Goal: Task Accomplishment & Management: Use online tool/utility

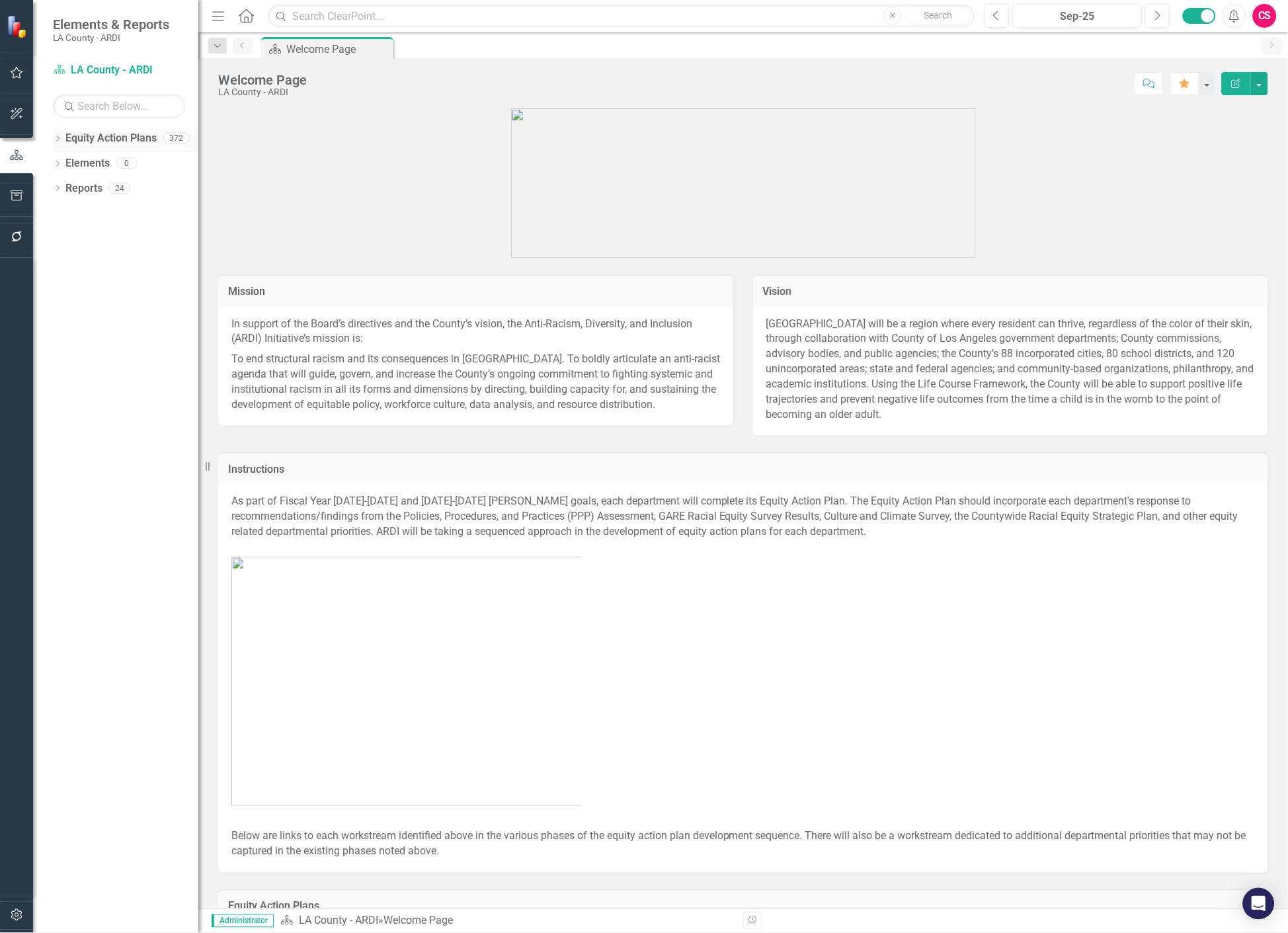
click at [58, 137] on icon "Dropdown" at bounding box center [58, 140] width 10 height 7
click at [64, 168] on div "Dropdown" at bounding box center [64, 163] width 10 height 11
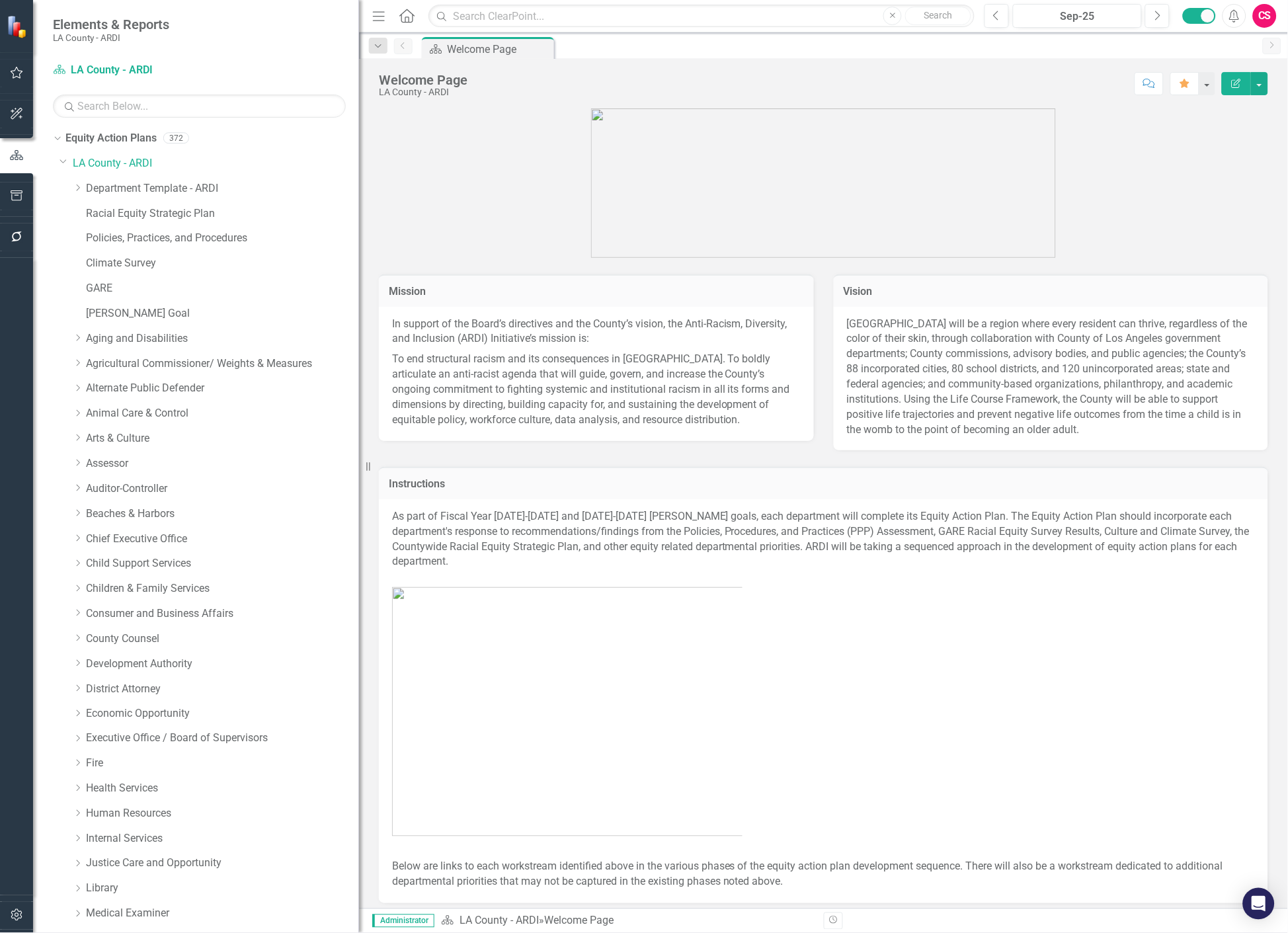
drag, startPoint x: 203, startPoint y: 266, endPoint x: 359, endPoint y: 259, distance: 156.2
click at [359, 259] on div "Resize" at bounding box center [364, 466] width 10 height 933
click at [73, 339] on div "Dropdown Aging and Disabilities" at bounding box center [210, 341] width 300 height 25
click at [75, 339] on icon "Dropdown" at bounding box center [77, 338] width 10 height 8
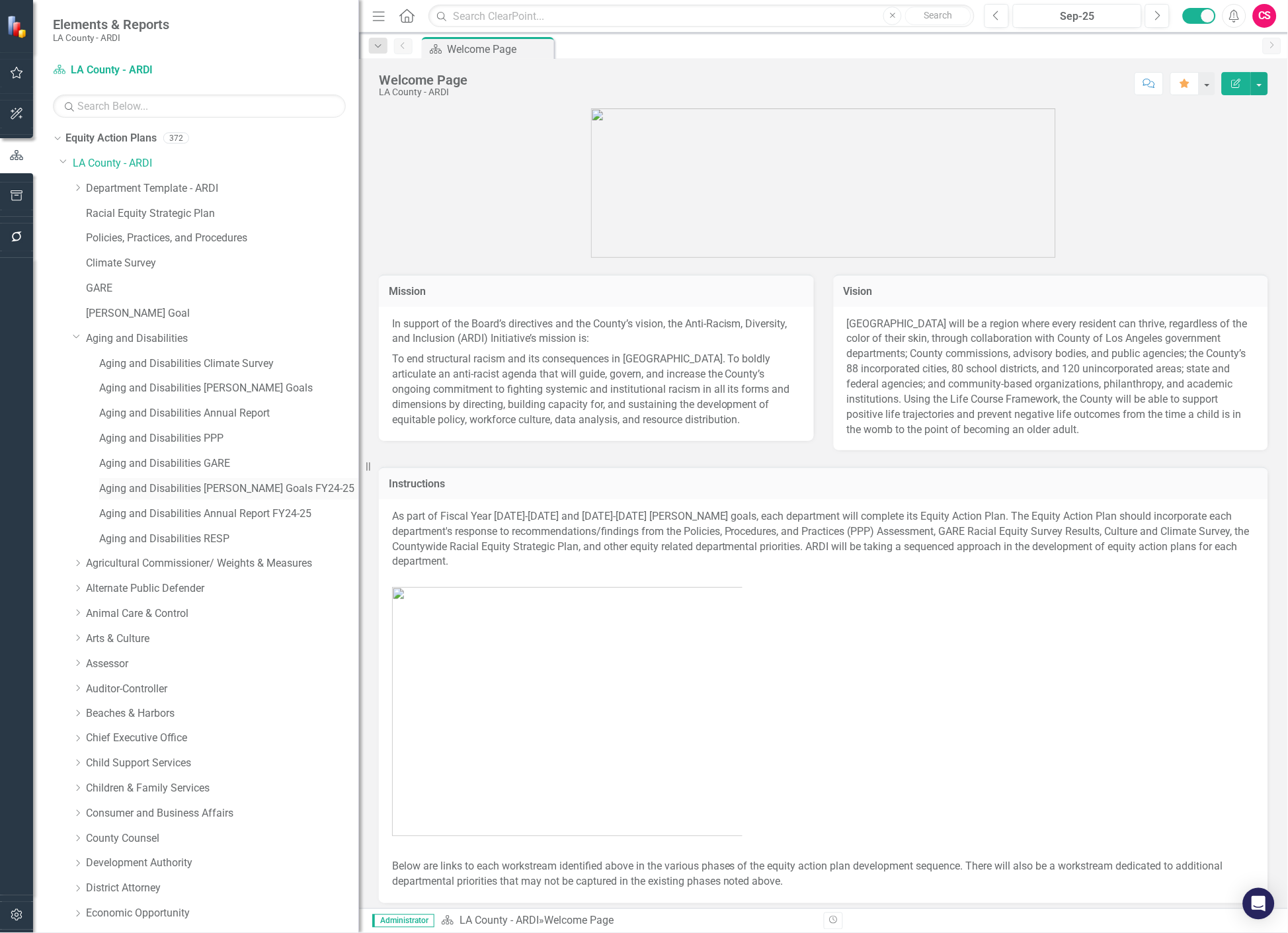
click at [144, 499] on div "Aging and Disabilities [PERSON_NAME] Goals FY24-25" at bounding box center [229, 489] width 260 height 22
click at [280, 478] on div "Aging and Disabilities [PERSON_NAME] Goals FY24-25" at bounding box center [229, 489] width 260 height 22
click at [275, 485] on link "Aging and Disabilities [PERSON_NAME] Goals FY24-25" at bounding box center [229, 488] width 260 height 15
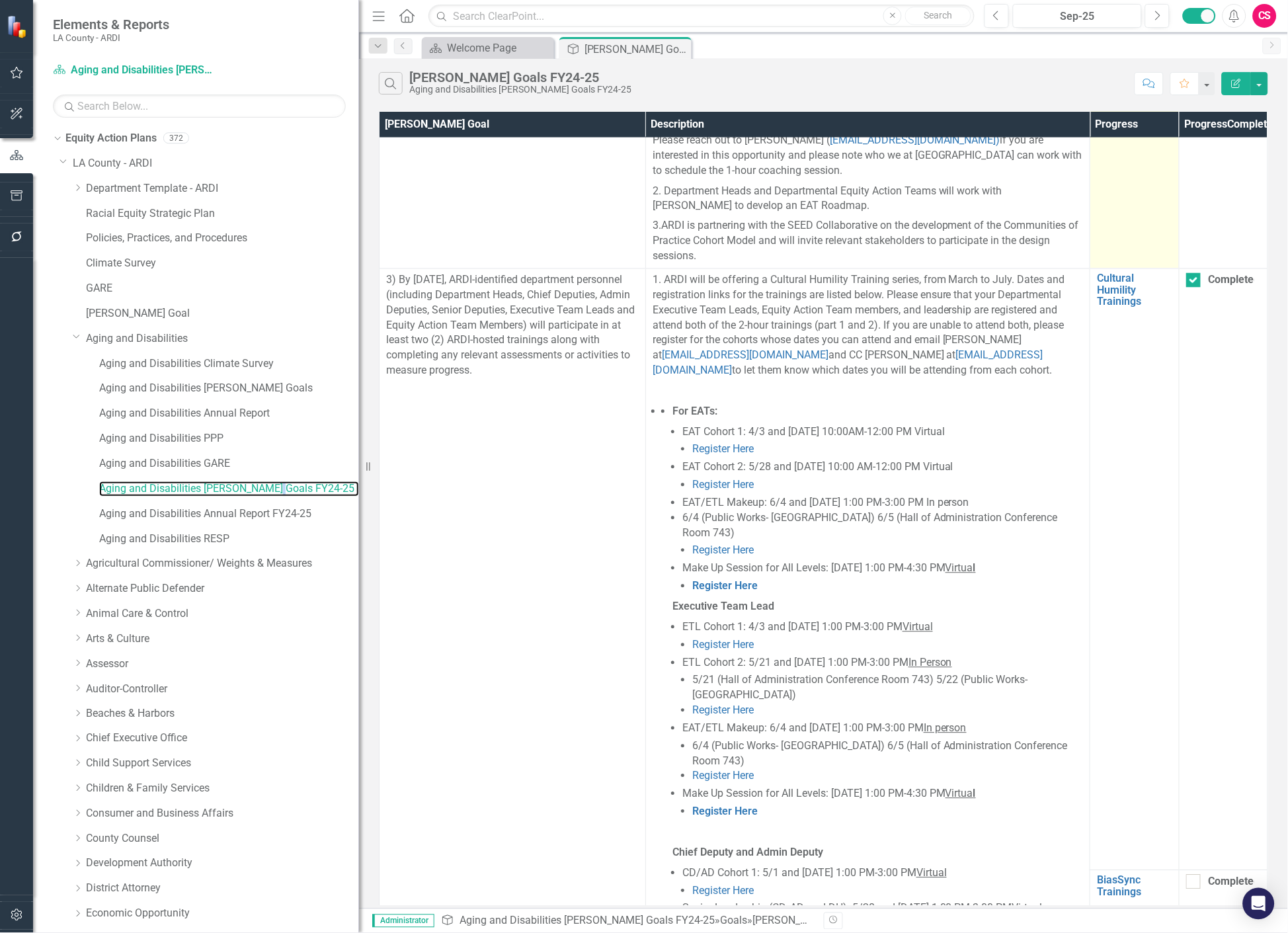
scroll to position [631, 0]
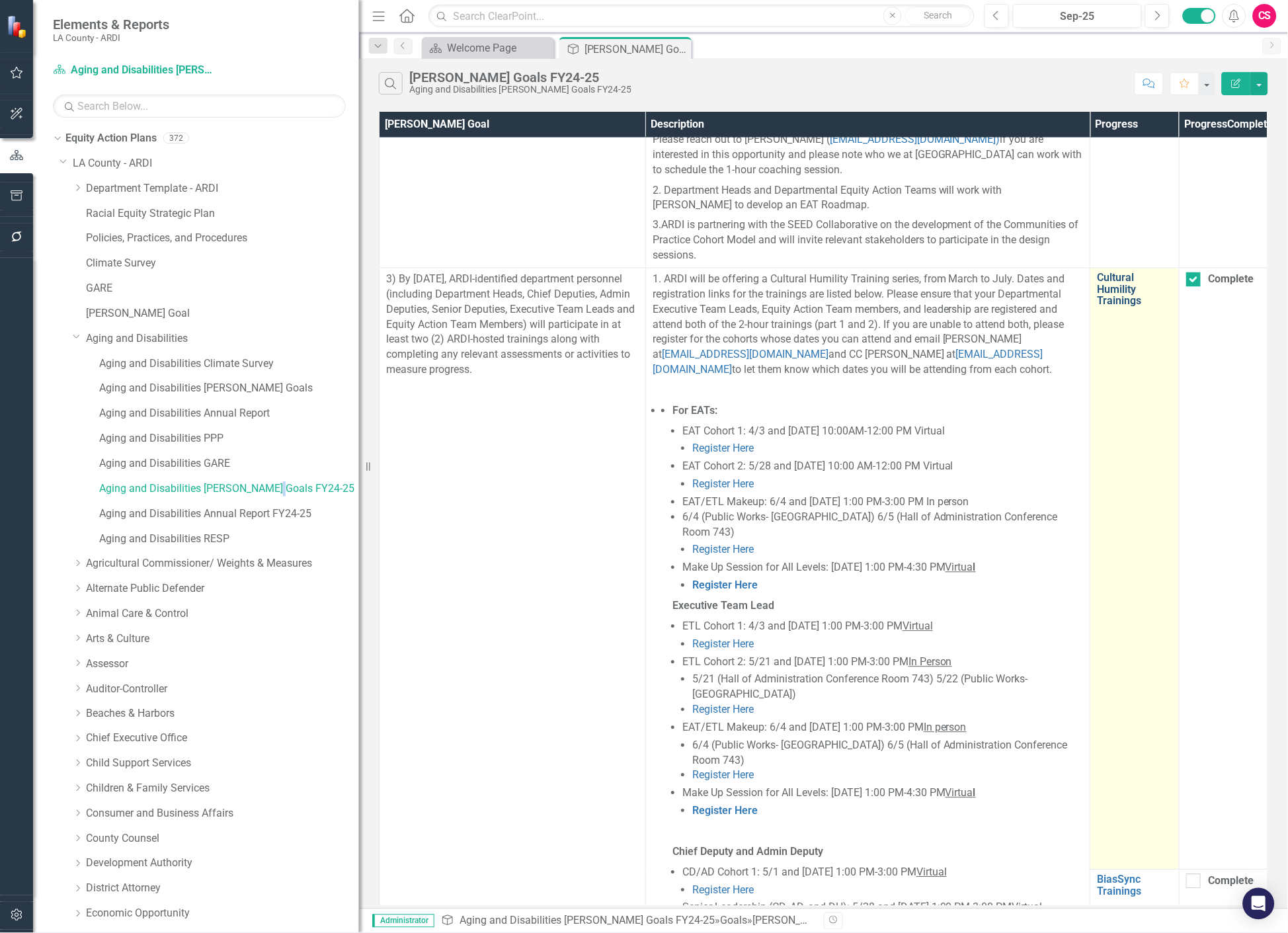
click at [1132, 302] on link "Cultural Humility Trainings" at bounding box center [1134, 290] width 75 height 35
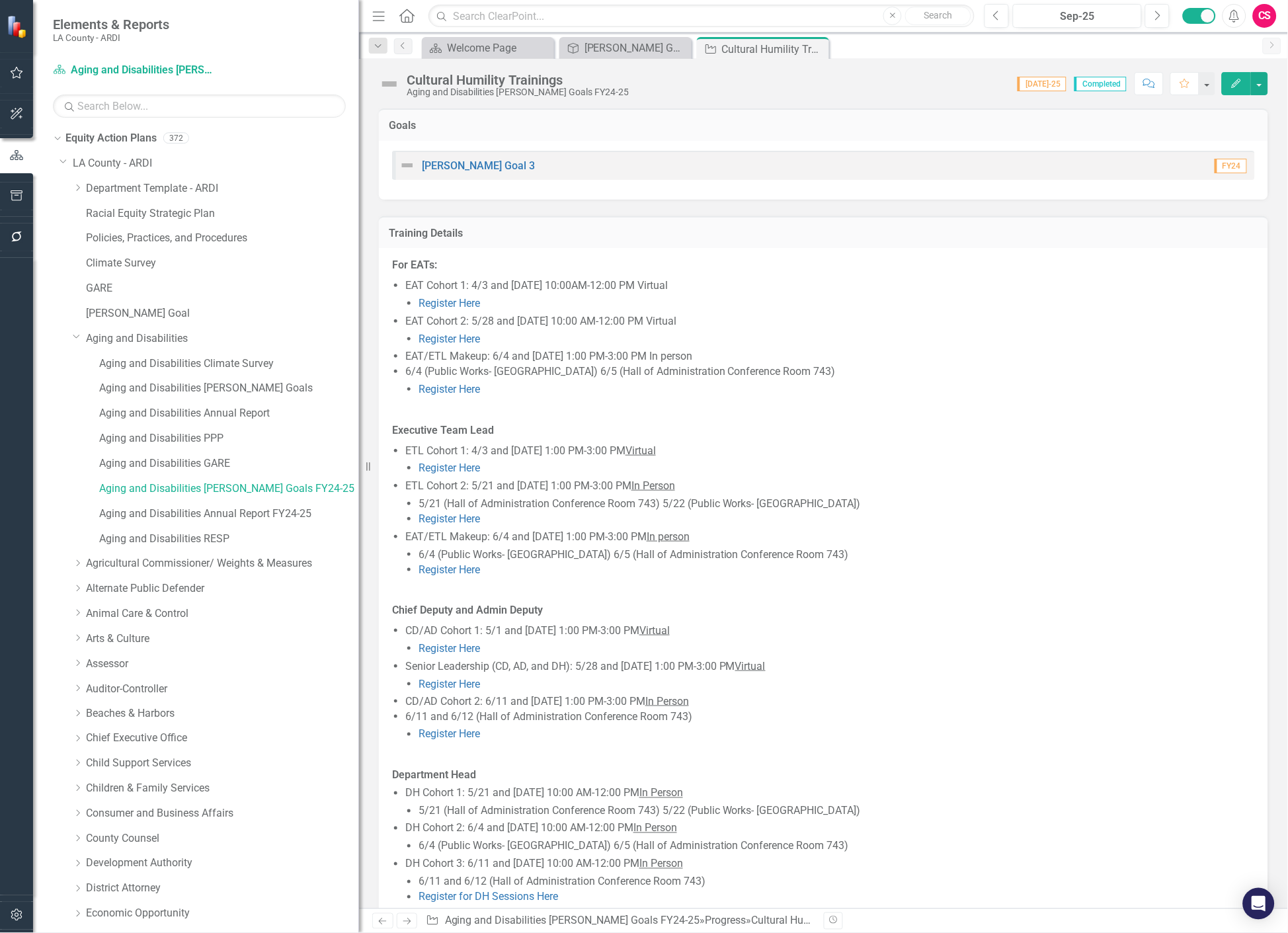
click at [1268, 87] on div "Cultural Humility Trainings Aging and Disabilities [PERSON_NAME] Goals FY24-25 …" at bounding box center [823, 79] width 929 height 40
click at [1258, 90] on button "button" at bounding box center [1259, 83] width 17 height 23
click at [1214, 142] on link "Edit Report Edit Layout" at bounding box center [1188, 132] width 161 height 24
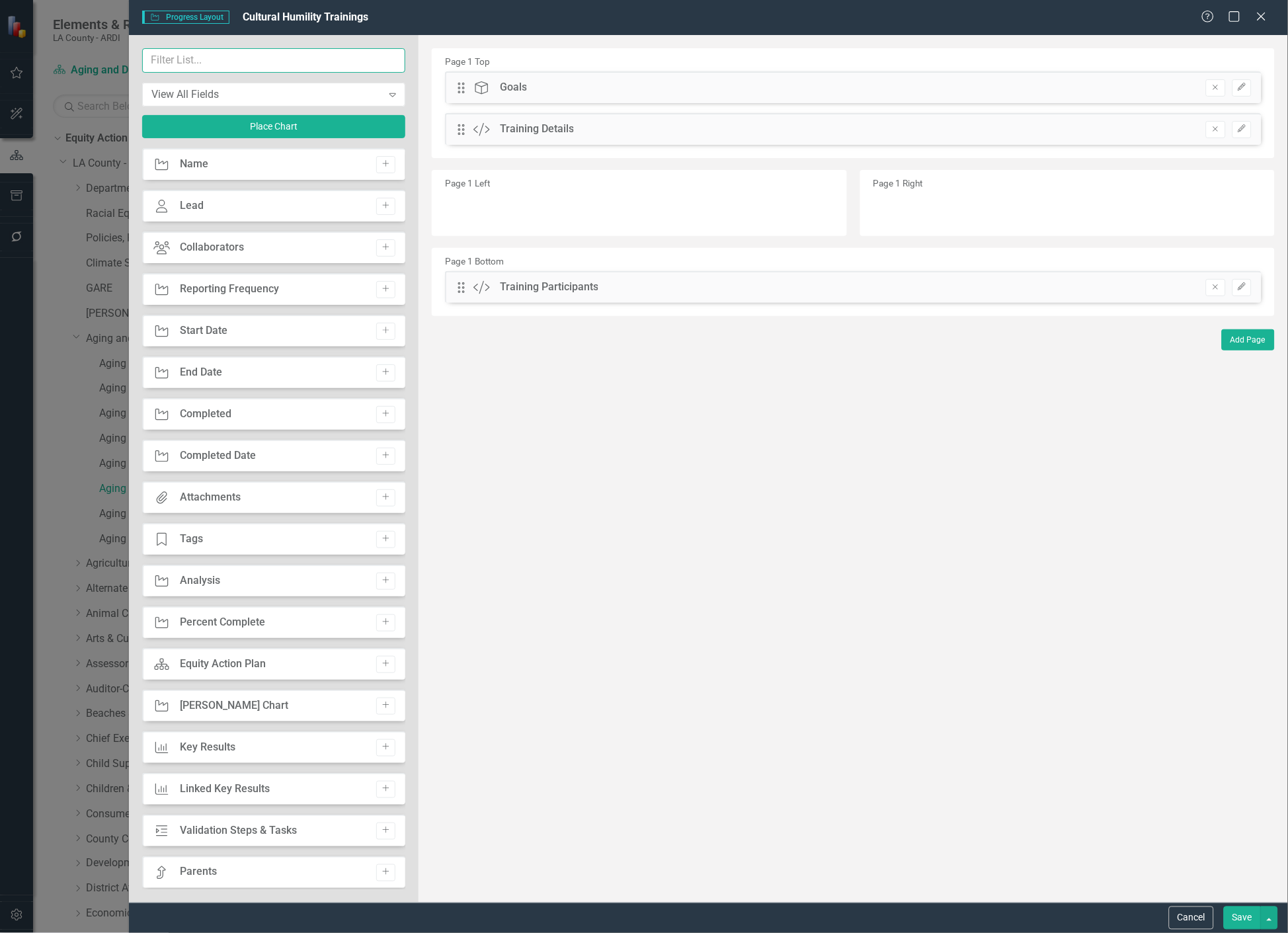
click at [282, 63] on input "text" at bounding box center [274, 60] width 263 height 24
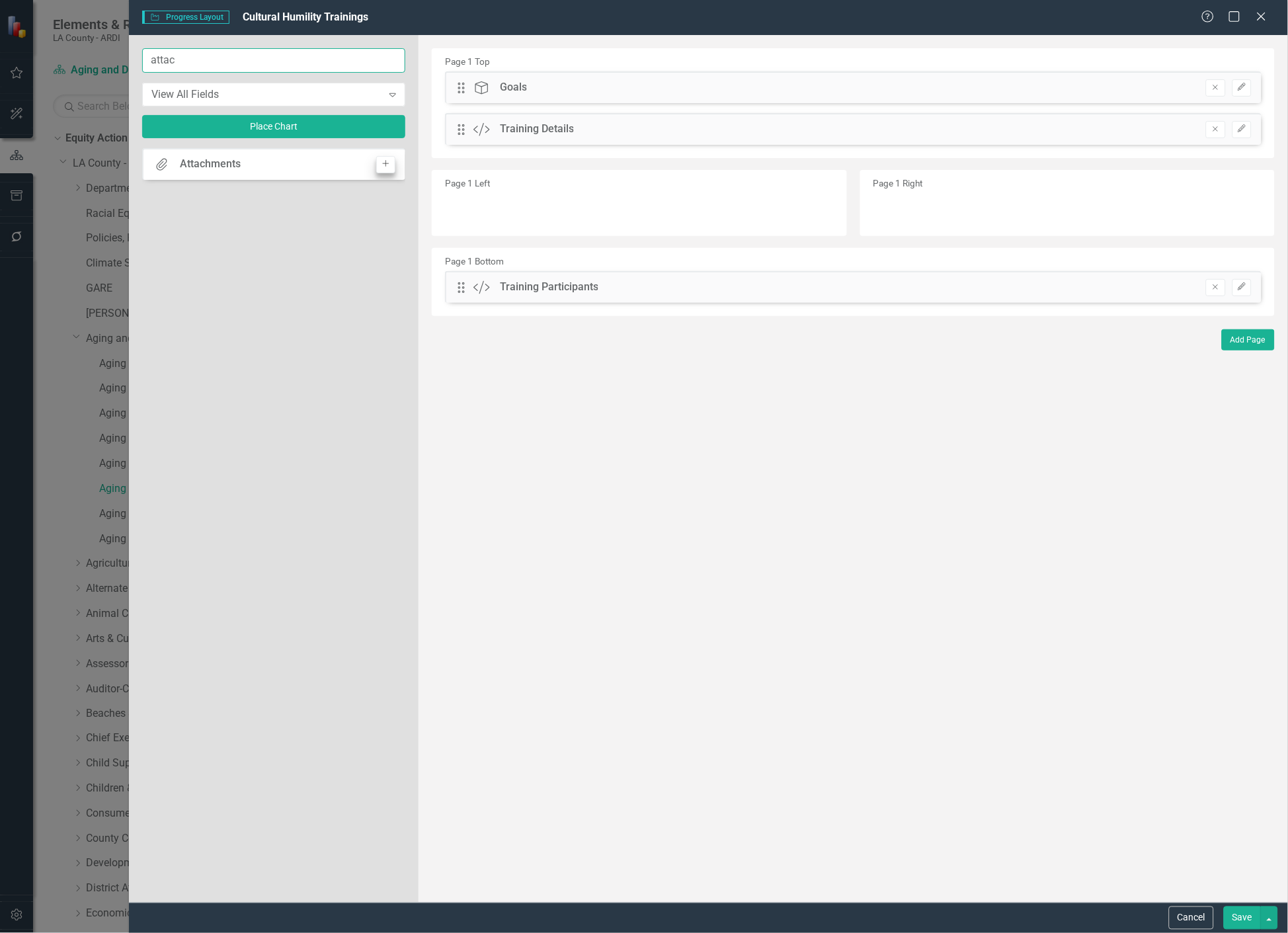
type input "attac"
click at [390, 167] on button "Add" at bounding box center [386, 164] width 19 height 17
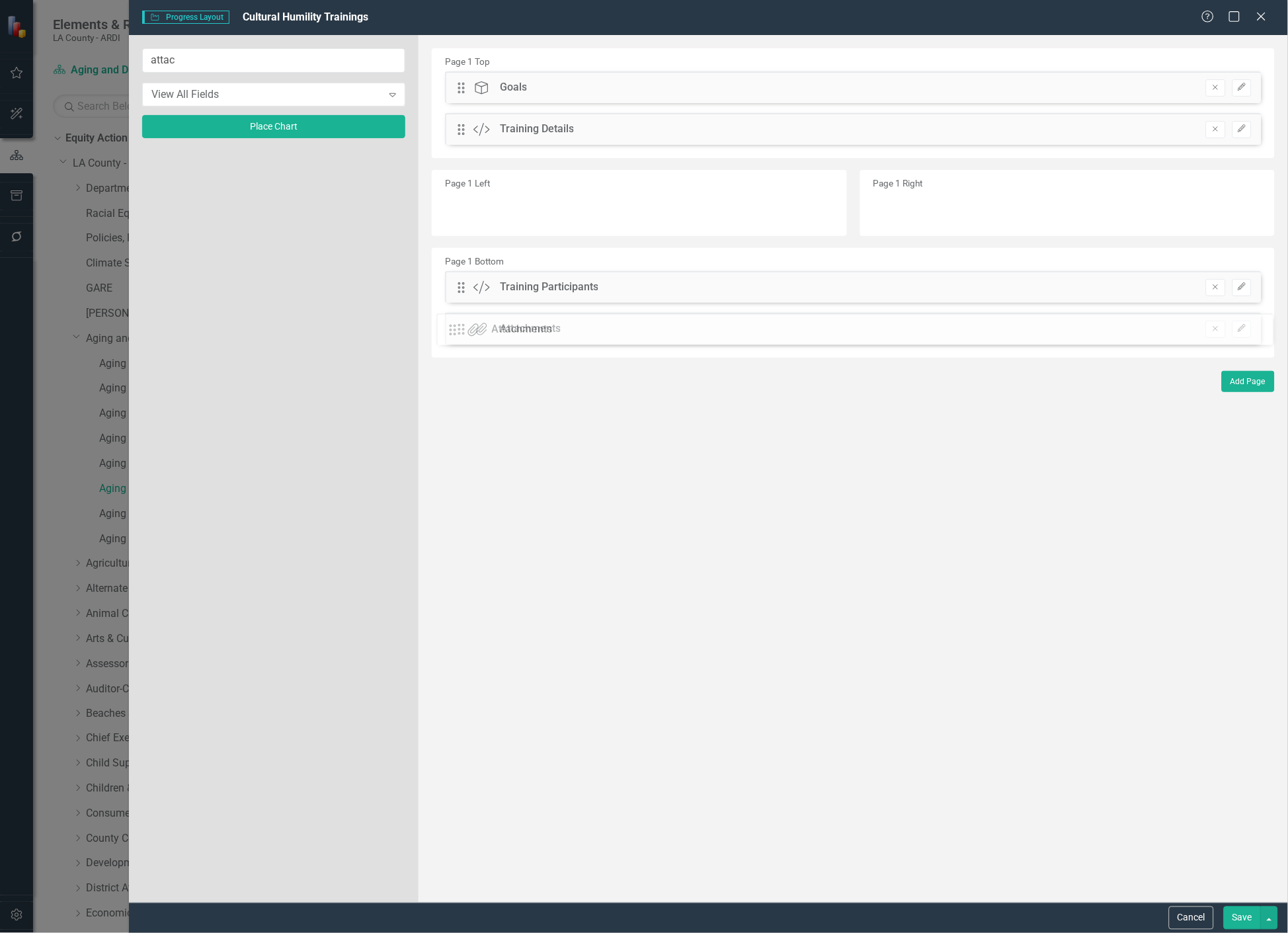
drag, startPoint x: 462, startPoint y: 85, endPoint x: 463, endPoint y: 327, distance: 242.0
click at [1268, 920] on button "button" at bounding box center [1269, 918] width 17 height 23
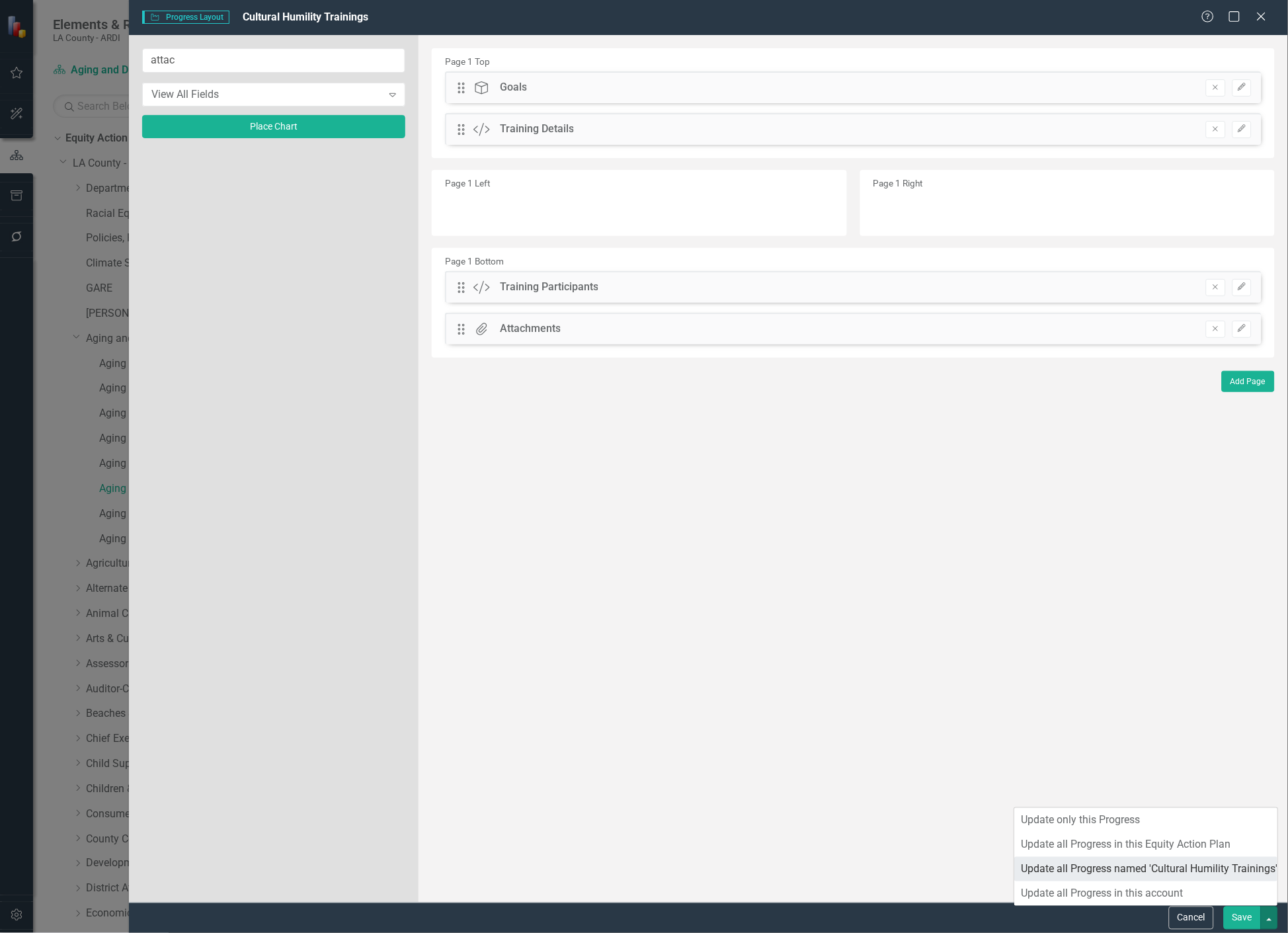
click at [1174, 863] on link "Update all Progress named 'Cultural Humility Trainings'" at bounding box center [1146, 869] width 263 height 24
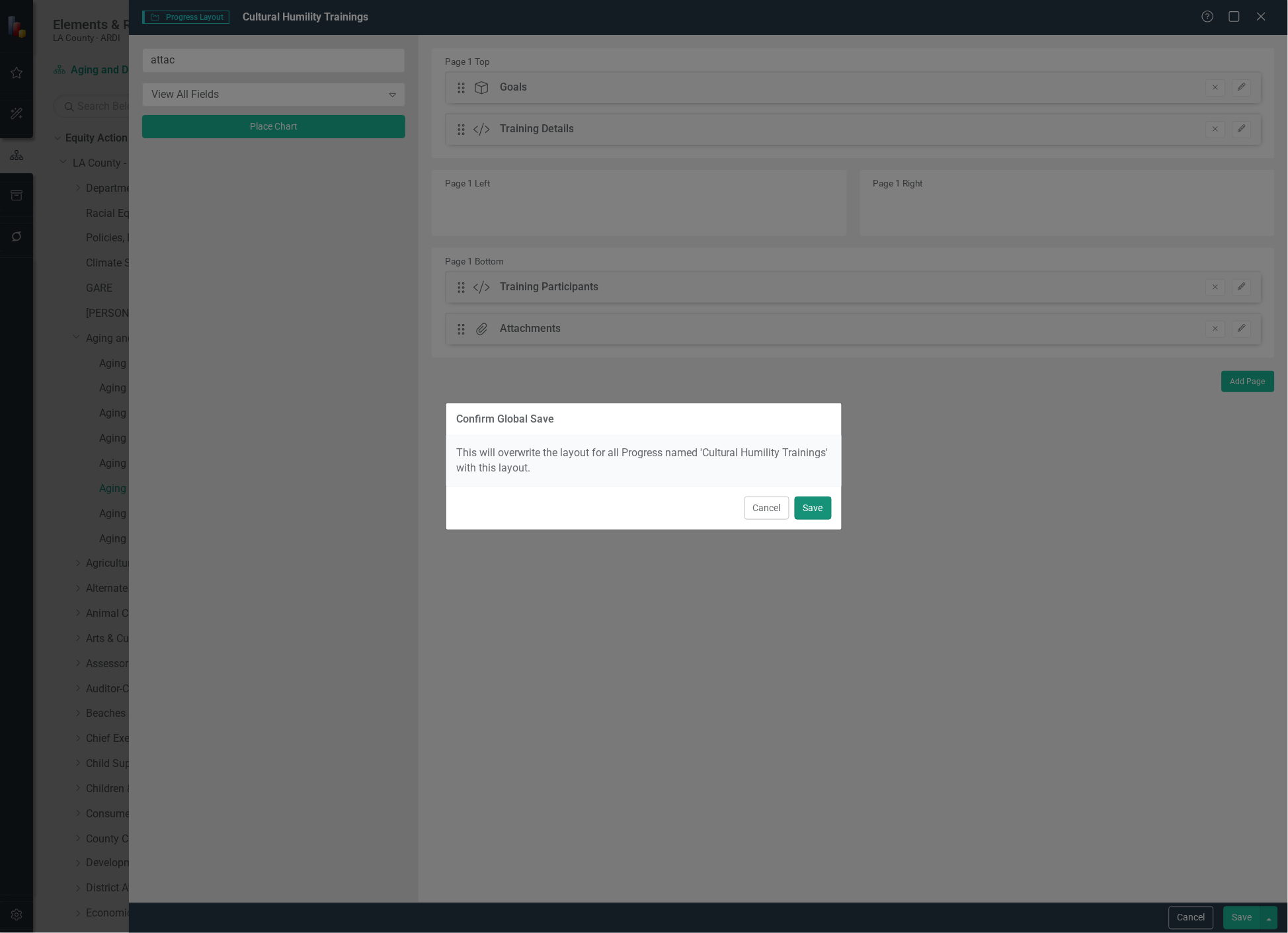
click at [811, 507] on button "Save" at bounding box center [813, 507] width 37 height 23
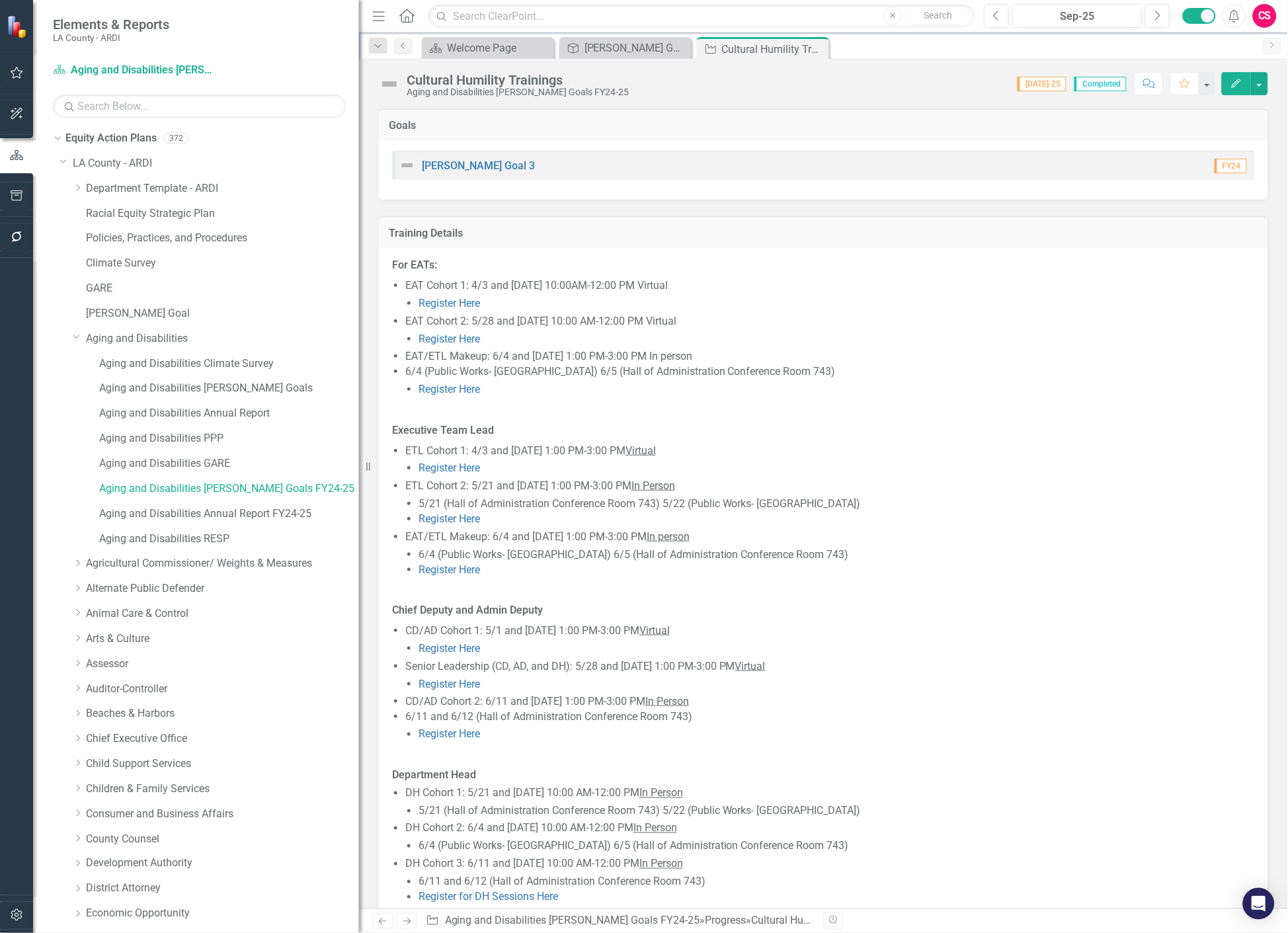
click at [415, 919] on link "Next" at bounding box center [407, 921] width 21 height 16
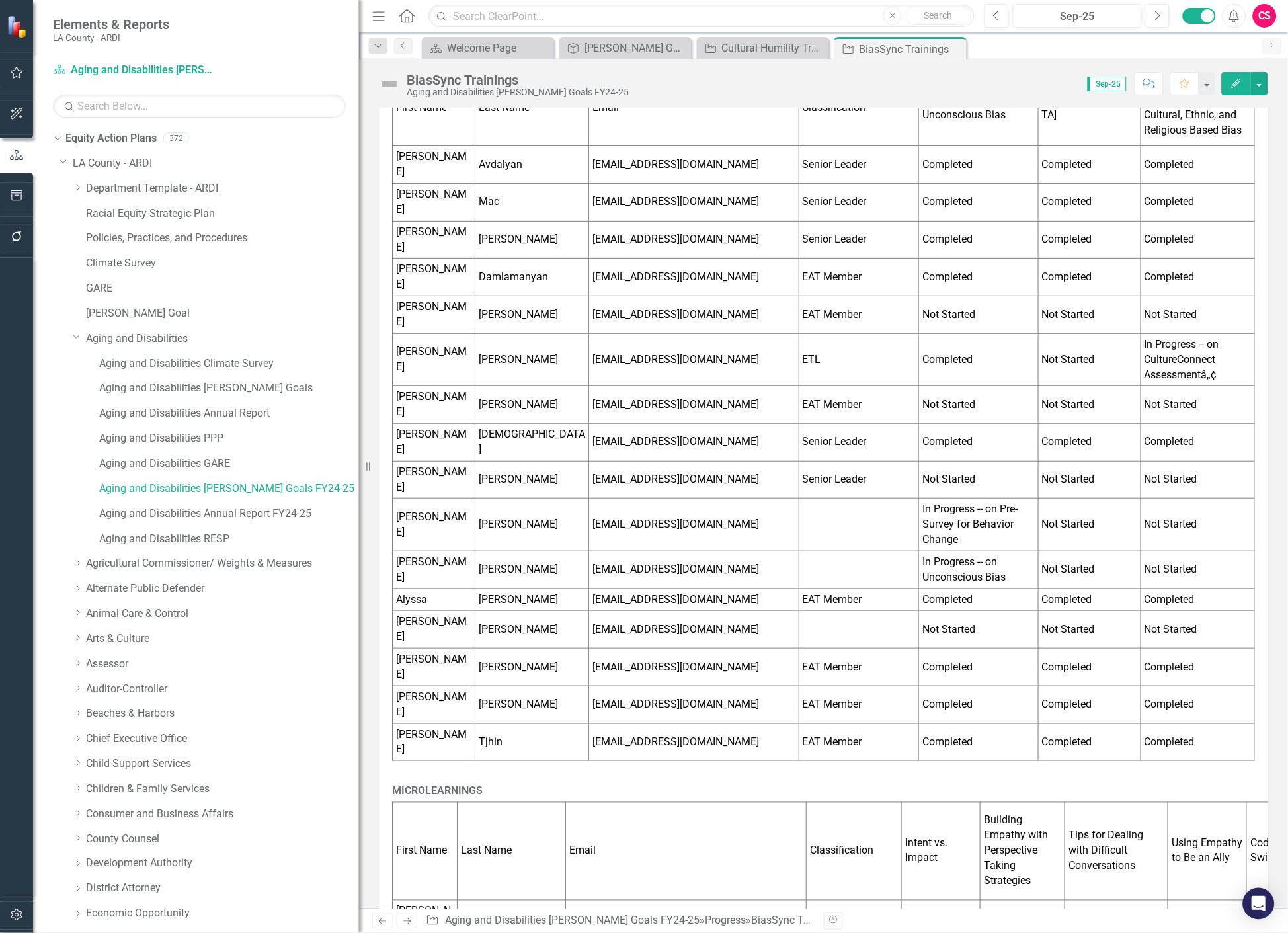
scroll to position [651, 0]
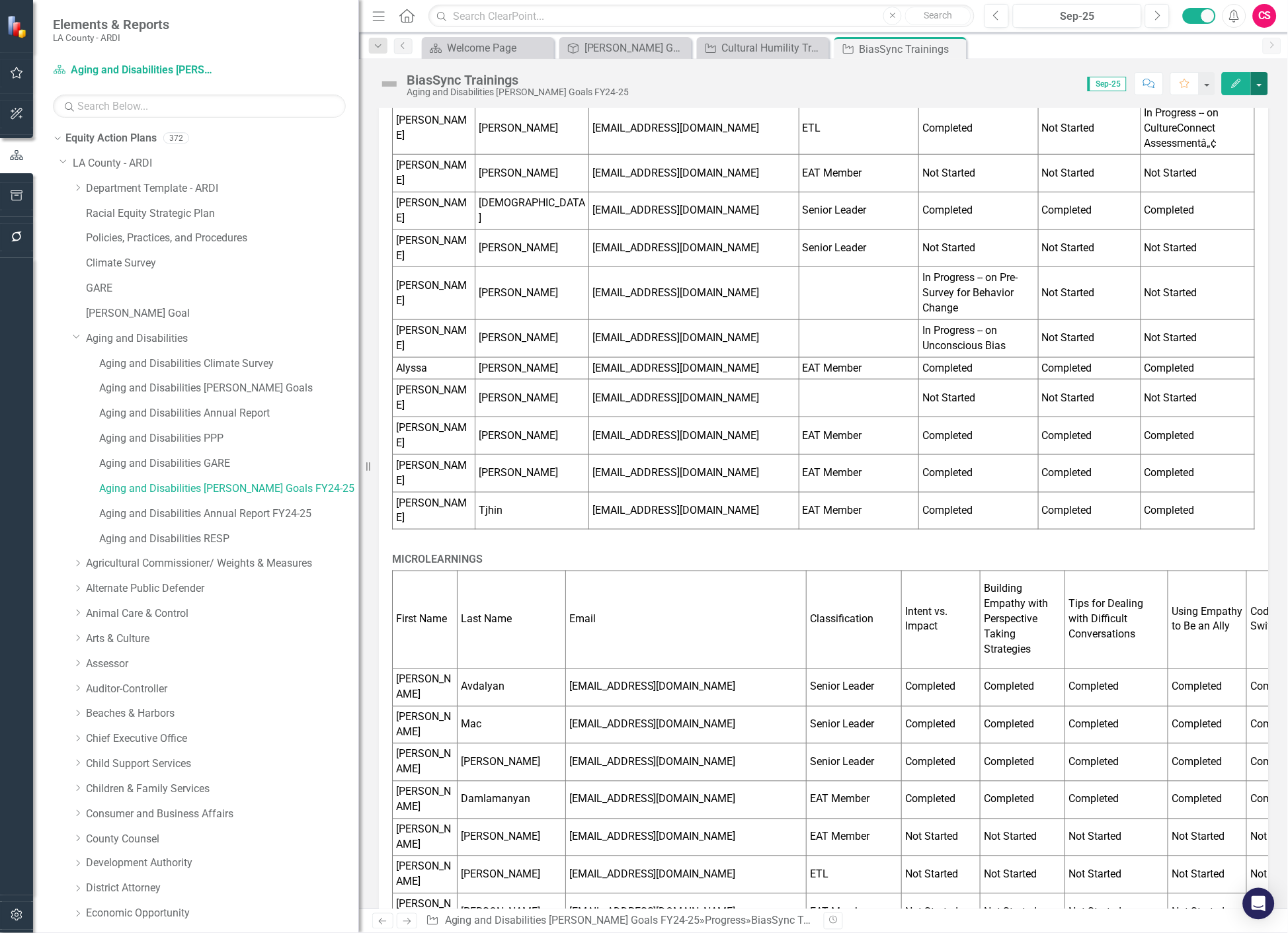
click at [1261, 86] on button "button" at bounding box center [1259, 83] width 17 height 23
click at [1233, 125] on link "Edit Report Edit Layout" at bounding box center [1188, 132] width 161 height 24
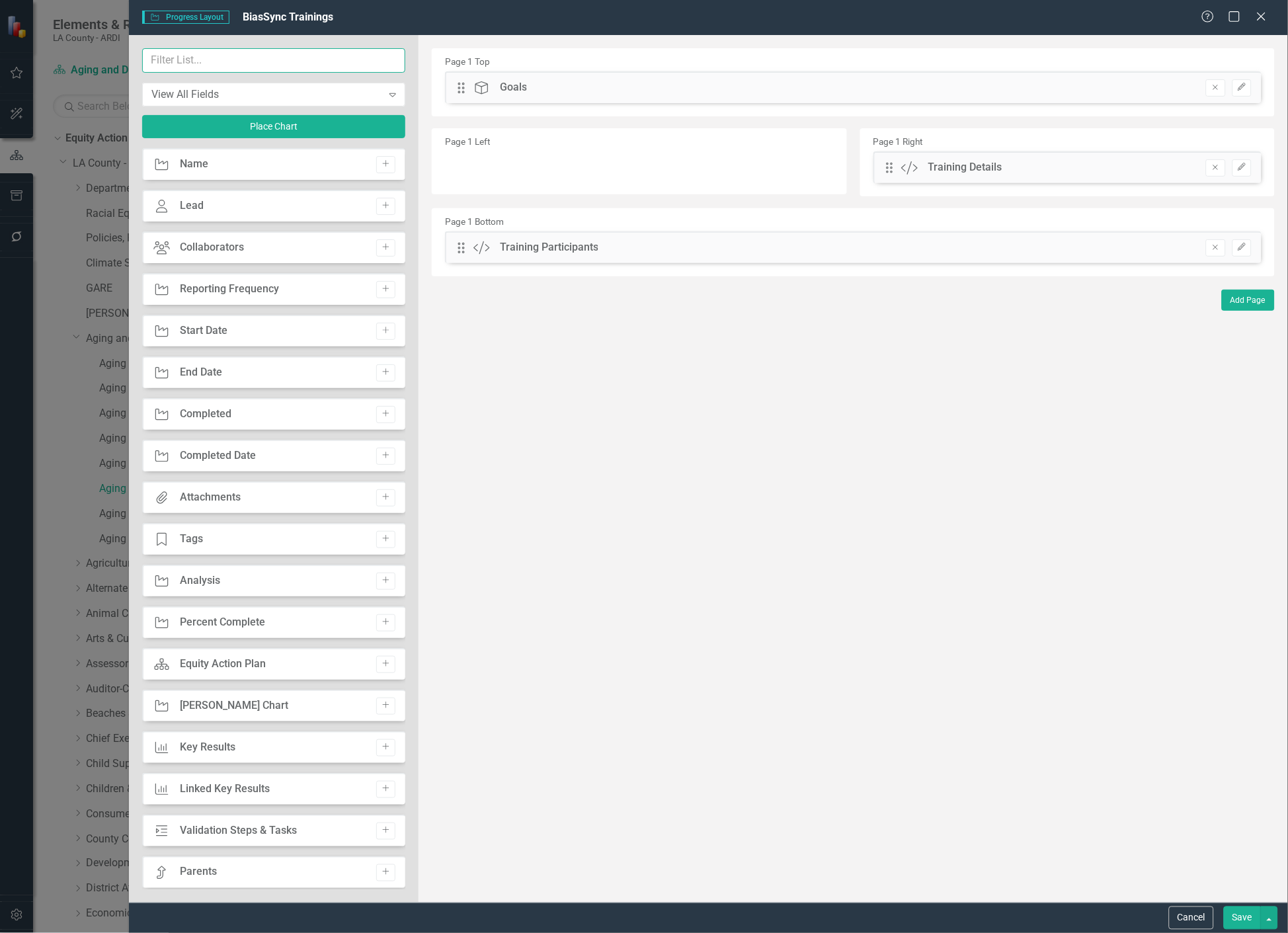
click at [284, 60] on input "text" at bounding box center [274, 60] width 263 height 24
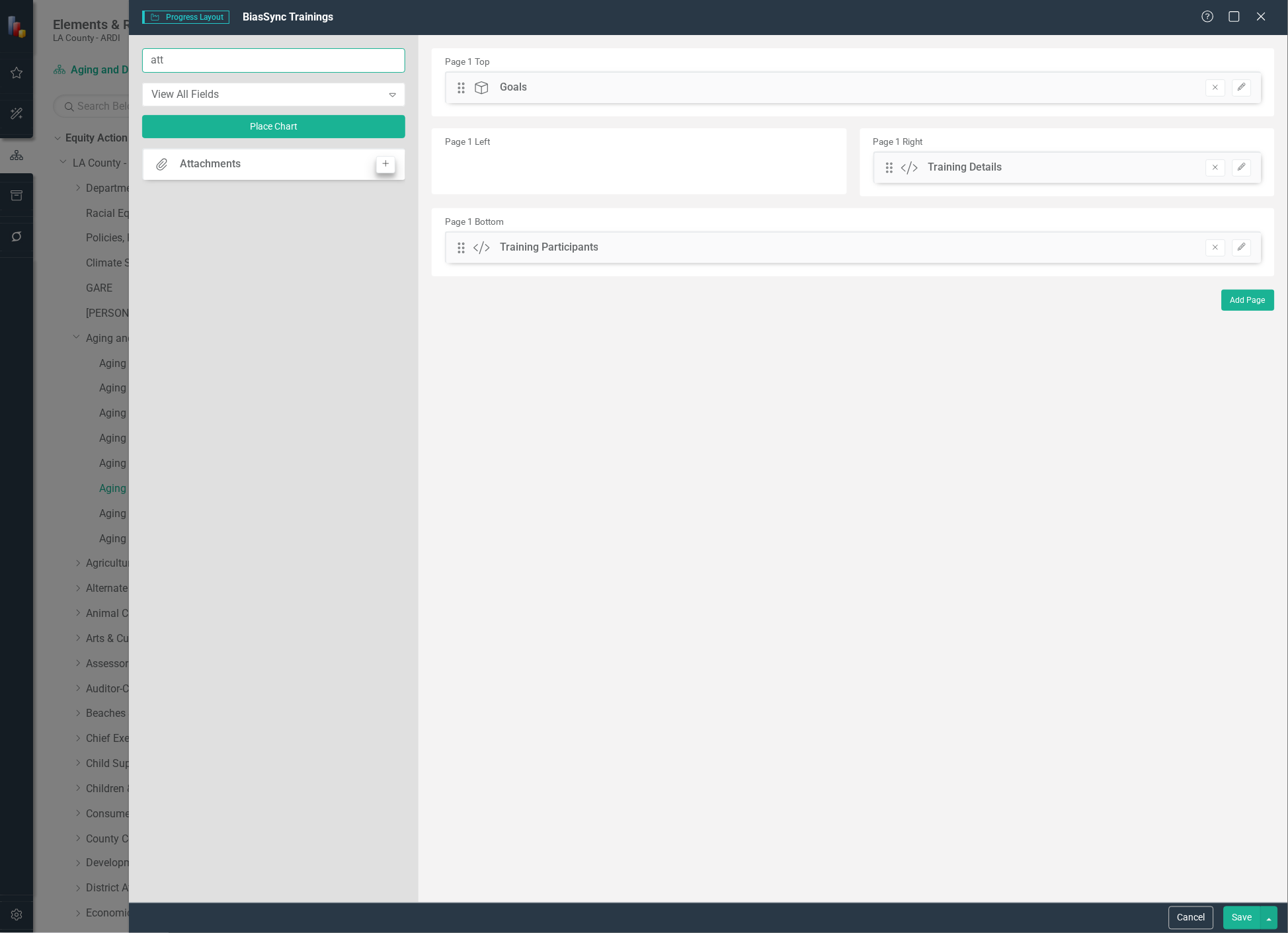
type input "att"
click at [394, 167] on button "Add" at bounding box center [386, 164] width 19 height 17
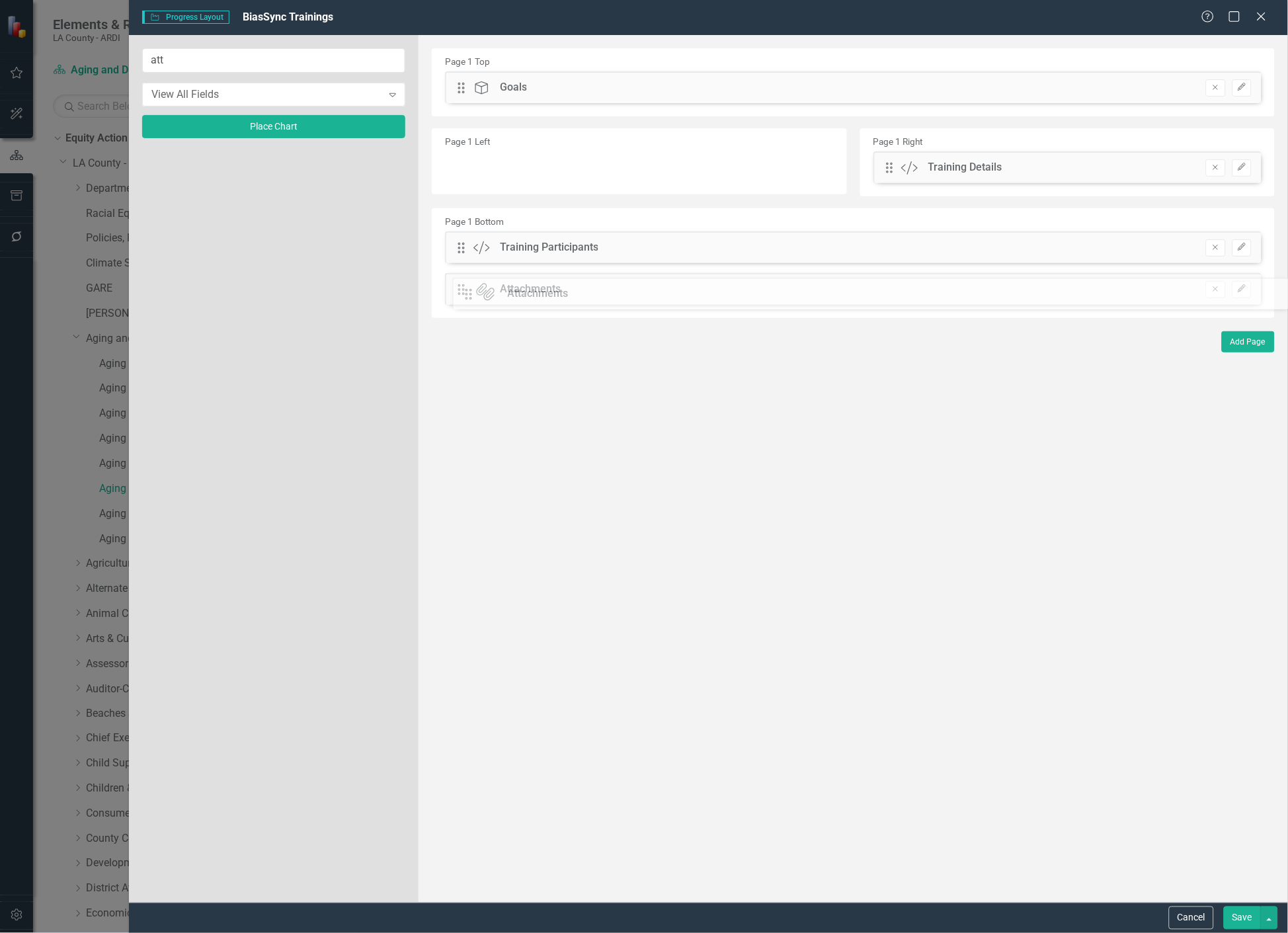
drag, startPoint x: 466, startPoint y: 85, endPoint x: 483, endPoint y: 291, distance: 206.7
click at [1280, 931] on div "Cancel Save" at bounding box center [708, 917] width 1159 height 30
click at [1272, 922] on button "button" at bounding box center [1269, 918] width 17 height 23
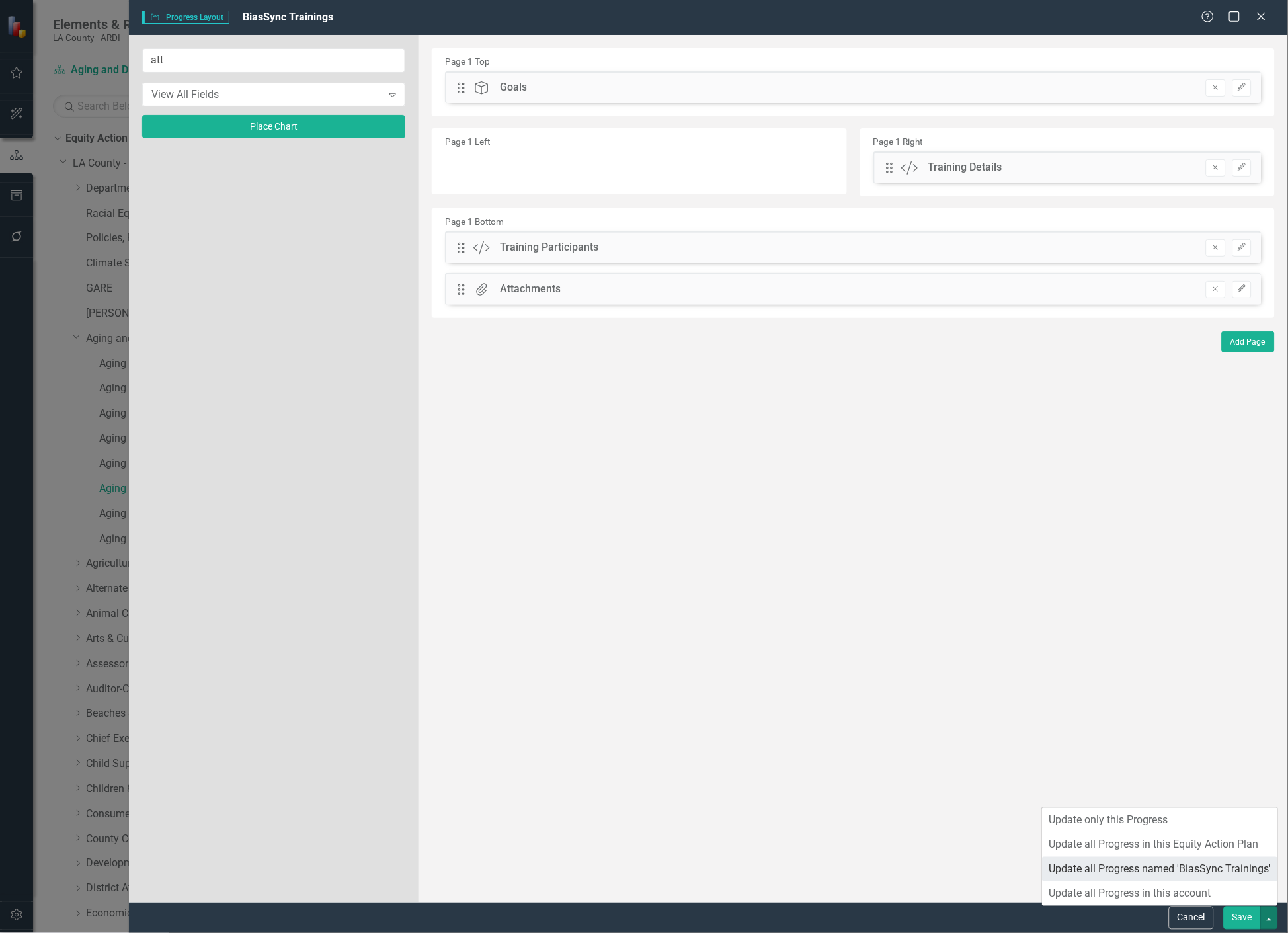
click at [1158, 869] on link "Update all Progress named 'BiasSync Trainings'" at bounding box center [1160, 869] width 235 height 24
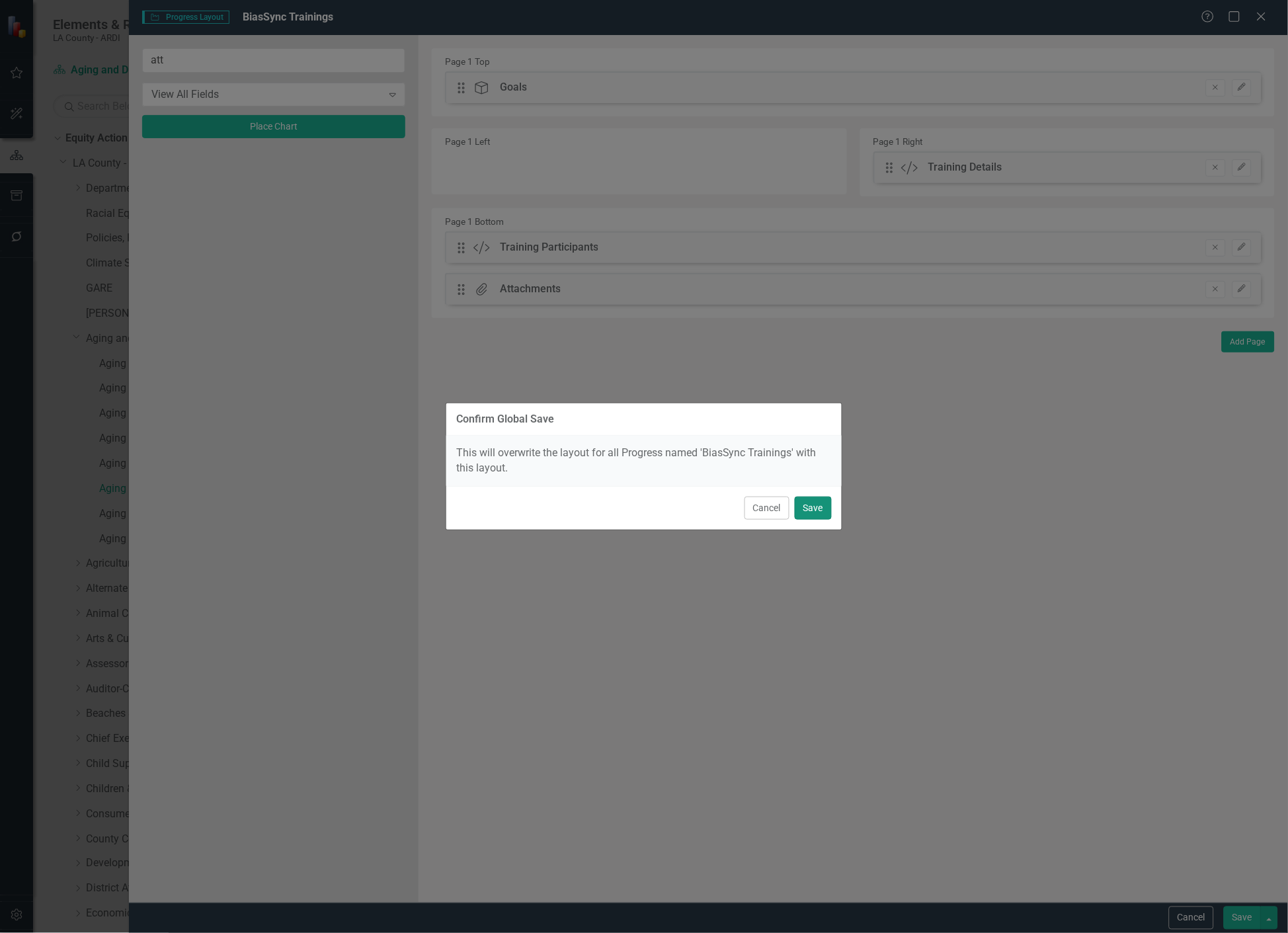
click at [816, 504] on button "Save" at bounding box center [813, 507] width 37 height 23
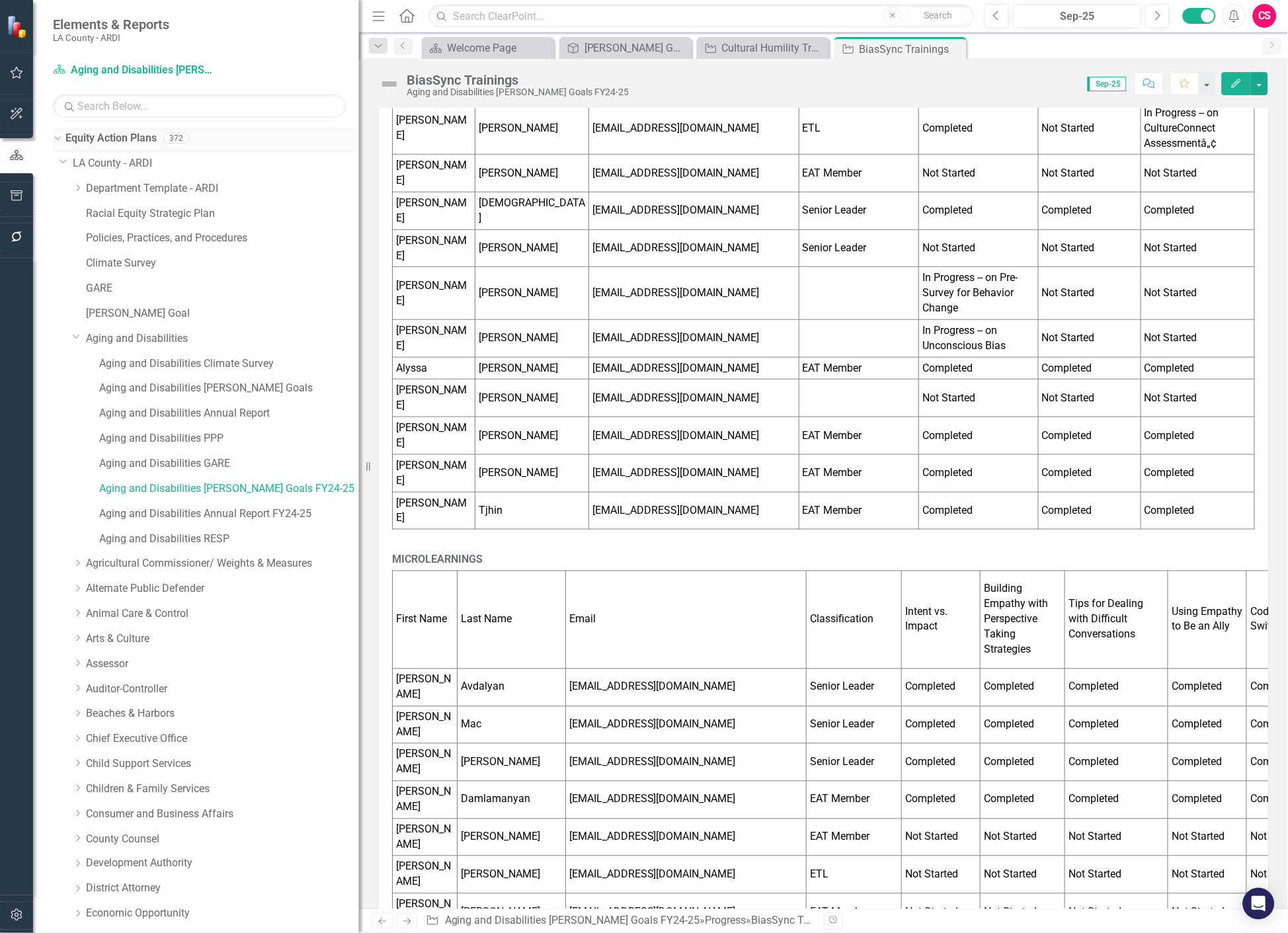
click at [86, 144] on link "Equity Action Plans" at bounding box center [111, 138] width 91 height 15
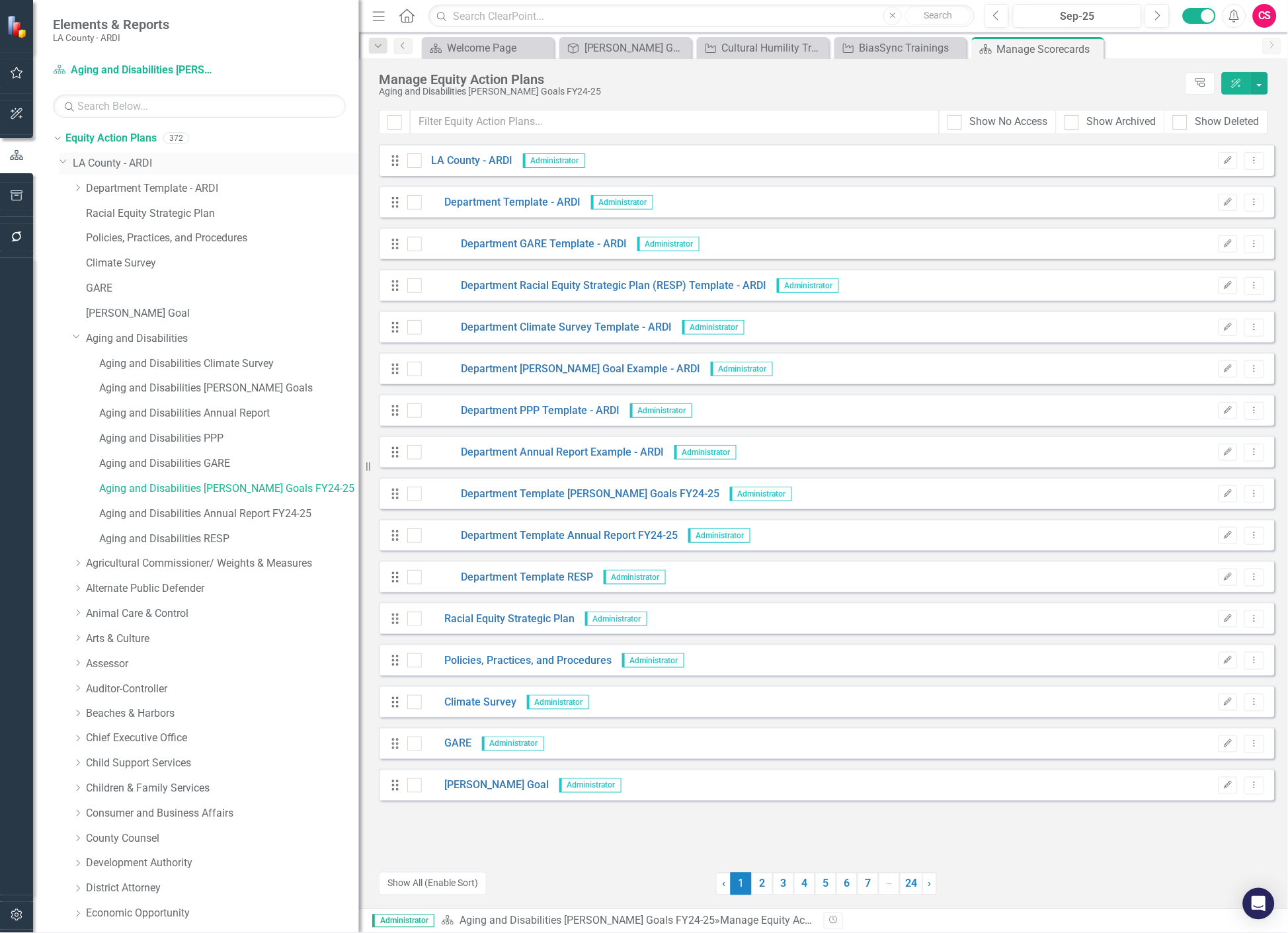
click at [117, 156] on link "LA County - ARDI" at bounding box center [216, 164] width 286 height 15
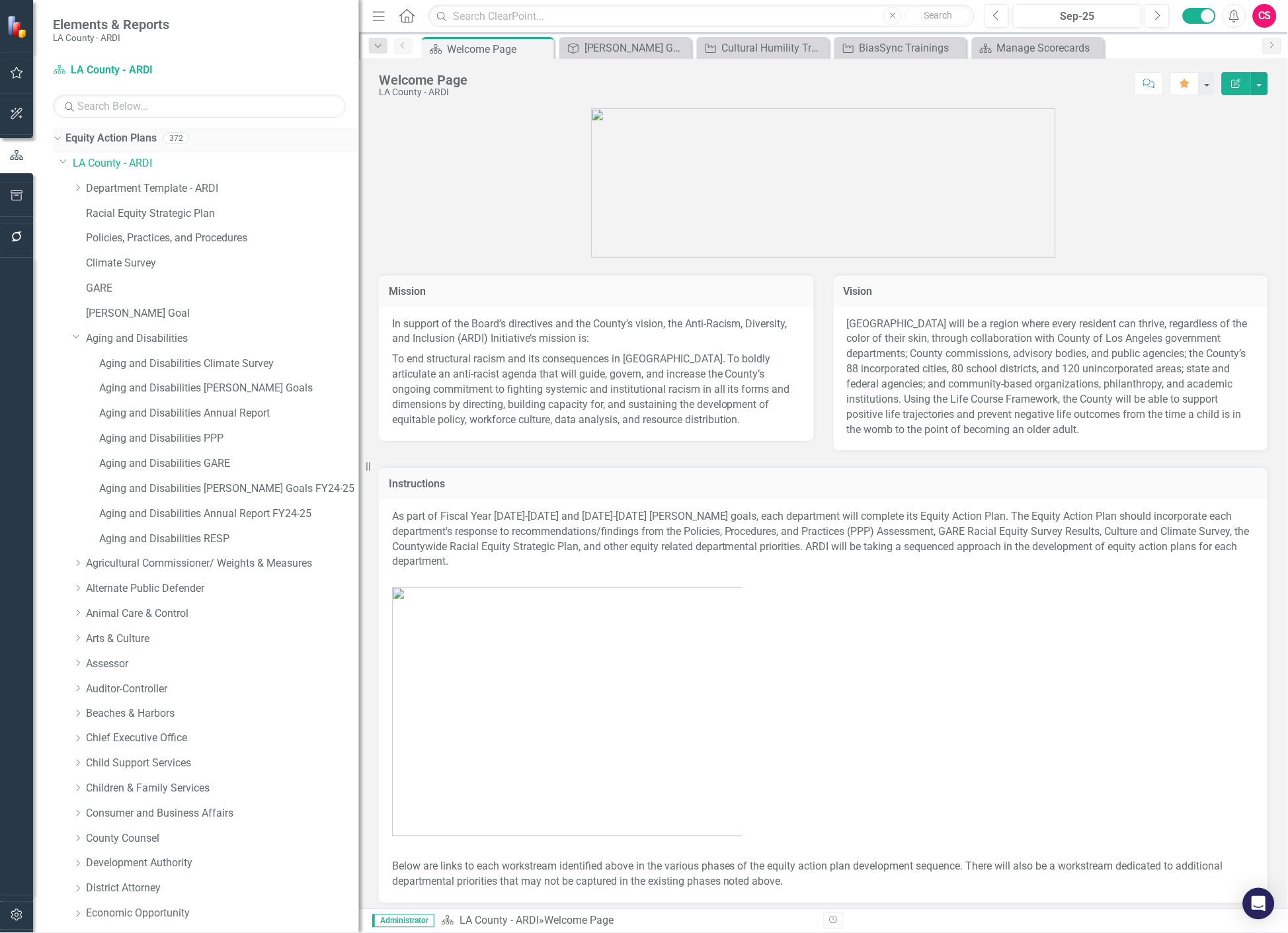
click at [56, 136] on icon "Dropdown" at bounding box center [56, 137] width 7 height 10
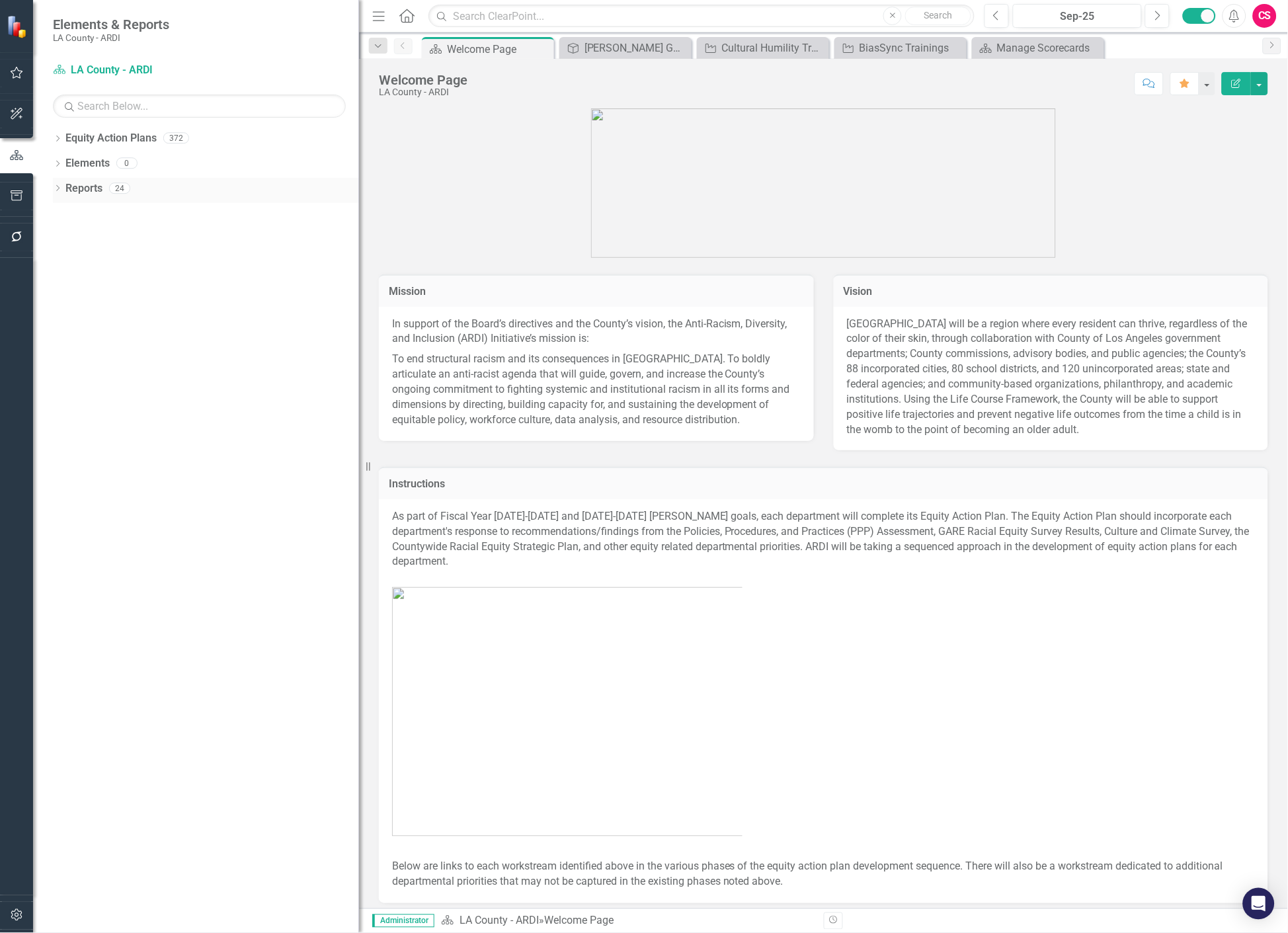
click at [77, 181] on link "Reports" at bounding box center [84, 189] width 37 height 15
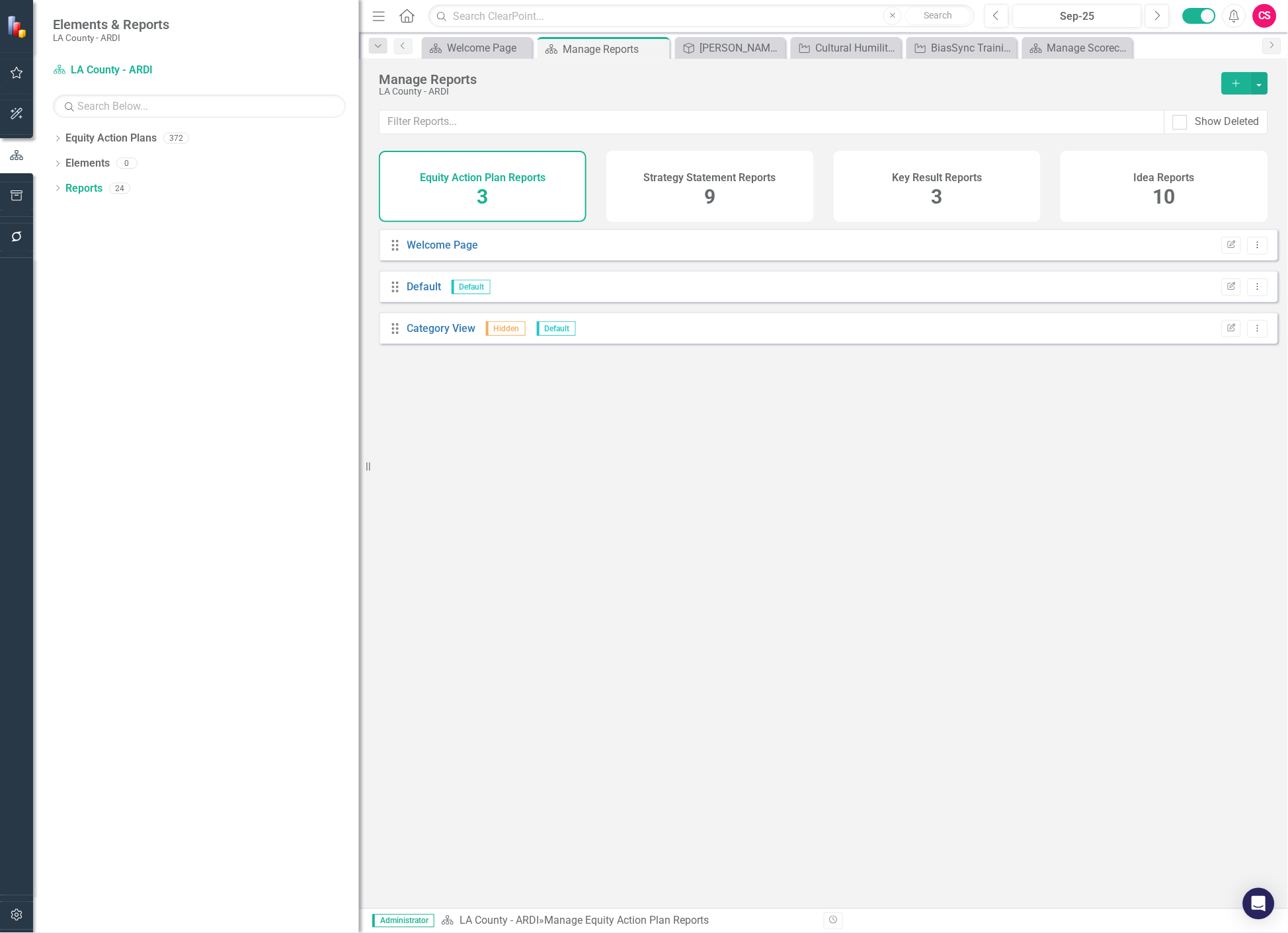
click at [1133, 187] on div "Idea Reports 10" at bounding box center [1164, 186] width 207 height 72
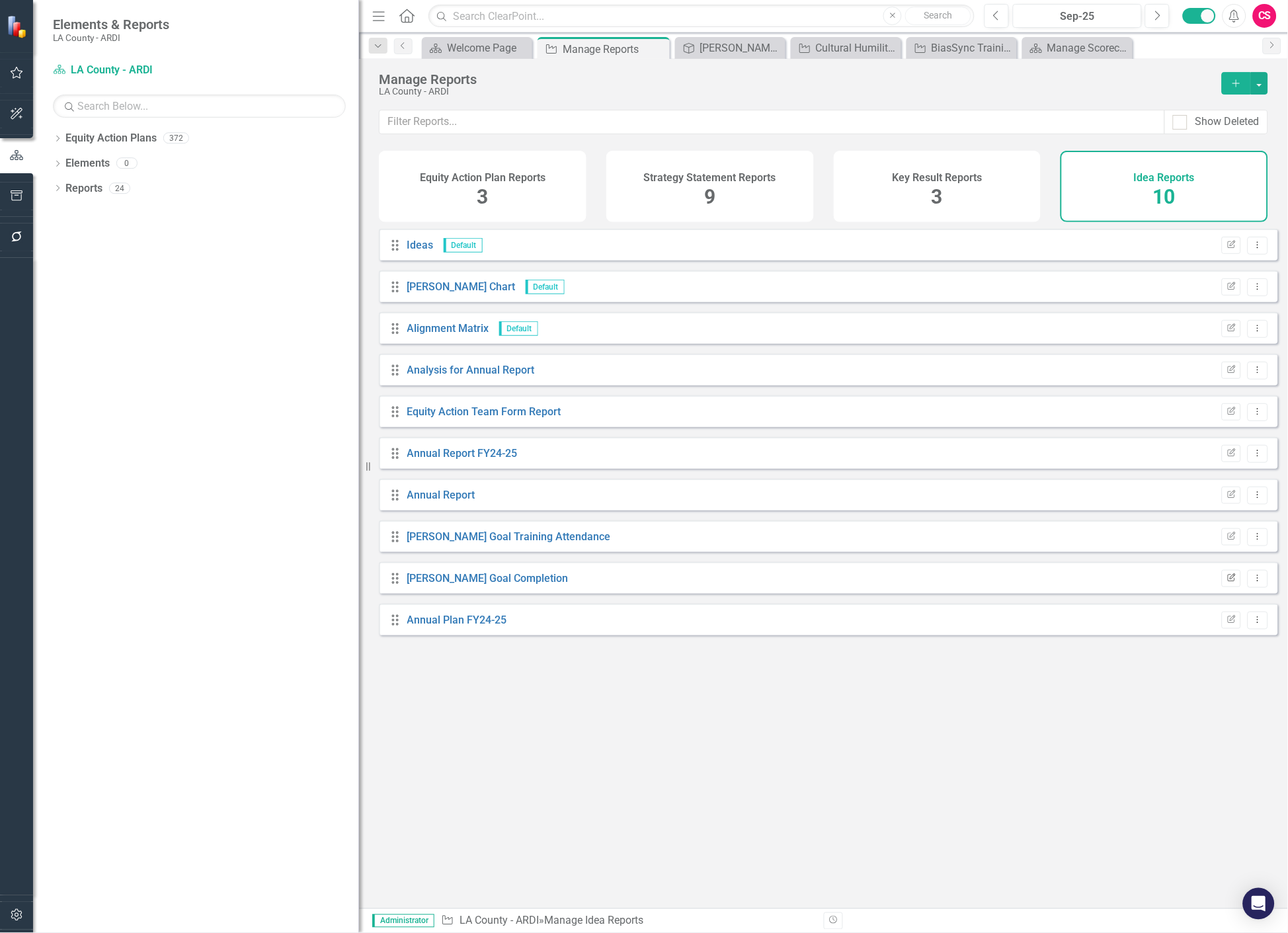
click at [1222, 587] on button "Edit Report" at bounding box center [1231, 578] width 19 height 17
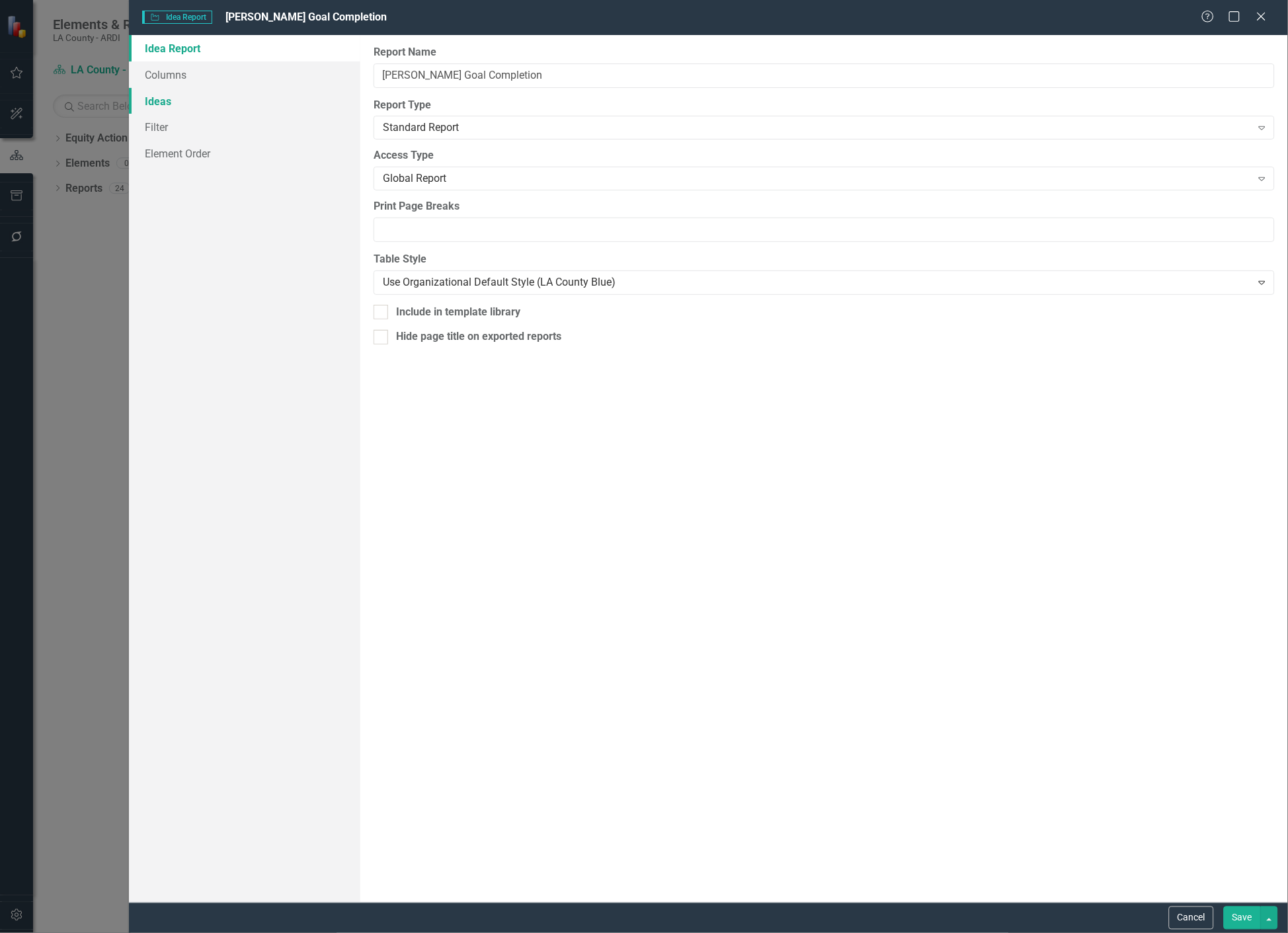
click at [232, 103] on link "Ideas" at bounding box center [245, 101] width 232 height 27
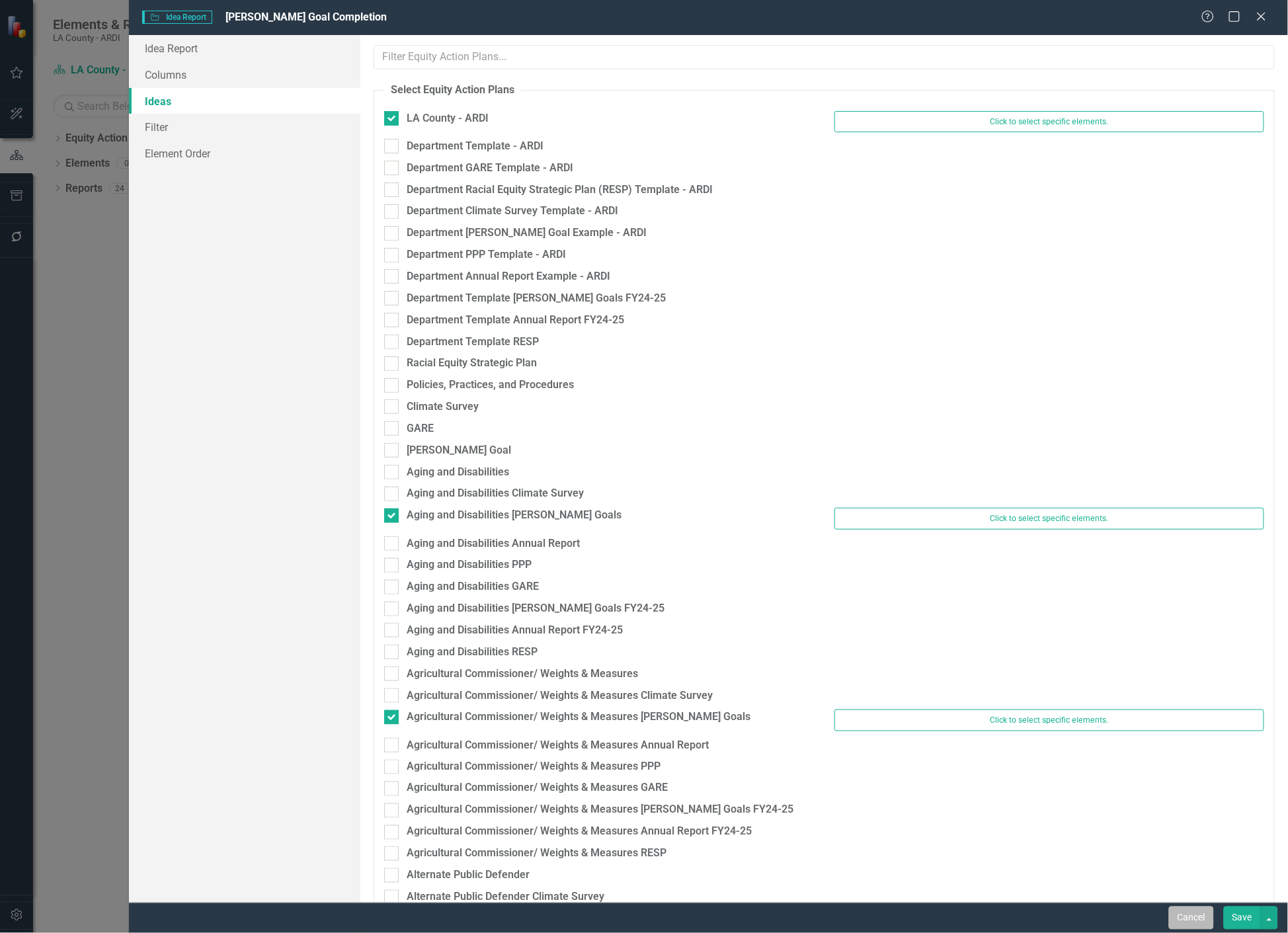
click at [1181, 920] on button "Cancel" at bounding box center [1191, 918] width 45 height 23
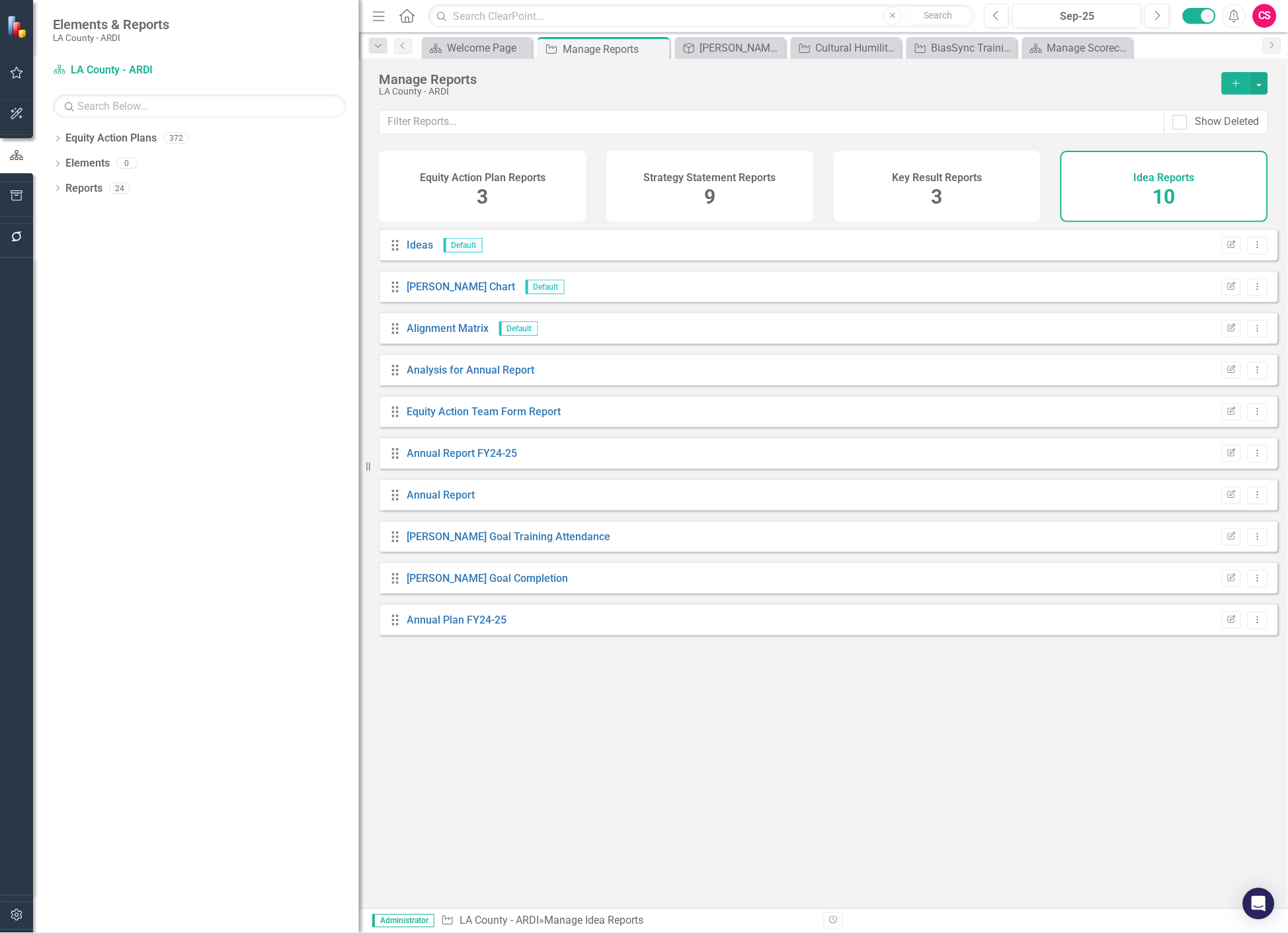
click at [1235, 80] on icon "Add" at bounding box center [1236, 83] width 12 height 10
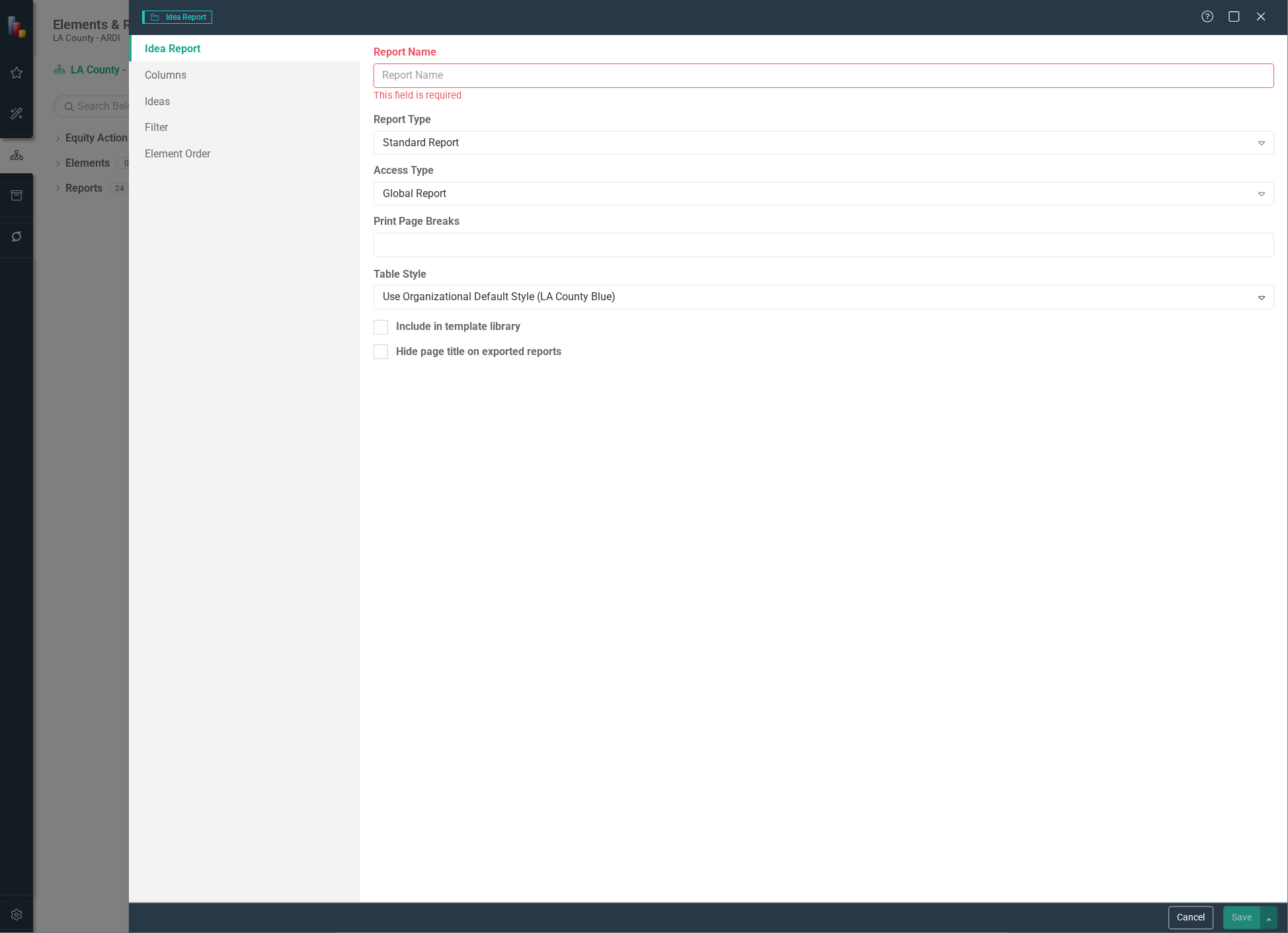
click at [500, 66] on input "Report Name" at bounding box center [824, 75] width 901 height 24
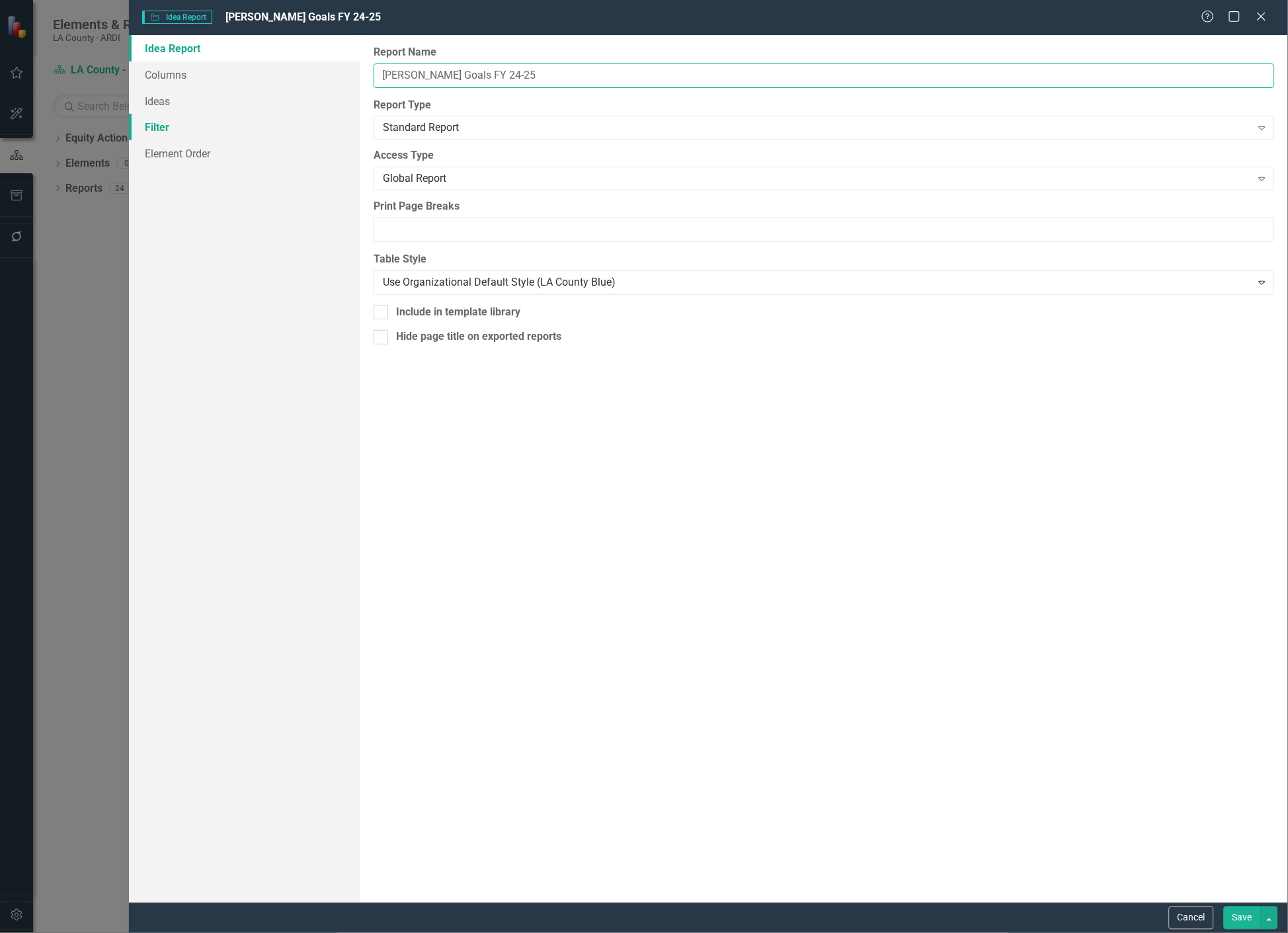
type input "[PERSON_NAME] Goals FY 24-25"
click at [195, 123] on link "Filter" at bounding box center [245, 127] width 232 height 27
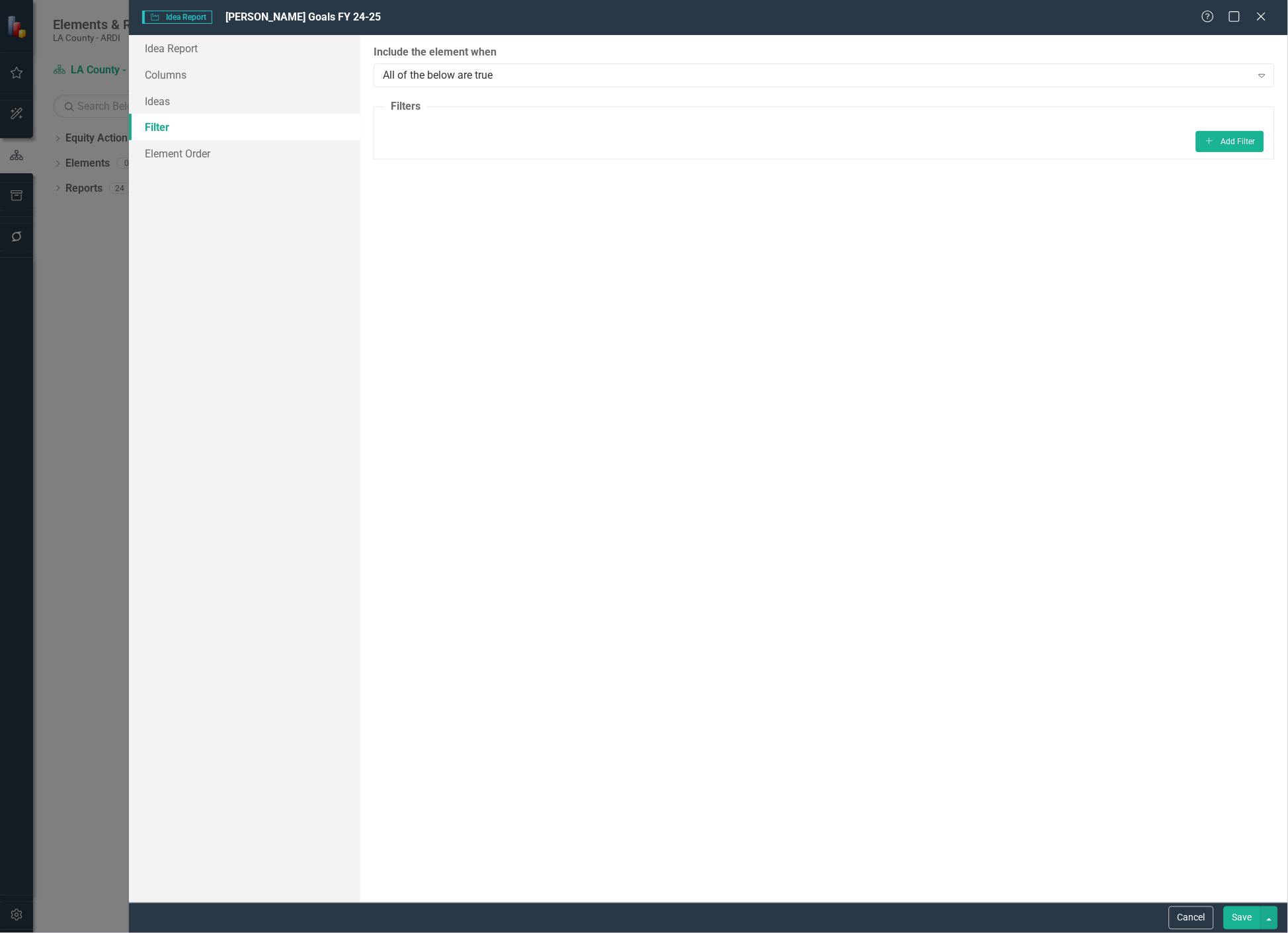
click at [195, 118] on link "Filter" at bounding box center [245, 127] width 232 height 27
click at [274, 94] on link "Ideas" at bounding box center [245, 101] width 232 height 27
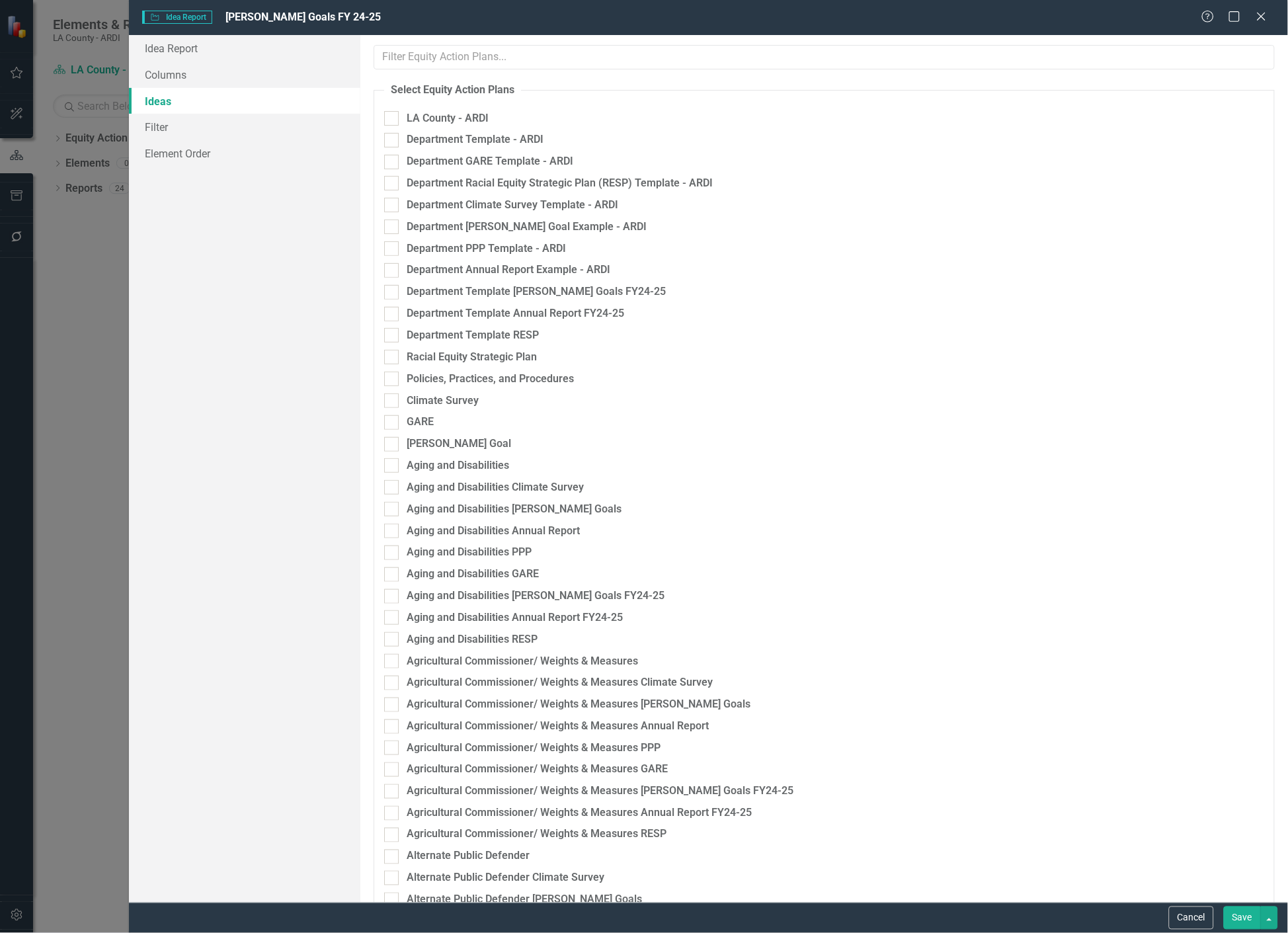
click at [444, 47] on input "text" at bounding box center [824, 57] width 901 height 24
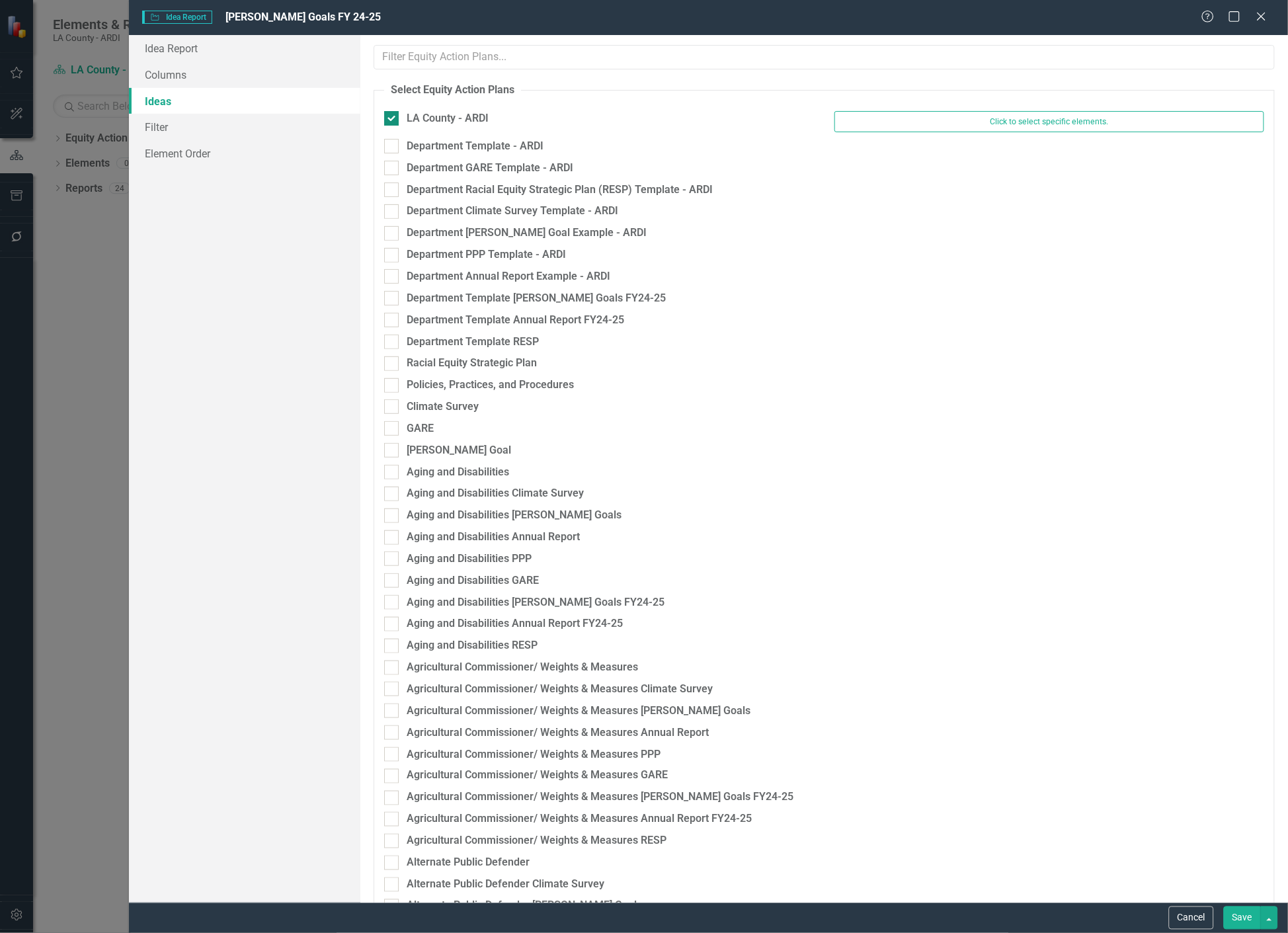
click at [388, 124] on div at bounding box center [392, 119] width 15 height 15
click at [388, 119] on input "LA County - ARDI" at bounding box center [389, 116] width 9 height 9
checkbox input "false"
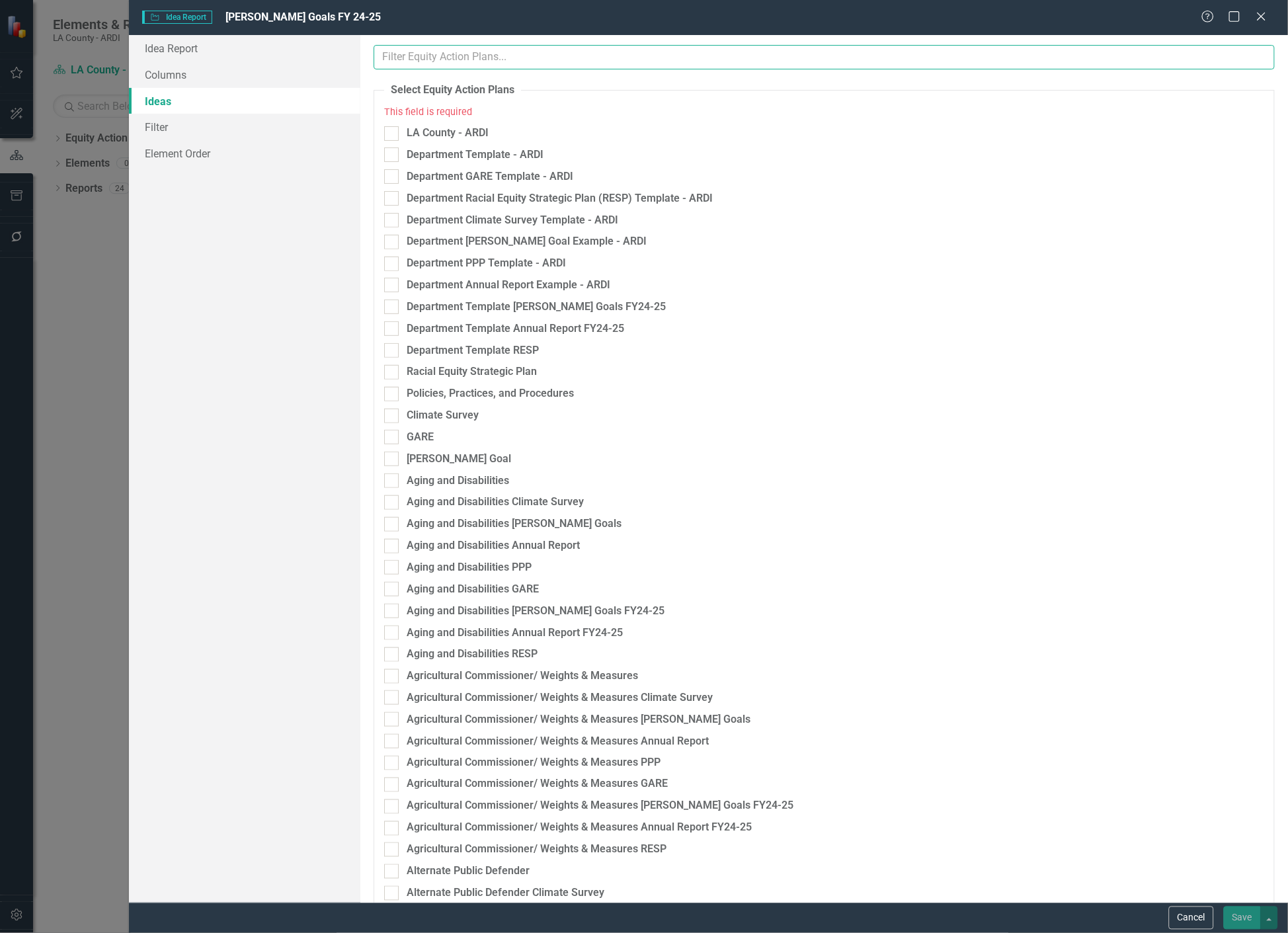
click at [432, 55] on input "text" at bounding box center [824, 57] width 901 height 24
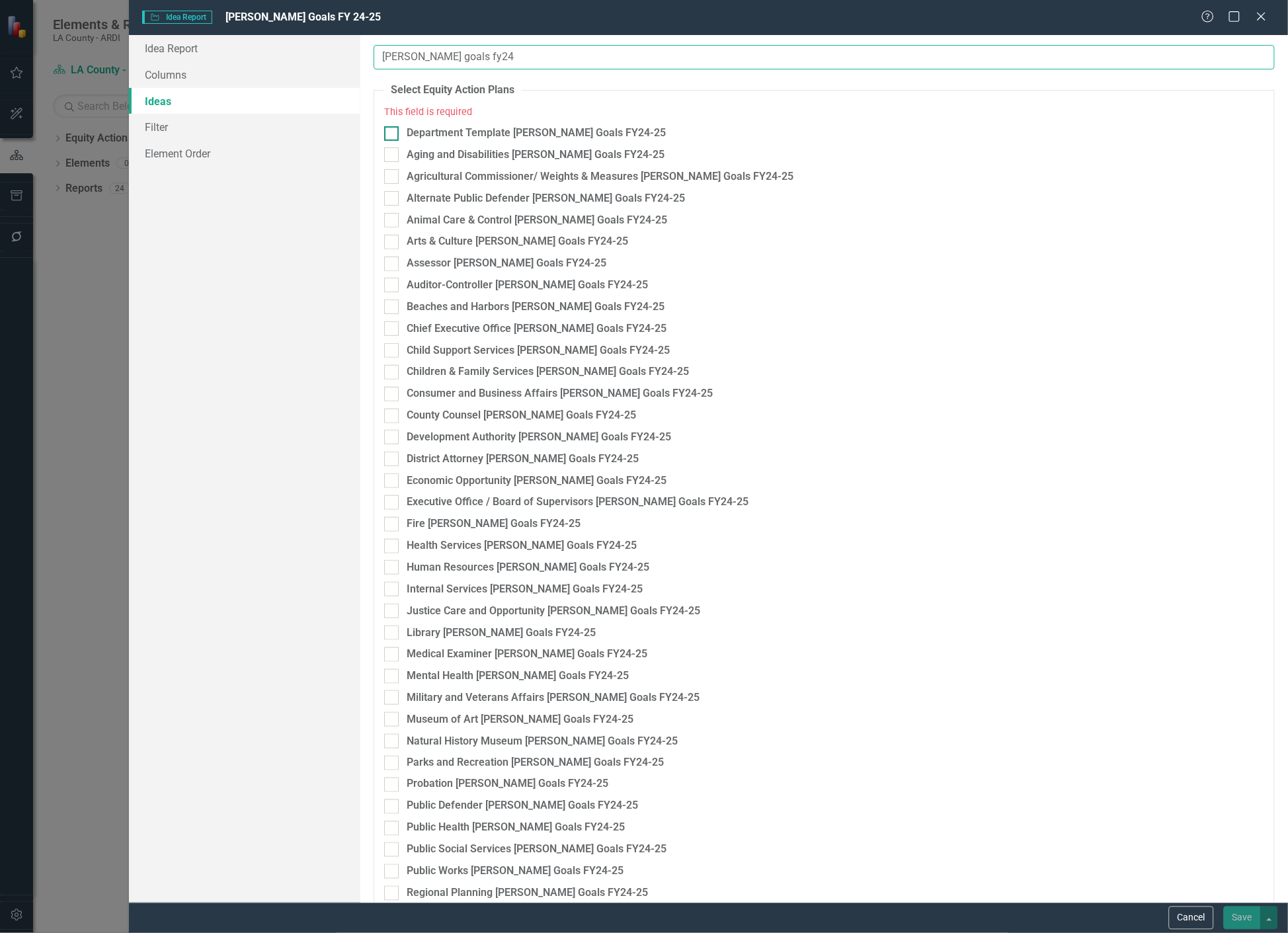
type input "[PERSON_NAME] goals fy24"
drag, startPoint x: 391, startPoint y: 135, endPoint x: 391, endPoint y: 145, distance: 10.0
click at [392, 136] on div at bounding box center [392, 133] width 15 height 15
click at [392, 135] on input "Department Template [PERSON_NAME] Goals FY24-25" at bounding box center [389, 131] width 9 height 9
checkbox input "true"
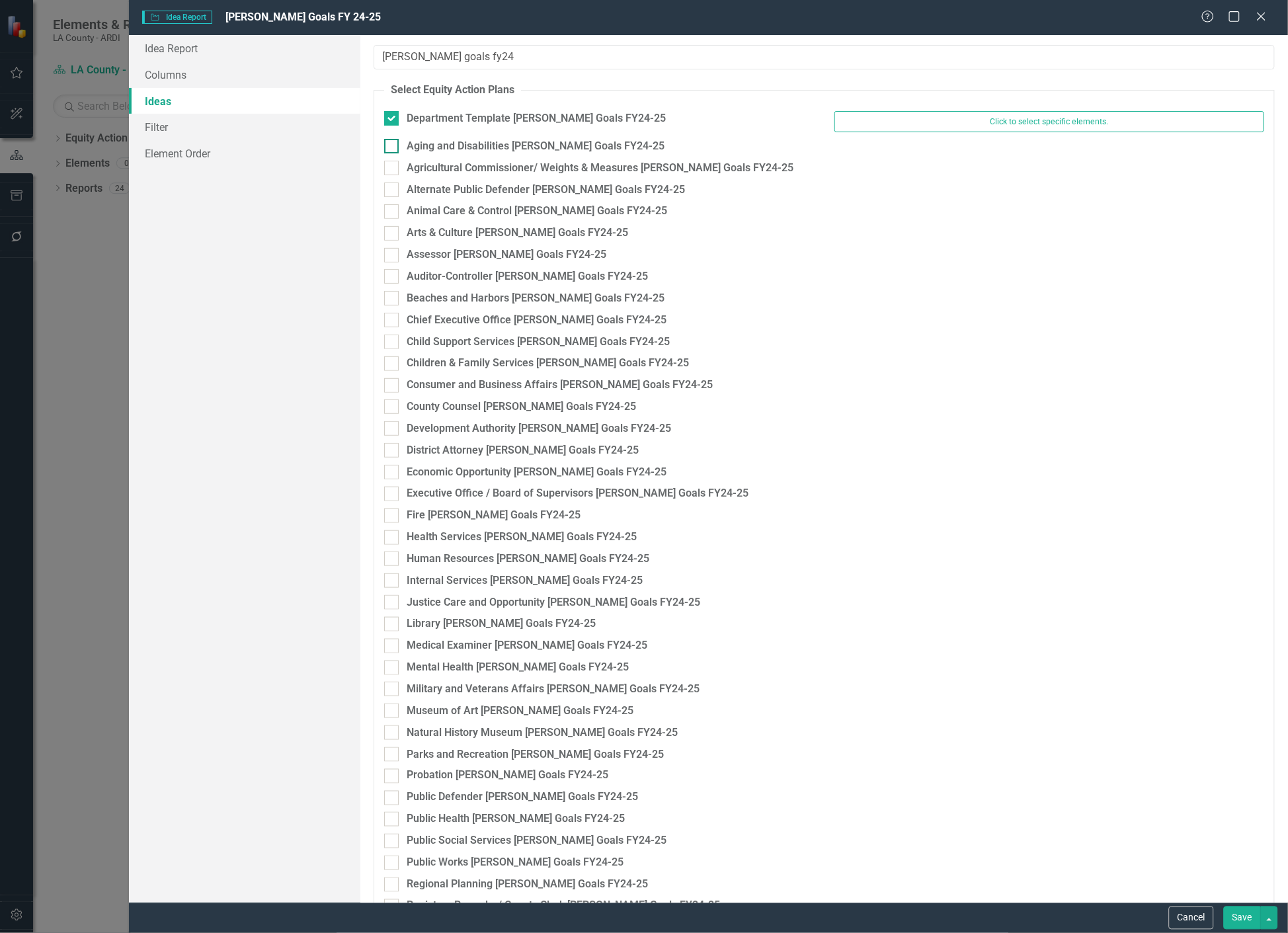
click at [390, 150] on div at bounding box center [392, 146] width 15 height 15
click at [390, 148] on input "Aging and Disabilities [PERSON_NAME] Goals FY24-25" at bounding box center [389, 143] width 9 height 9
checkbox input "true"
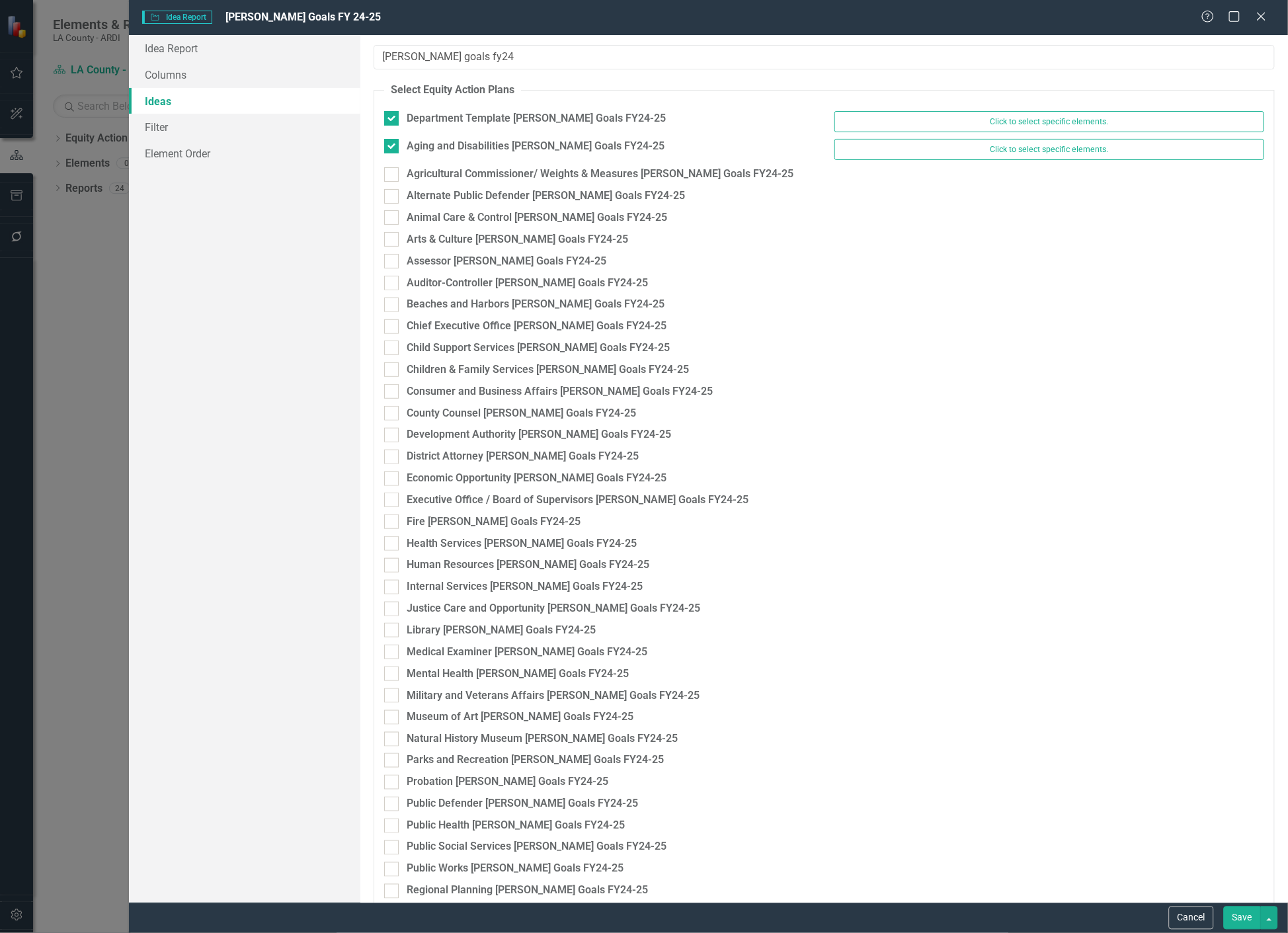
click at [387, 182] on div "Agricultural Commissioner/ Weights & Measures [PERSON_NAME] Goals FY24-25" at bounding box center [598, 178] width 449 height 22
click at [394, 173] on div at bounding box center [392, 175] width 15 height 15
click at [392, 173] on input "Agricultural Commissioner/ Weights & Measures [PERSON_NAME] Goals FY24-25" at bounding box center [389, 172] width 9 height 9
checkbox input "true"
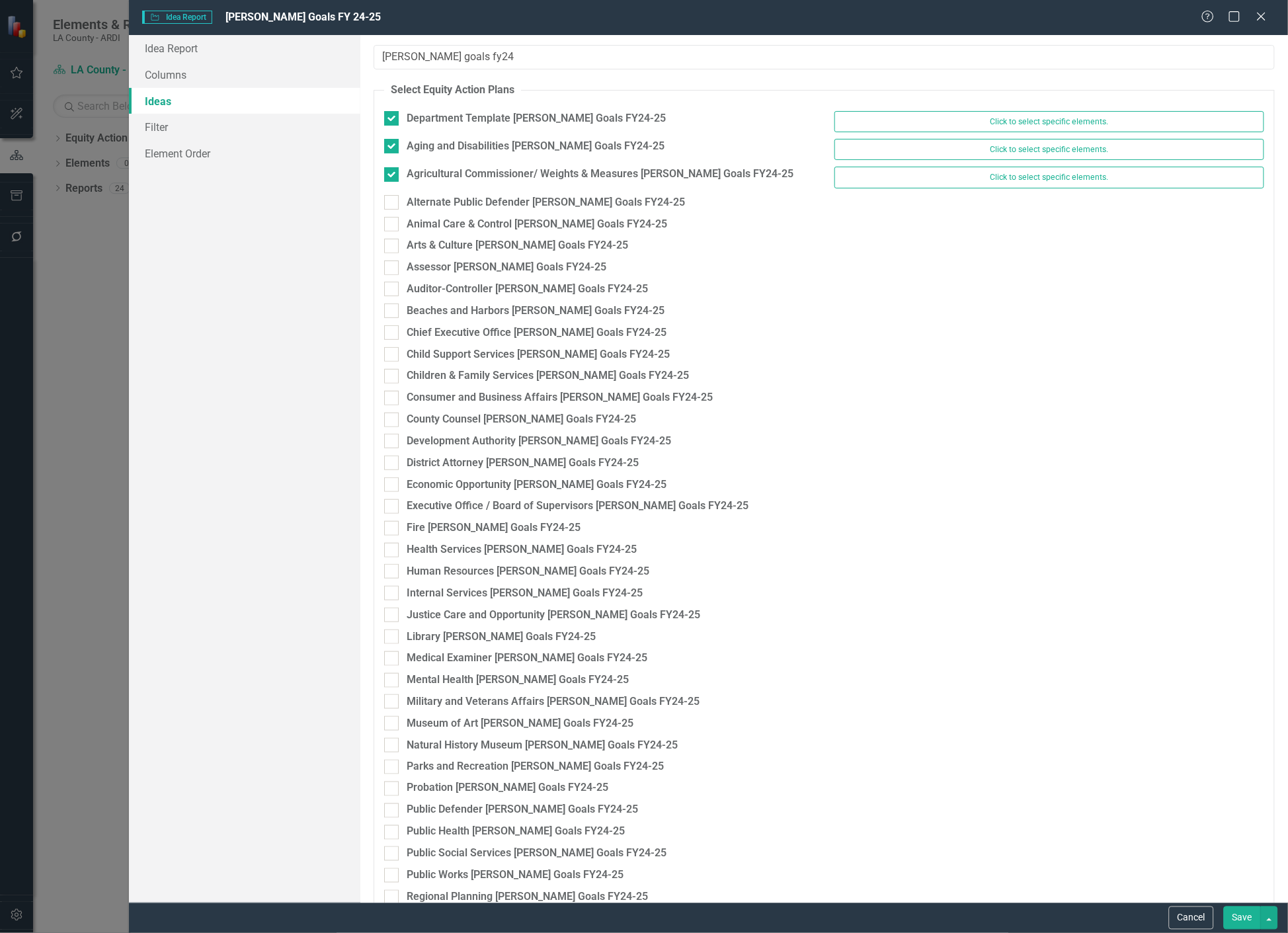
drag, startPoint x: 392, startPoint y: 201, endPoint x: 389, endPoint y: 213, distance: 12.4
click at [392, 201] on input "Alternate Public Defender [PERSON_NAME] Goals FY24-25" at bounding box center [389, 199] width 9 height 9
checkbox input "true"
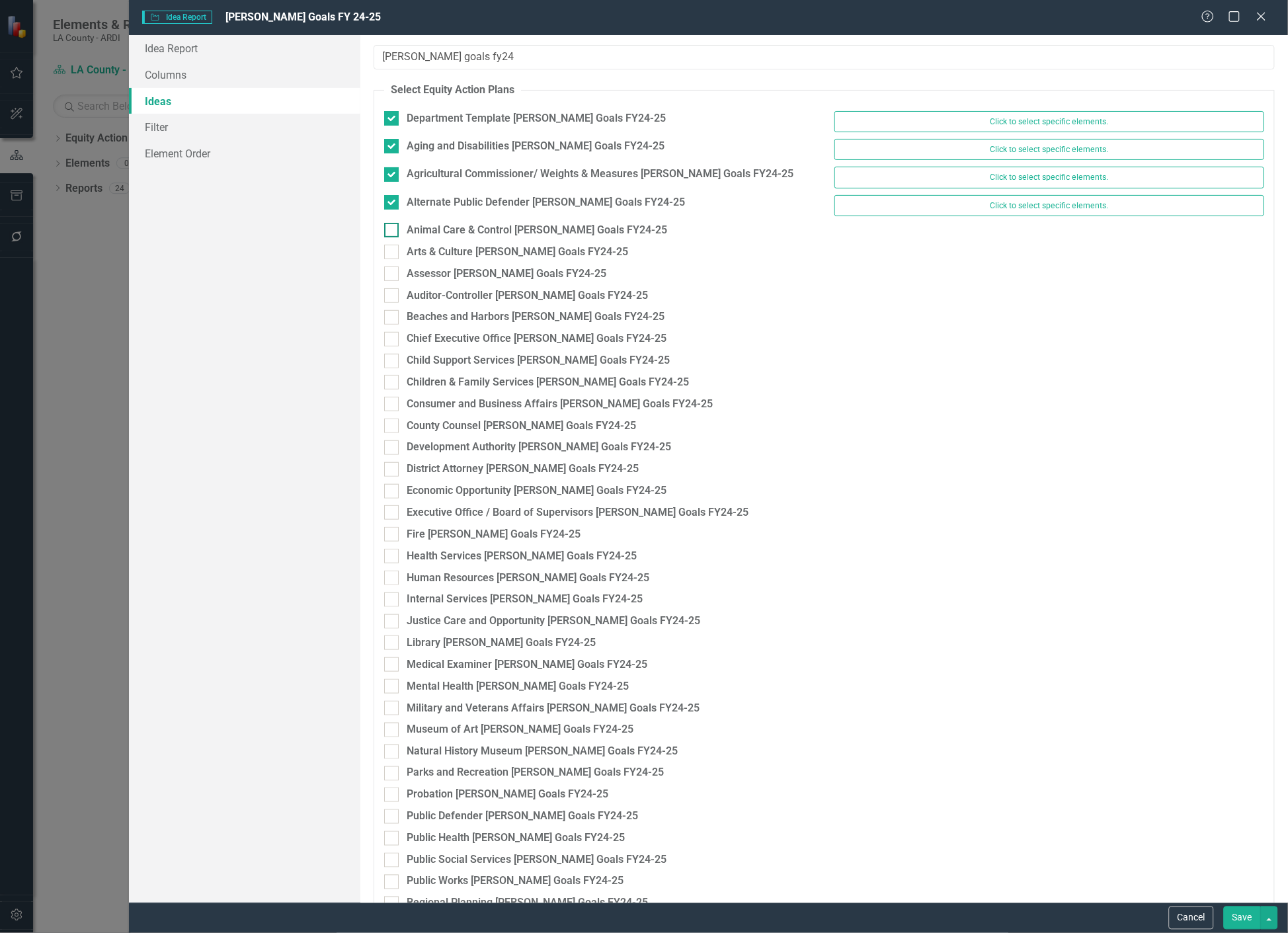
click at [388, 223] on input "Animal Care & Control [PERSON_NAME] Goals FY24-25" at bounding box center [389, 227] width 9 height 9
checkbox input "true"
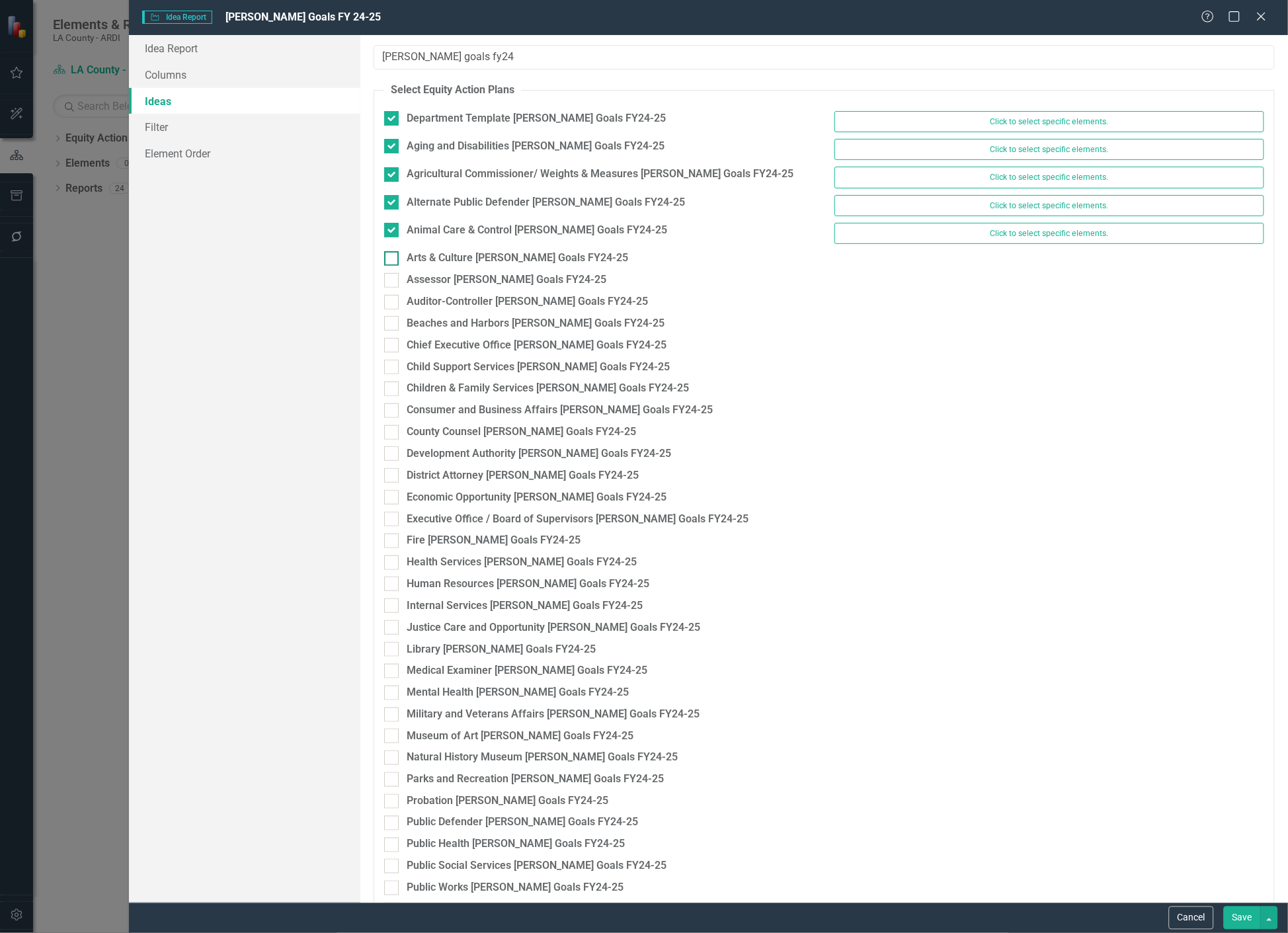
click at [391, 253] on fieldset "Select Equity Action Plans Department Template [PERSON_NAME] Goals FY24-25 Clic…" at bounding box center [824, 558] width 901 height 951
click at [390, 263] on div at bounding box center [392, 259] width 15 height 15
click at [390, 260] on input "Arts & Culture [PERSON_NAME] Goals FY24-25" at bounding box center [389, 256] width 9 height 9
checkbox input "true"
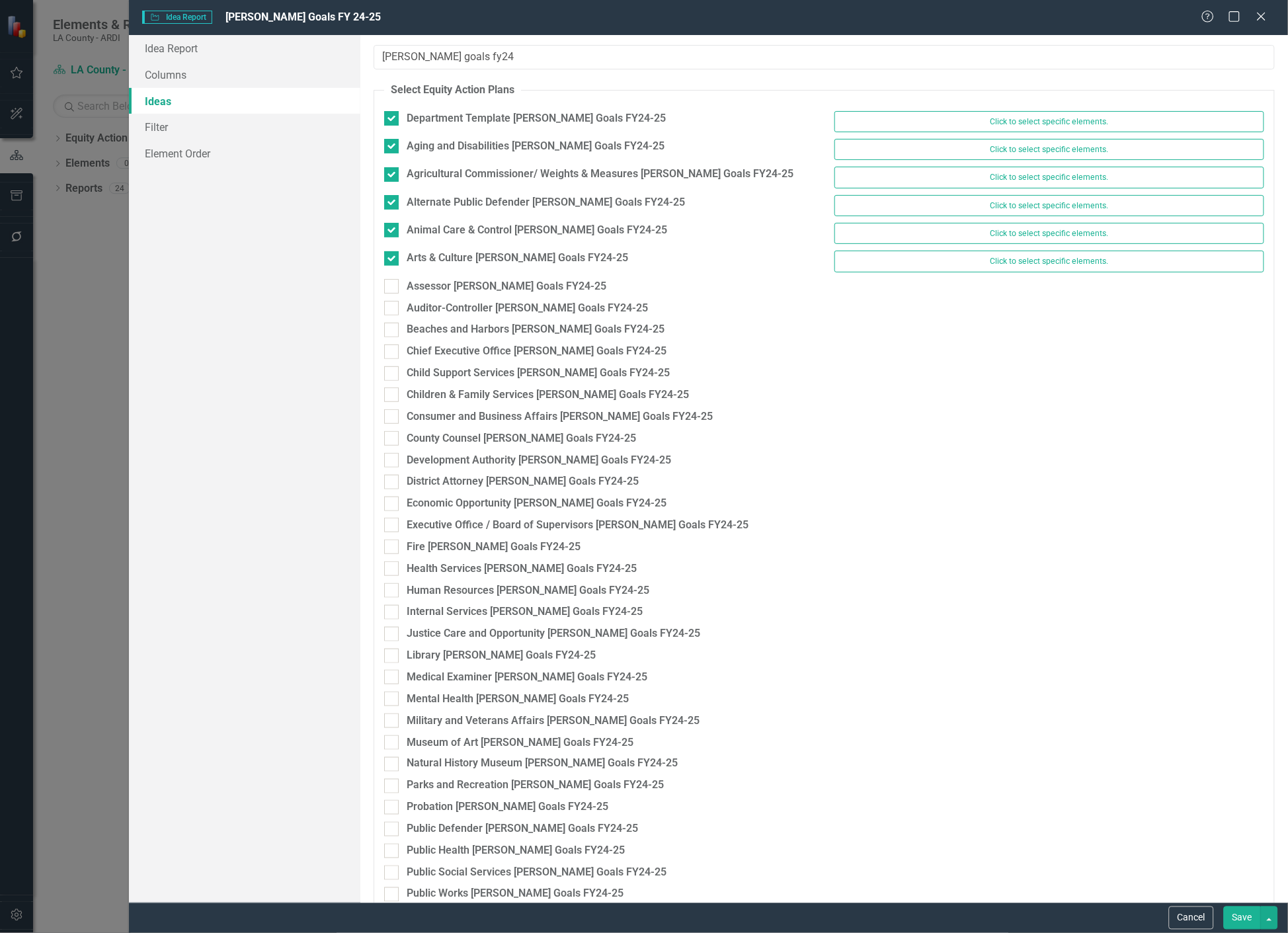
click at [390, 273] on div "Arts & Culture [PERSON_NAME] Goals FY24-25 Click to select specific elements." at bounding box center [824, 265] width 900 height 28
drag, startPoint x: 390, startPoint y: 290, endPoint x: 390, endPoint y: 311, distance: 21.0
click at [390, 288] on div at bounding box center [392, 286] width 15 height 15
click at [390, 288] on input "Assessor [PERSON_NAME] Goals FY24-25" at bounding box center [389, 283] width 9 height 9
checkbox input "true"
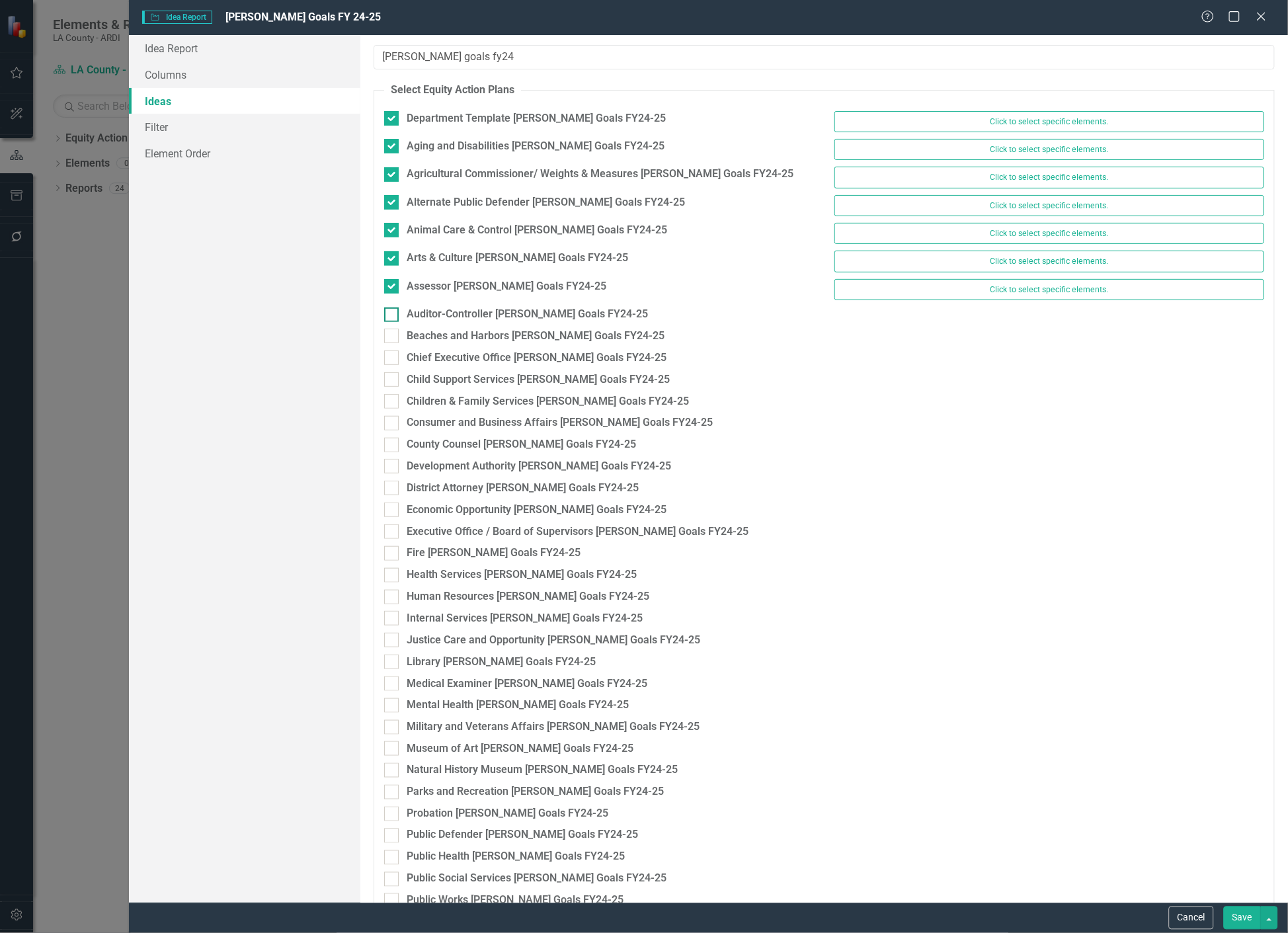
click at [391, 321] on div at bounding box center [392, 315] width 15 height 15
click at [391, 316] on input "Auditor-Controller [PERSON_NAME] Goals FY24-25" at bounding box center [389, 312] width 9 height 9
checkbox input "true"
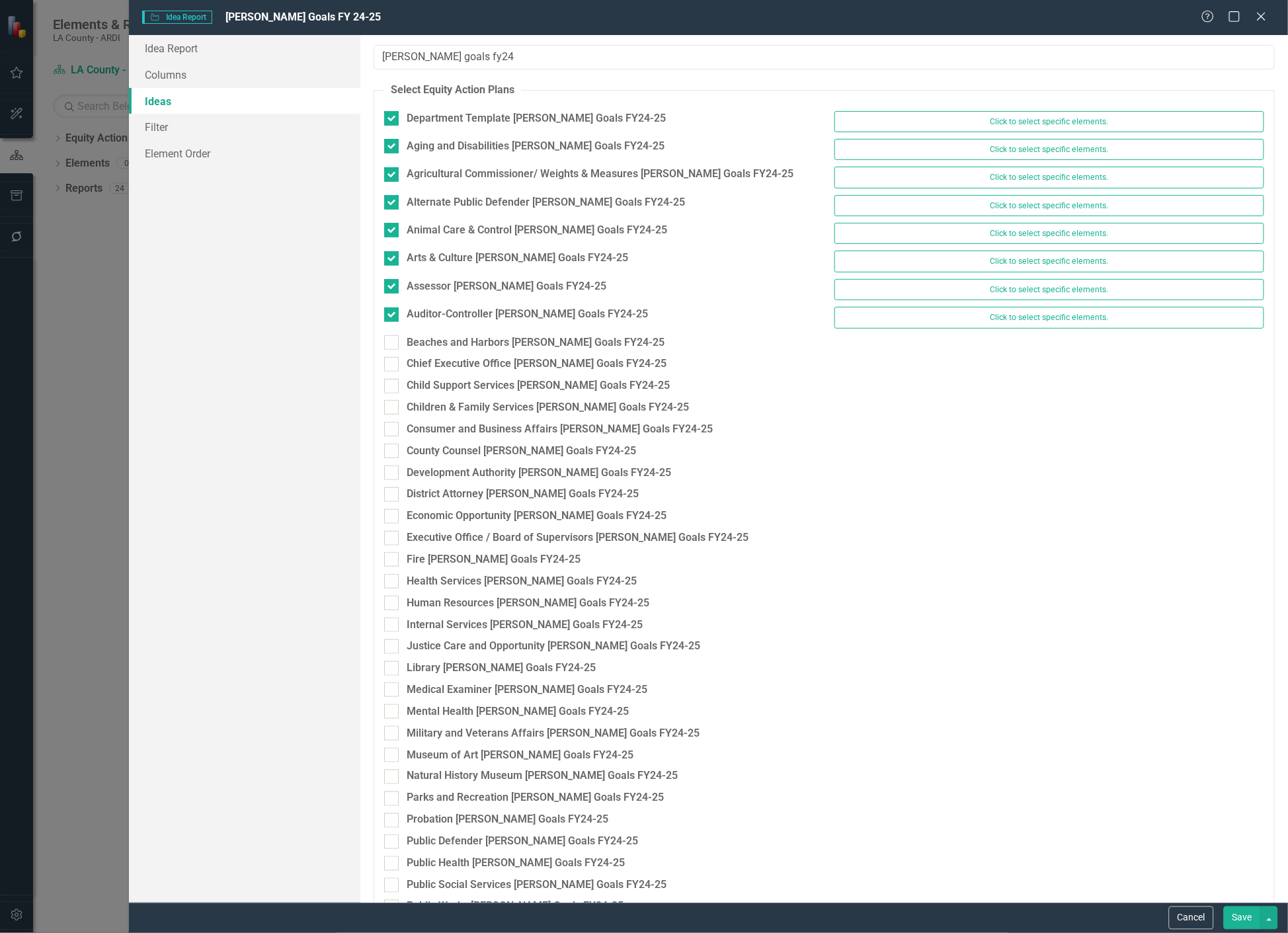
drag, startPoint x: 389, startPoint y: 345, endPoint x: 390, endPoint y: 355, distance: 10.0
click at [389, 346] on div at bounding box center [392, 342] width 15 height 15
click at [389, 344] on input "Beaches and Harbors [PERSON_NAME] Goals FY24-25" at bounding box center [389, 339] width 9 height 9
checkbox input "true"
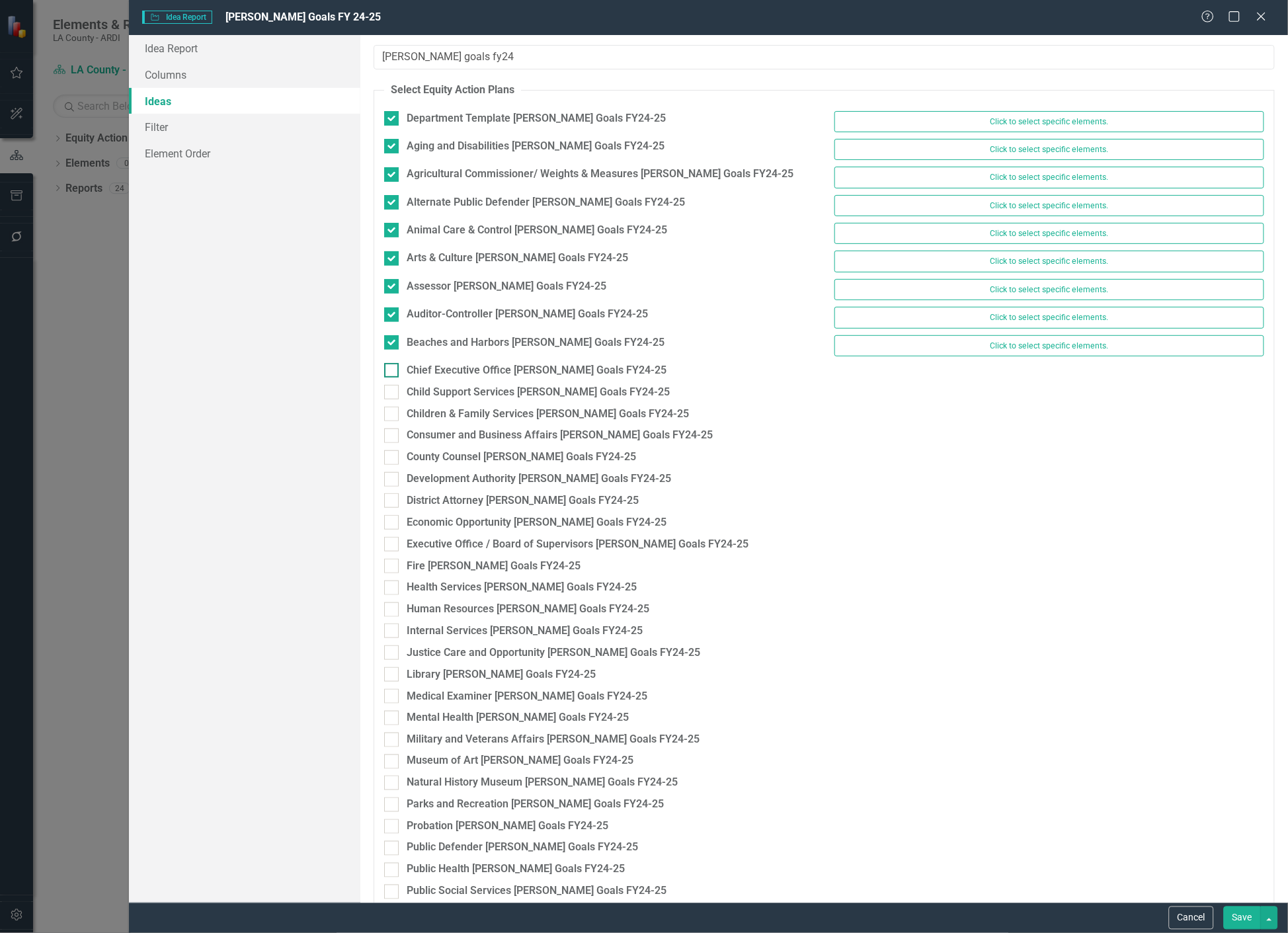
click at [391, 368] on input "Chief Executive Office [PERSON_NAME] Goals FY24-25" at bounding box center [389, 367] width 9 height 9
checkbox input "true"
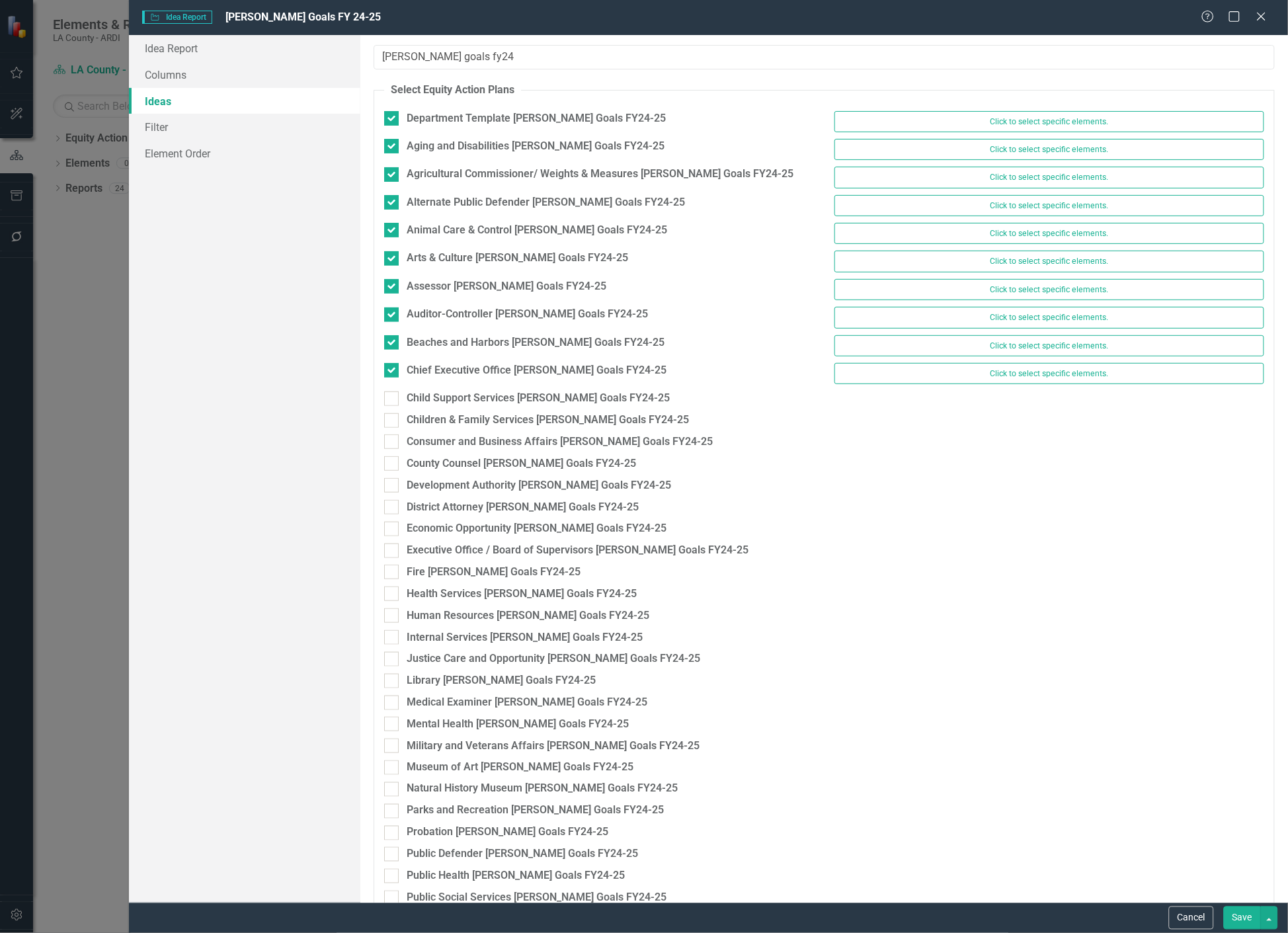
click at [392, 387] on div "Chief Executive Office [PERSON_NAME] Goals FY24-25 Click to select specific ele…" at bounding box center [824, 377] width 900 height 28
click at [393, 404] on div at bounding box center [392, 399] width 15 height 15
click at [392, 400] on input "Child Support Services [PERSON_NAME] Goals FY24-25" at bounding box center [389, 396] width 9 height 9
checkbox input "true"
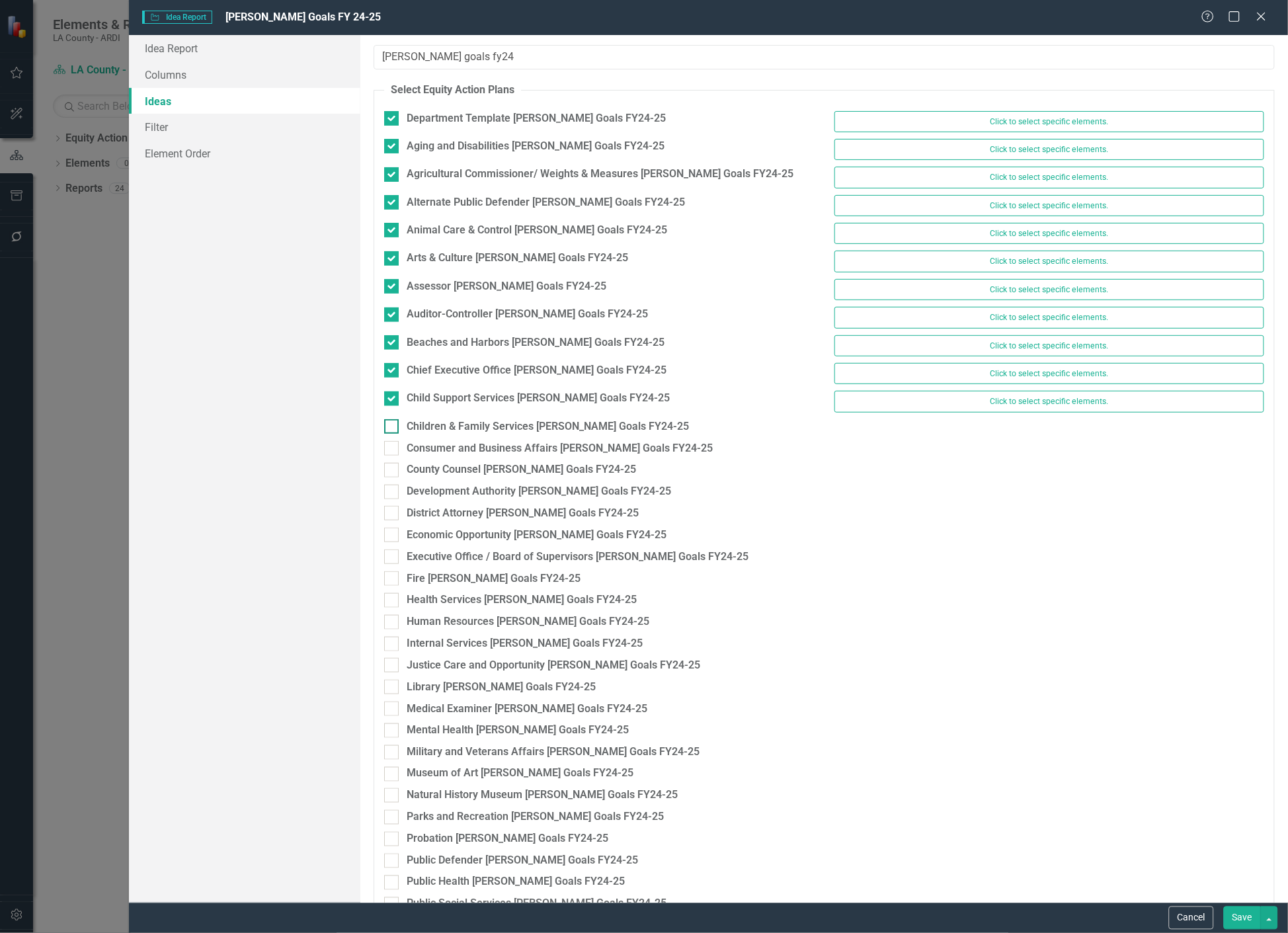
click at [392, 432] on div at bounding box center [392, 426] width 15 height 15
click at [392, 428] on input "Children & Family Services [PERSON_NAME] Goals FY24-25" at bounding box center [389, 423] width 9 height 9
checkbox input "true"
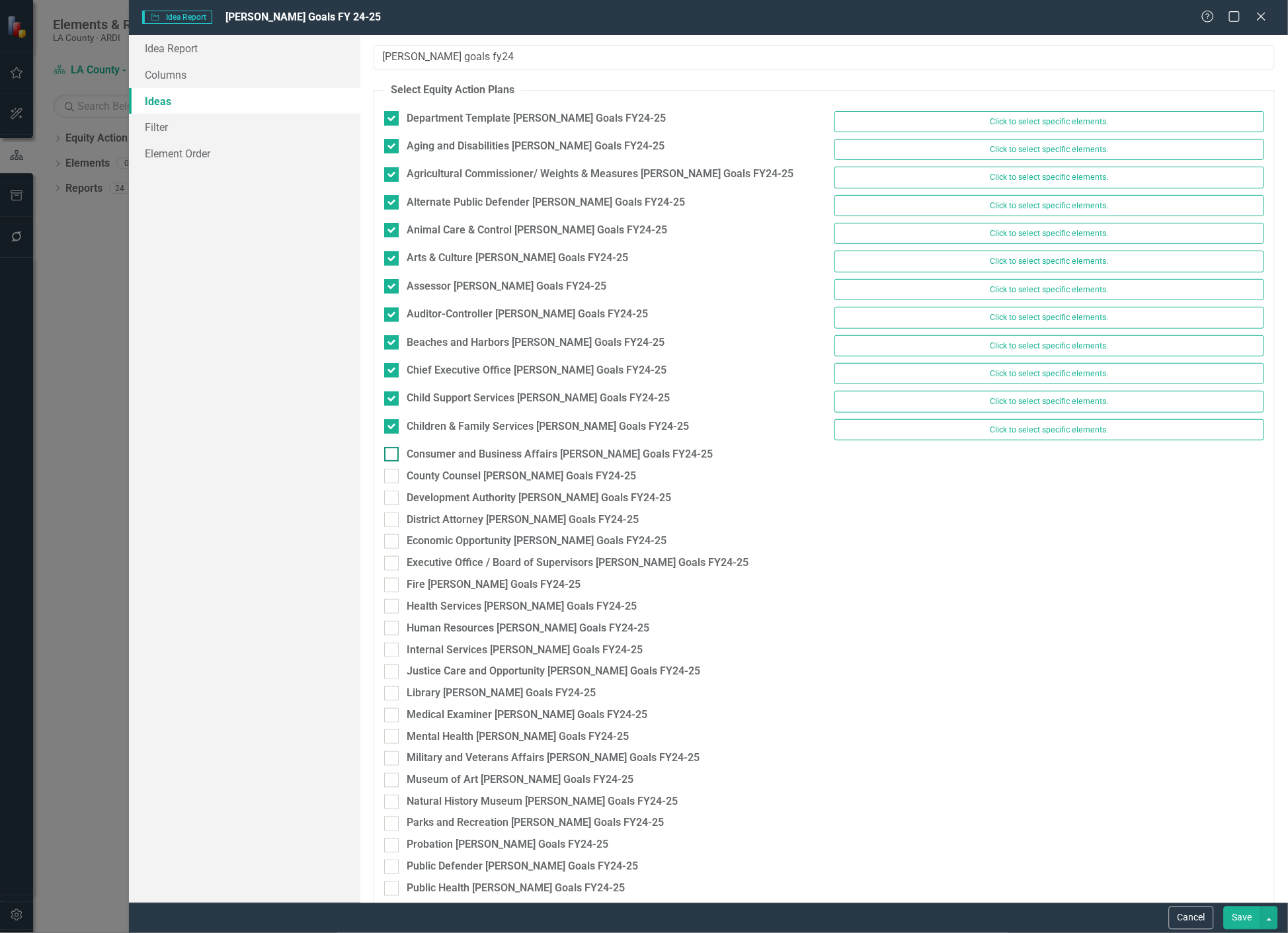
click at [391, 462] on div at bounding box center [392, 454] width 15 height 15
click at [391, 456] on input "Consumer and Business Affairs [PERSON_NAME] Goals FY24-25" at bounding box center [389, 451] width 9 height 9
checkbox input "true"
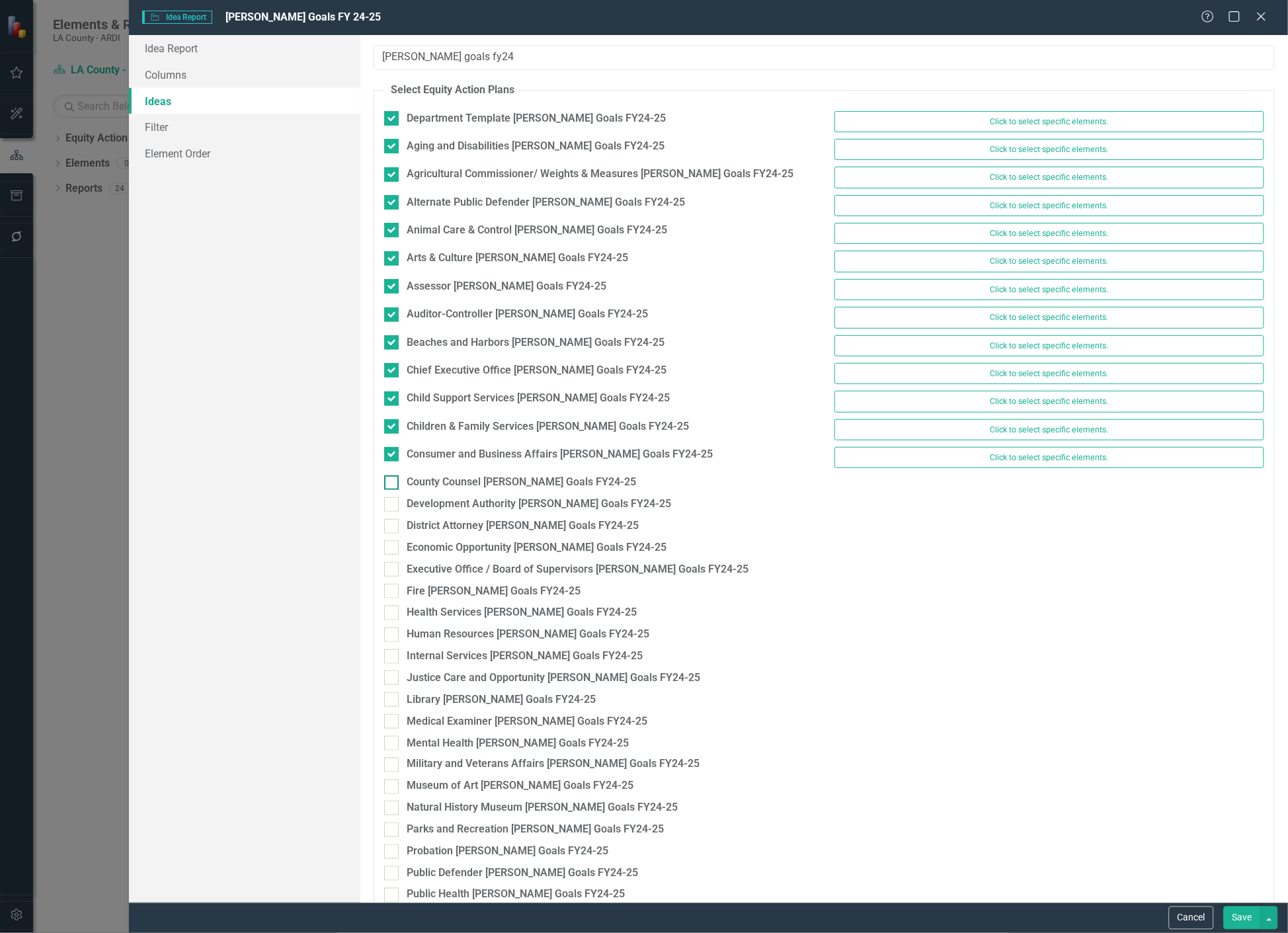
click at [390, 489] on div at bounding box center [392, 482] width 15 height 15
click at [390, 484] on input "County Counsel [PERSON_NAME] Goals FY24-25" at bounding box center [389, 479] width 9 height 9
checkbox input "true"
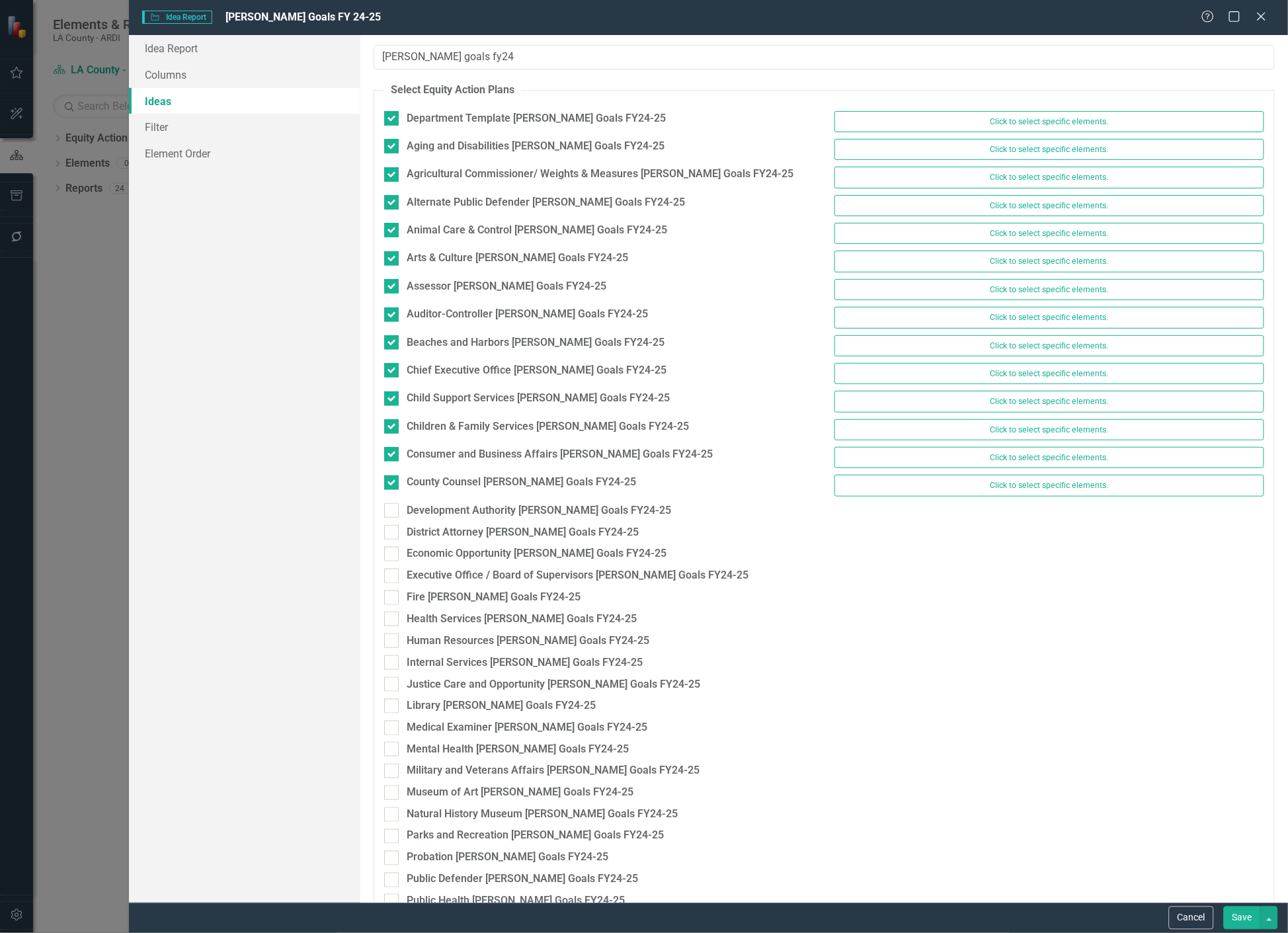
click at [392, 524] on div "Development Authority [PERSON_NAME] Goals FY24-25" at bounding box center [598, 514] width 449 height 22
click at [392, 516] on div at bounding box center [392, 510] width 15 height 15
click at [392, 512] on input "Development Authority [PERSON_NAME] Goals FY24-25" at bounding box center [389, 507] width 9 height 9
checkbox input "true"
click at [391, 539] on div at bounding box center [392, 533] width 15 height 15
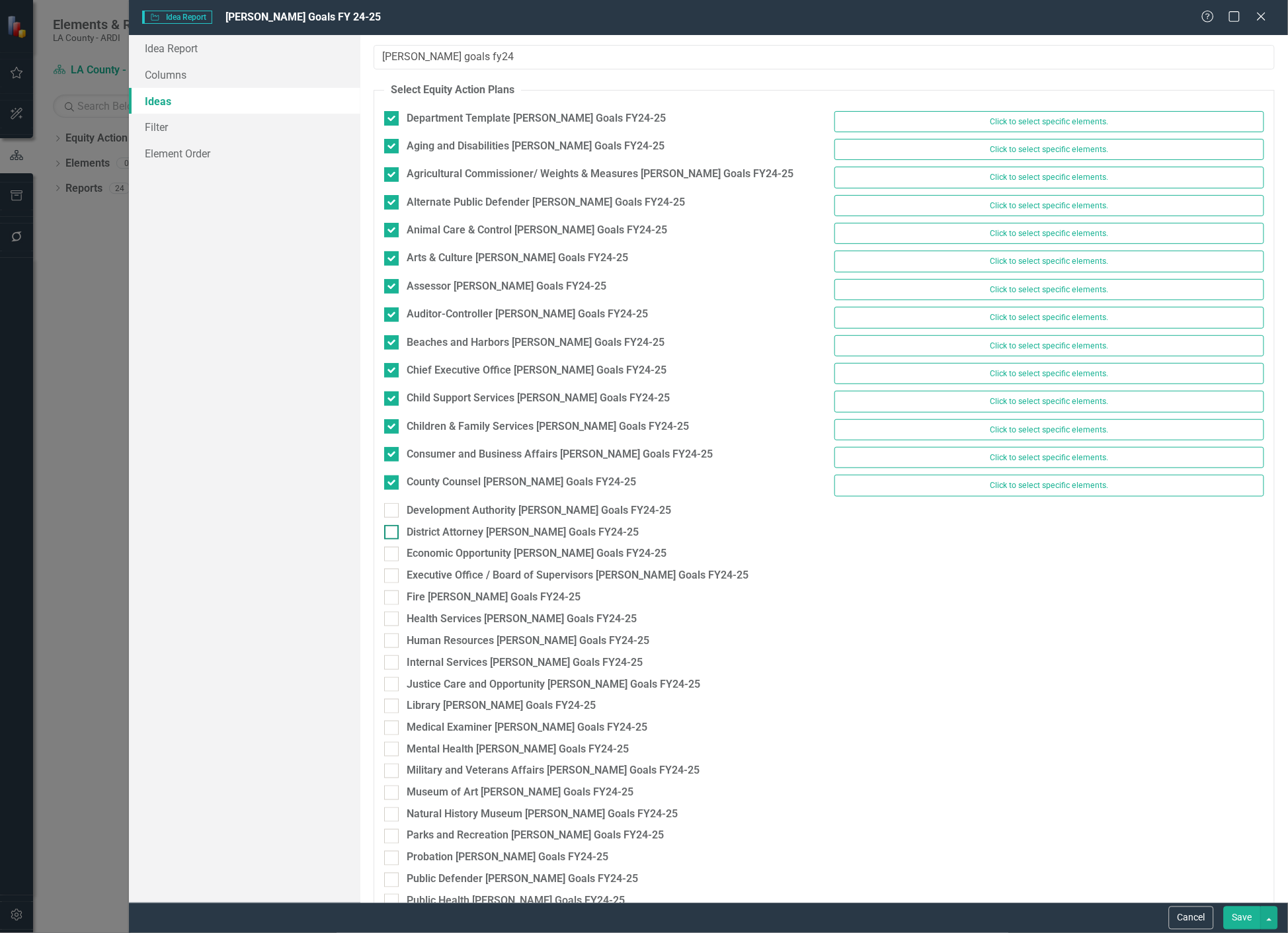
click at [391, 533] on input "District Attorney [PERSON_NAME] Goals FY24-25" at bounding box center [389, 530] width 9 height 9
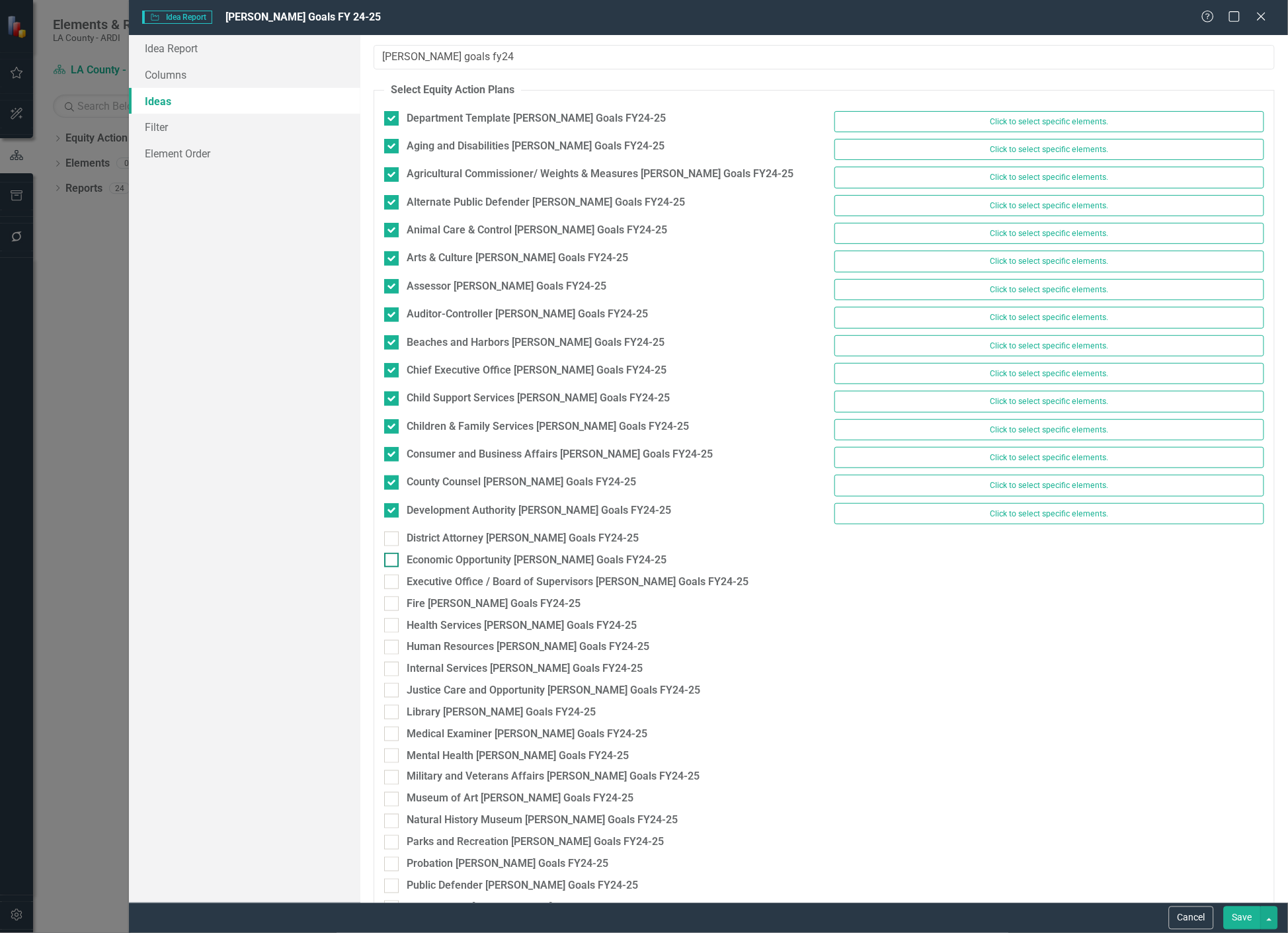
checkbox input "true"
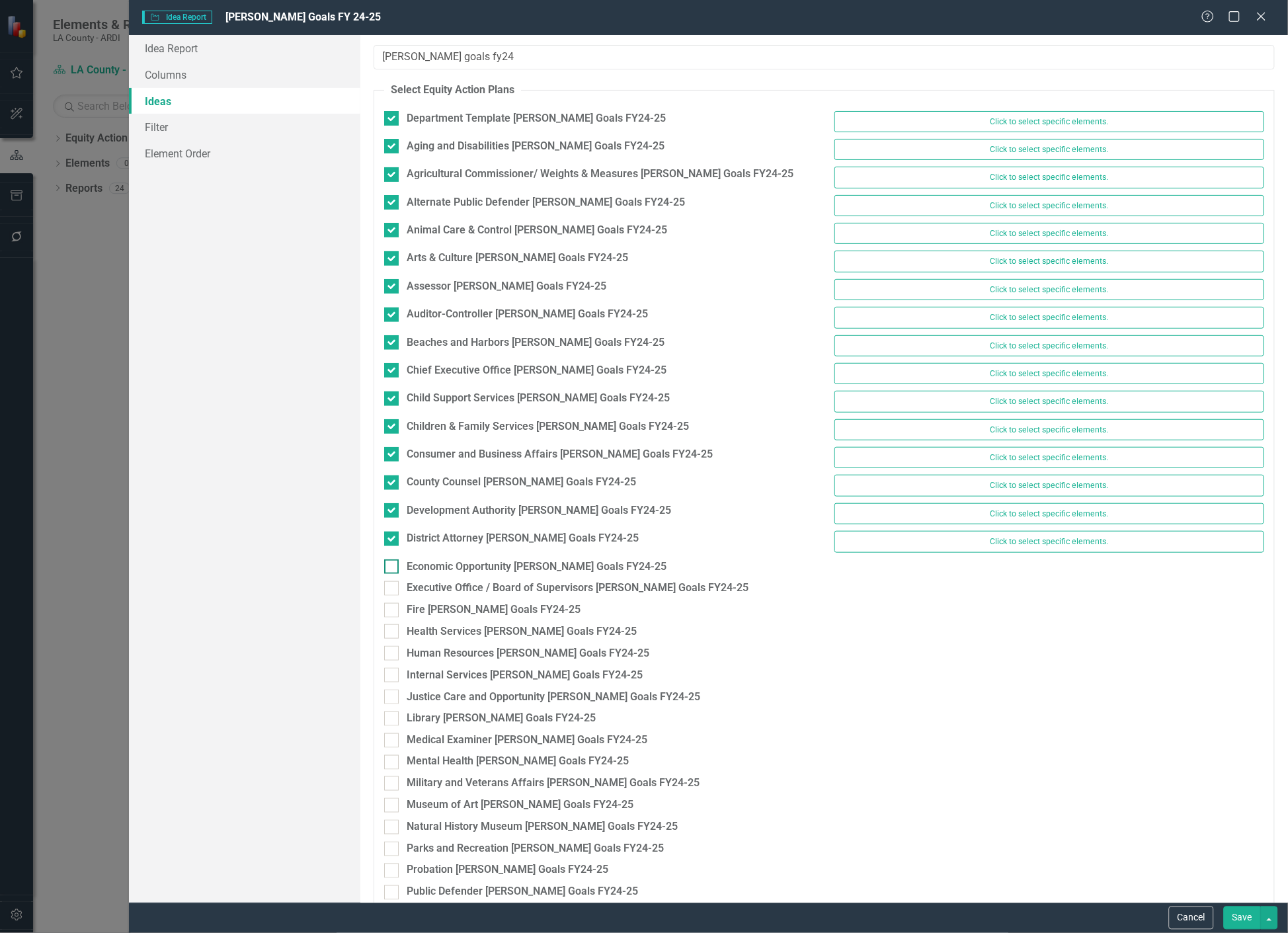
click at [390, 568] on input "Economic Opportunity [PERSON_NAME] Goals FY24-25" at bounding box center [389, 563] width 9 height 9
checkbox input "true"
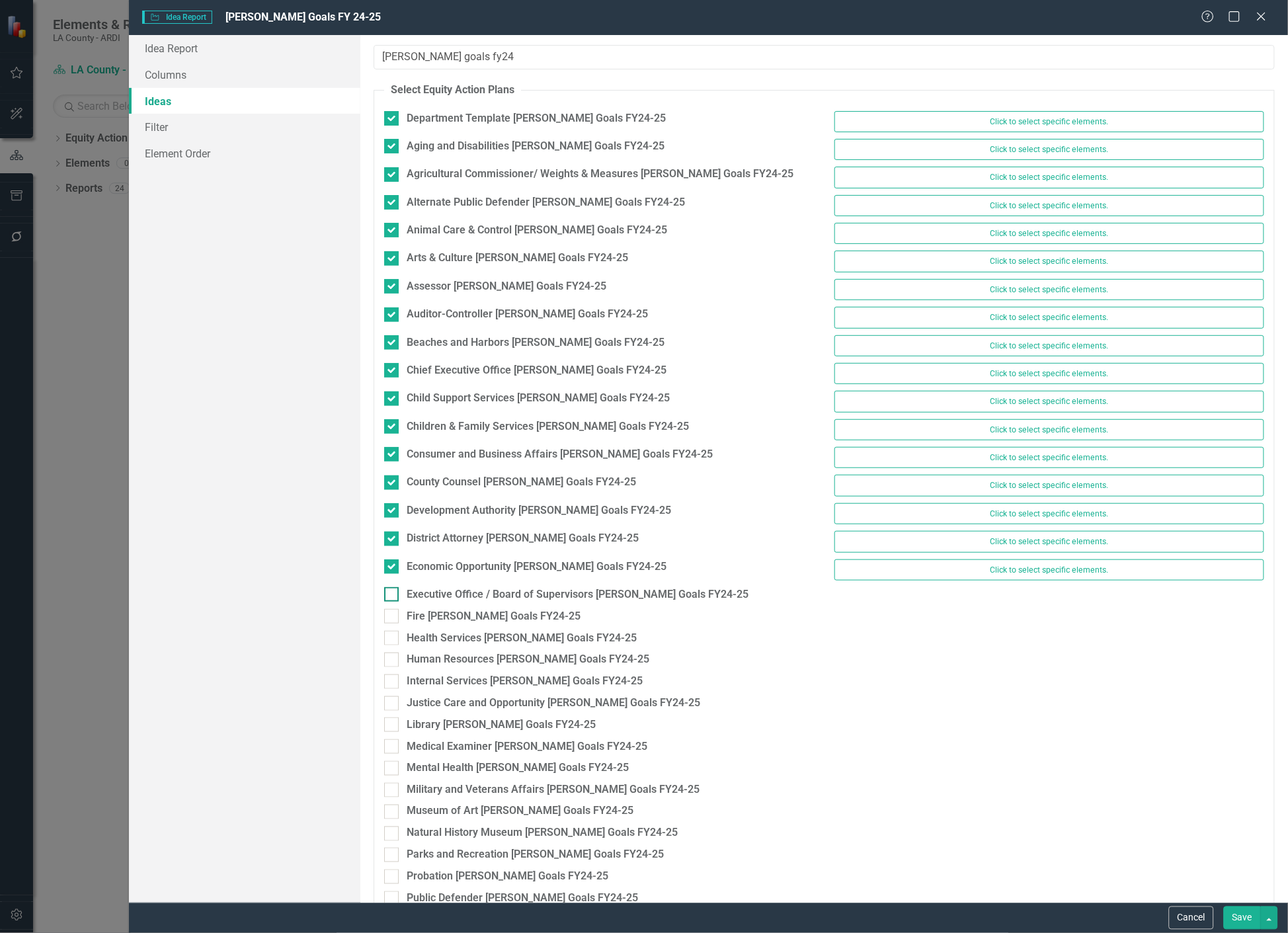
click at [389, 595] on input "Executive Office / Board of Supervisors [PERSON_NAME] Goals FY24-25" at bounding box center [389, 592] width 9 height 9
checkbox input "true"
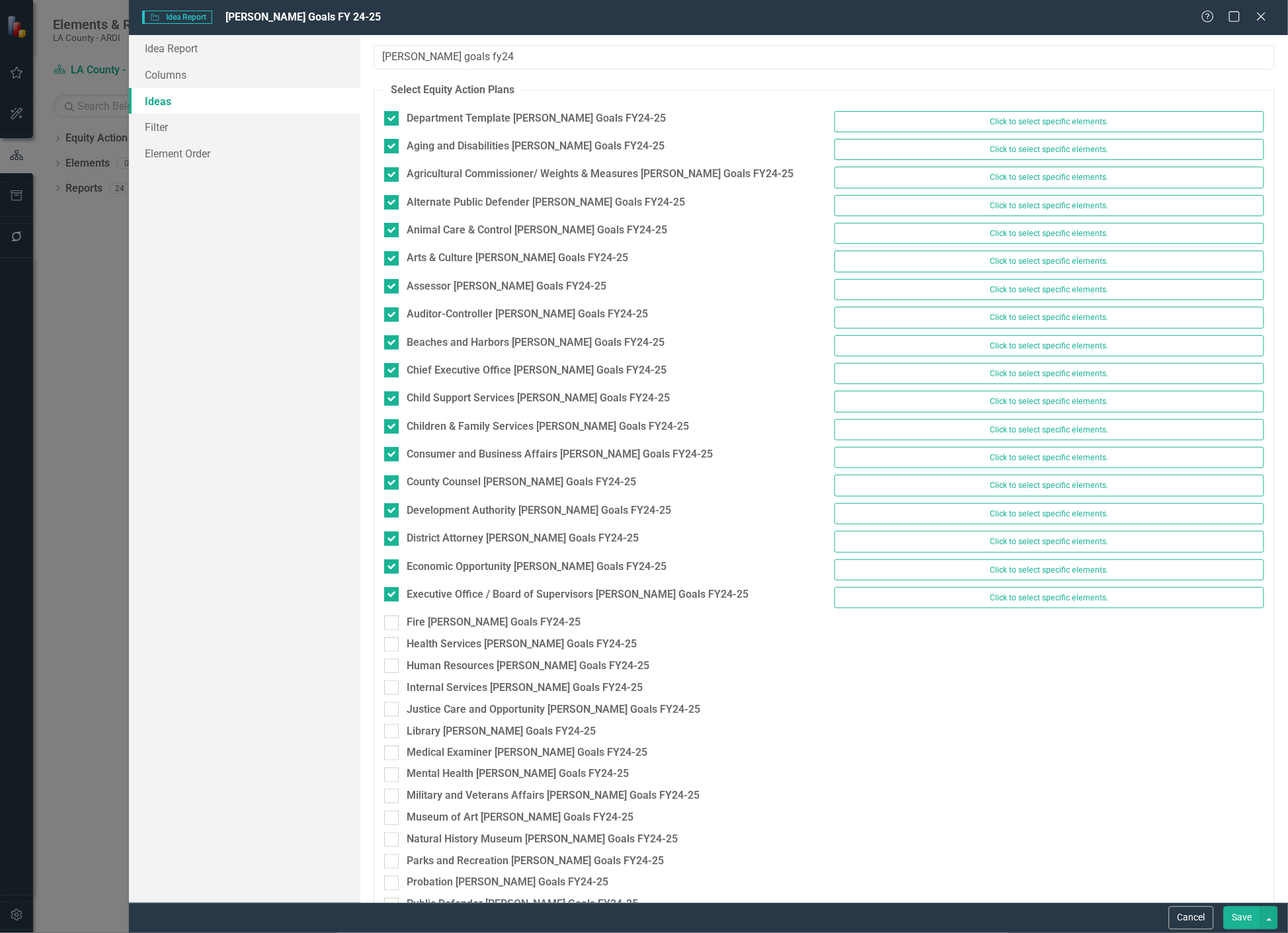
drag, startPoint x: 389, startPoint y: 617, endPoint x: 391, endPoint y: 635, distance: 18.1
click at [389, 618] on input "Fire [PERSON_NAME] Goals FY24-25" at bounding box center [389, 620] width 9 height 9
checkbox input "true"
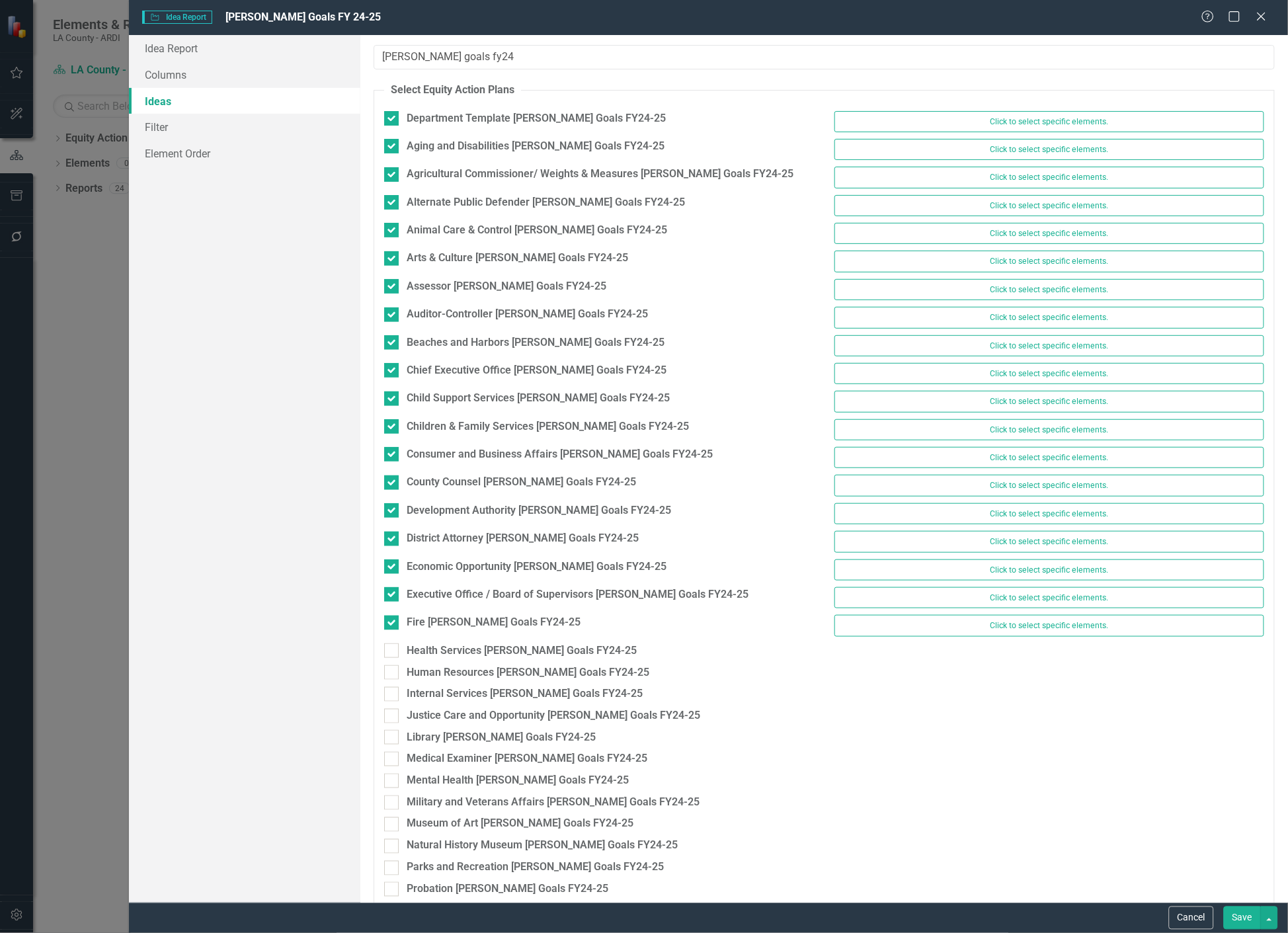
click at [392, 642] on div "Fire [PERSON_NAME] Goals FY24-25 Click to select specific elements." at bounding box center [824, 629] width 900 height 28
click at [393, 671] on div at bounding box center [392, 673] width 15 height 15
click at [392, 671] on input "Human Resources [PERSON_NAME] Goals FY24-25" at bounding box center [389, 670] width 9 height 9
checkbox input "true"
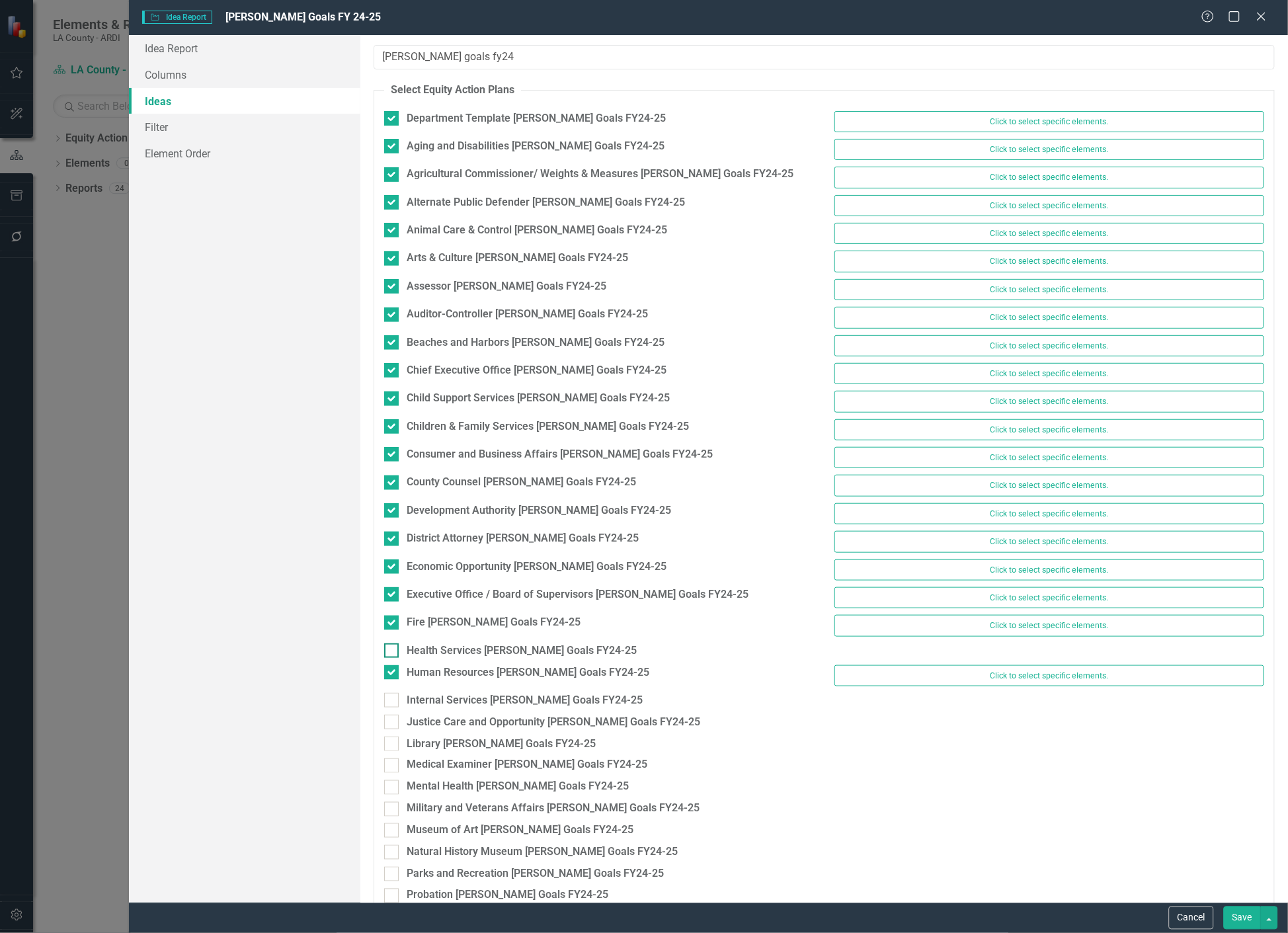
click at [393, 656] on div at bounding box center [392, 651] width 15 height 15
click at [392, 652] on input "Health Services [PERSON_NAME] Goals FY24-25" at bounding box center [389, 648] width 9 height 9
checkbox input "true"
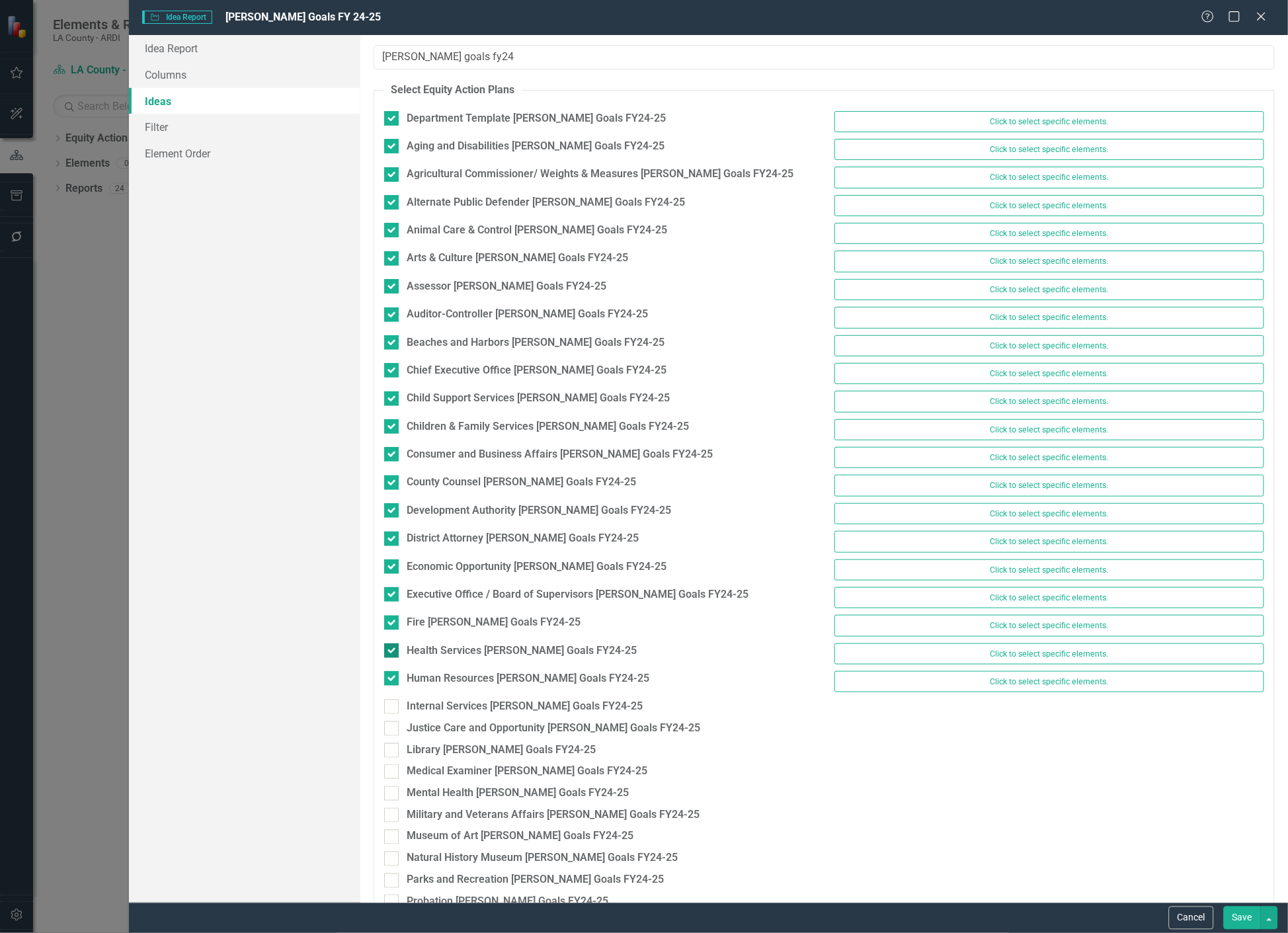
scroll to position [245, 0]
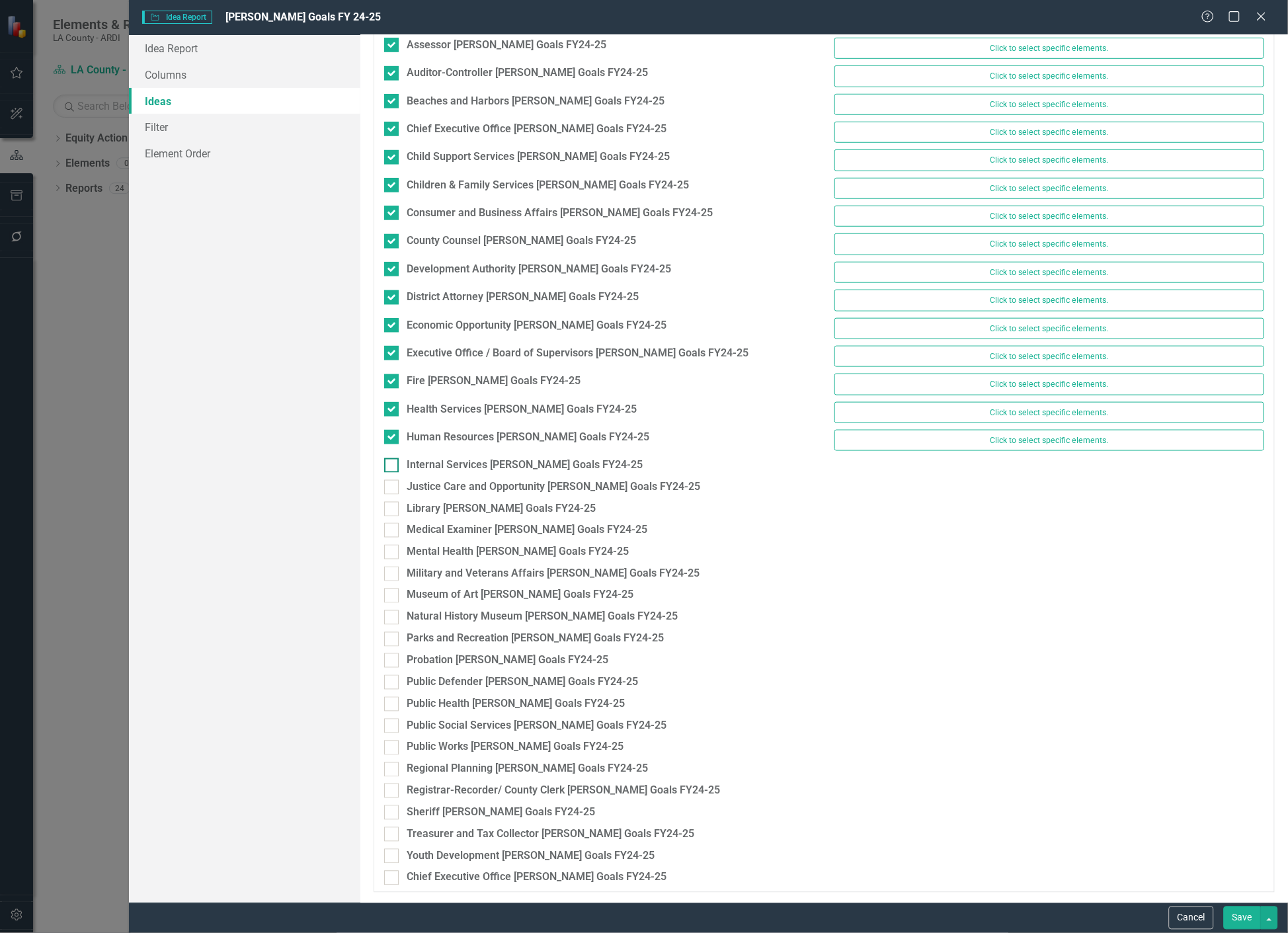
click at [398, 468] on div at bounding box center [392, 465] width 15 height 15
click at [392, 467] on input "Internal Services [PERSON_NAME] Goals FY24-25" at bounding box center [389, 462] width 9 height 9
checkbox input "true"
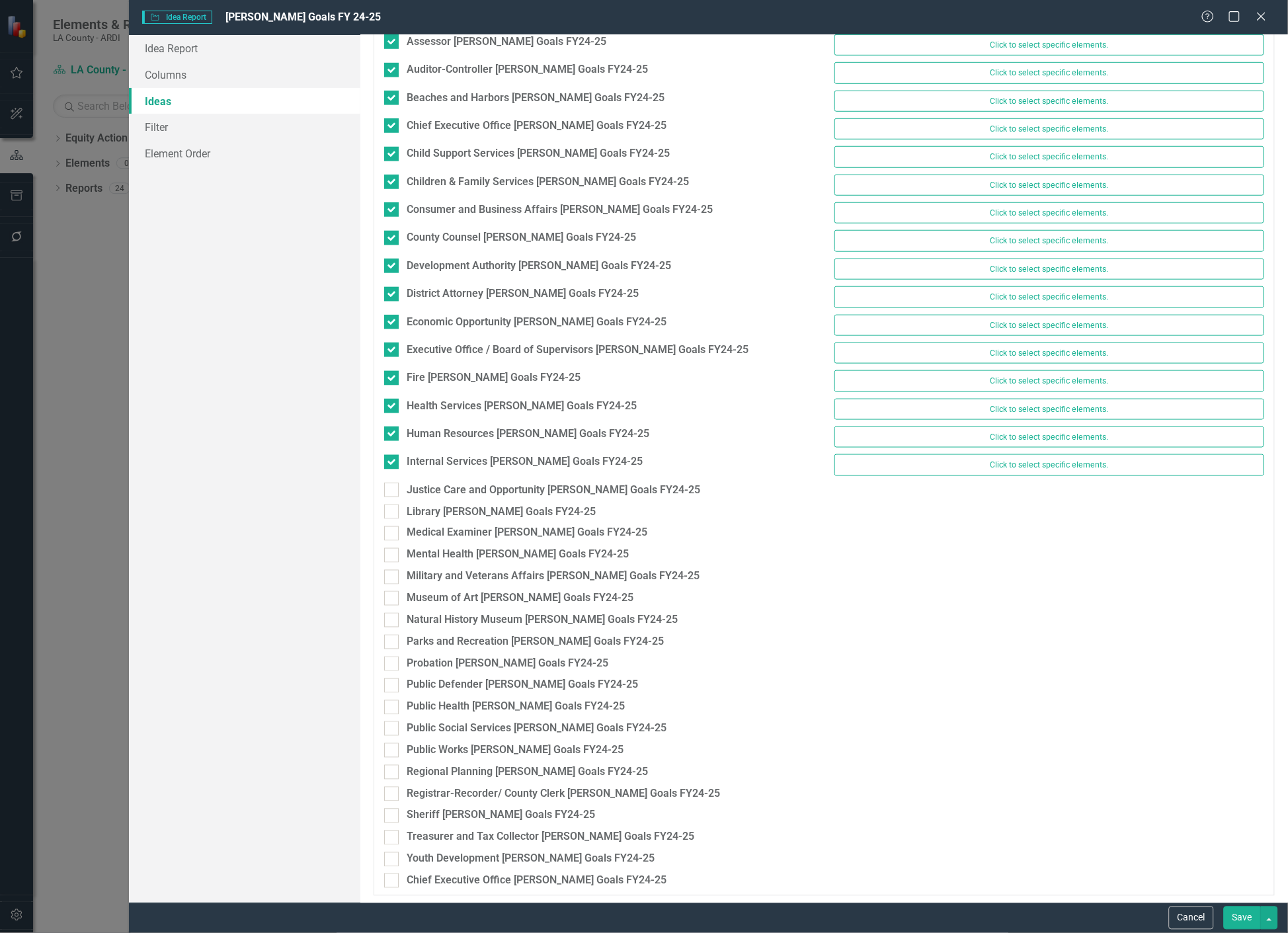
click at [395, 500] on div "Justice Care and Opportunity [PERSON_NAME] Goals FY24-25" at bounding box center [598, 493] width 449 height 22
click at [392, 526] on div "Library [PERSON_NAME] Goals FY24-25" at bounding box center [598, 516] width 449 height 22
drag, startPoint x: 394, startPoint y: 488, endPoint x: 394, endPoint y: 519, distance: 31.0
click at [395, 491] on div at bounding box center [392, 490] width 15 height 15
click at [392, 491] on input "Justice Care and Opportunity [PERSON_NAME] Goals FY24-25" at bounding box center [389, 487] width 9 height 9
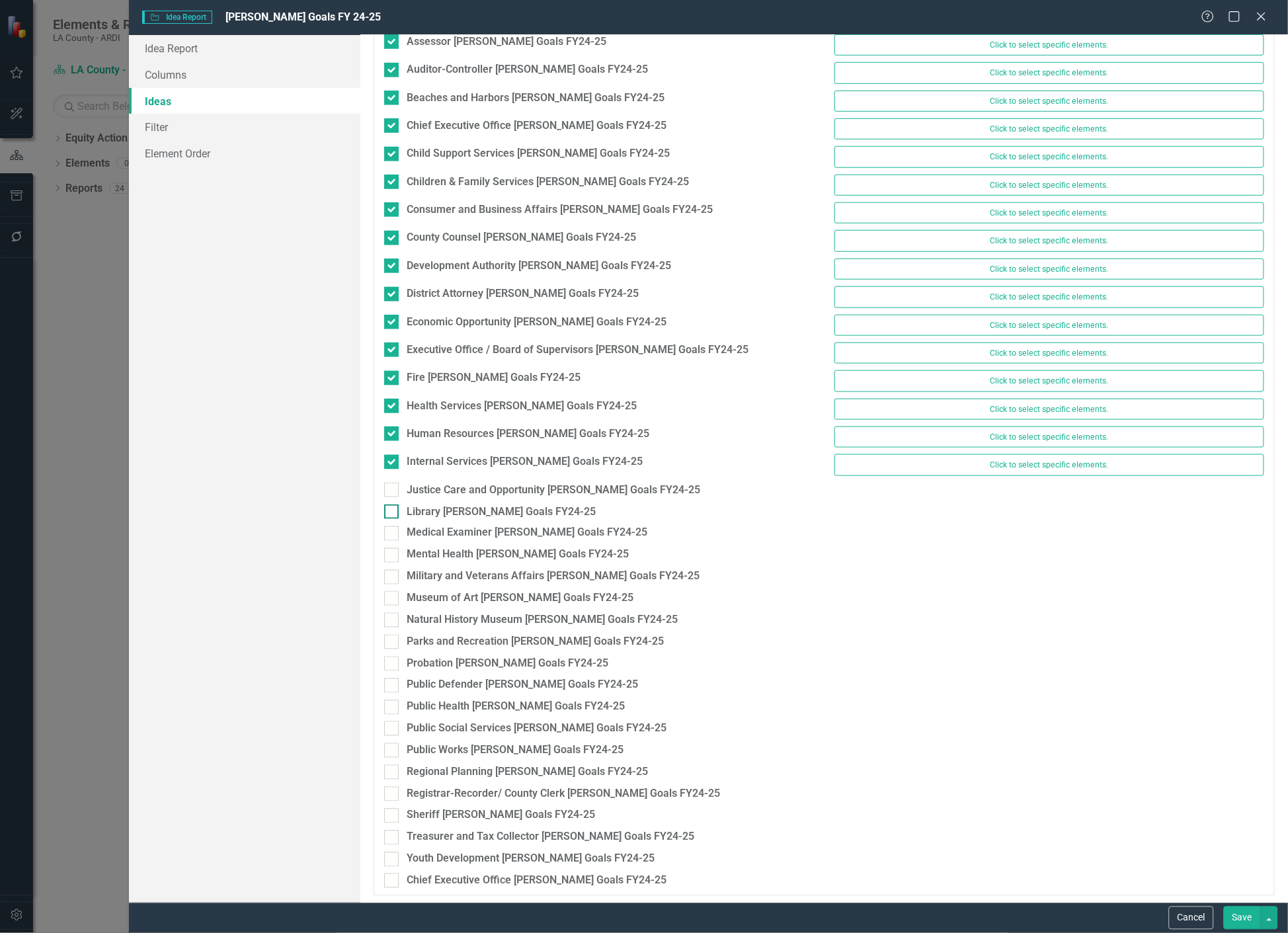
checkbox input "true"
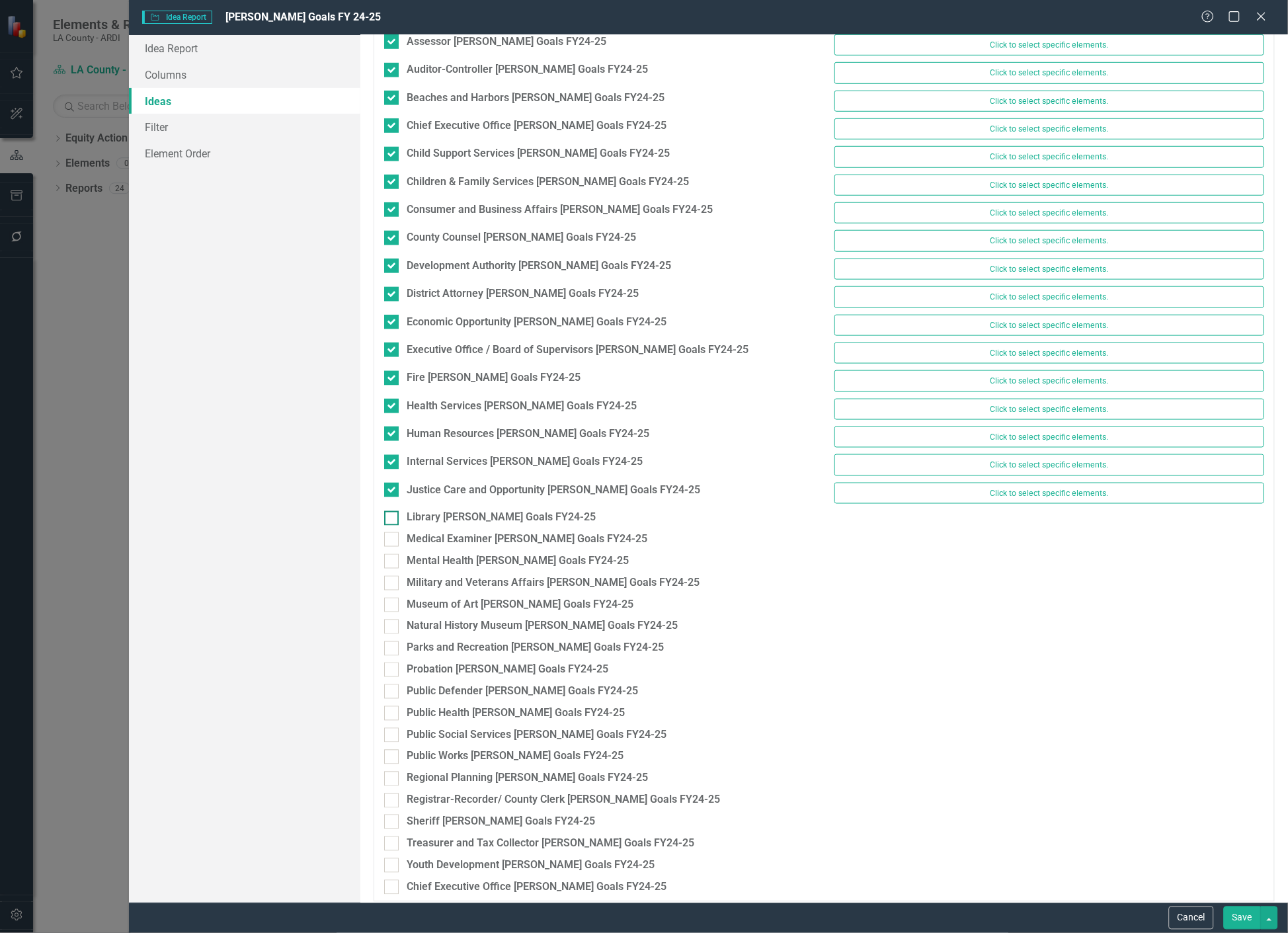
click at [394, 520] on div at bounding box center [392, 518] width 15 height 15
click at [392, 519] on input "Library [PERSON_NAME] Goals FY24-25" at bounding box center [389, 516] width 9 height 9
checkbox input "true"
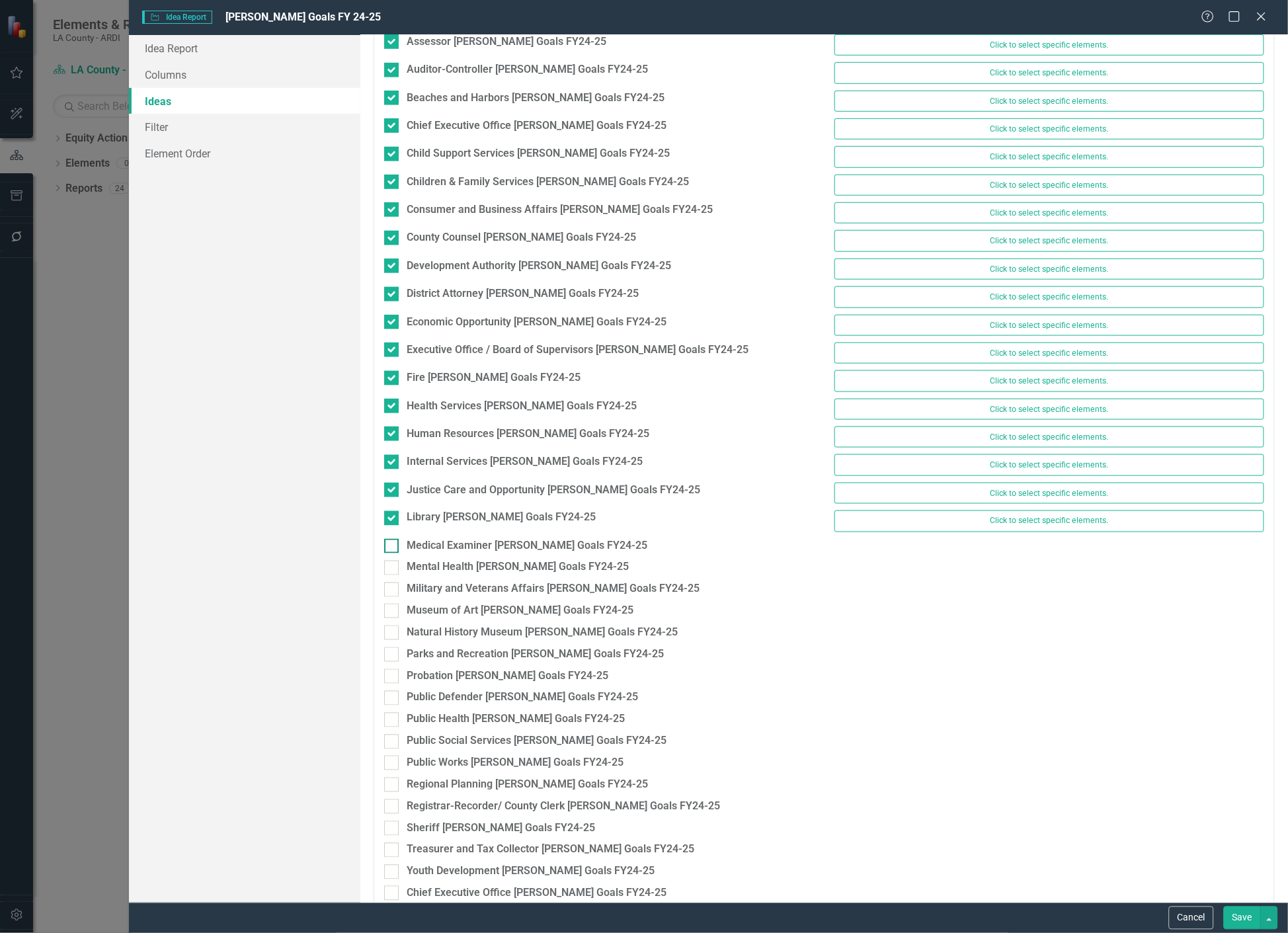
click at [392, 547] on input "Medical Examiner [PERSON_NAME] Goals FY24-25" at bounding box center [389, 543] width 9 height 9
checkbox input "true"
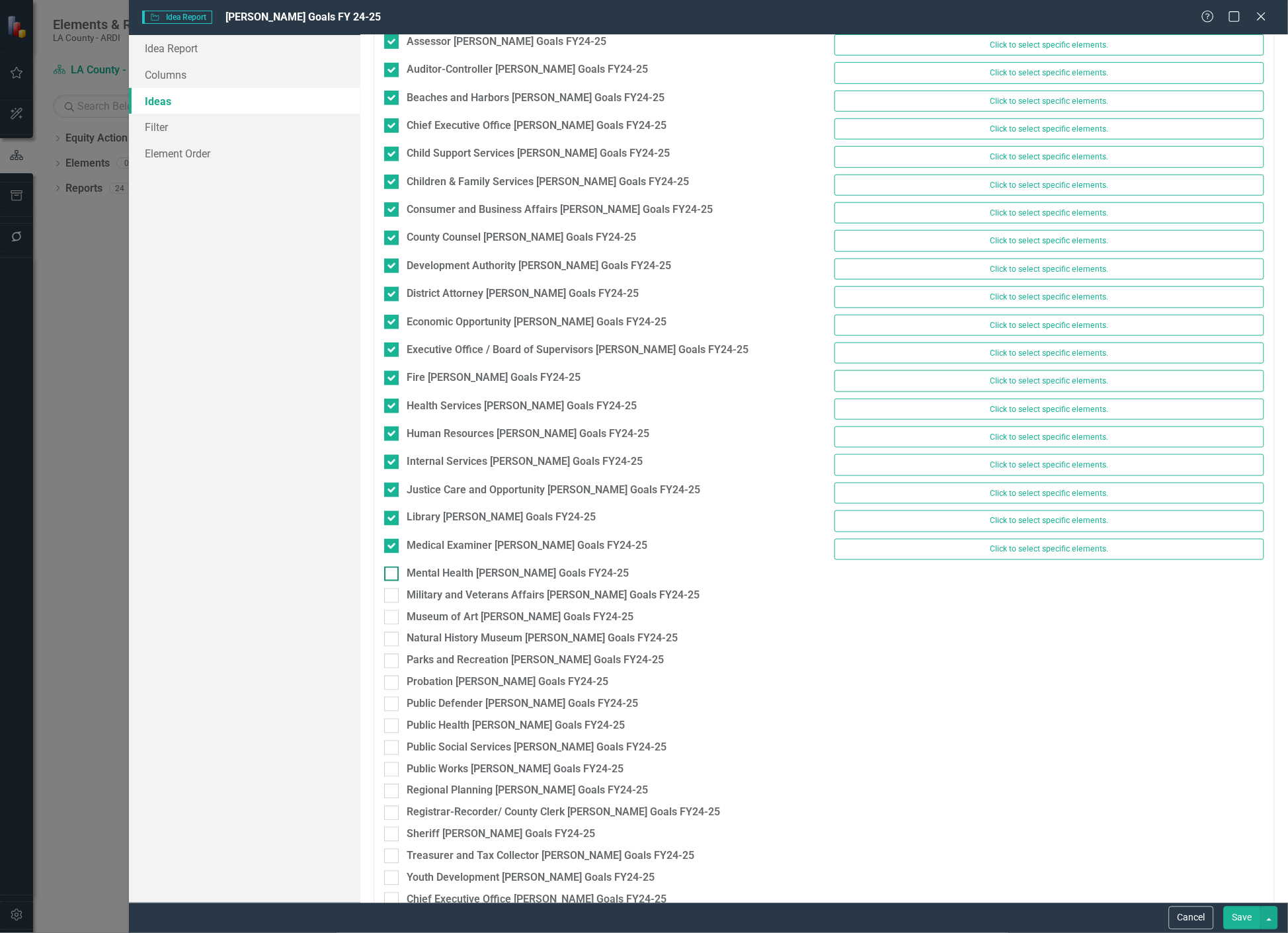
click at [389, 572] on input "Mental Health [PERSON_NAME] Goals FY24-25" at bounding box center [389, 571] width 9 height 9
checkbox input "true"
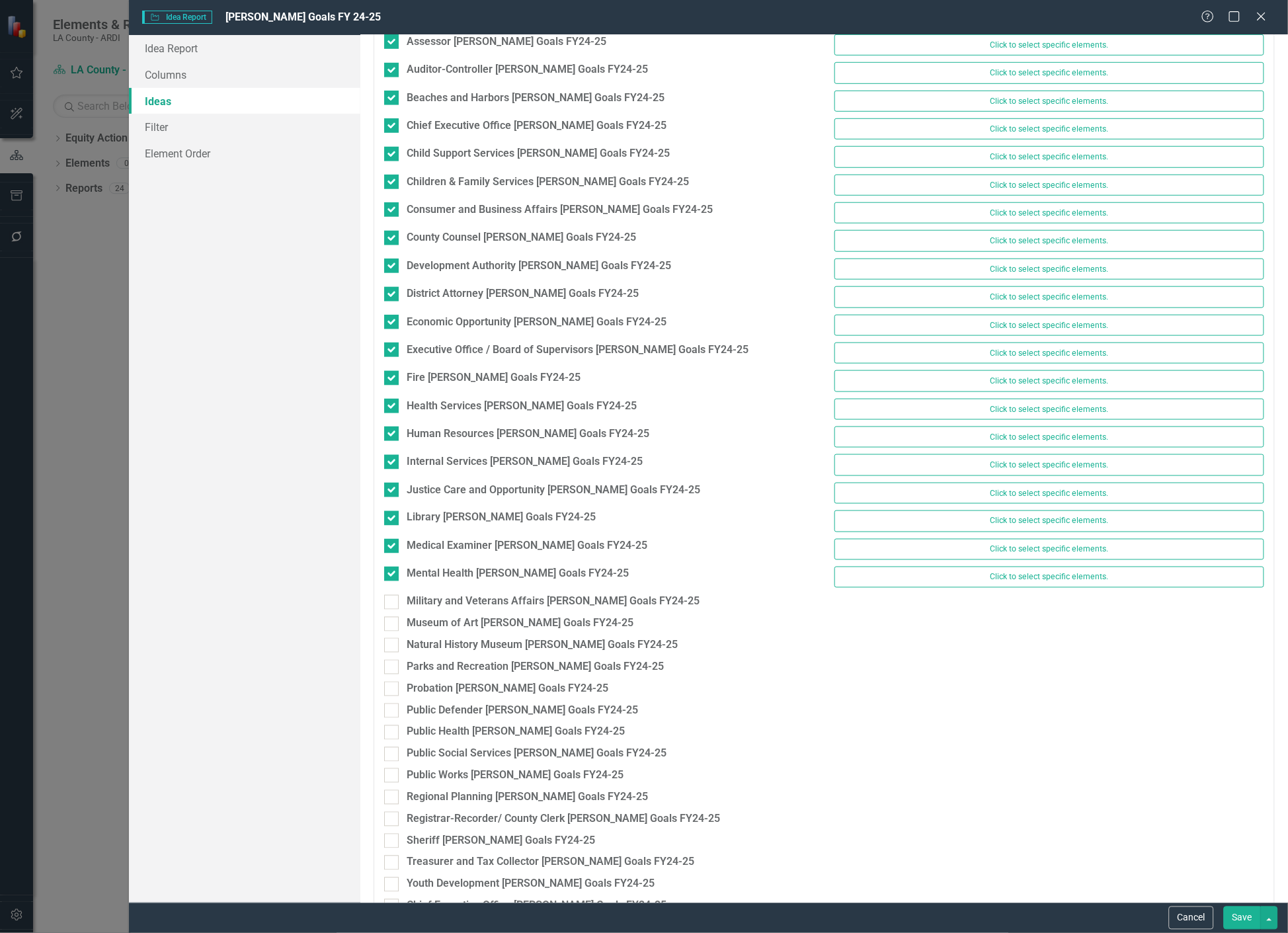
click at [392, 616] on div "Military and Veterans Affairs [PERSON_NAME] Goals FY24-25" at bounding box center [598, 606] width 449 height 22
click at [395, 608] on div at bounding box center [392, 603] width 15 height 15
click at [392, 603] on input "Military and Veterans Affairs [PERSON_NAME] Goals FY24-25" at bounding box center [389, 600] width 9 height 9
checkbox input "true"
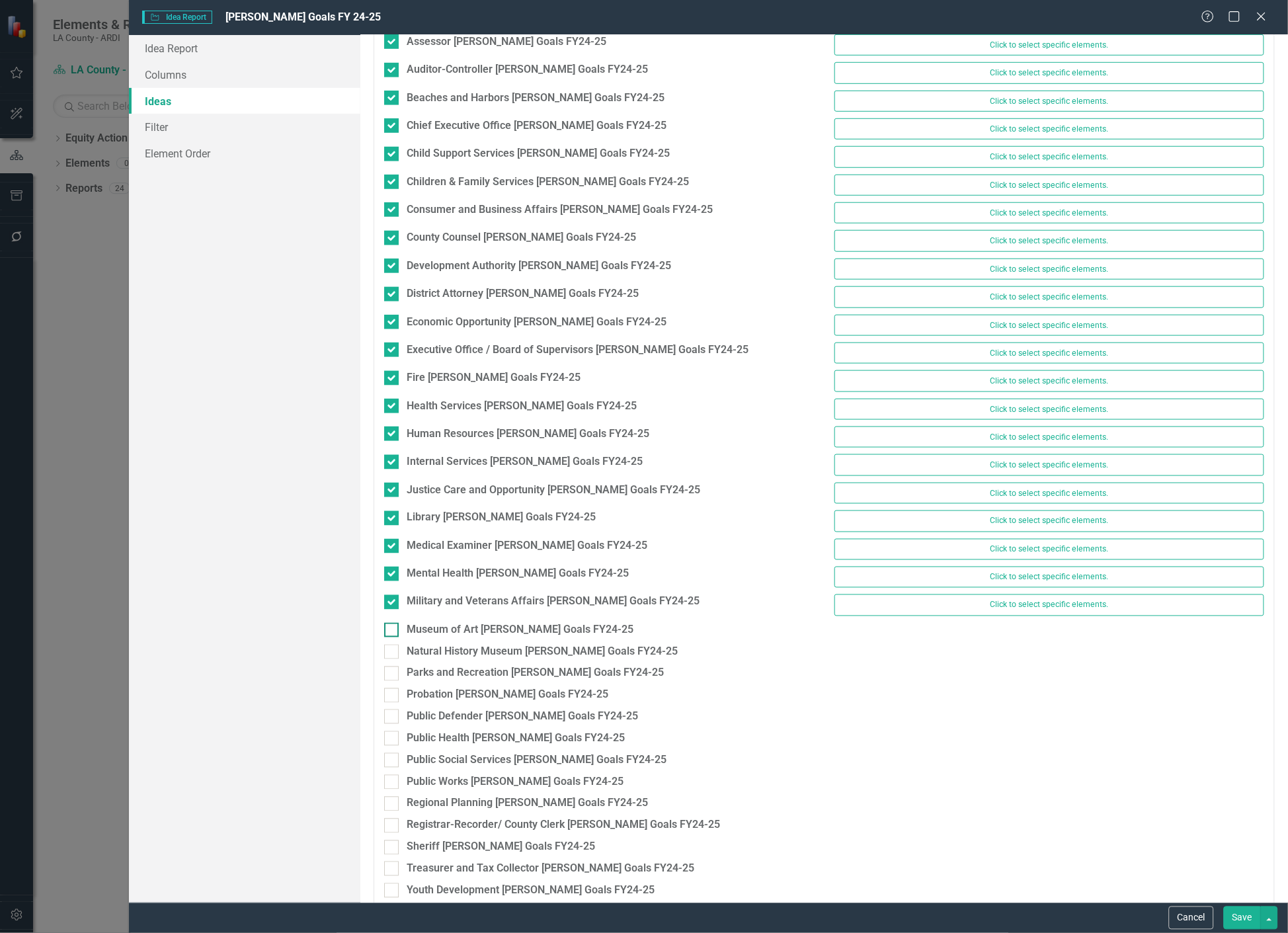
click at [393, 631] on div at bounding box center [392, 630] width 15 height 15
click at [392, 631] on input "Museum of Art [PERSON_NAME] Goals FY24-25" at bounding box center [389, 627] width 9 height 9
checkbox input "true"
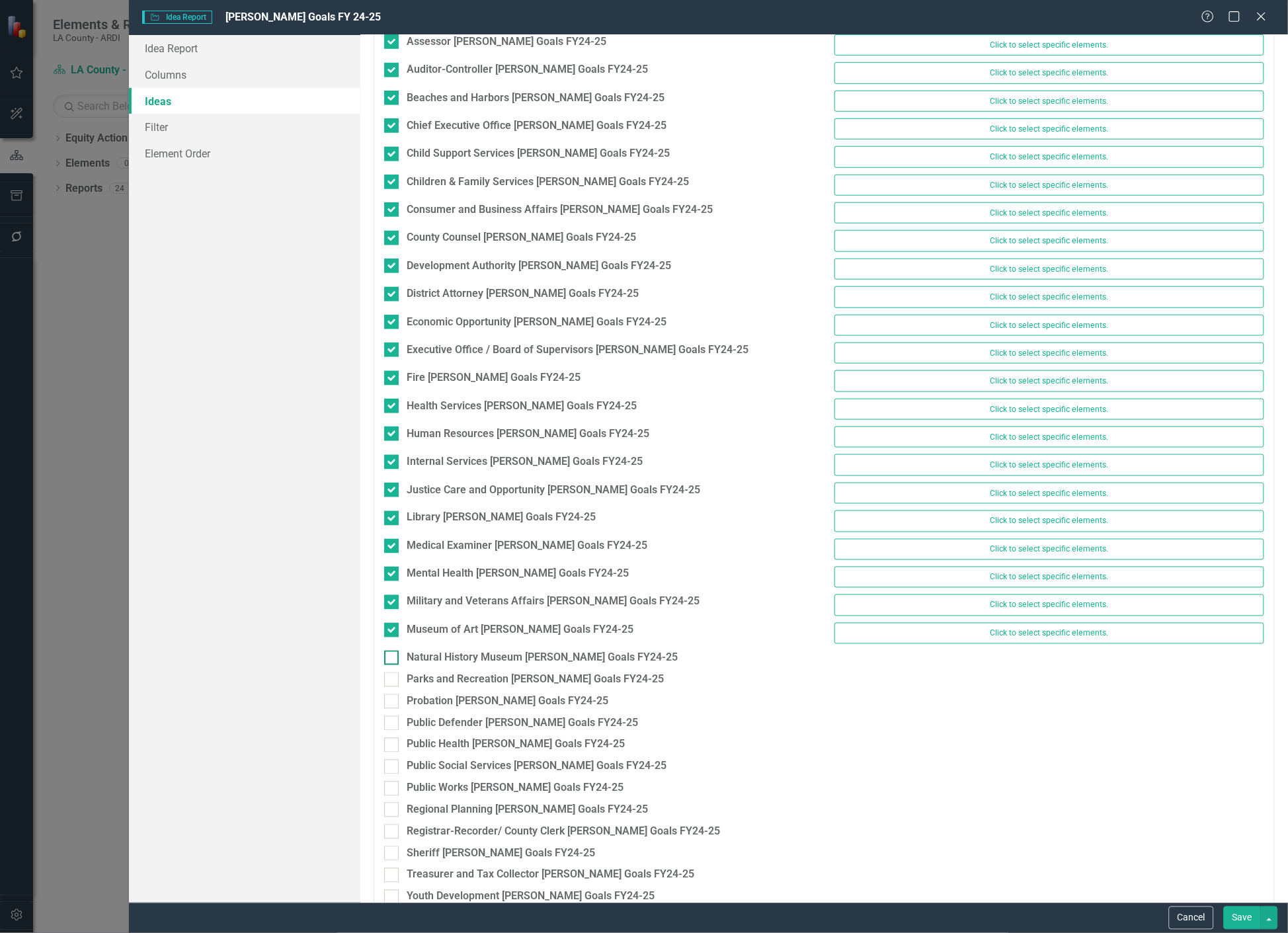
click at [392, 665] on div at bounding box center [392, 658] width 15 height 15
click at [392, 659] on input "Natural History Museum [PERSON_NAME] Goals FY24-25" at bounding box center [389, 655] width 9 height 9
checkbox input "true"
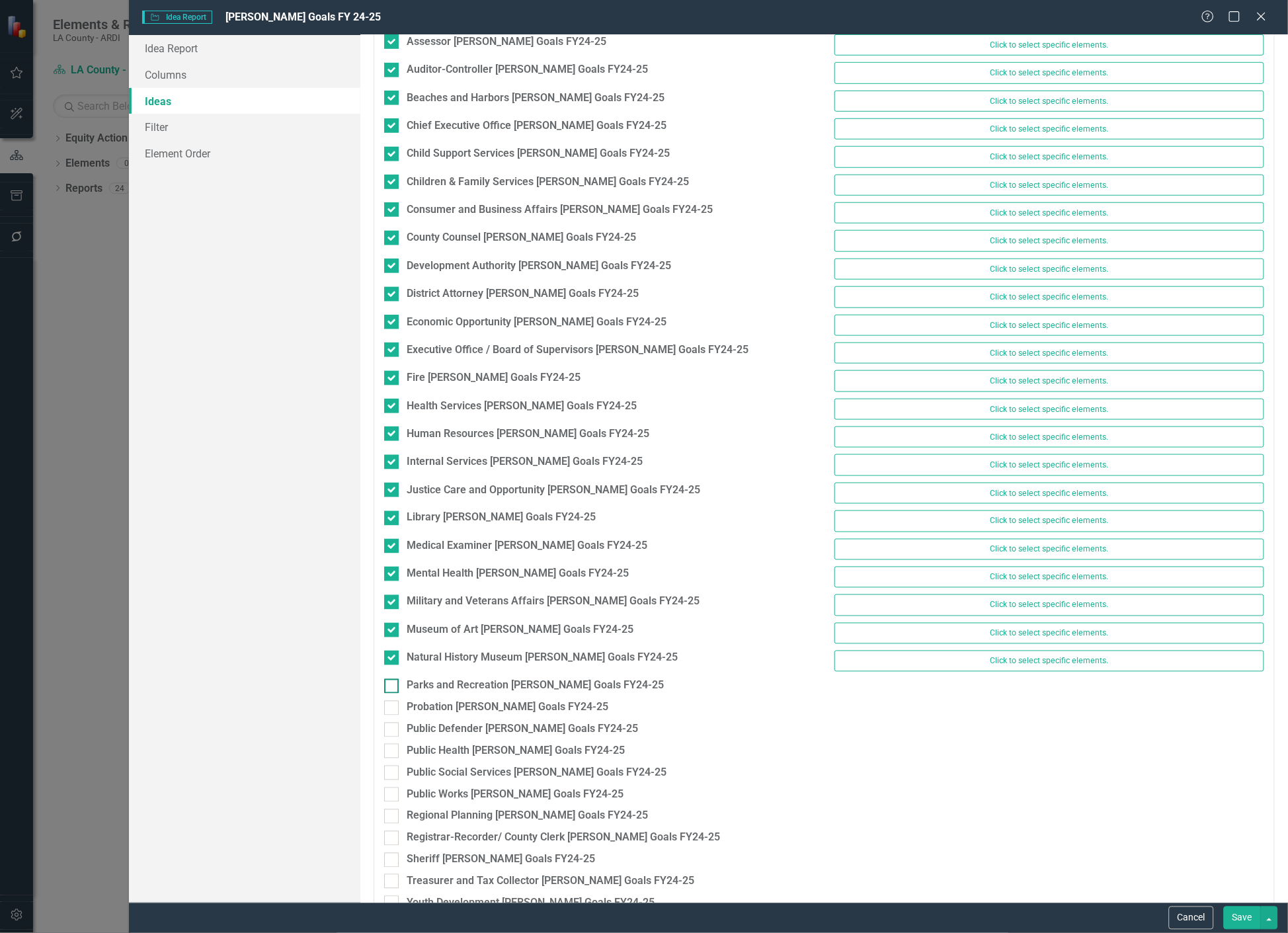
click at [392, 693] on div at bounding box center [392, 686] width 15 height 15
click at [392, 687] on input "Parks and Recreation [PERSON_NAME] Goals FY24-25" at bounding box center [389, 683] width 9 height 9
checkbox input "true"
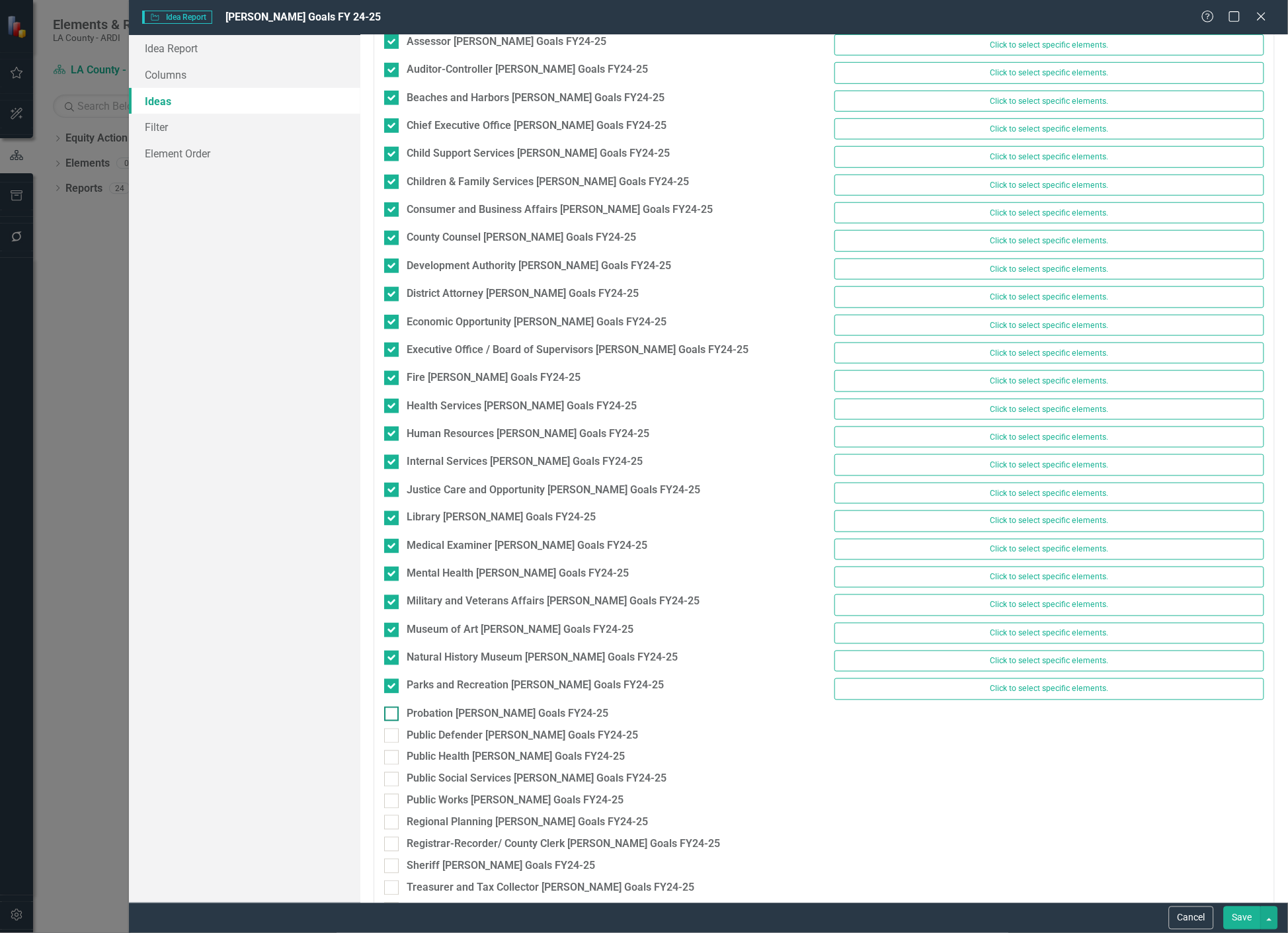
click at [392, 721] on div at bounding box center [392, 714] width 15 height 15
click at [392, 715] on input "Probation [PERSON_NAME] Goals FY24-25" at bounding box center [389, 711] width 9 height 9
checkbox input "true"
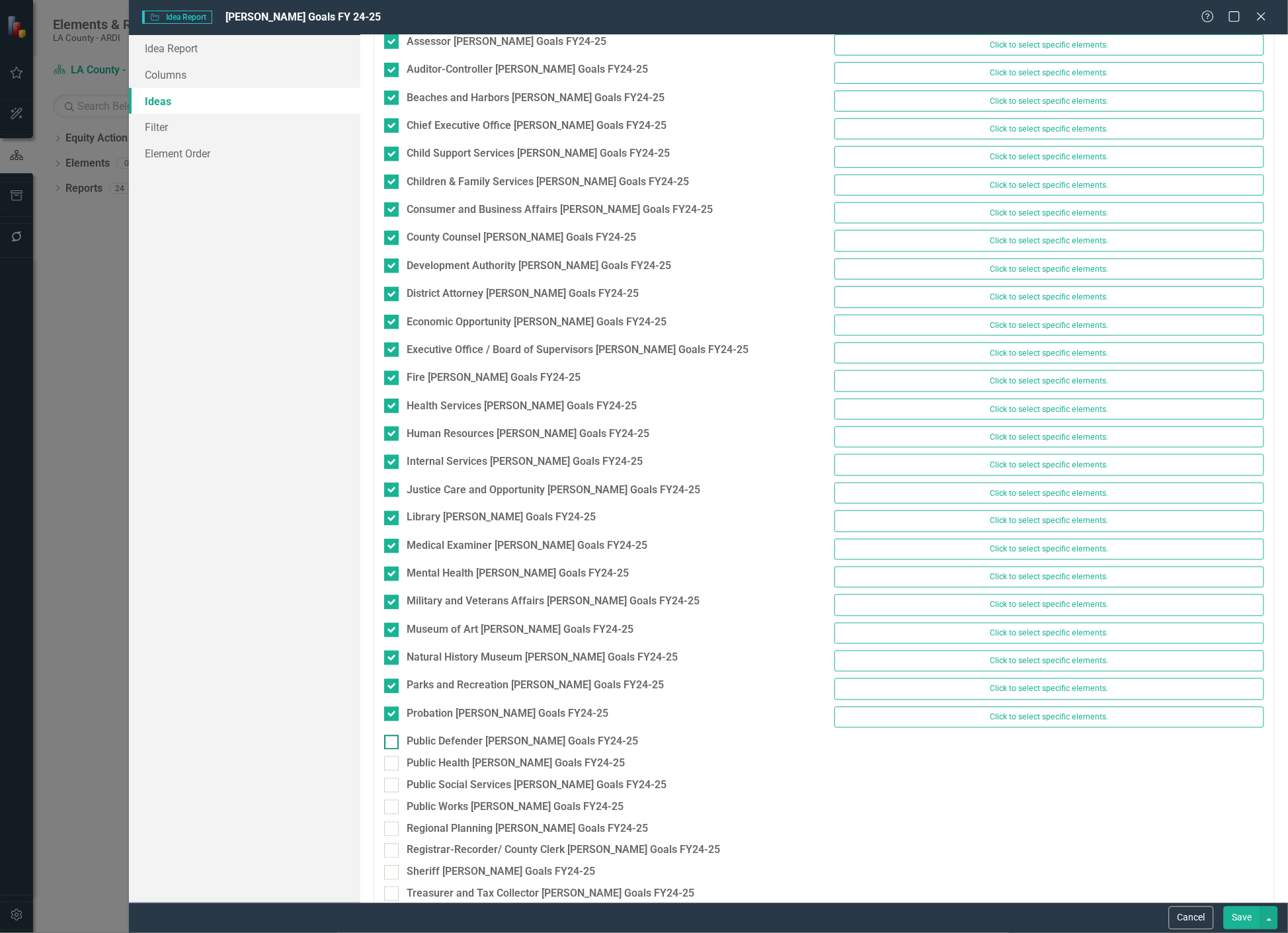
click at [394, 743] on div at bounding box center [392, 743] width 15 height 15
click at [392, 743] on input "Public Defender [PERSON_NAME] Goals FY24-25" at bounding box center [389, 740] width 9 height 9
checkbox input "true"
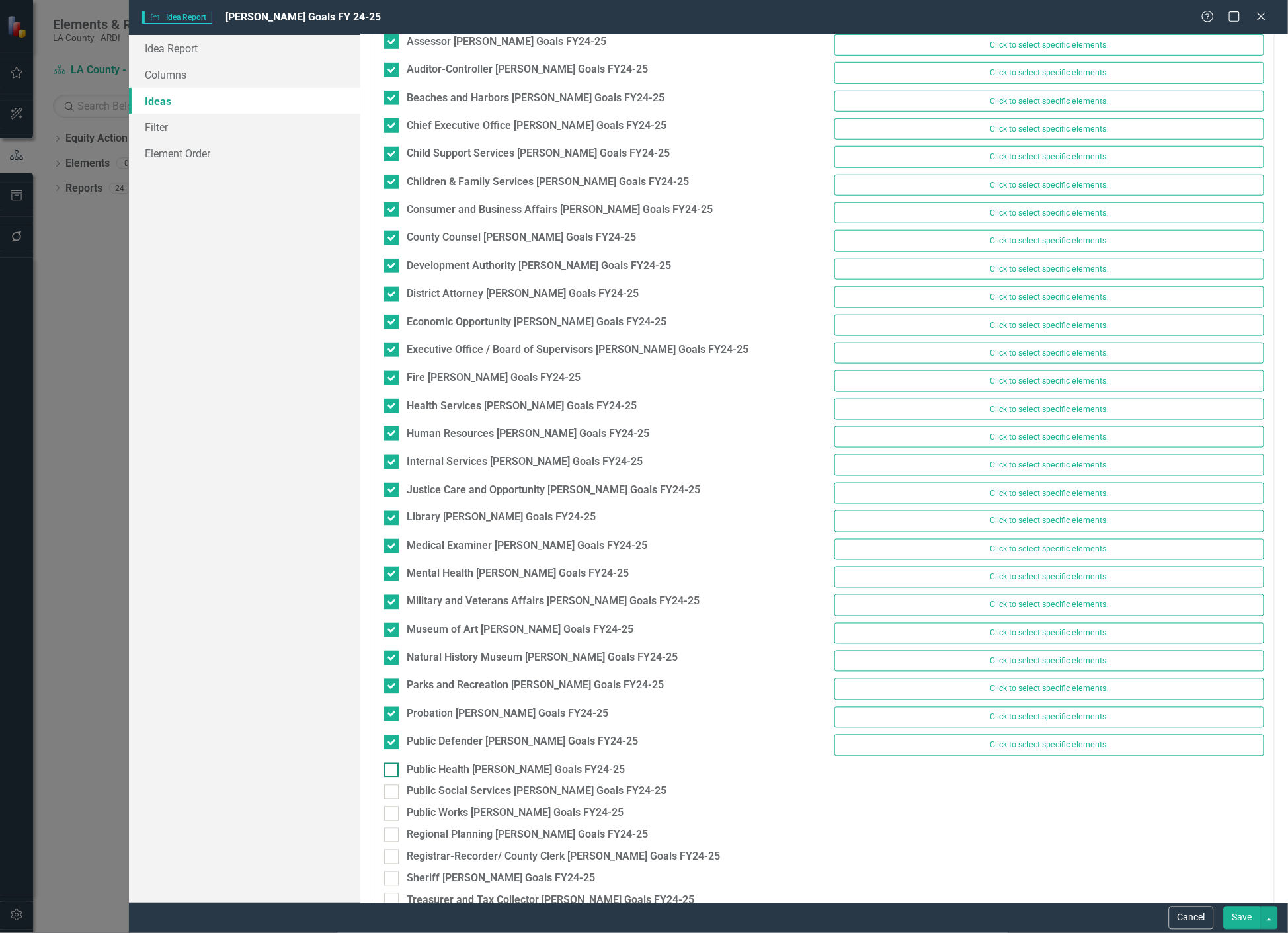
click at [395, 768] on div at bounding box center [392, 770] width 15 height 15
click at [392, 768] on input "Public Health [PERSON_NAME] Goals FY24-25" at bounding box center [389, 767] width 9 height 9
checkbox input "true"
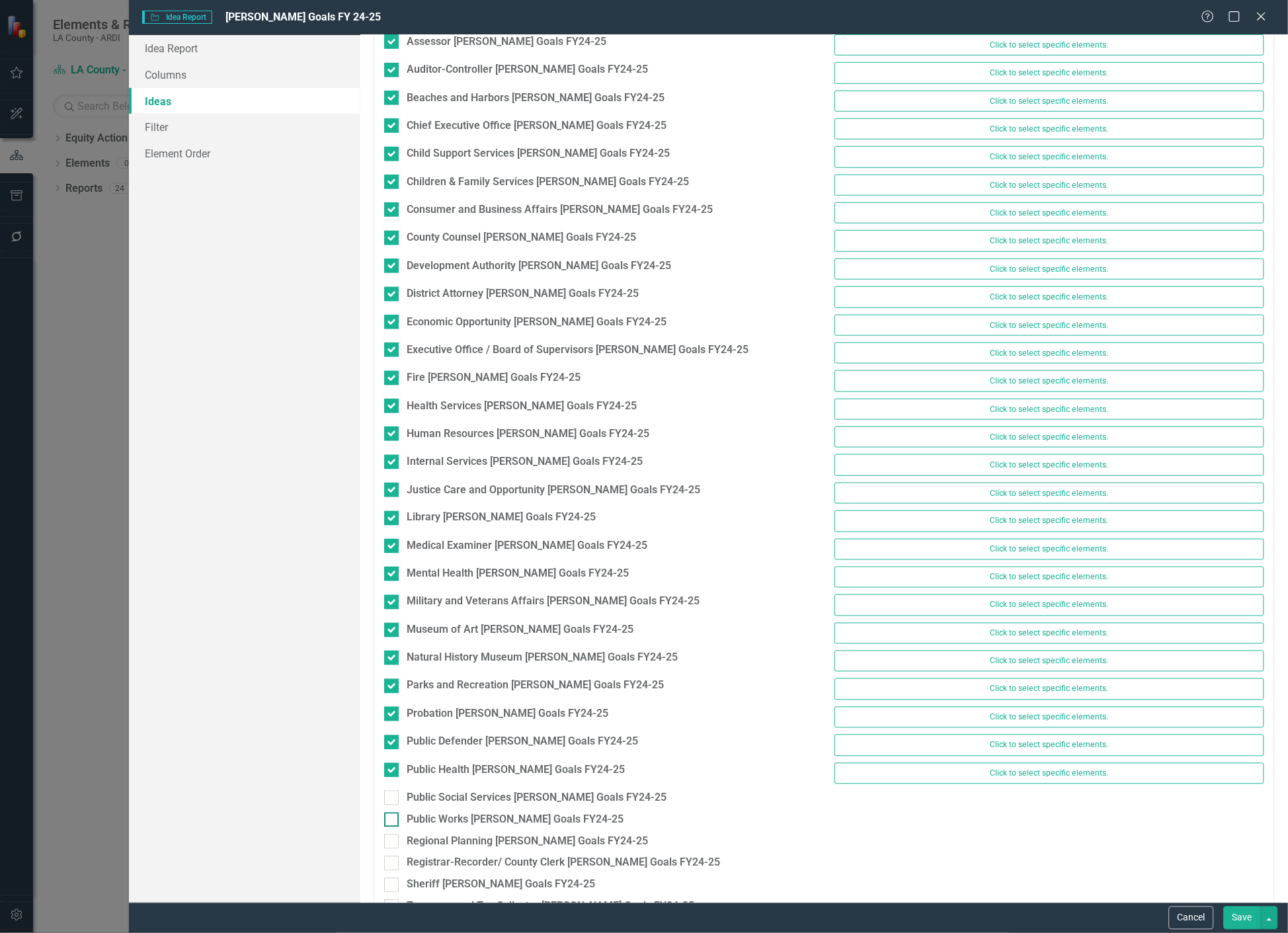
click at [392, 816] on input "Public Works [PERSON_NAME] Goals FY24-25" at bounding box center [389, 817] width 9 height 9
checkbox input "true"
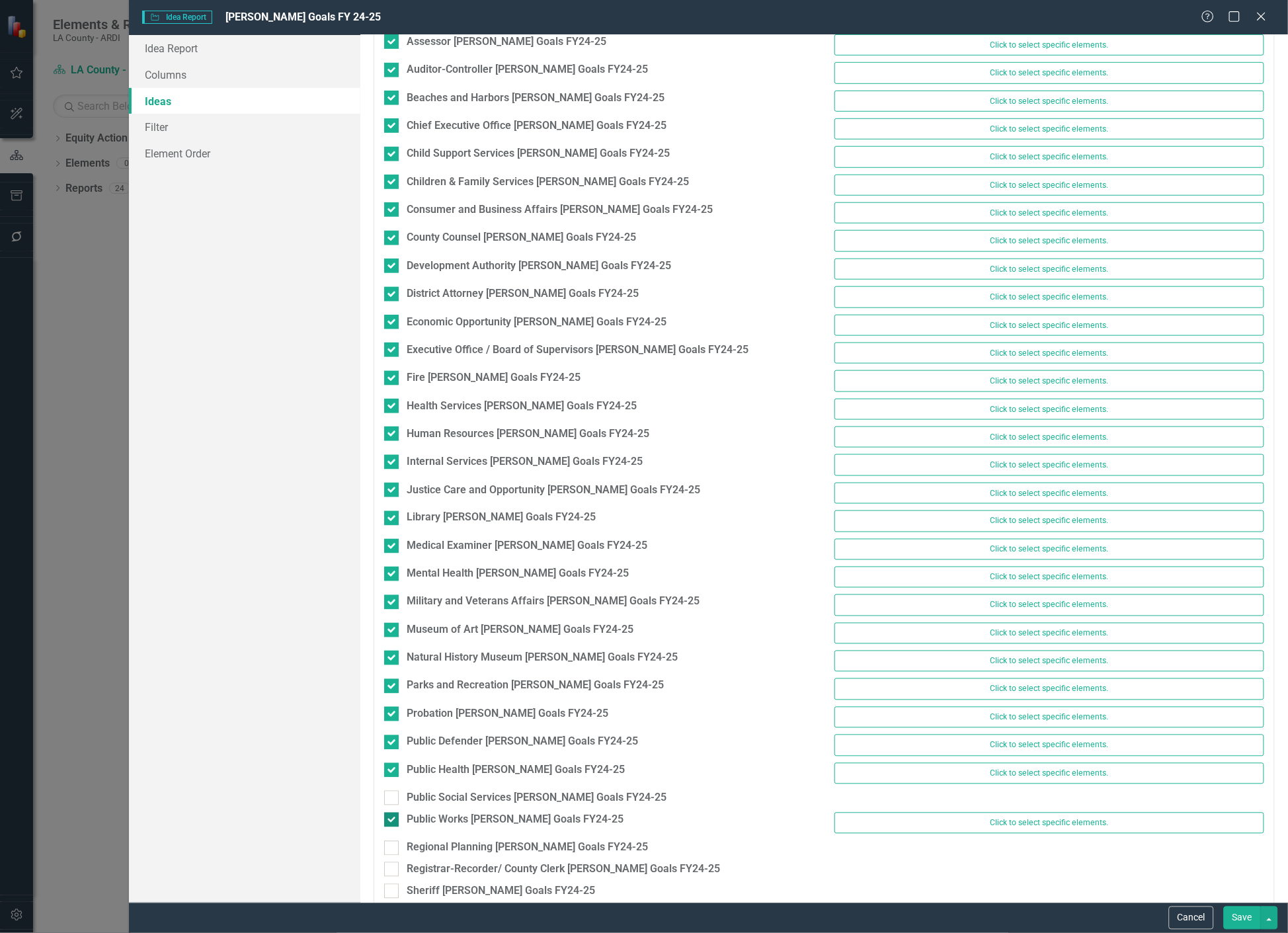
scroll to position [328, 0]
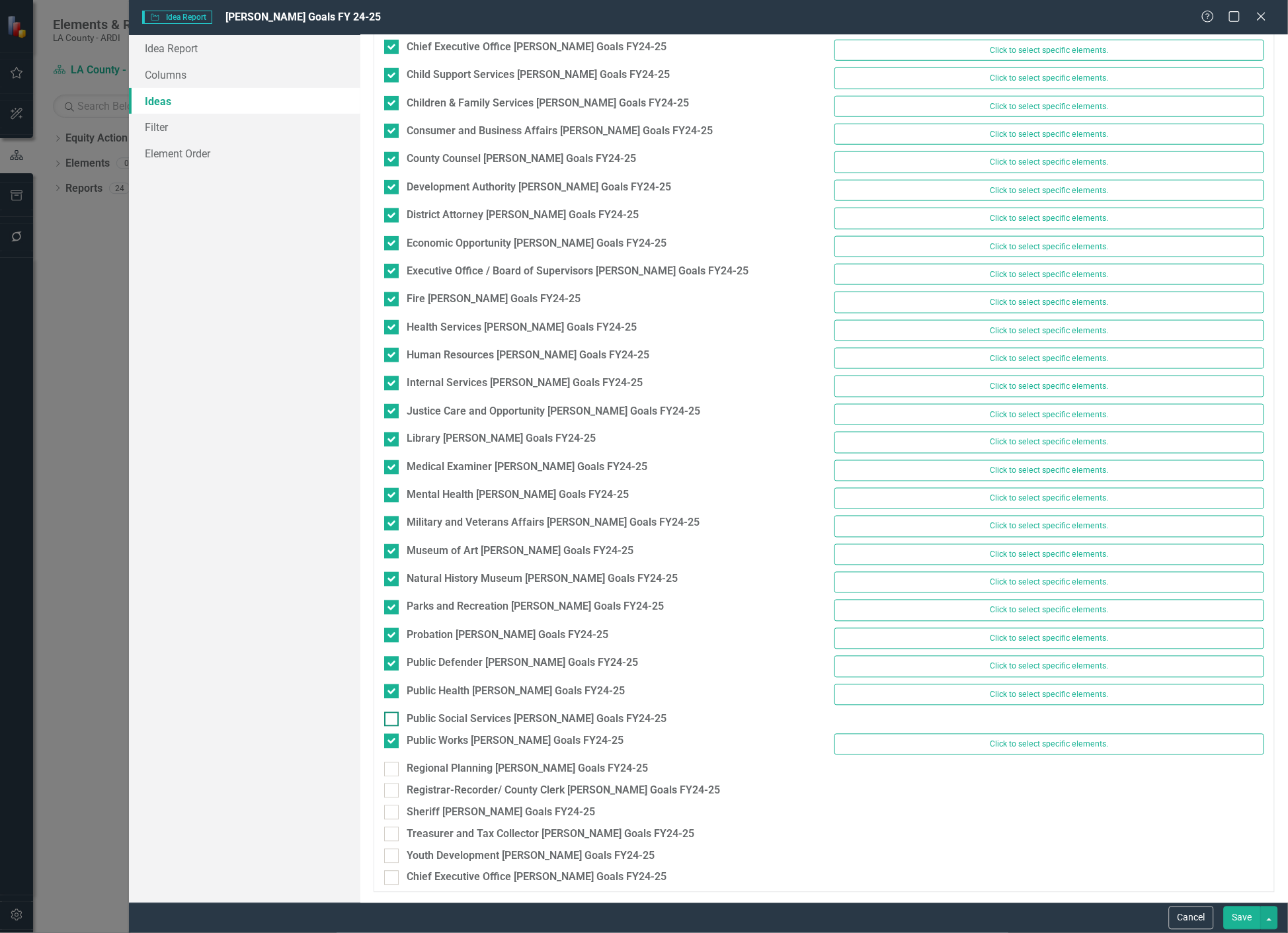
click at [392, 717] on input "Public Social Services [PERSON_NAME] Goals FY24-25" at bounding box center [389, 716] width 9 height 9
checkbox input "true"
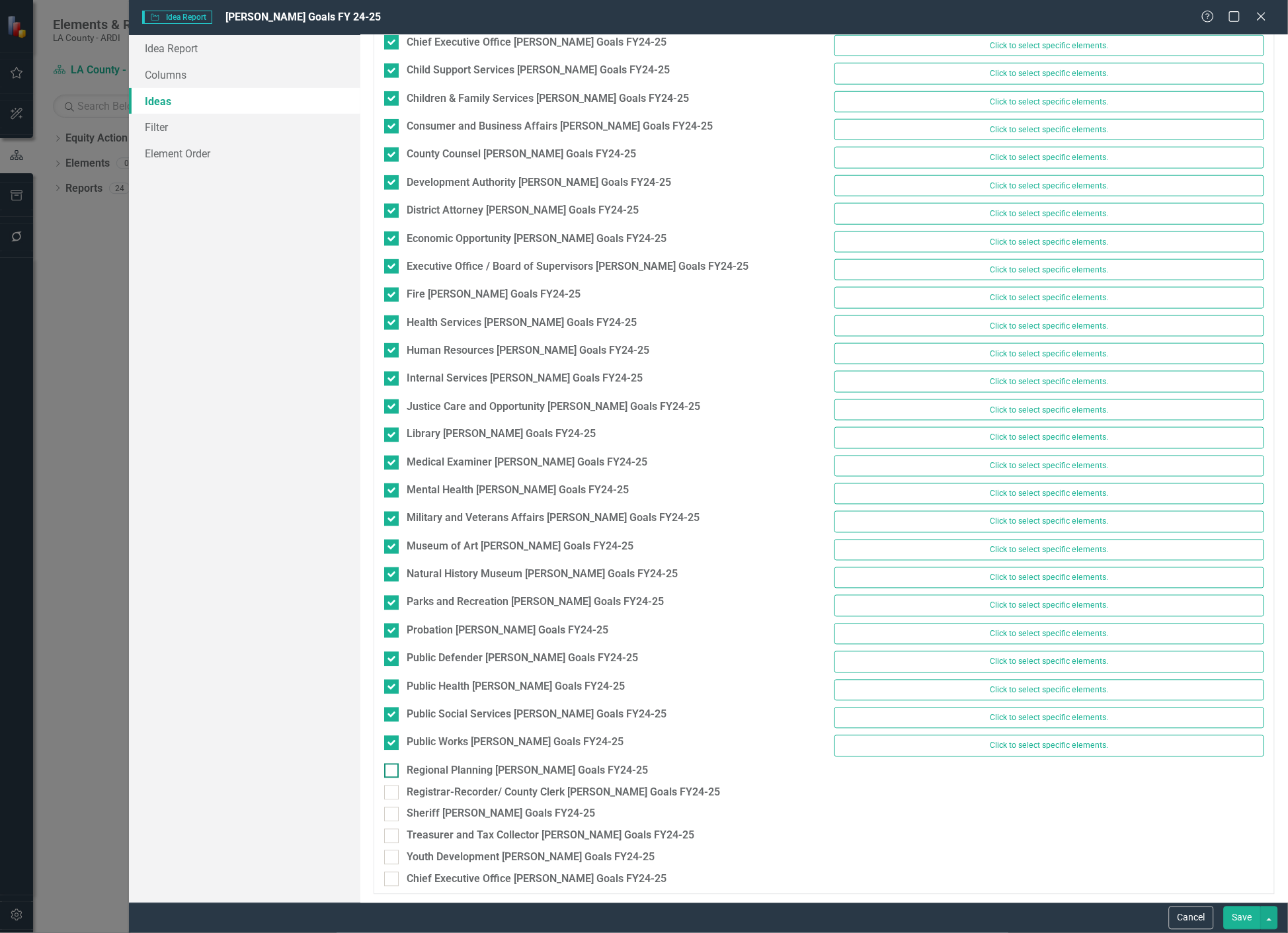
click at [392, 778] on div at bounding box center [392, 771] width 15 height 15
click at [392, 772] on input "Regional Planning [PERSON_NAME] Goals FY24-25" at bounding box center [389, 768] width 9 height 9
checkbox input "true"
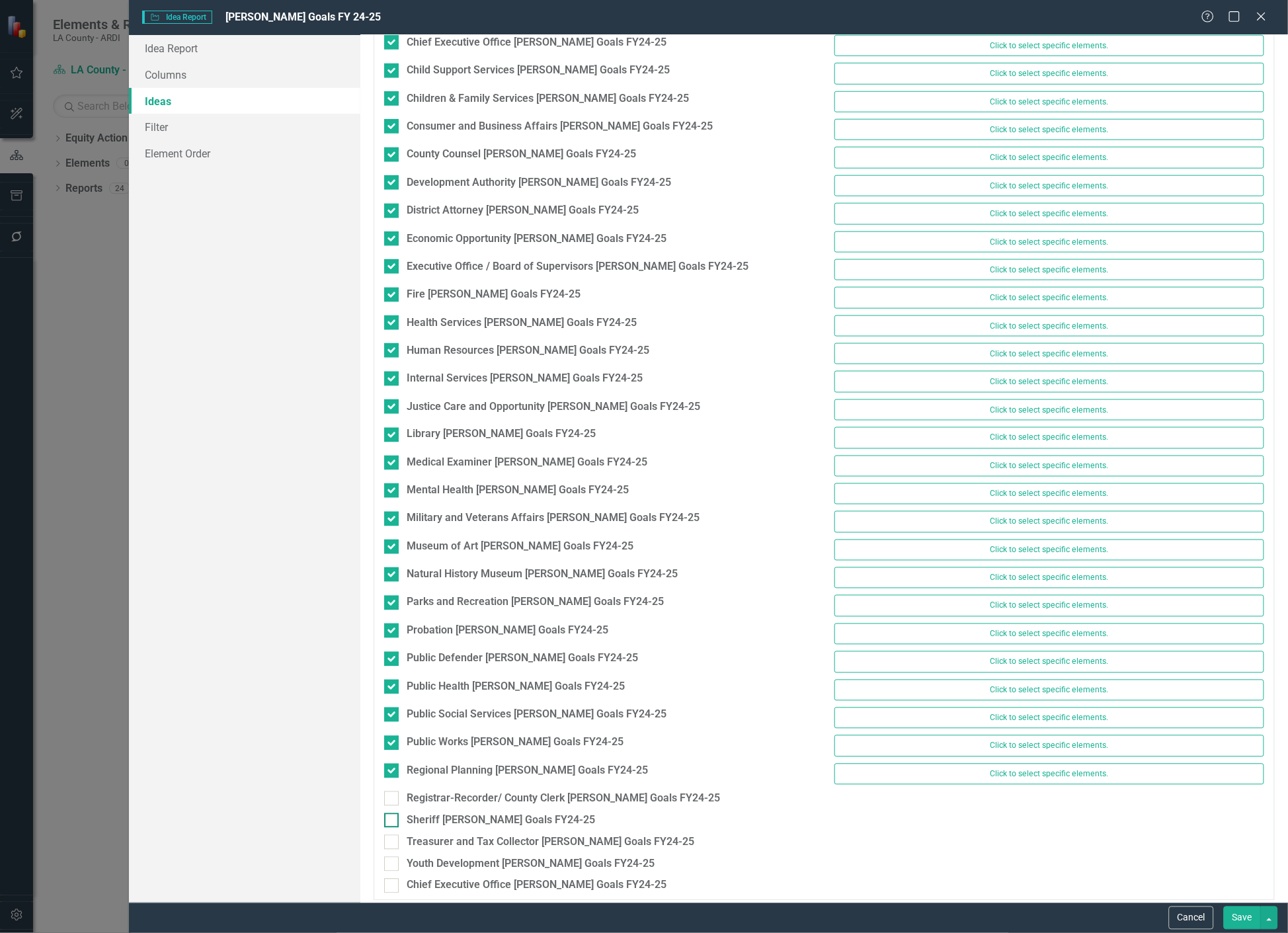
click at [398, 822] on div at bounding box center [392, 820] width 15 height 15
click at [392, 822] on input "Sheriff [PERSON_NAME] Goals FY24-25" at bounding box center [389, 817] width 9 height 9
checkbox input "true"
click at [393, 863] on div "Treasurer and Tax Collector [PERSON_NAME] Goals FY24-25" at bounding box center [598, 852] width 449 height 22
click at [391, 878] on div at bounding box center [392, 871] width 15 height 15
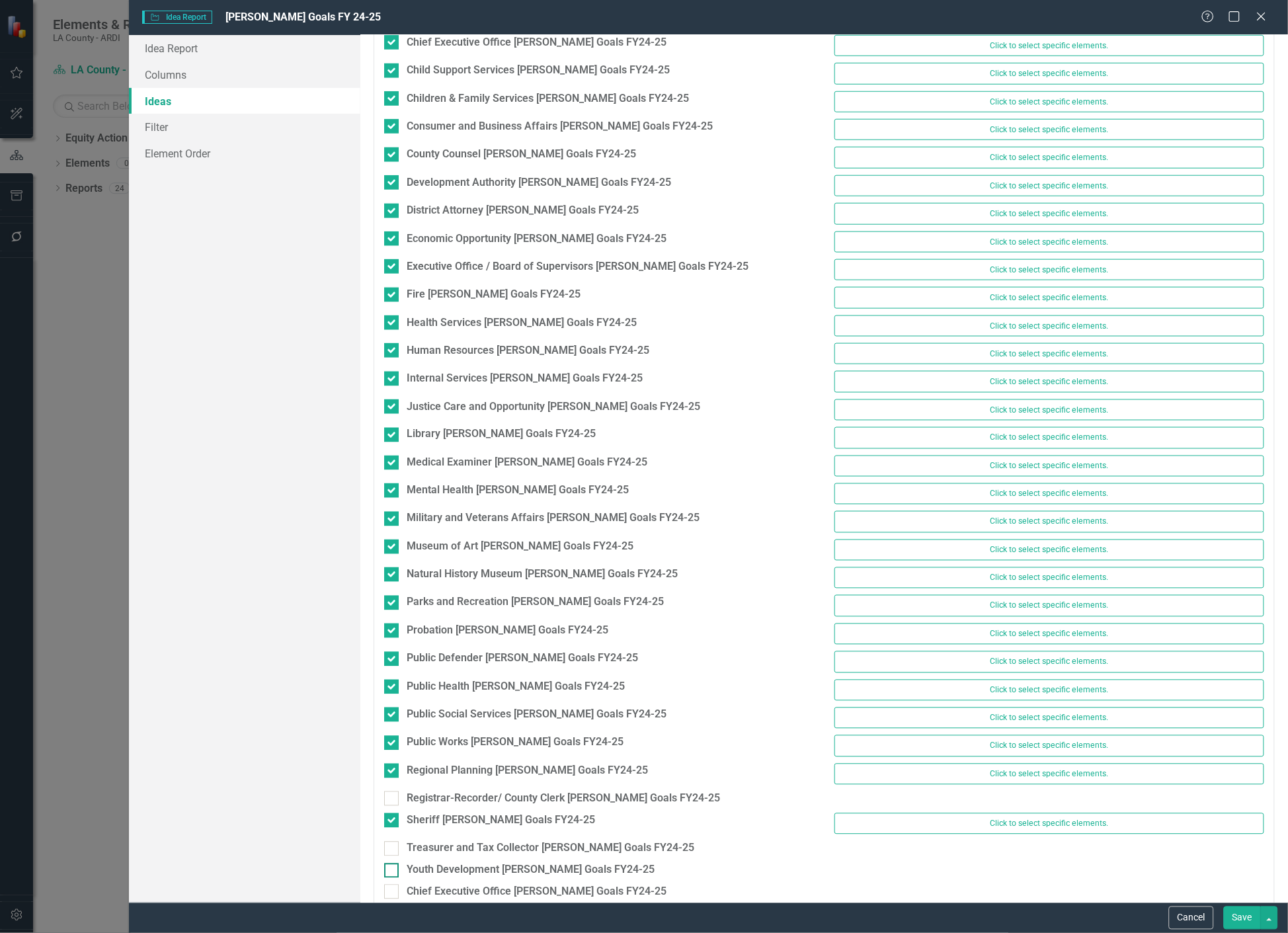
click at [391, 872] on input "Youth Development [PERSON_NAME] Goals FY24-25" at bounding box center [389, 868] width 9 height 9
checkbox input "true"
click at [391, 850] on input "Treasurer and Tax Collector [PERSON_NAME] Goals FY24-25" at bounding box center [389, 846] width 9 height 9
checkbox input "true"
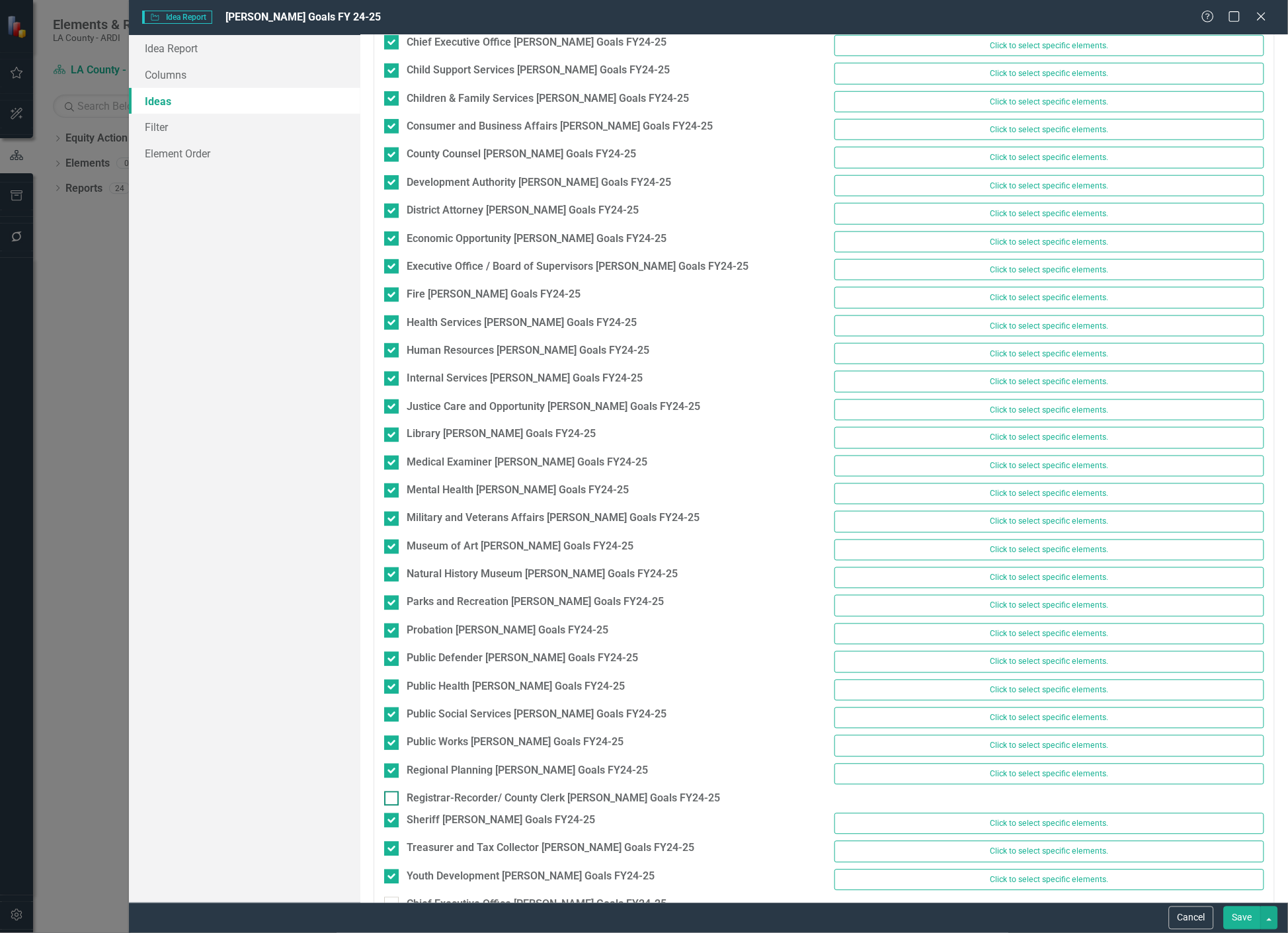
click at [392, 804] on div at bounding box center [392, 799] width 15 height 15
click at [392, 800] on input "Registrar-Recorder/ County Clerk [PERSON_NAME] Goals FY24-25" at bounding box center [389, 796] width 9 height 9
checkbox input "true"
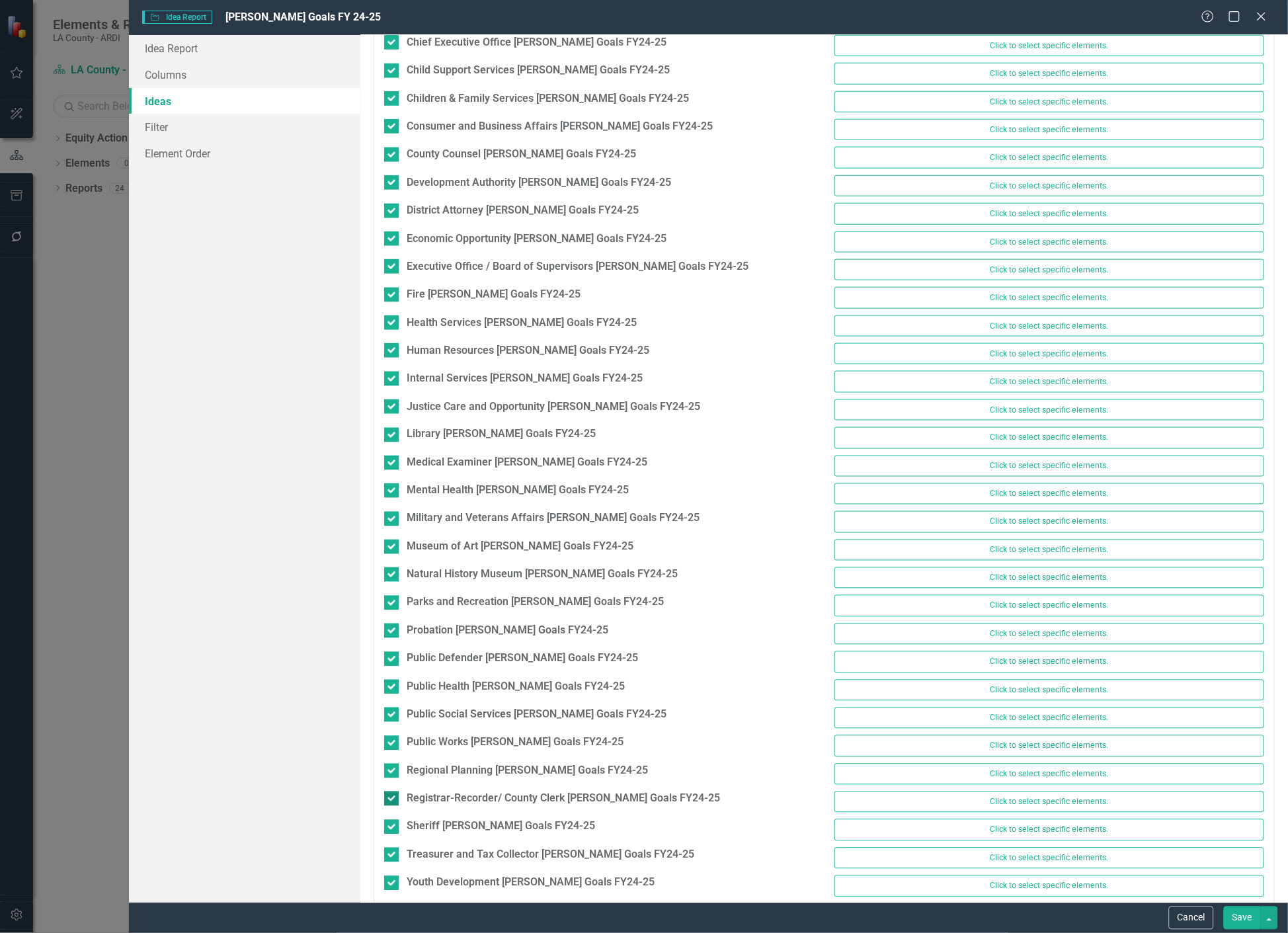
scroll to position [367, 0]
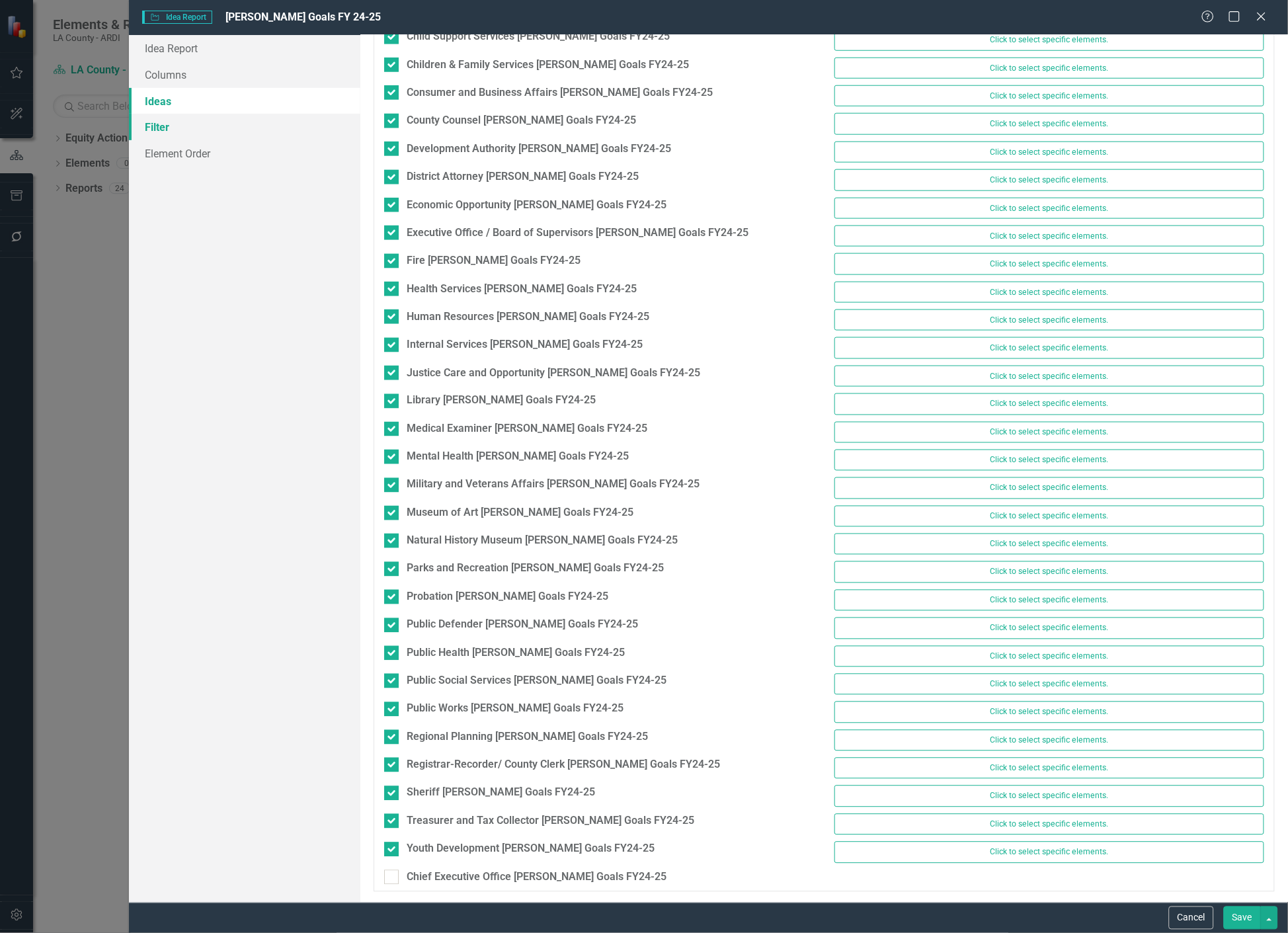
click at [238, 122] on link "Filter" at bounding box center [245, 127] width 232 height 27
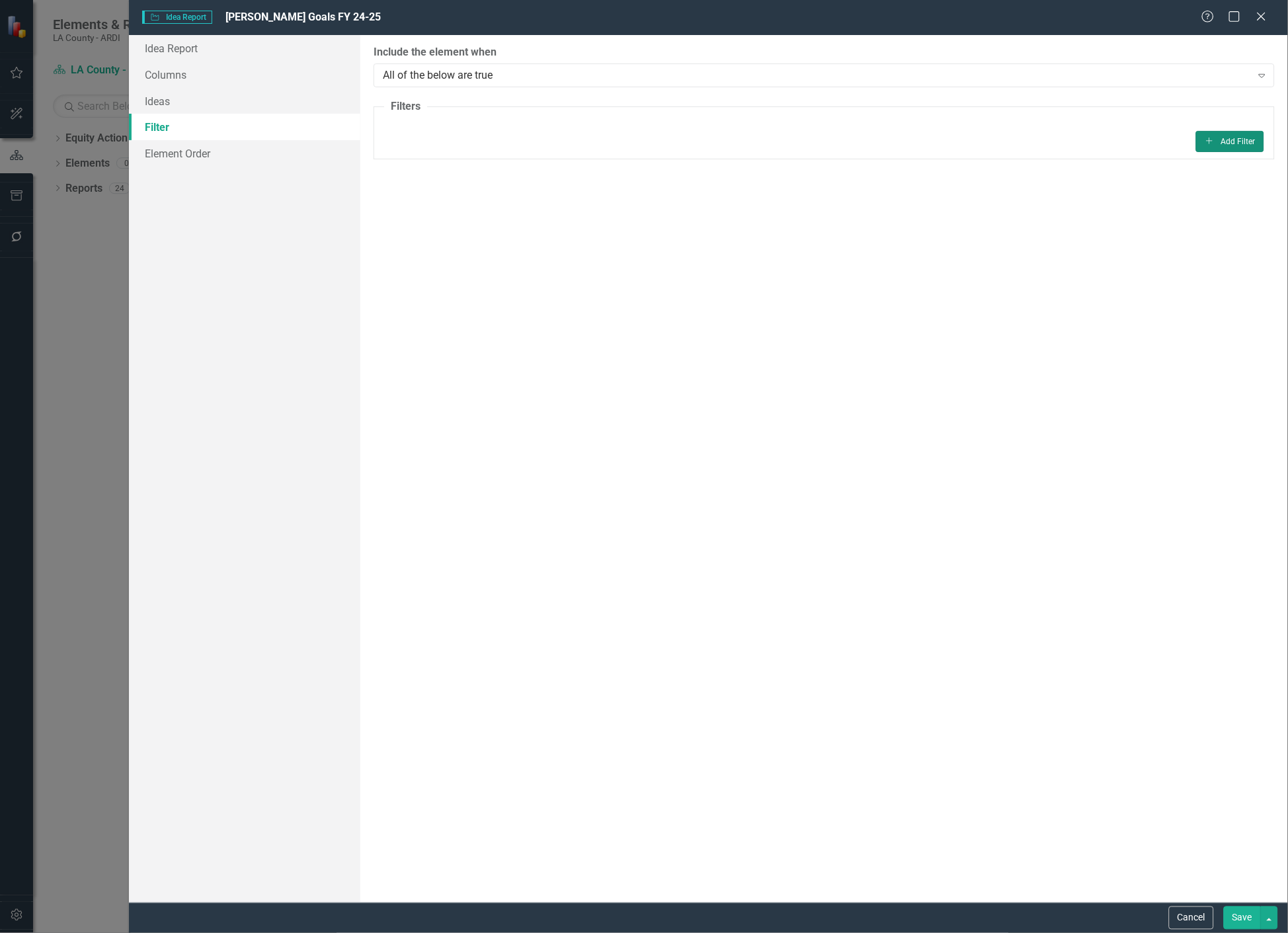
click at [1219, 148] on button "Add Add Filter" at bounding box center [1230, 141] width 68 height 21
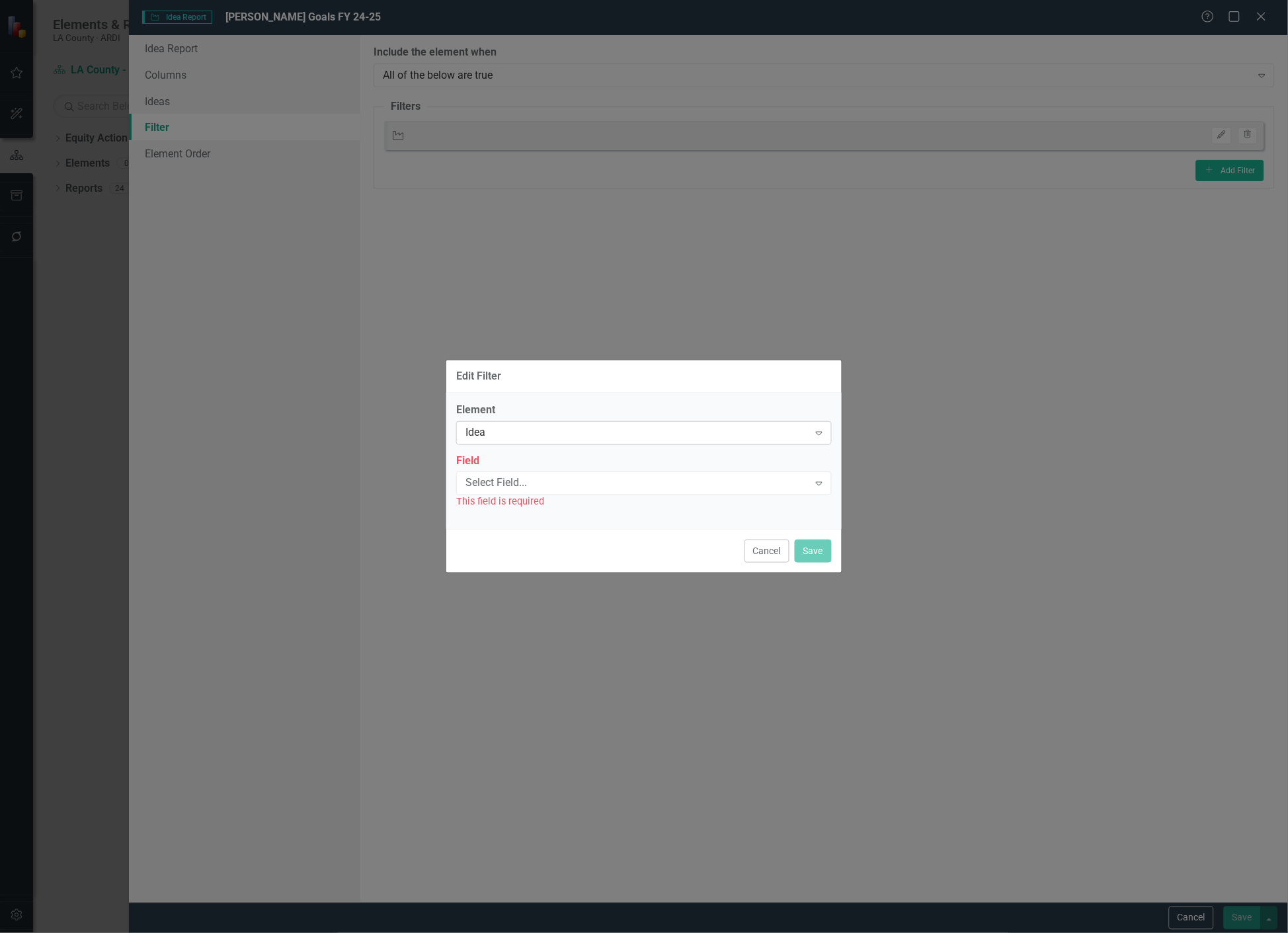
click at [616, 426] on div "Idea" at bounding box center [637, 432] width 343 height 15
click at [584, 483] on div "Select Field..." at bounding box center [637, 483] width 343 height 15
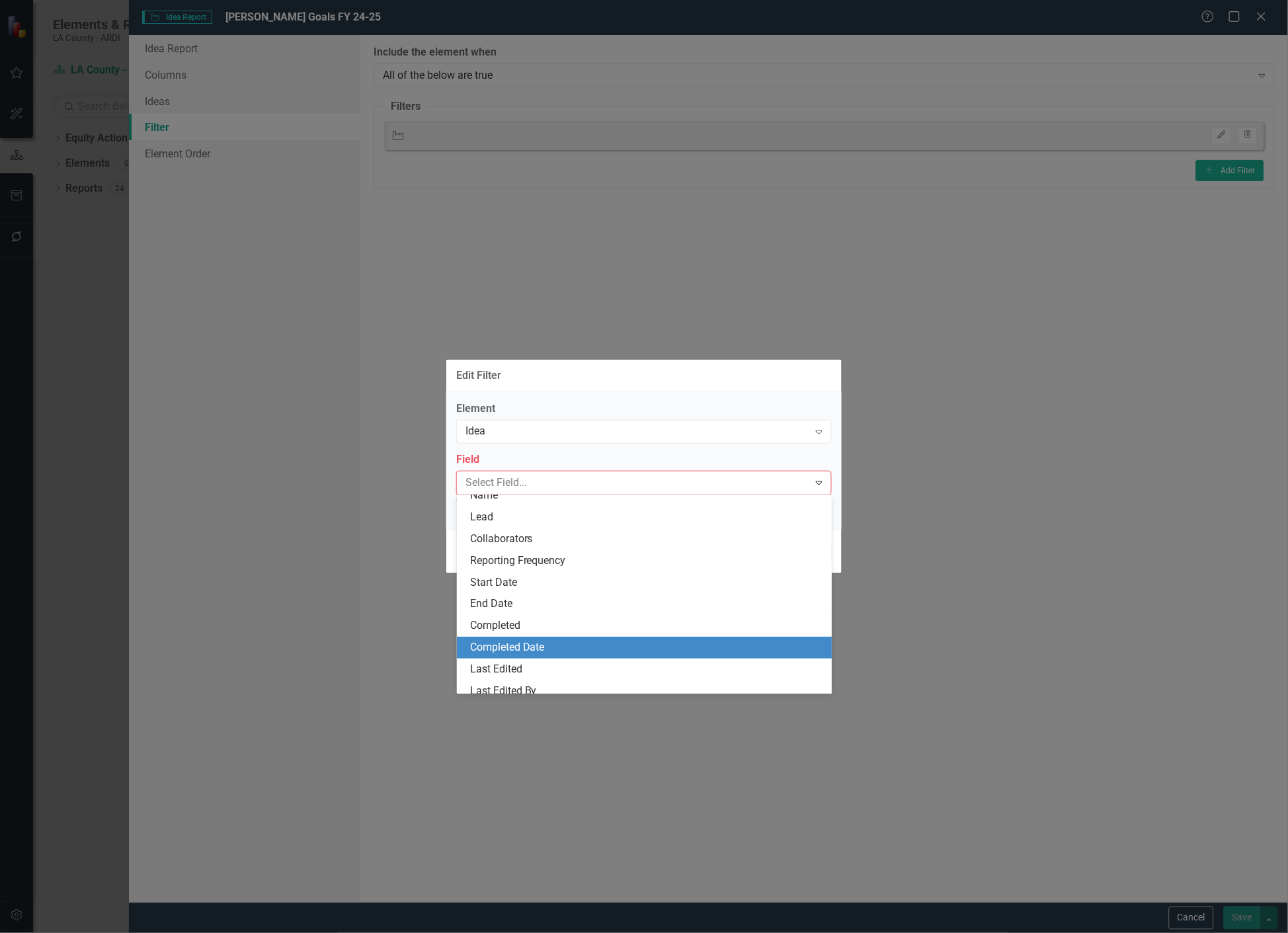
scroll to position [0, 0]
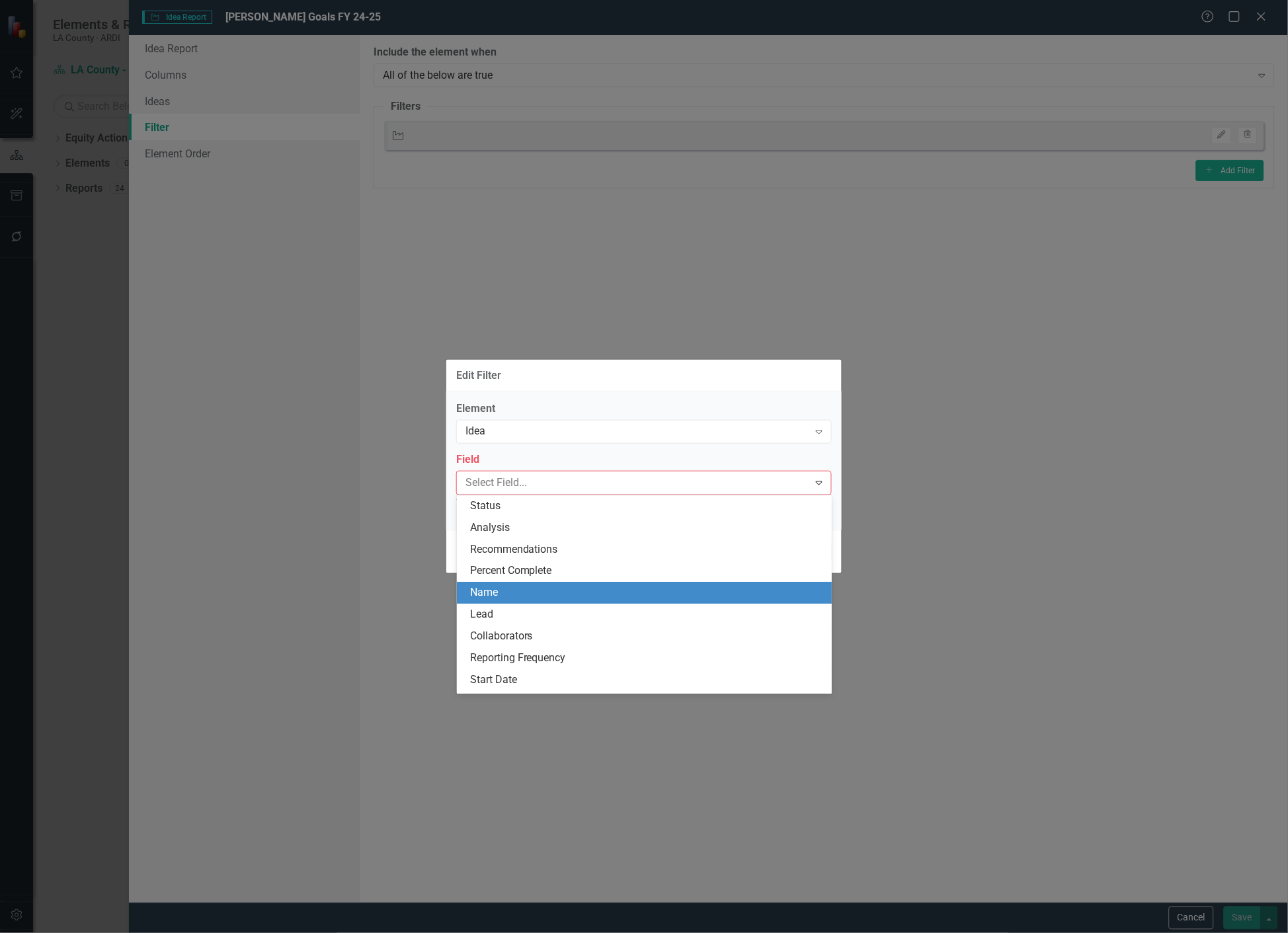
click at [499, 589] on div "Name" at bounding box center [647, 592] width 354 height 15
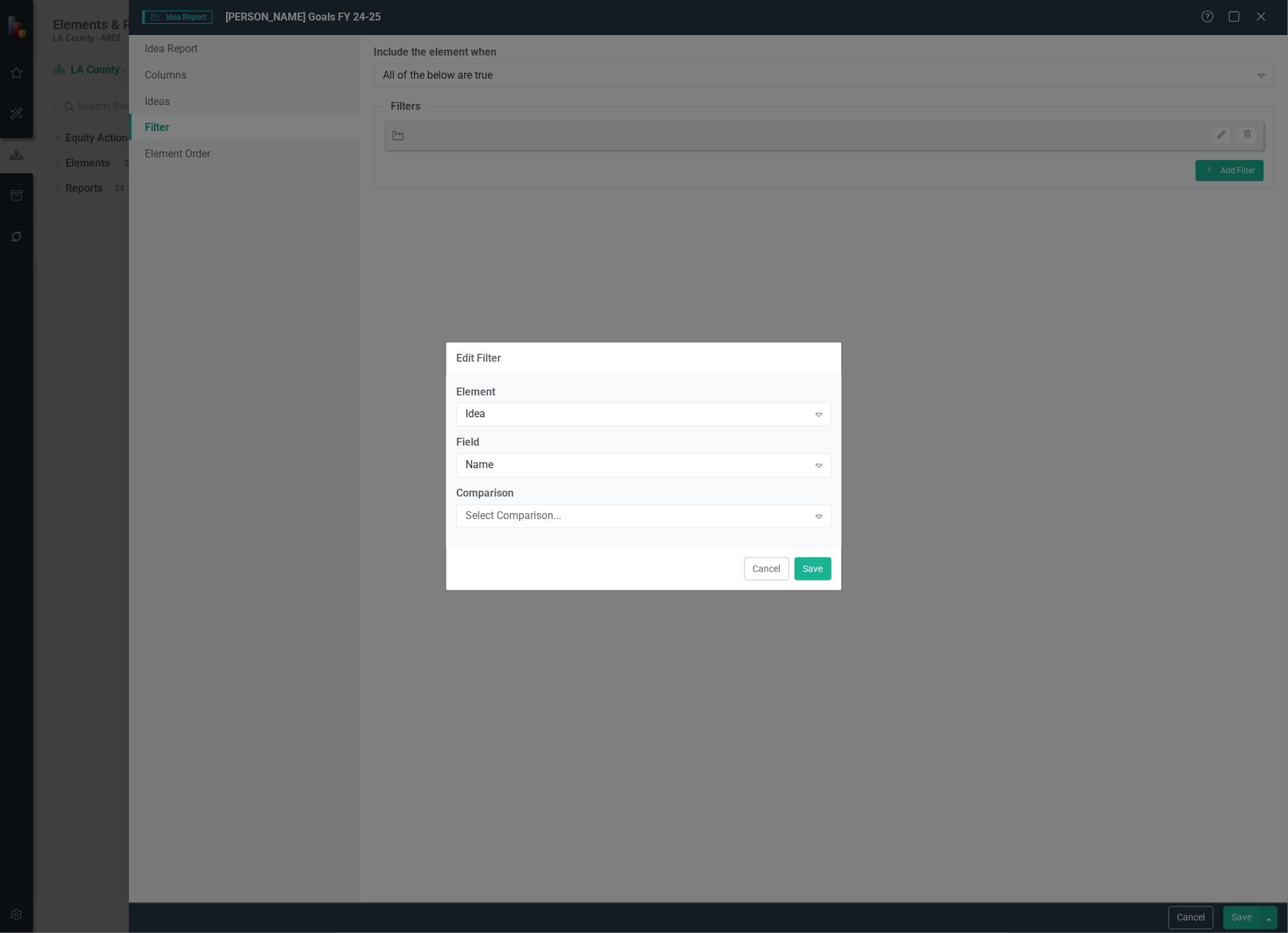
drag, startPoint x: 501, startPoint y: 565, endPoint x: 522, endPoint y: 501, distance: 67.4
click at [522, 501] on div "Comparison Select Comparison... Expand" at bounding box center [643, 507] width 375 height 41
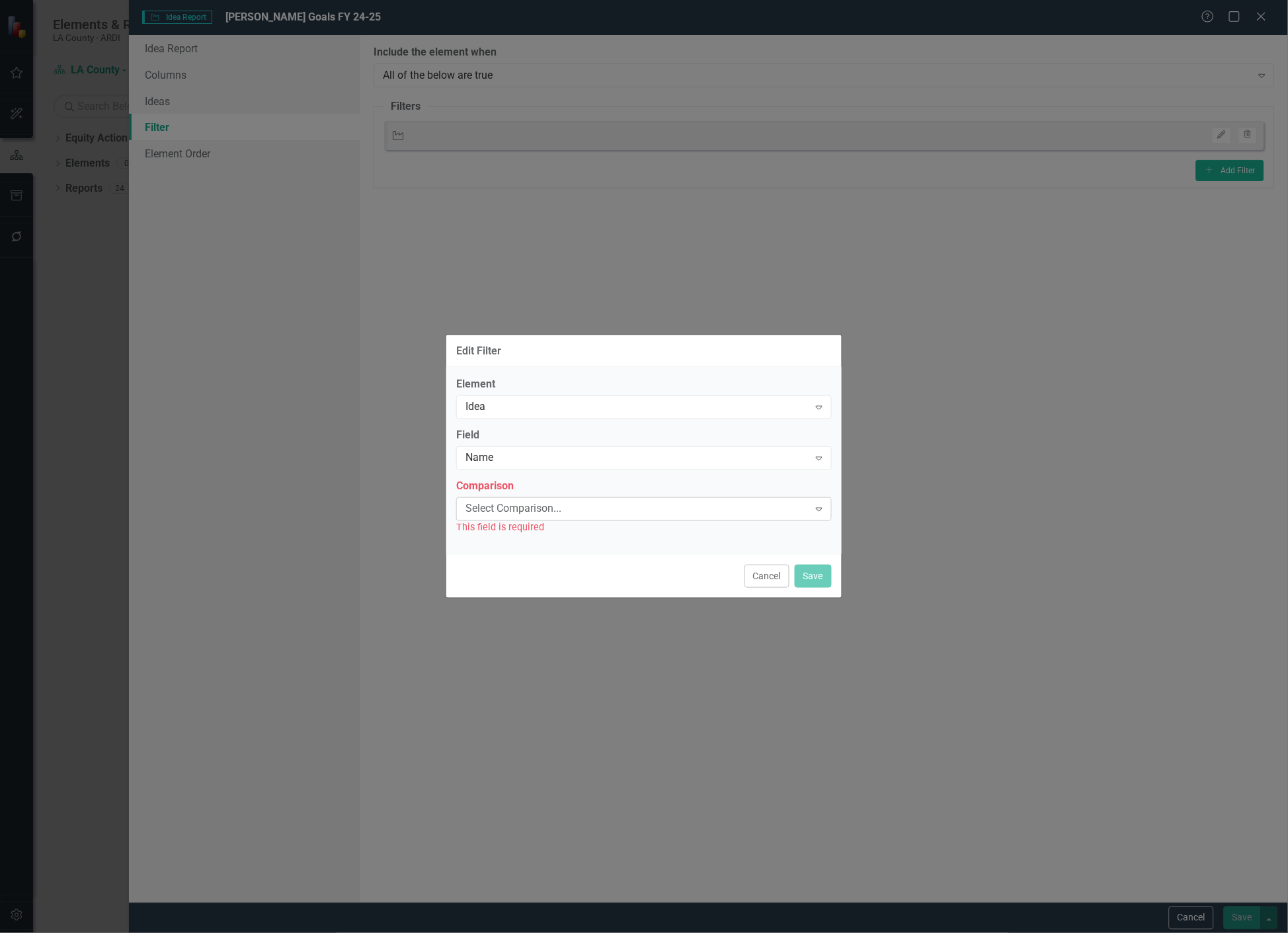
click at [523, 501] on div "Select Comparison..." at bounding box center [637, 508] width 343 height 15
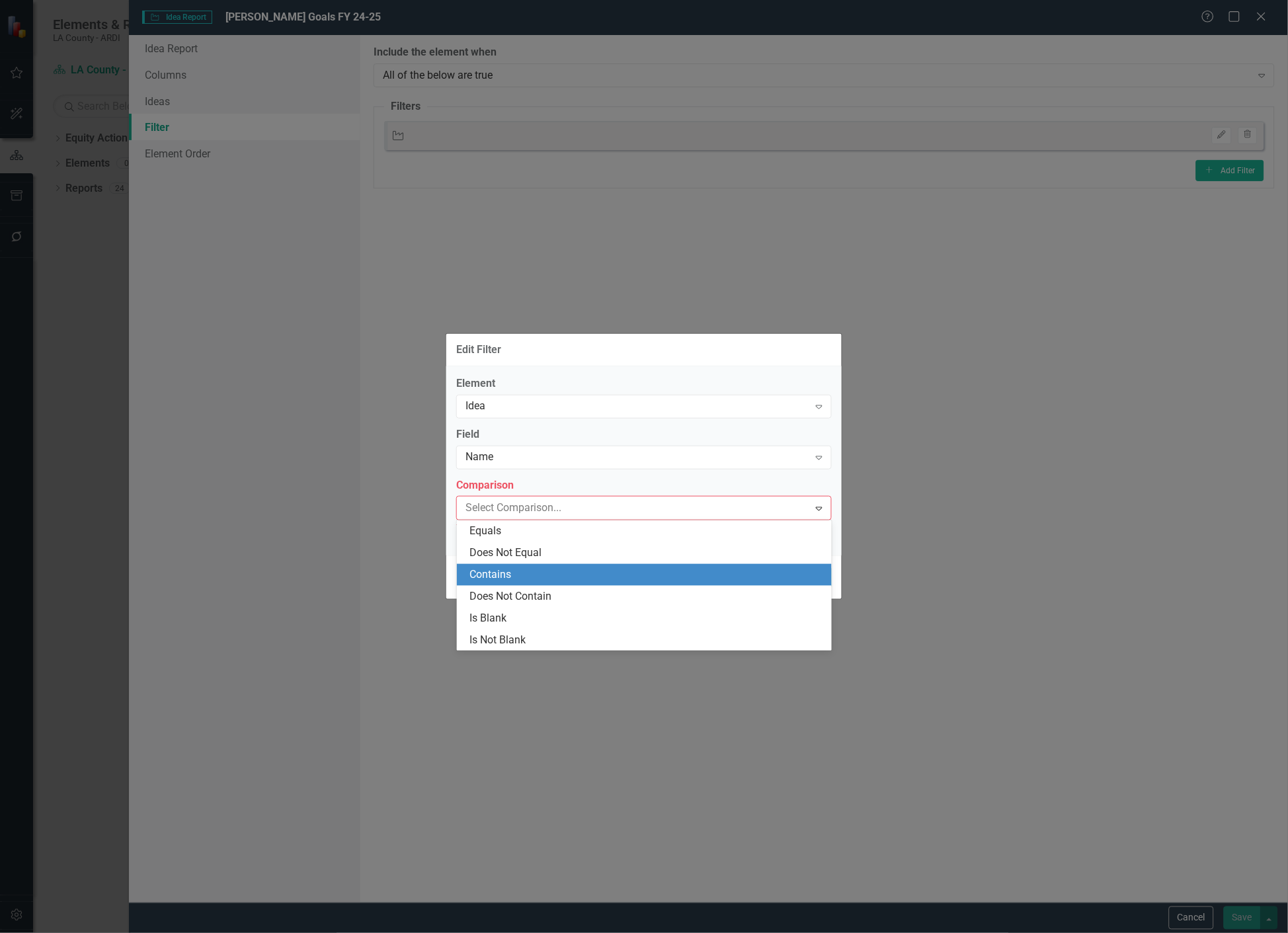
click at [510, 575] on div "Contains" at bounding box center [647, 575] width 354 height 15
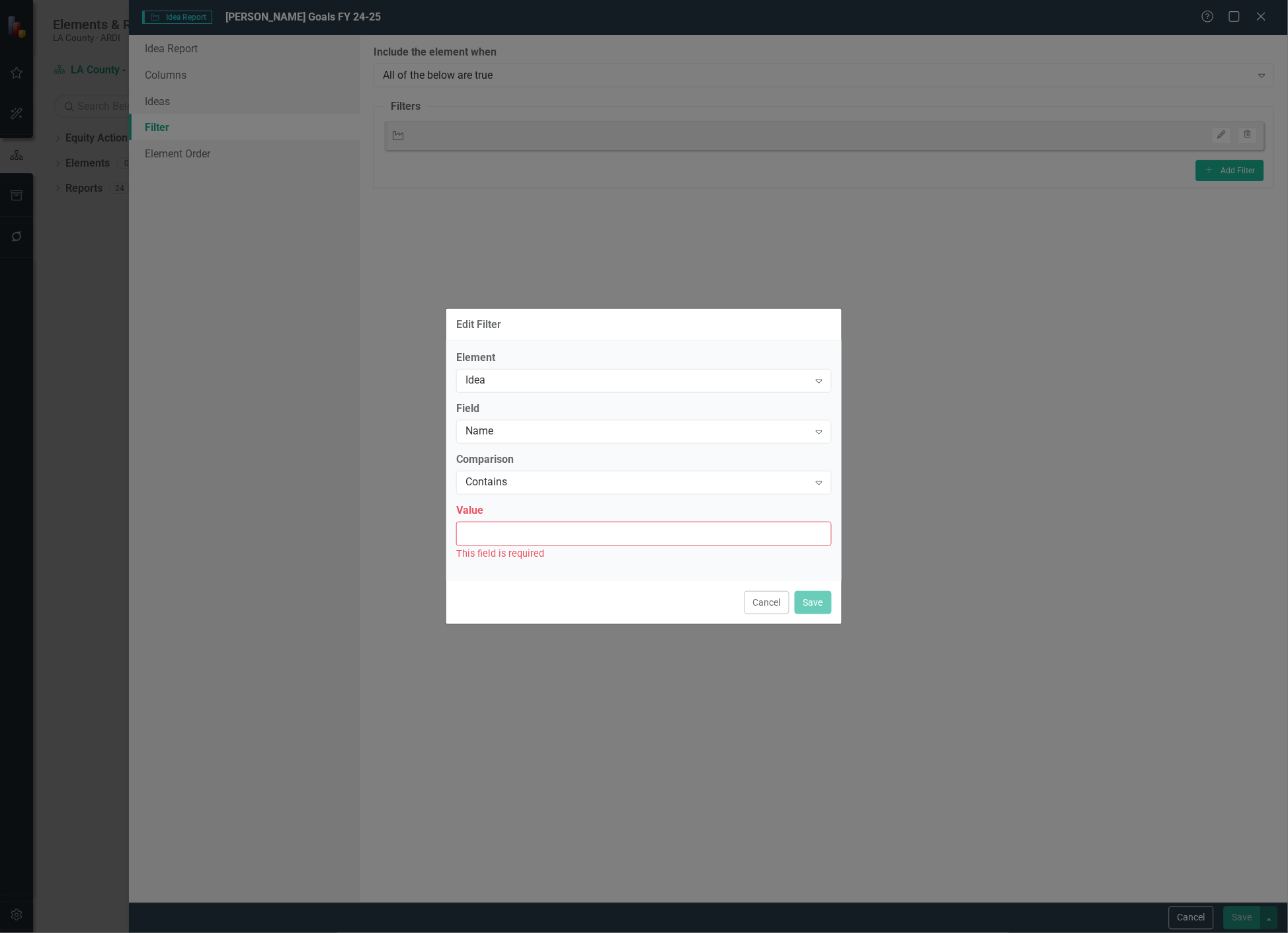
drag, startPoint x: 514, startPoint y: 564, endPoint x: 522, endPoint y: 535, distance: 30.1
click at [516, 557] on div "Element Idea Expand Field Name Expand Comparison Contains Expand Value This fie…" at bounding box center [644, 460] width 395 height 240
click at [522, 531] on input "Value" at bounding box center [643, 533] width 375 height 24
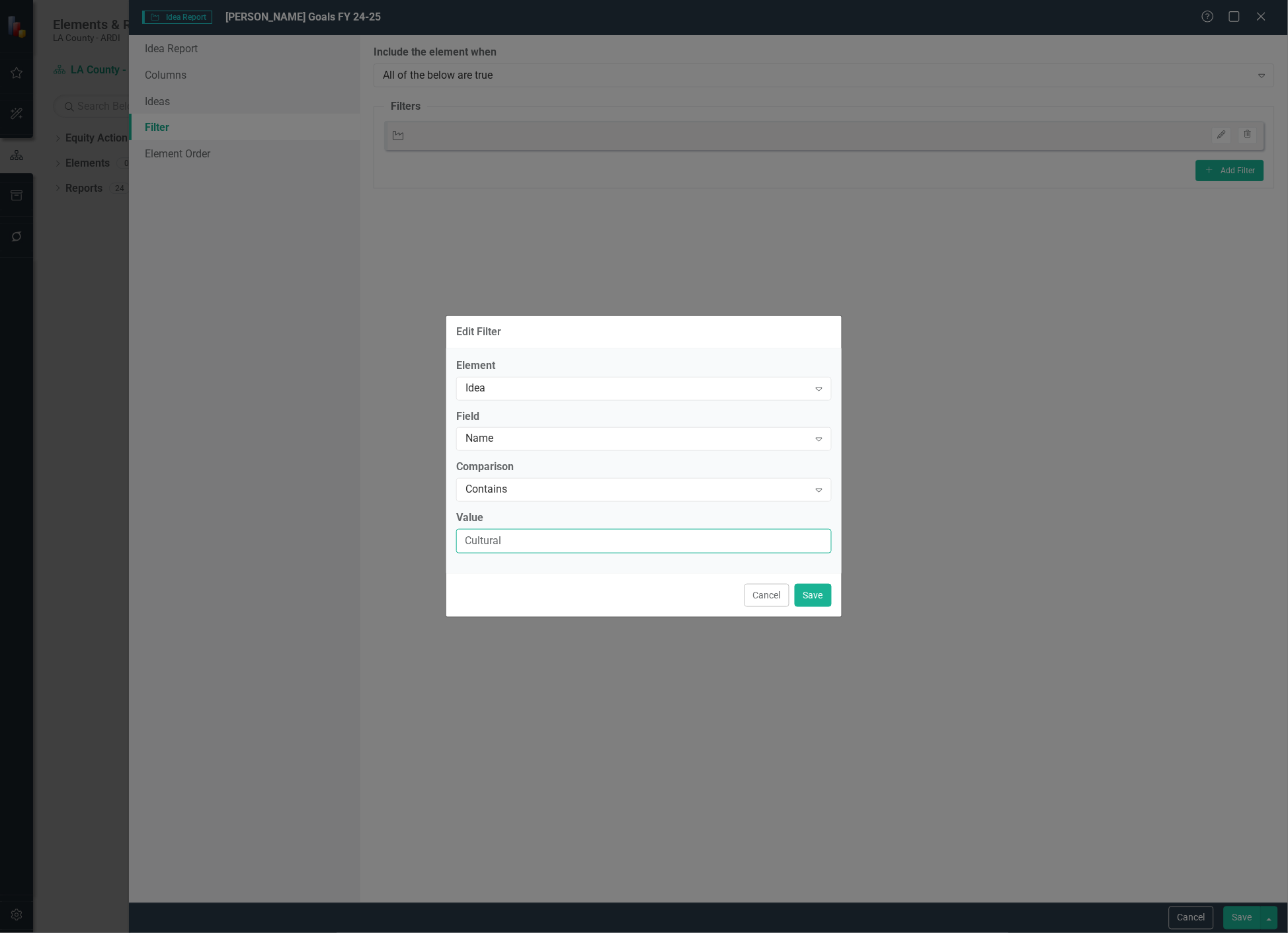
type input "Cultural"
click at [806, 589] on button "Save" at bounding box center [813, 594] width 37 height 23
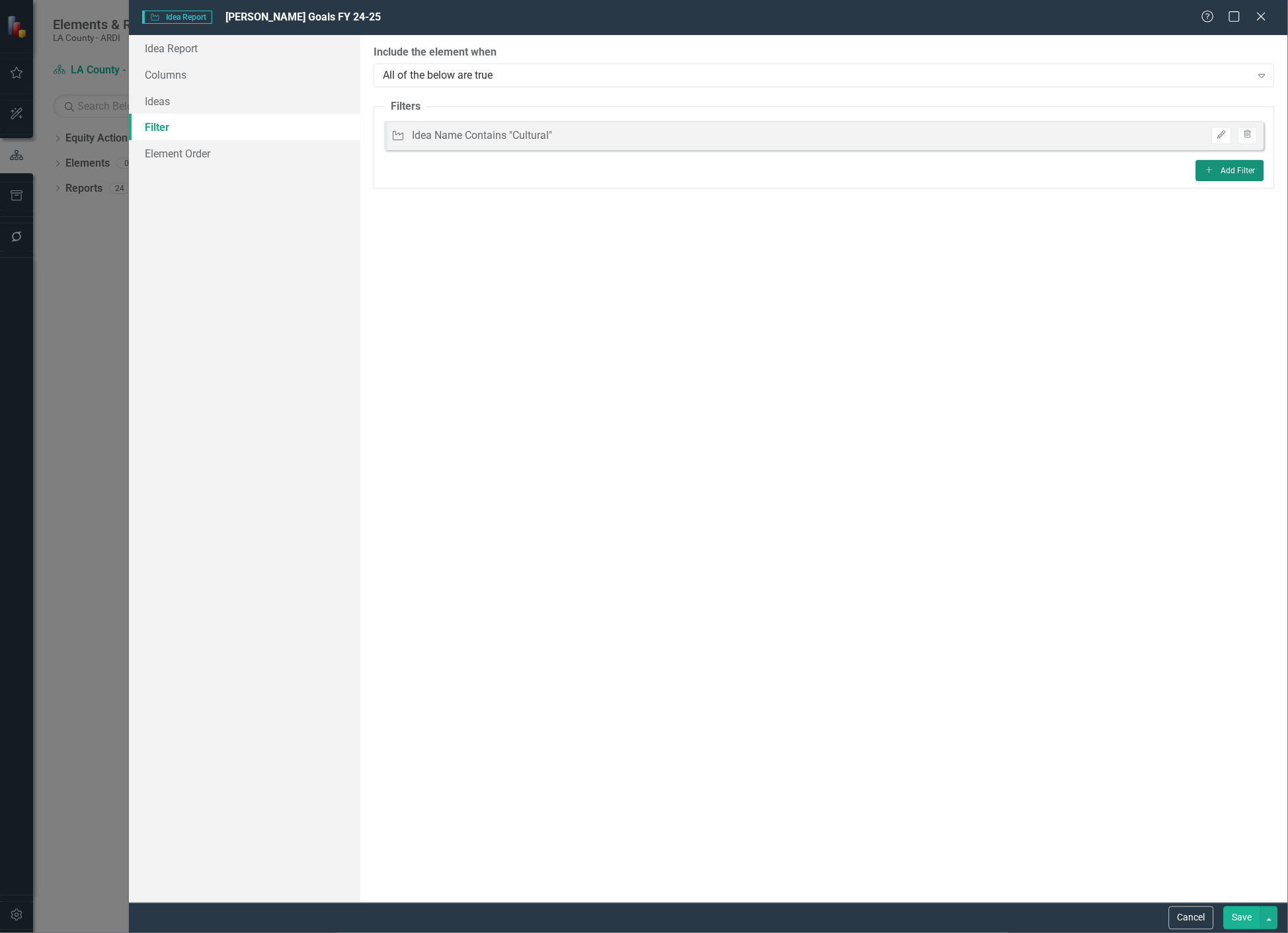
click at [1240, 176] on button "Add Add Filter" at bounding box center [1230, 170] width 68 height 21
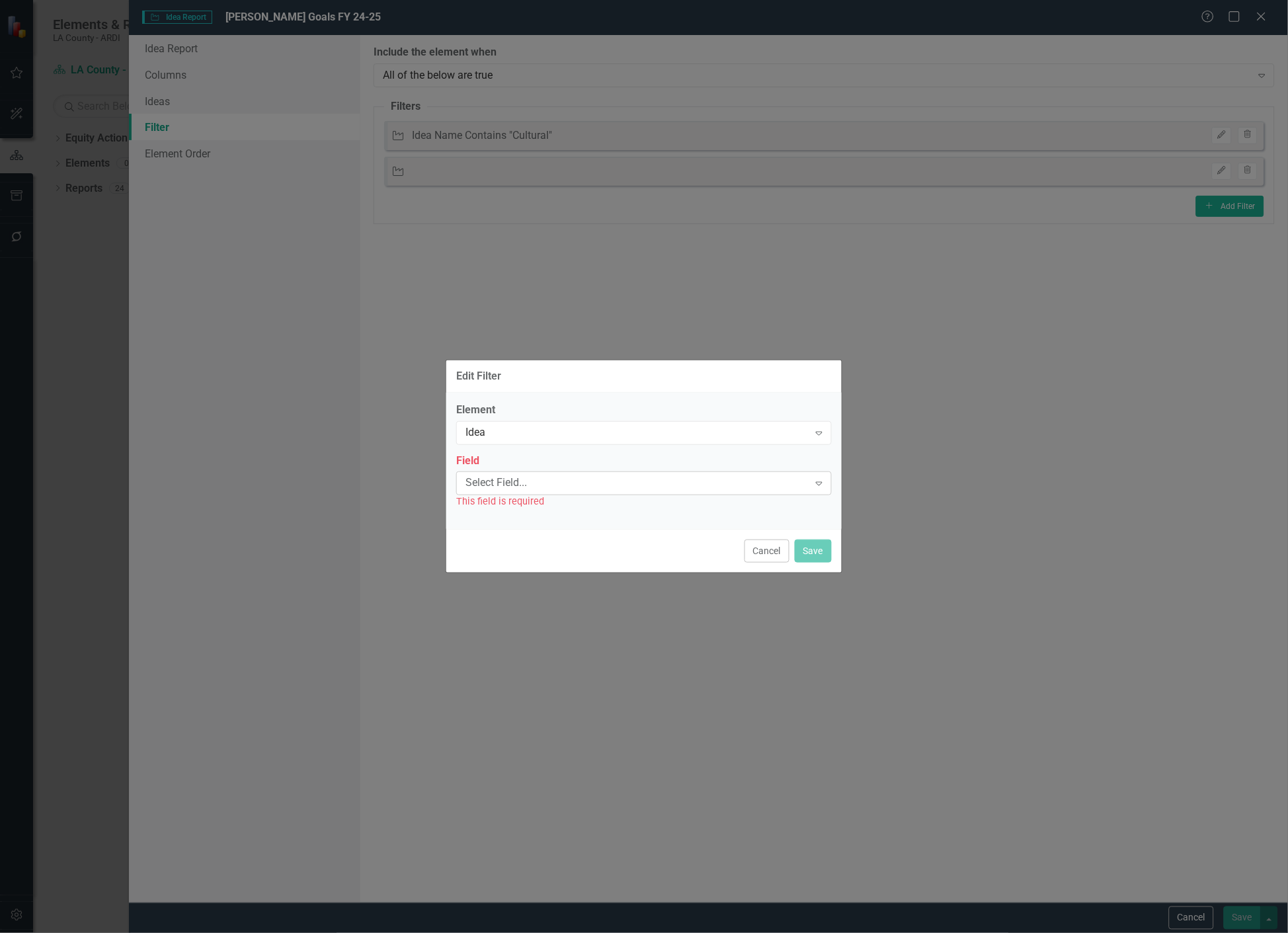
click at [532, 487] on div "Select Field..." at bounding box center [637, 483] width 343 height 15
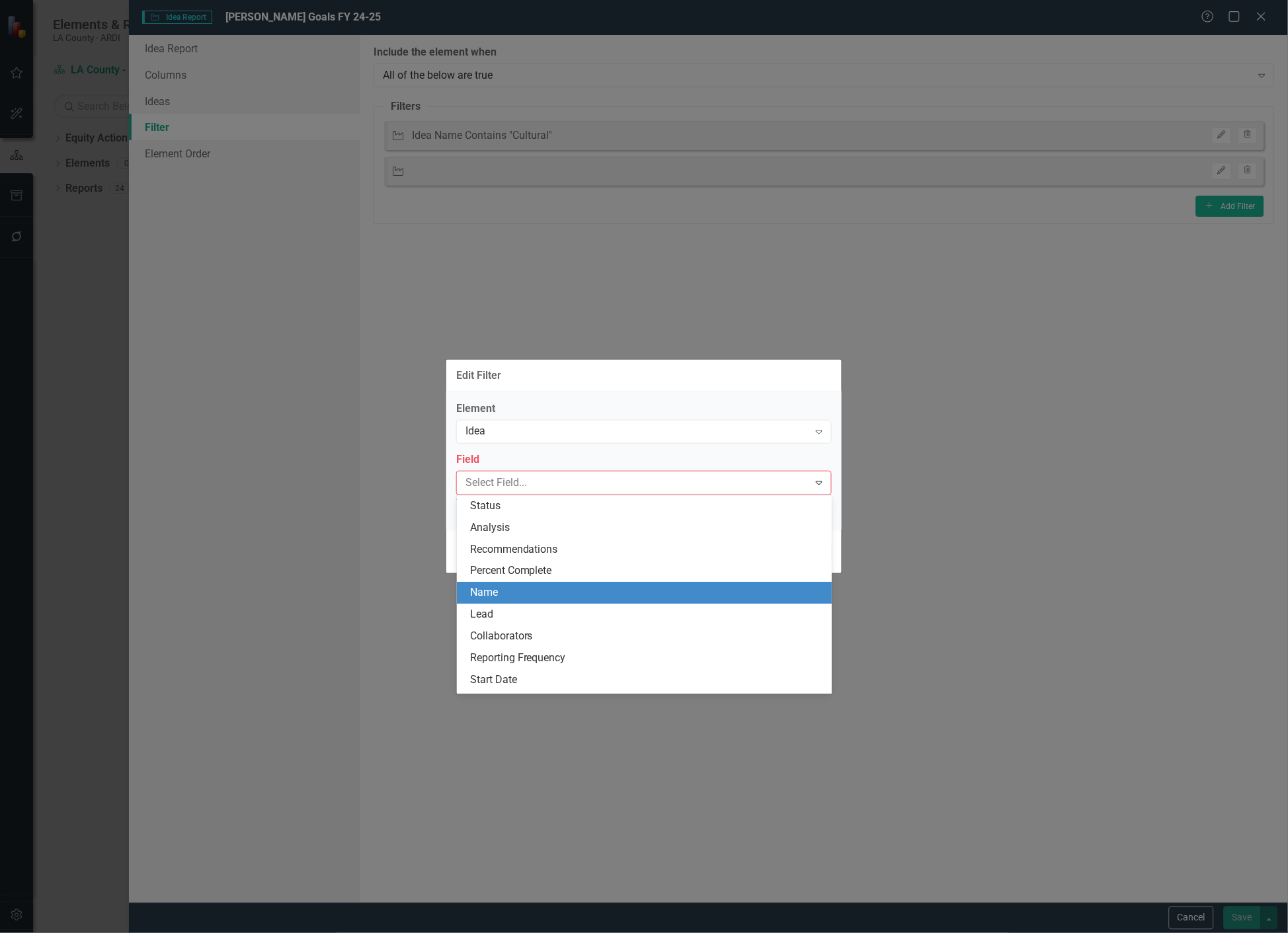
click at [507, 587] on div "Name" at bounding box center [647, 592] width 354 height 15
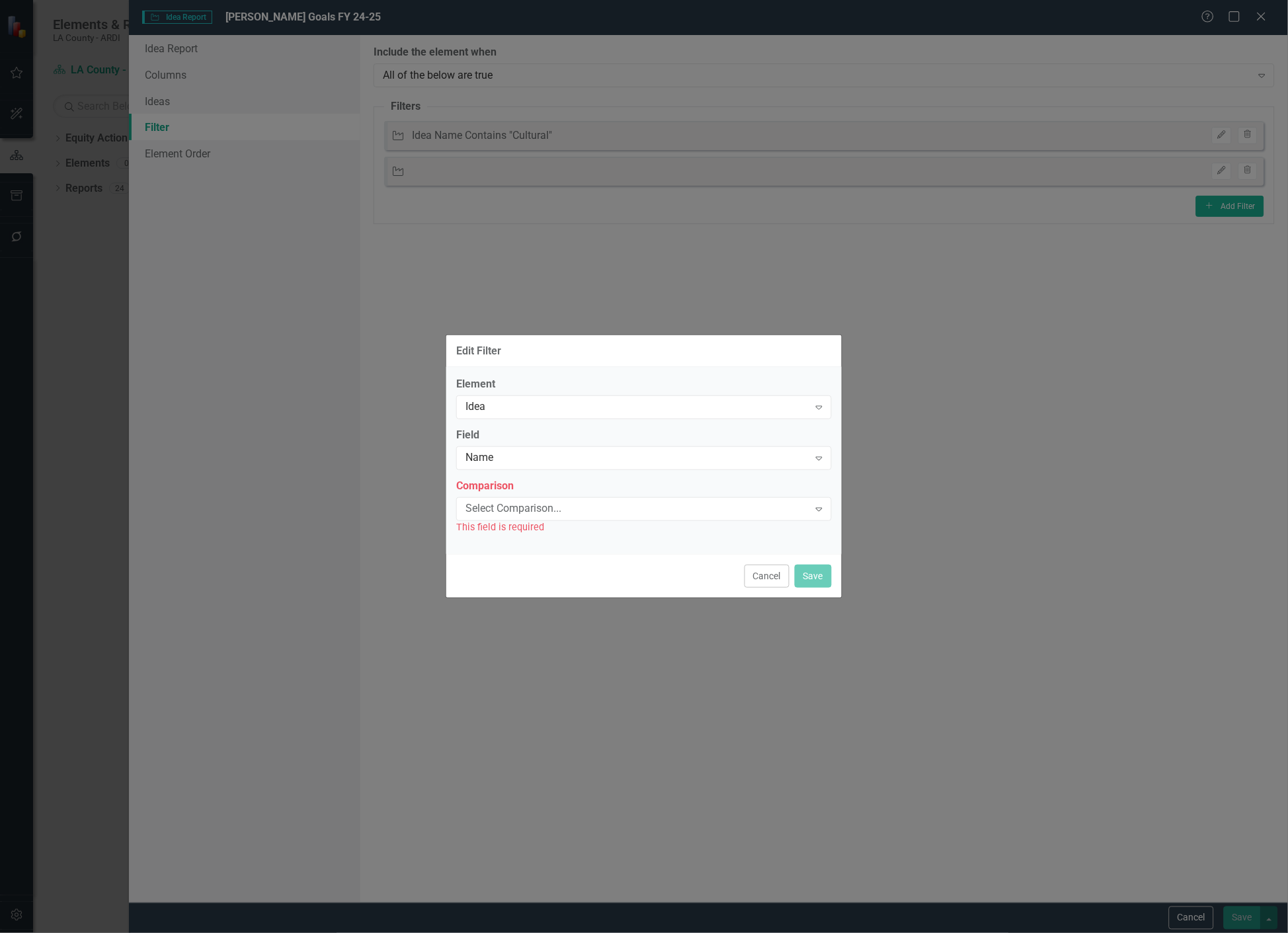
click at [530, 507] on div "Select Comparison..." at bounding box center [637, 508] width 343 height 15
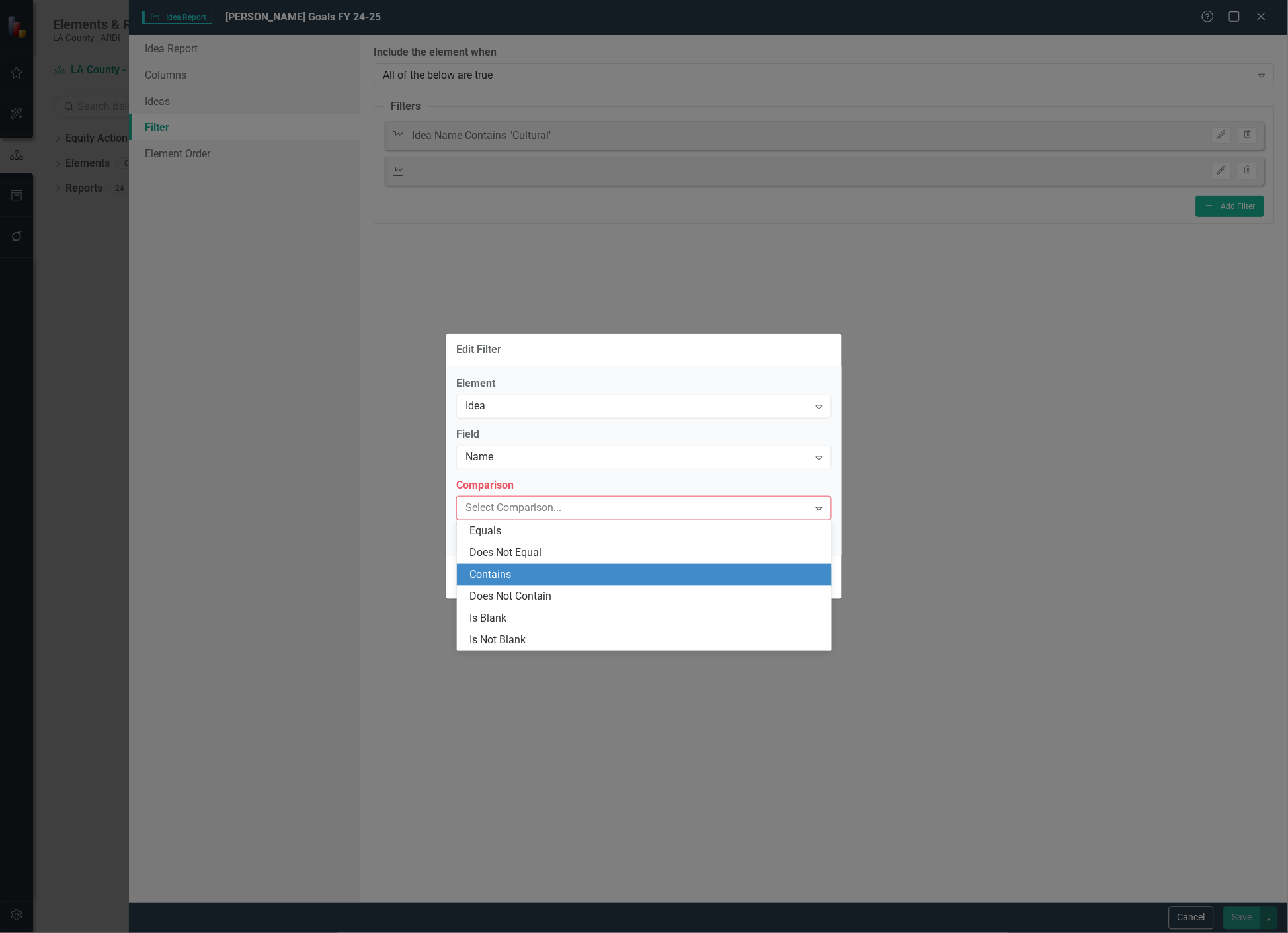
click at [507, 580] on div "Contains" at bounding box center [647, 575] width 354 height 15
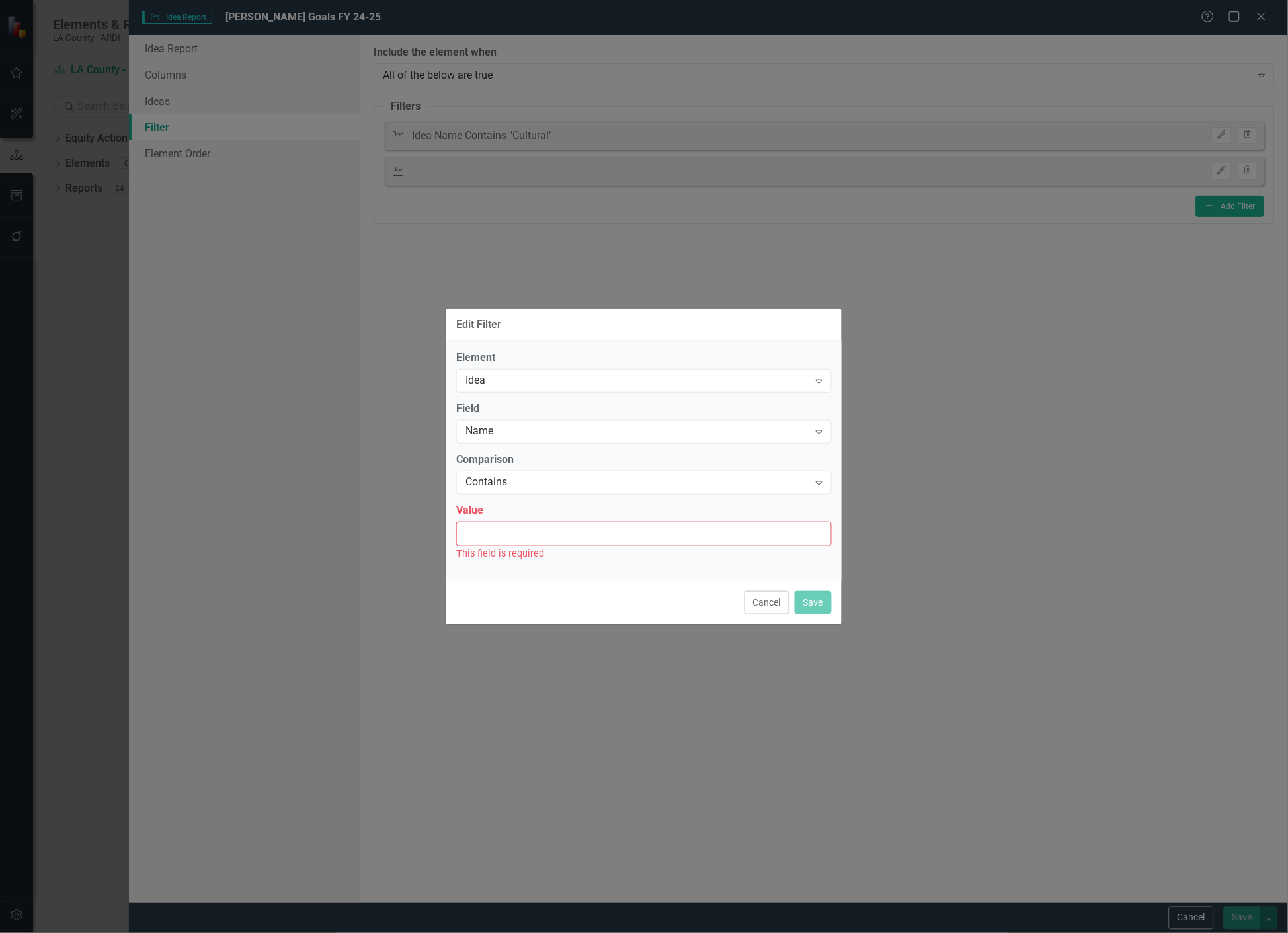
click at [532, 530] on input "Value" at bounding box center [643, 533] width 375 height 24
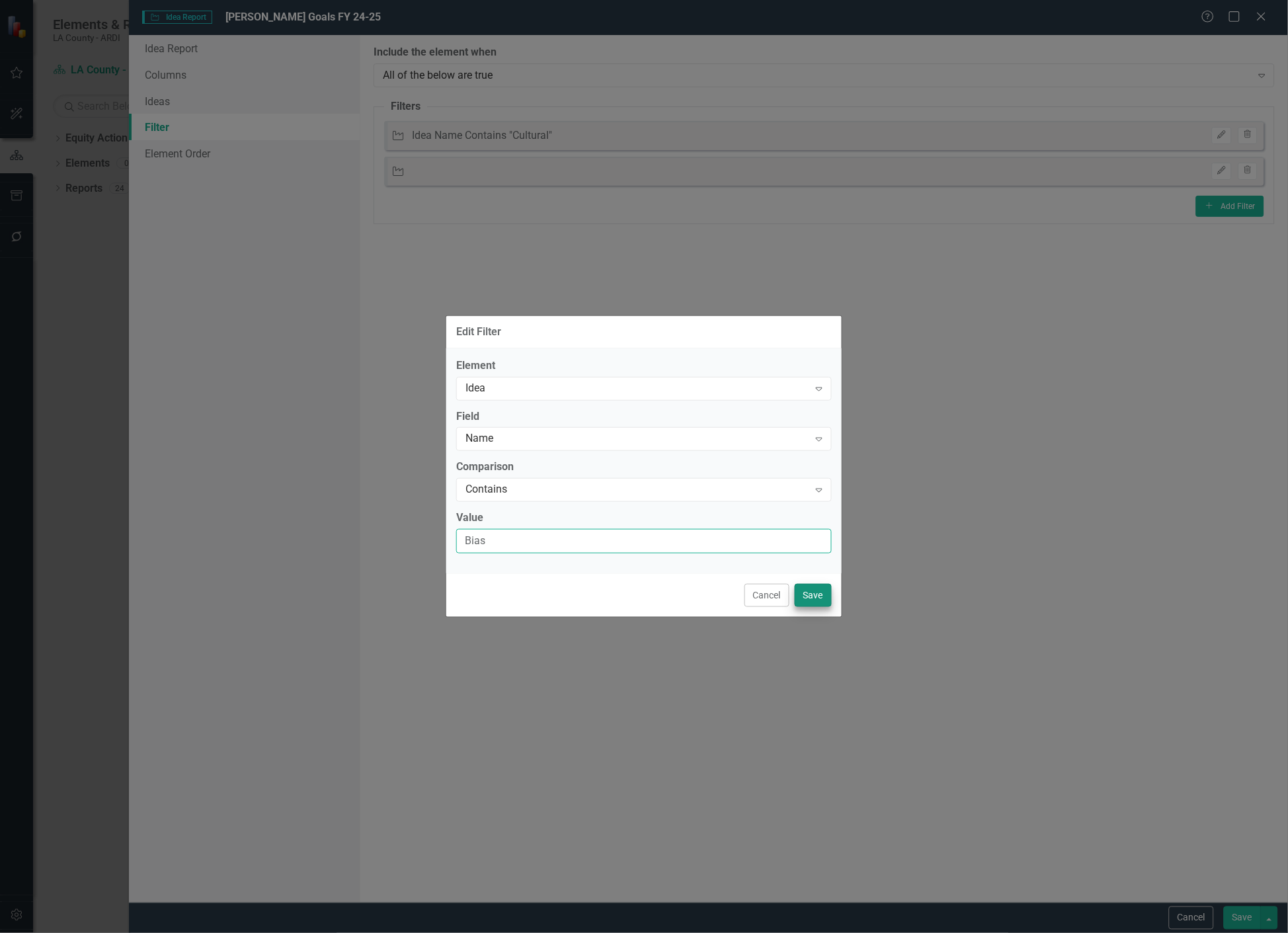
type input "Bias"
click at [801, 603] on button "Save" at bounding box center [813, 594] width 37 height 23
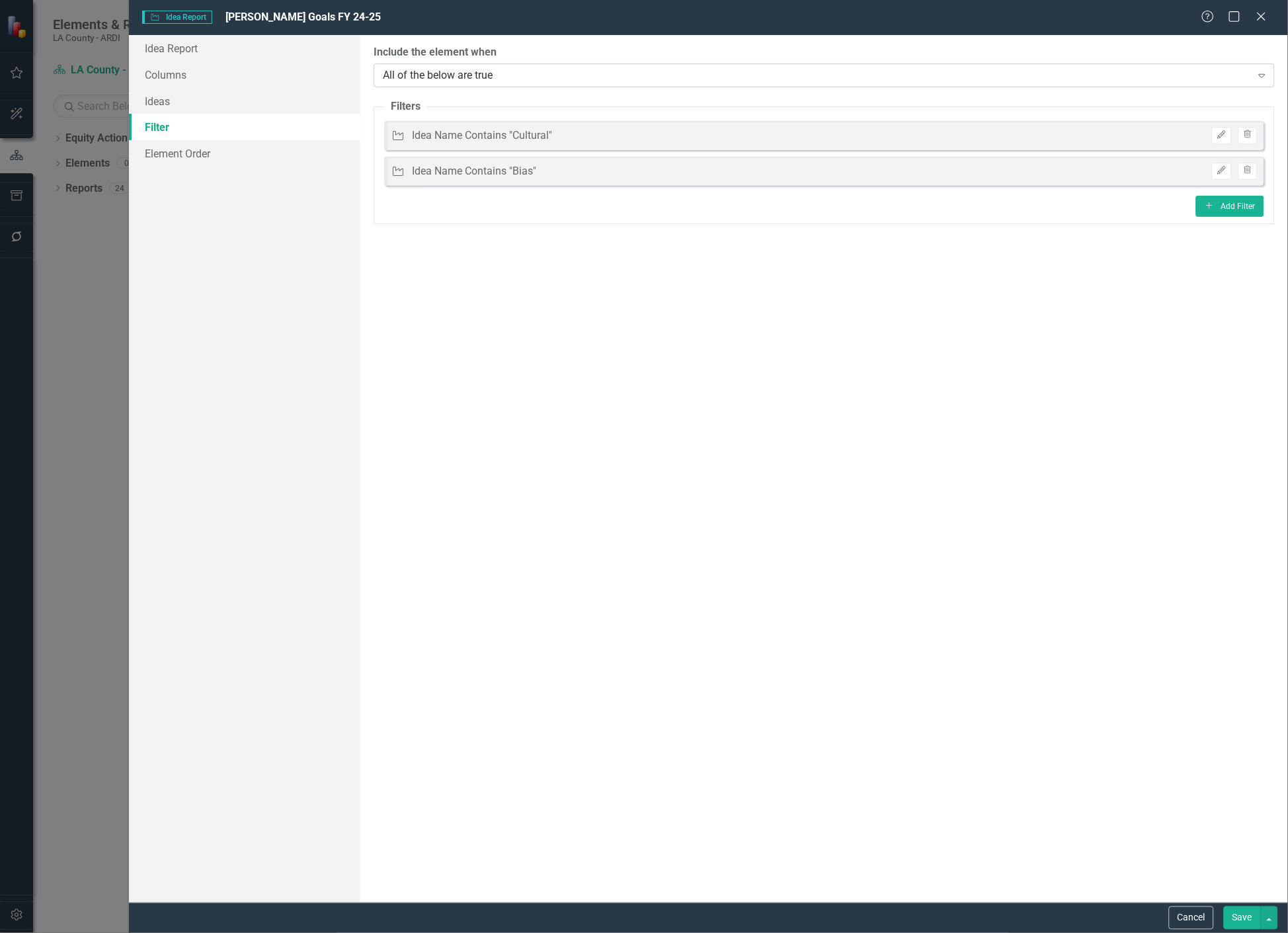
click at [551, 77] on div "All of the below are true" at bounding box center [817, 74] width 868 height 15
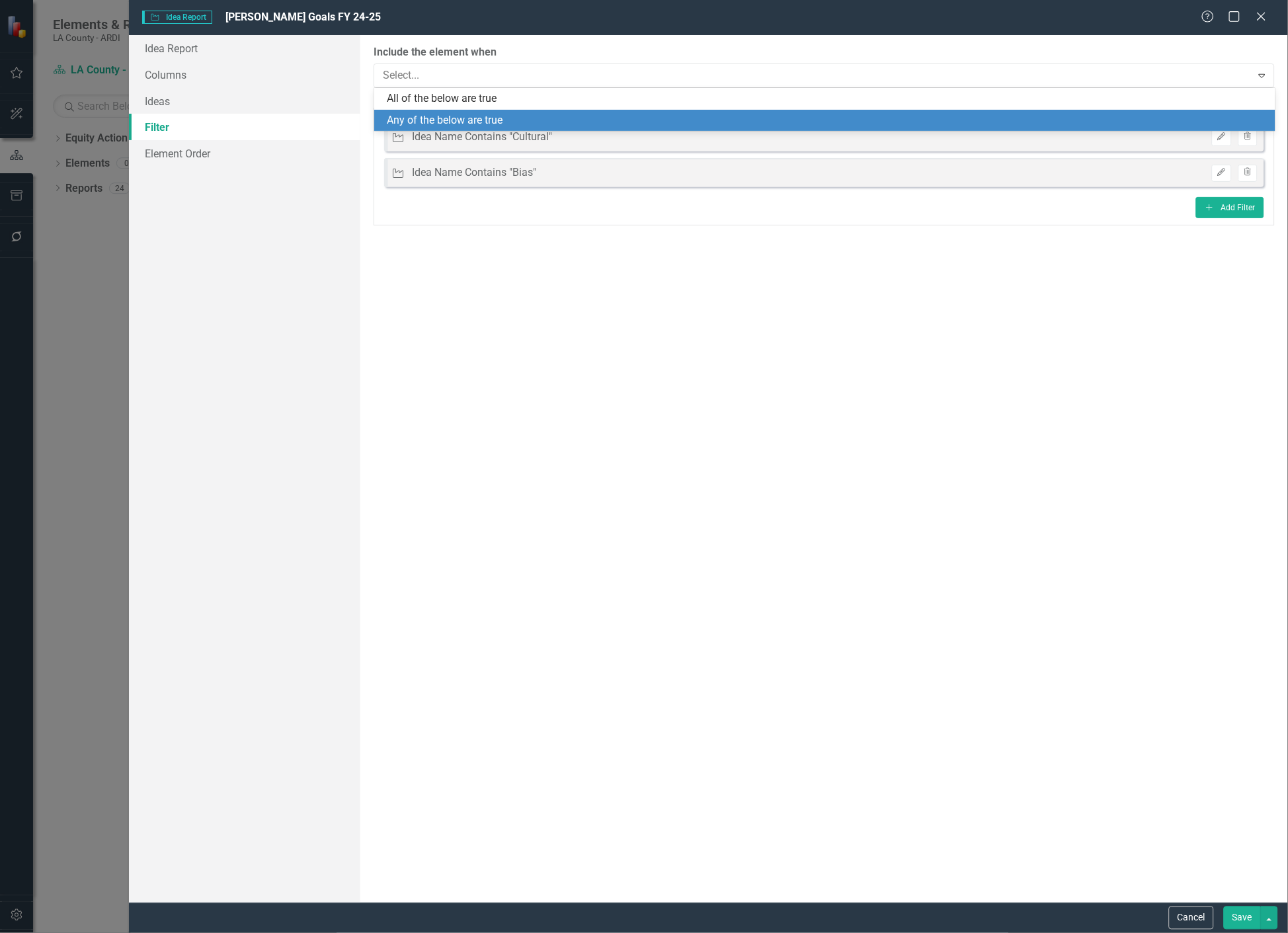
click at [525, 119] on div "Any of the below are true" at bounding box center [827, 120] width 880 height 15
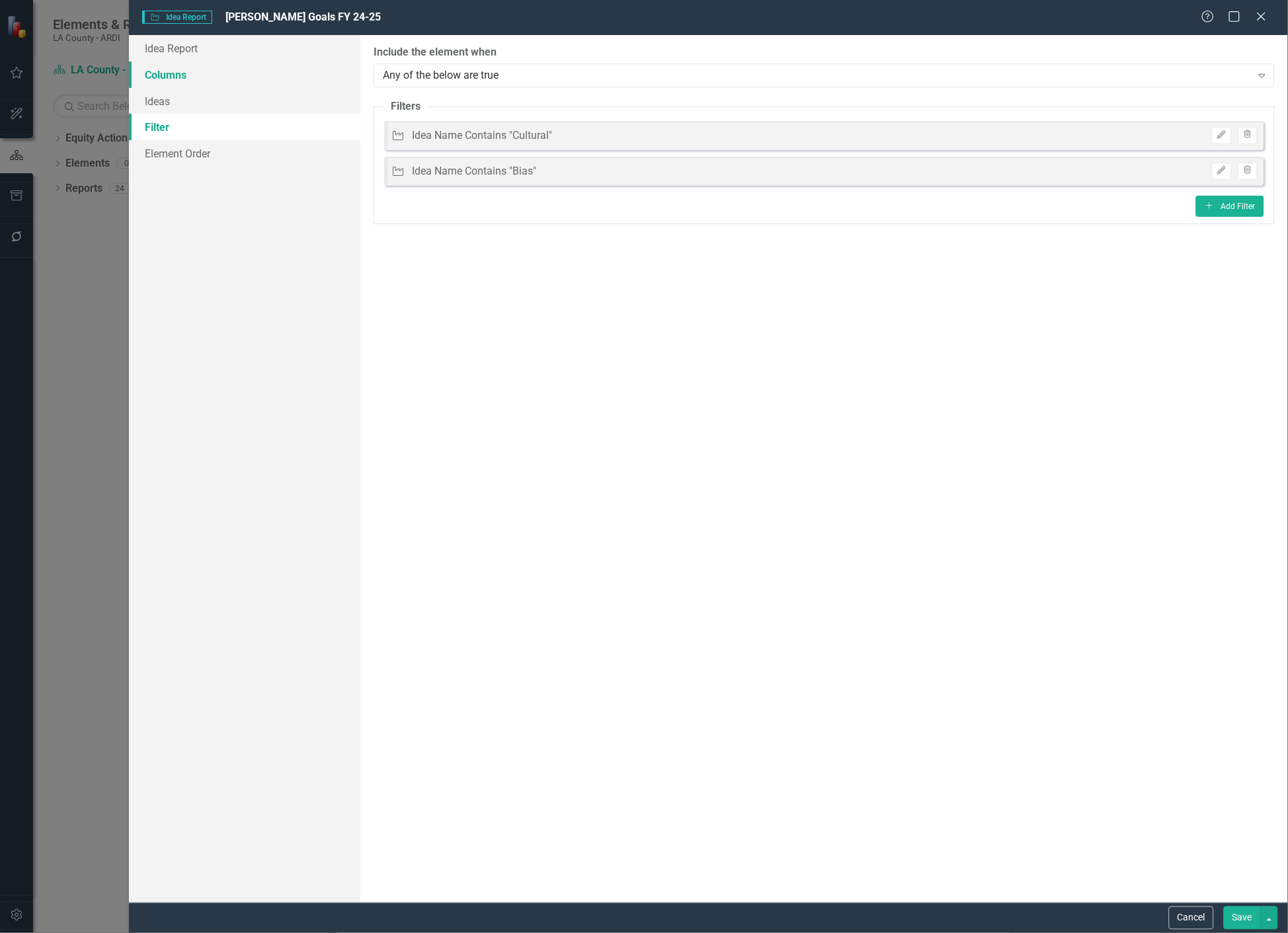
drag, startPoint x: 246, startPoint y: 73, endPoint x: 259, endPoint y: 74, distance: 13.0
click at [246, 74] on link "Columns" at bounding box center [245, 74] width 232 height 27
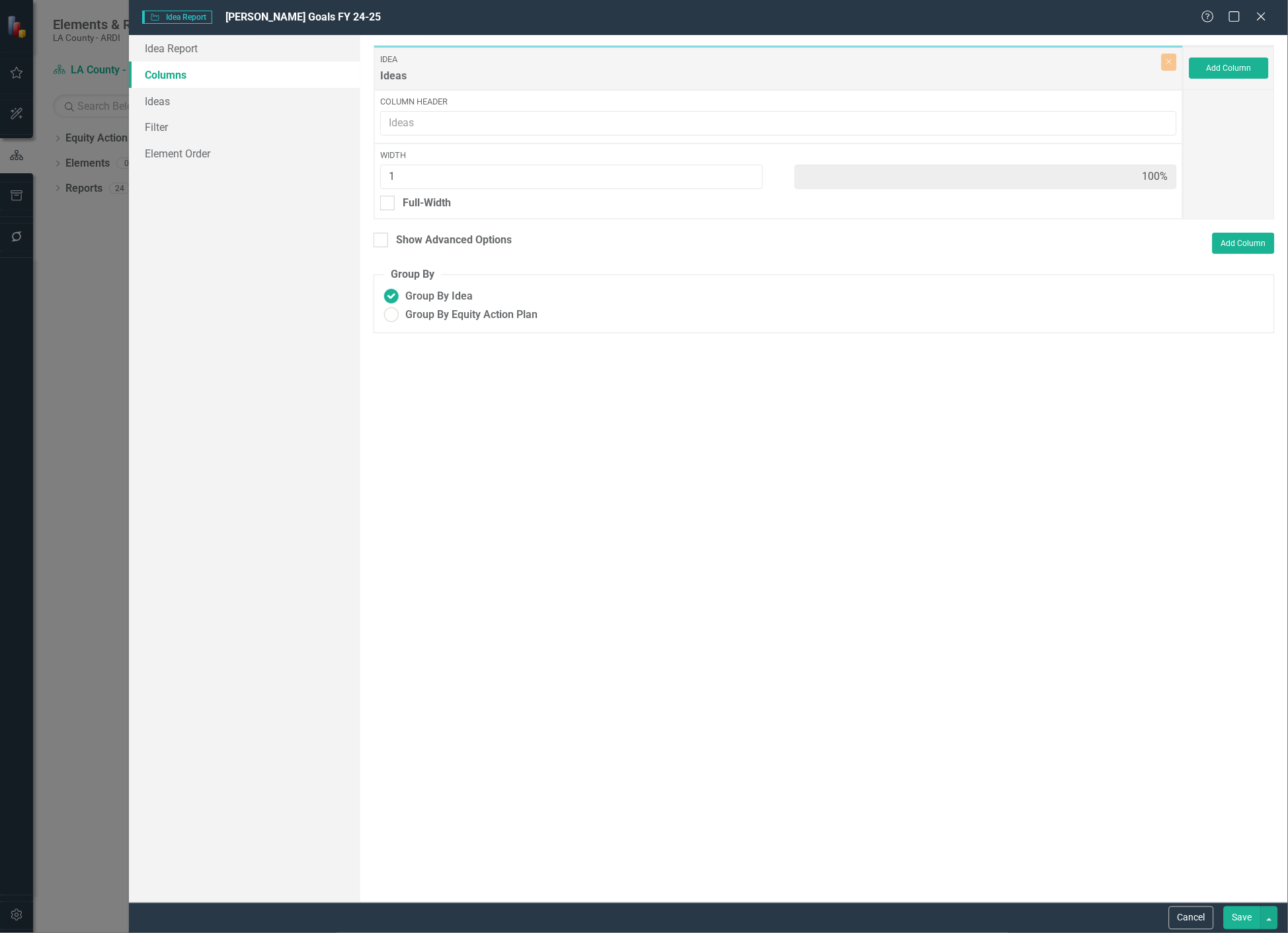
click at [1236, 49] on div "Add Column" at bounding box center [1229, 68] width 91 height 42
click at [1230, 72] on button "Add Column" at bounding box center [1229, 68] width 80 height 21
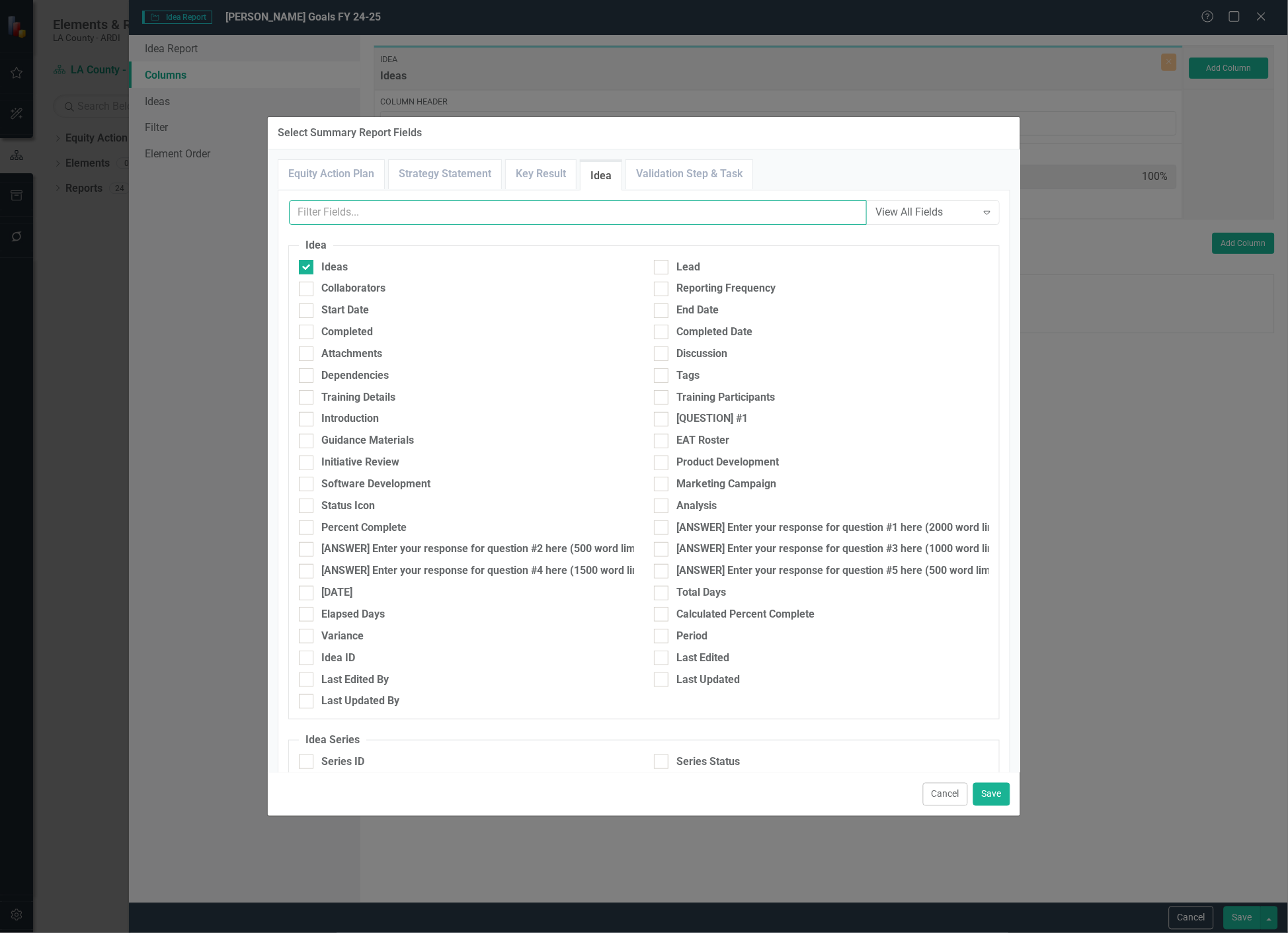
click at [447, 217] on input "text" at bounding box center [578, 212] width 578 height 24
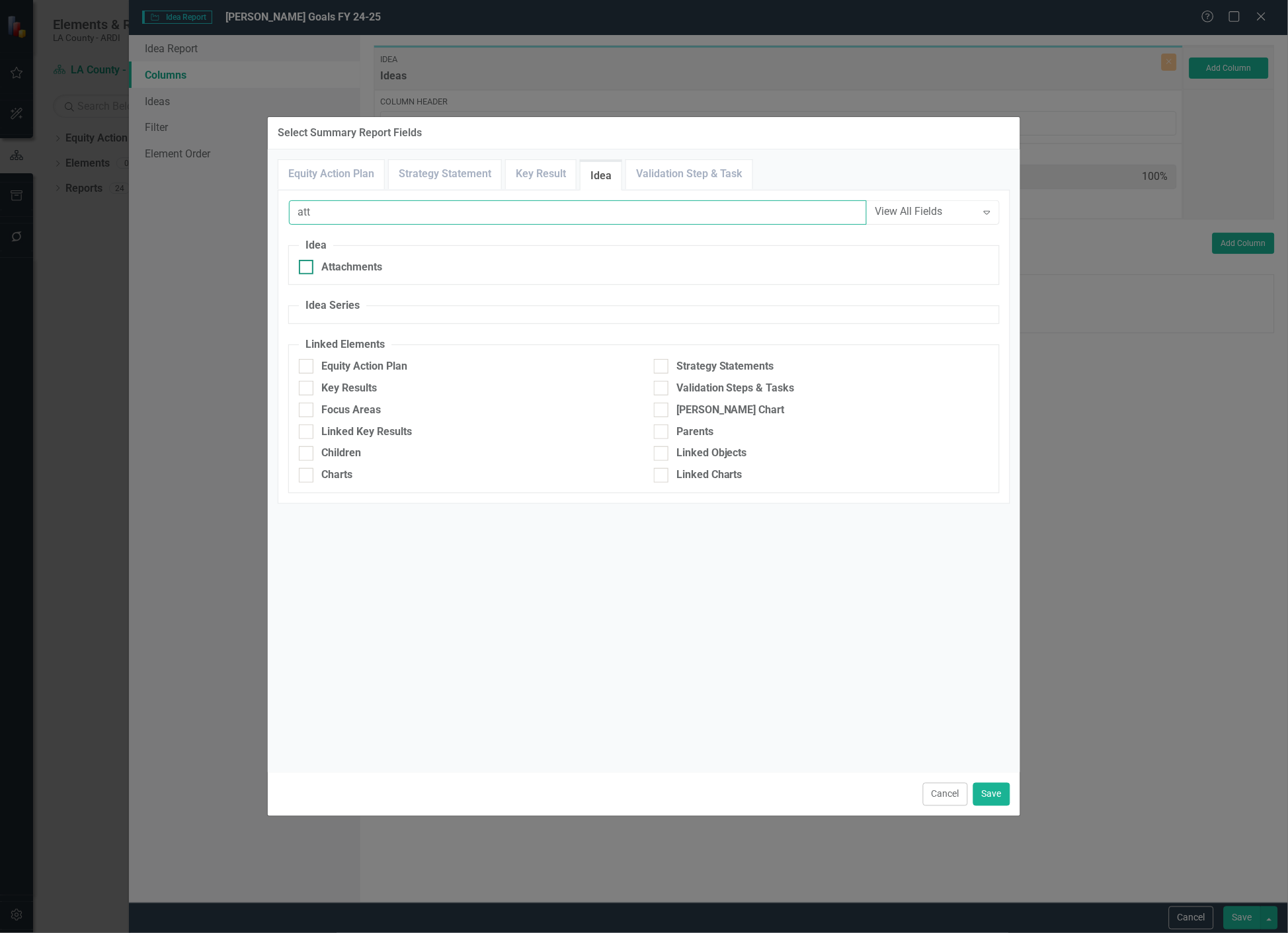
type input "att"
click at [368, 260] on div "Attachments" at bounding box center [352, 267] width 60 height 15
click at [308, 260] on input "Attachments" at bounding box center [303, 264] width 9 height 9
checkbox input "true"
click at [997, 798] on button "Save" at bounding box center [991, 794] width 37 height 23
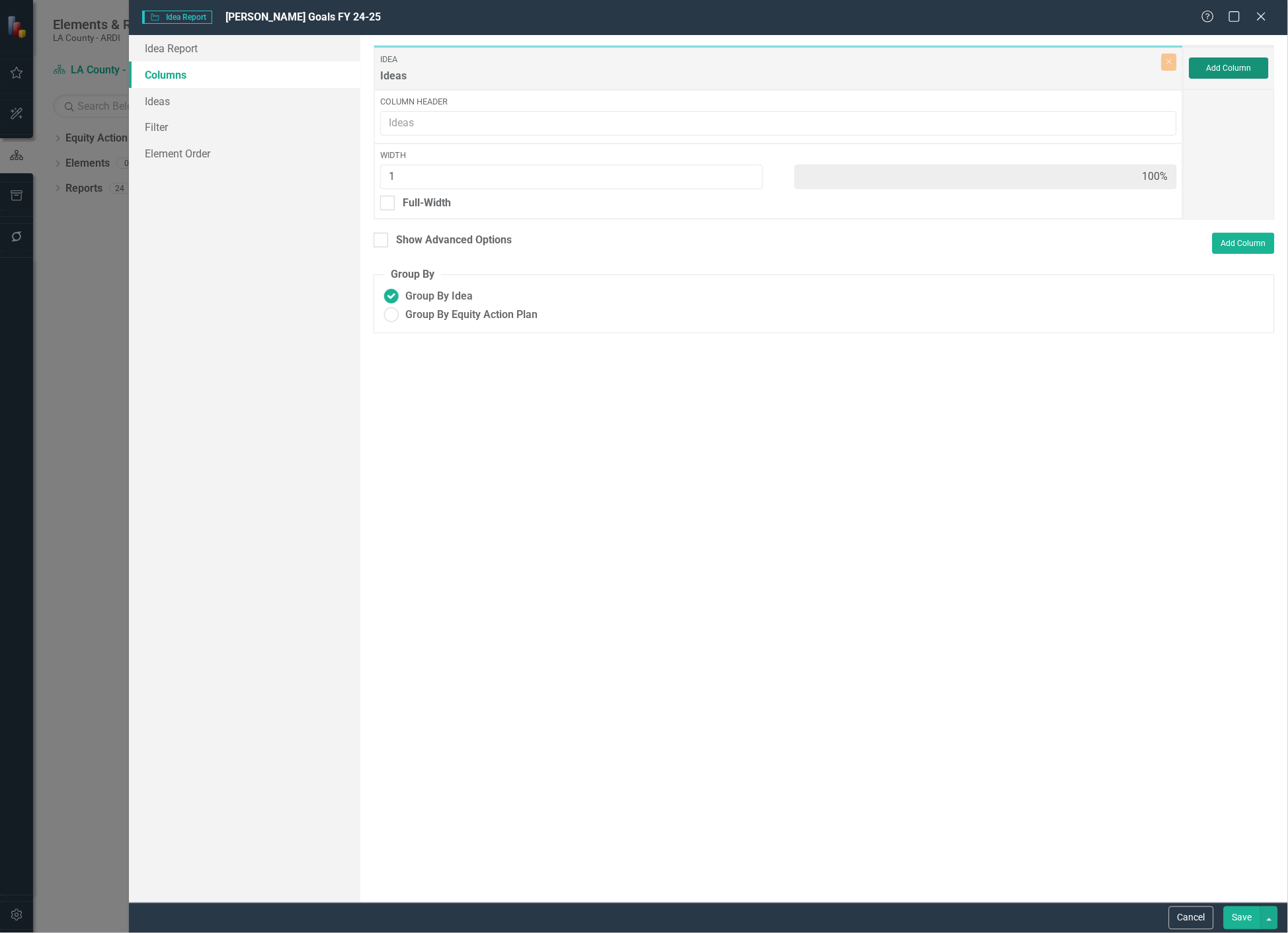
type input "50%"
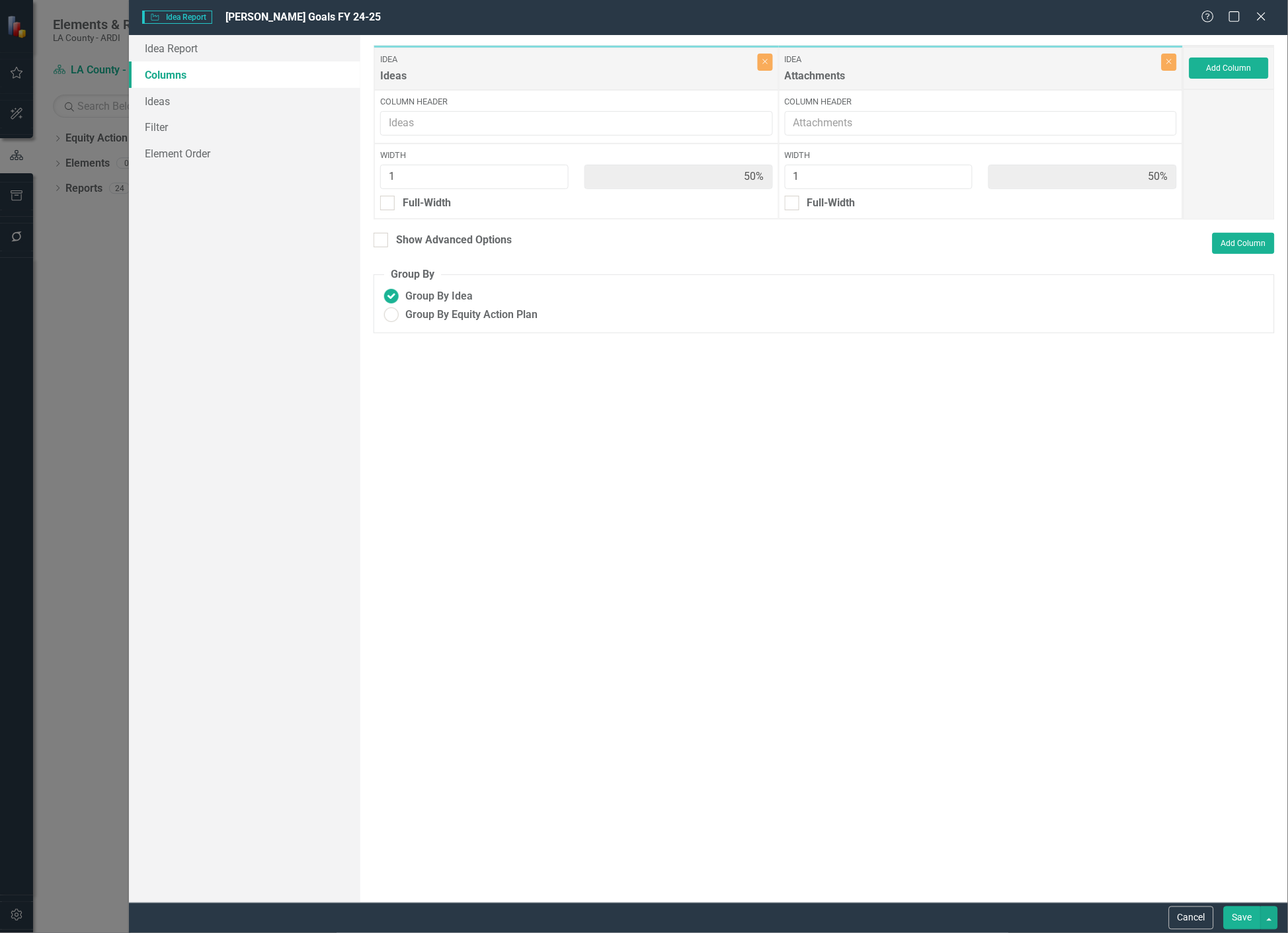
click at [1244, 920] on button "Save" at bounding box center [1242, 918] width 37 height 23
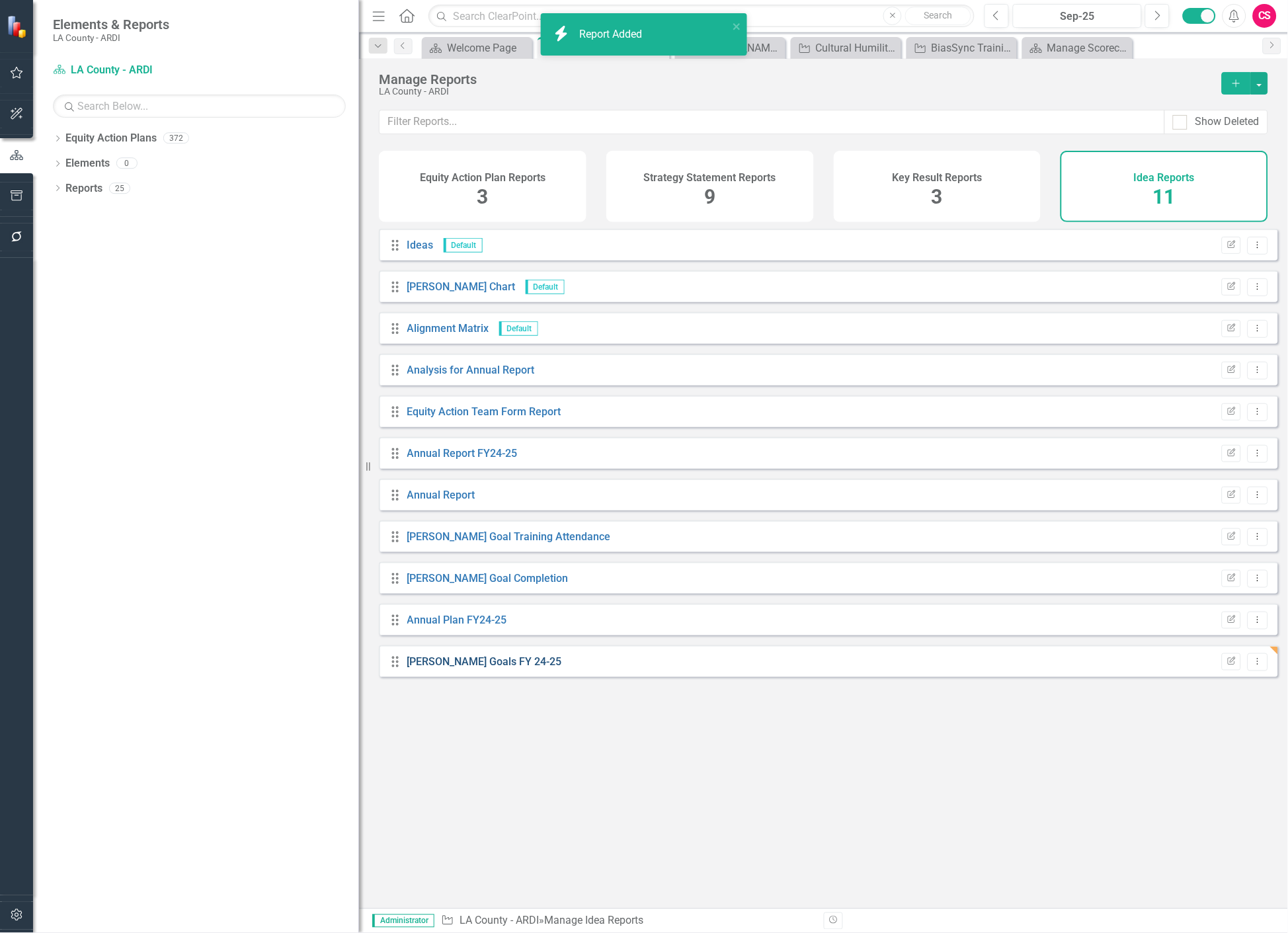
click at [474, 667] on link "[PERSON_NAME] Goals FY 24-25" at bounding box center [485, 661] width 155 height 13
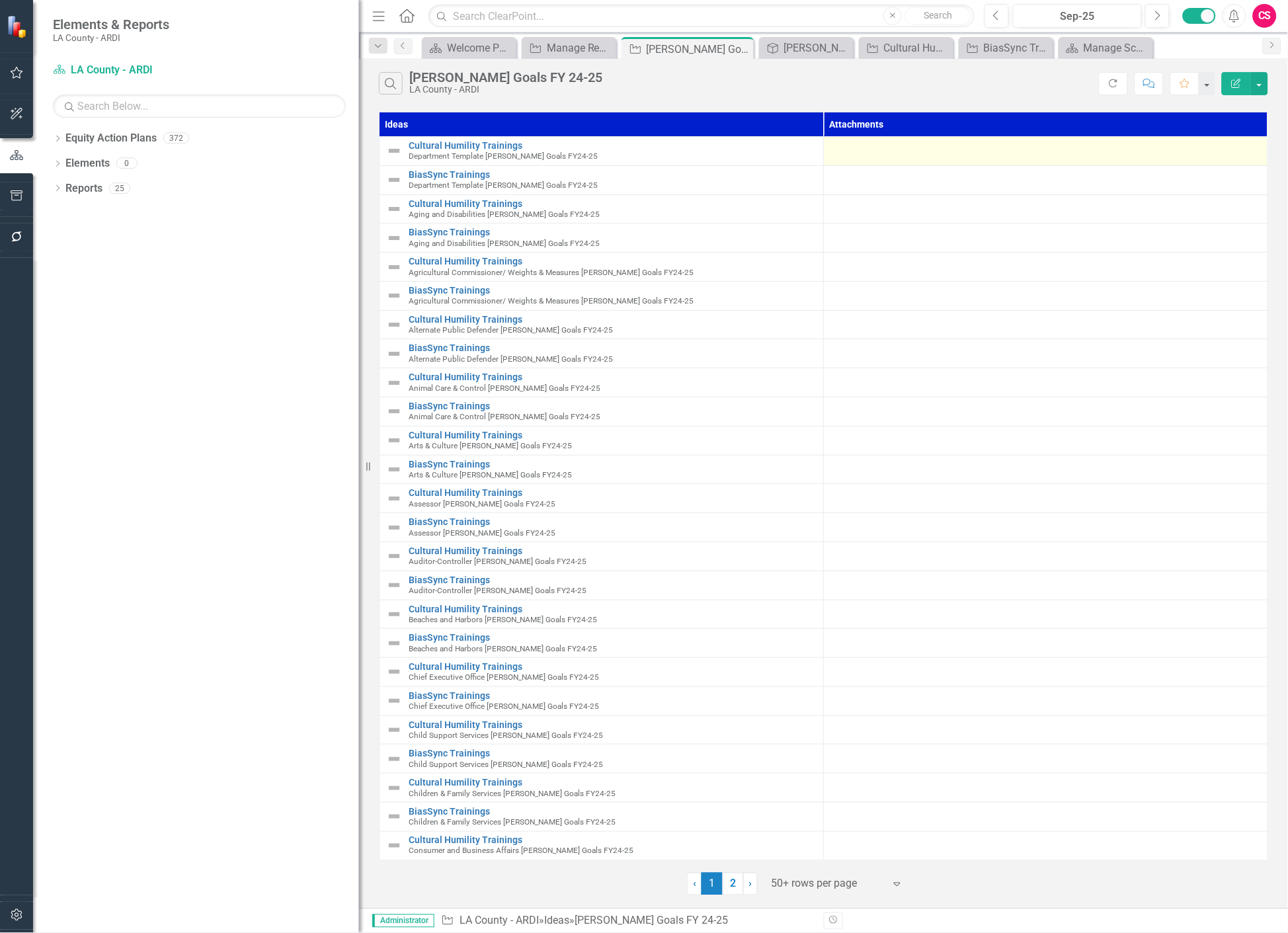
click at [896, 161] on td at bounding box center [1046, 151] width 444 height 29
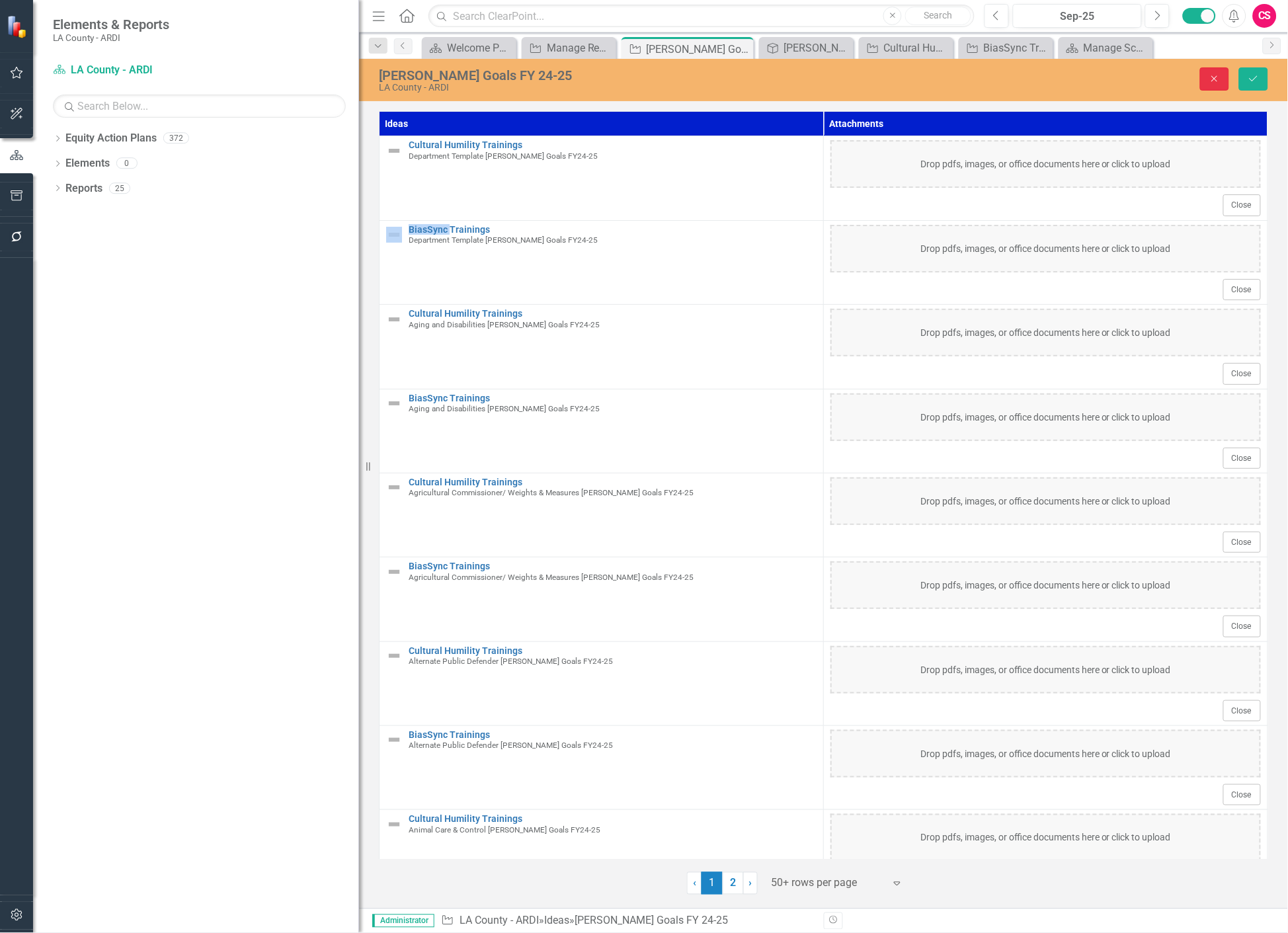
click at [1220, 81] on button "Close" at bounding box center [1214, 78] width 29 height 23
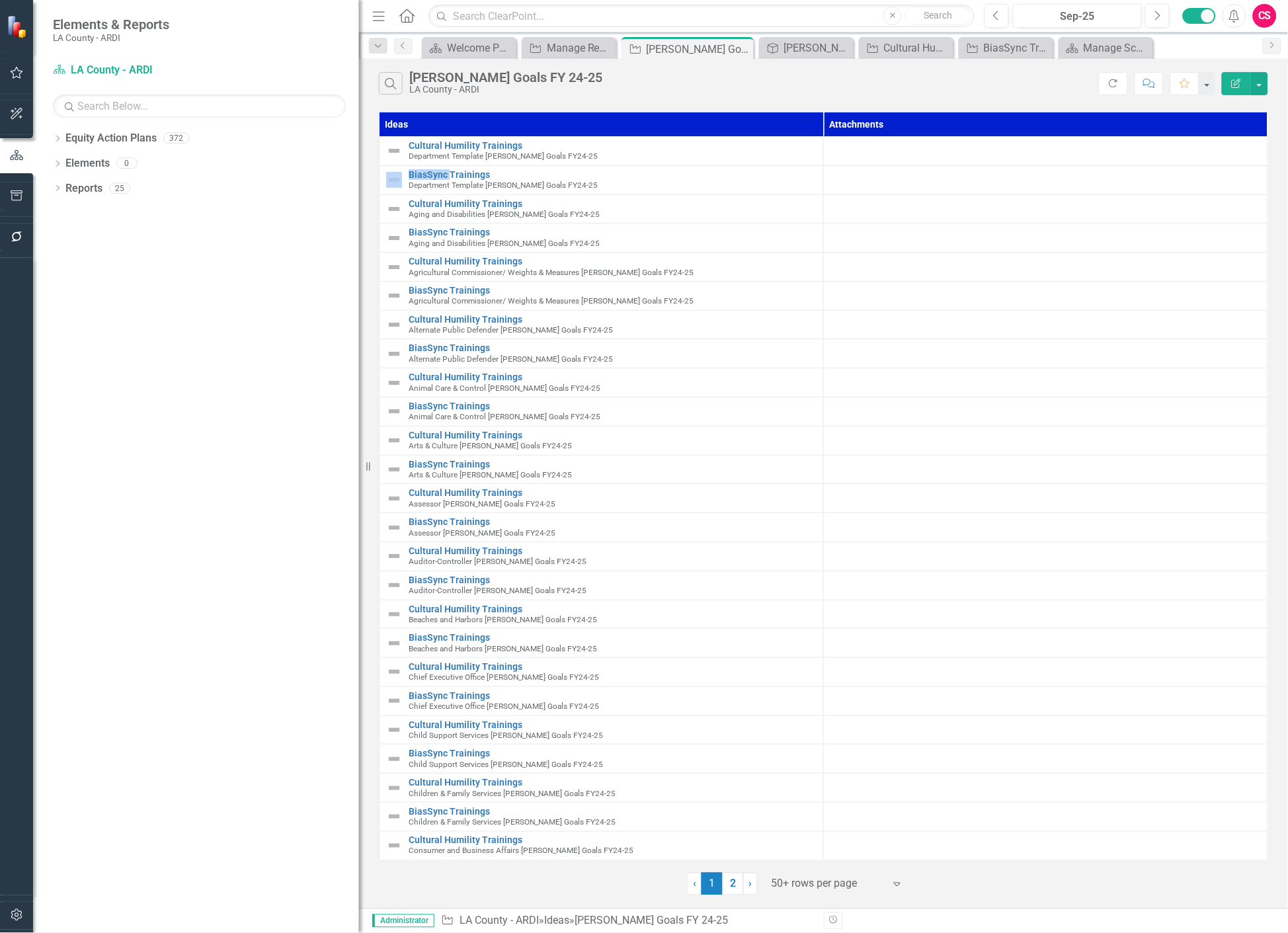
click at [1234, 85] on icon "Edit Report" at bounding box center [1236, 83] width 12 height 10
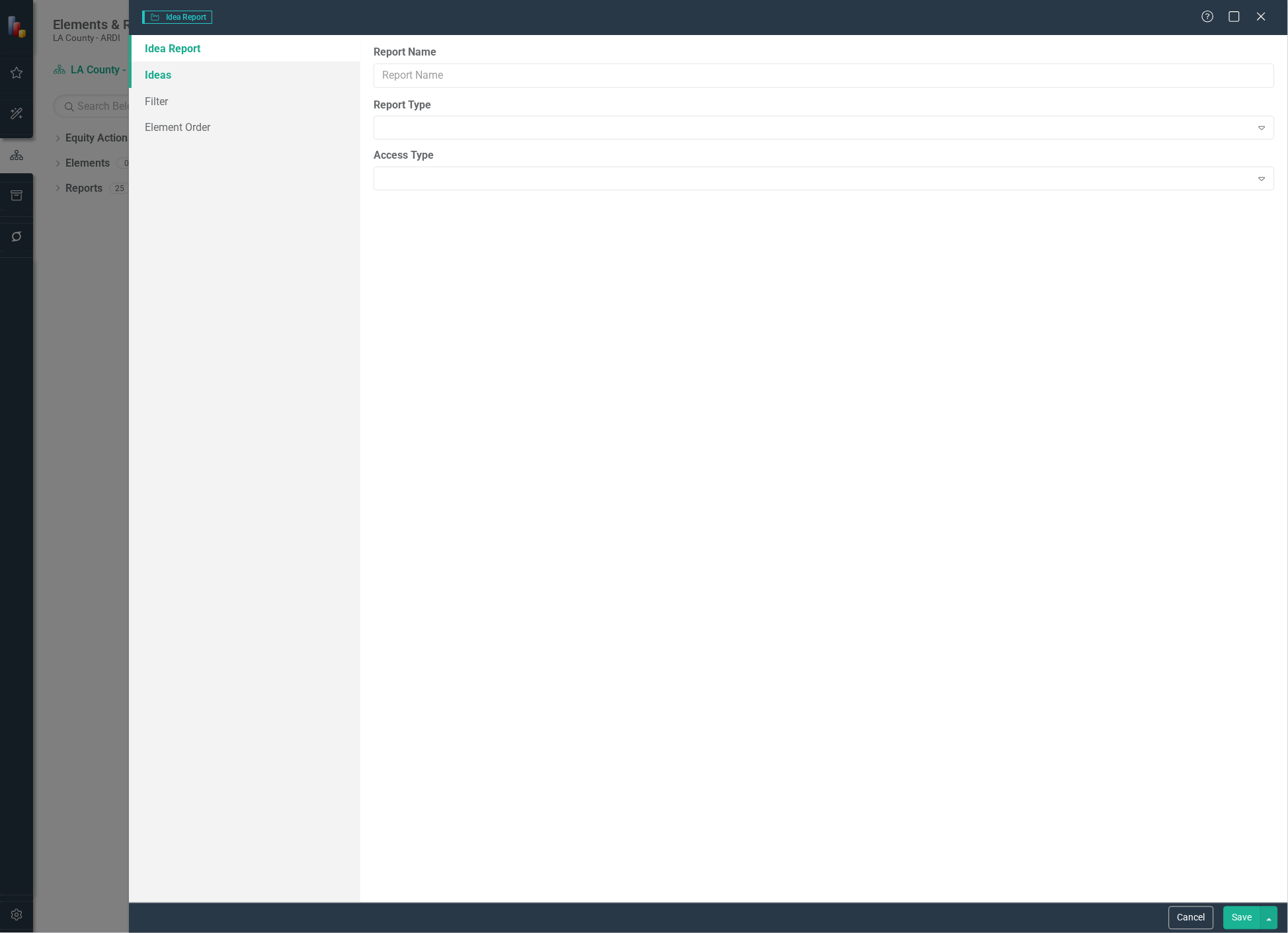
type input "[PERSON_NAME] Goals FY 24-25"
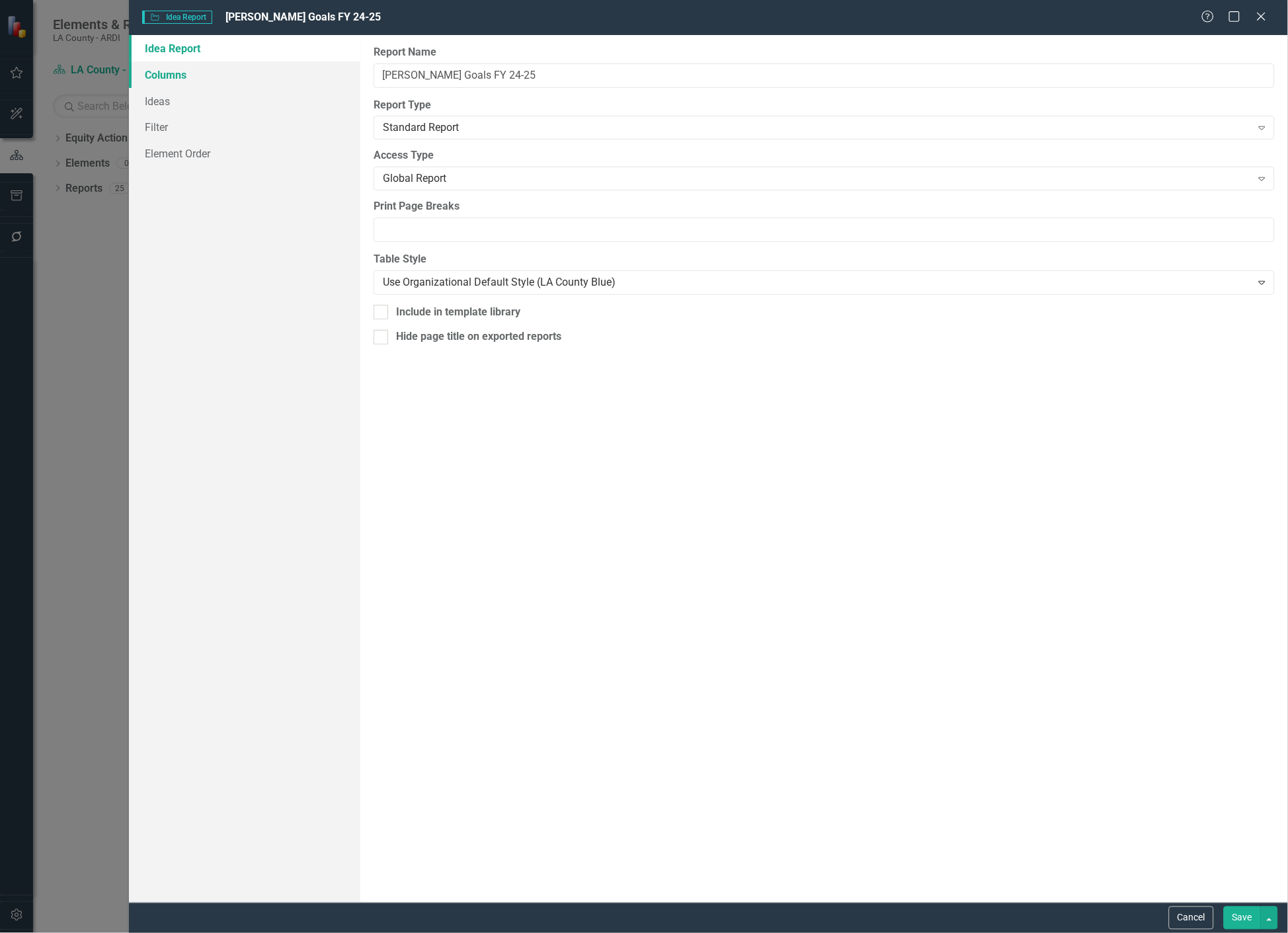
click at [280, 84] on link "Columns" at bounding box center [245, 74] width 232 height 27
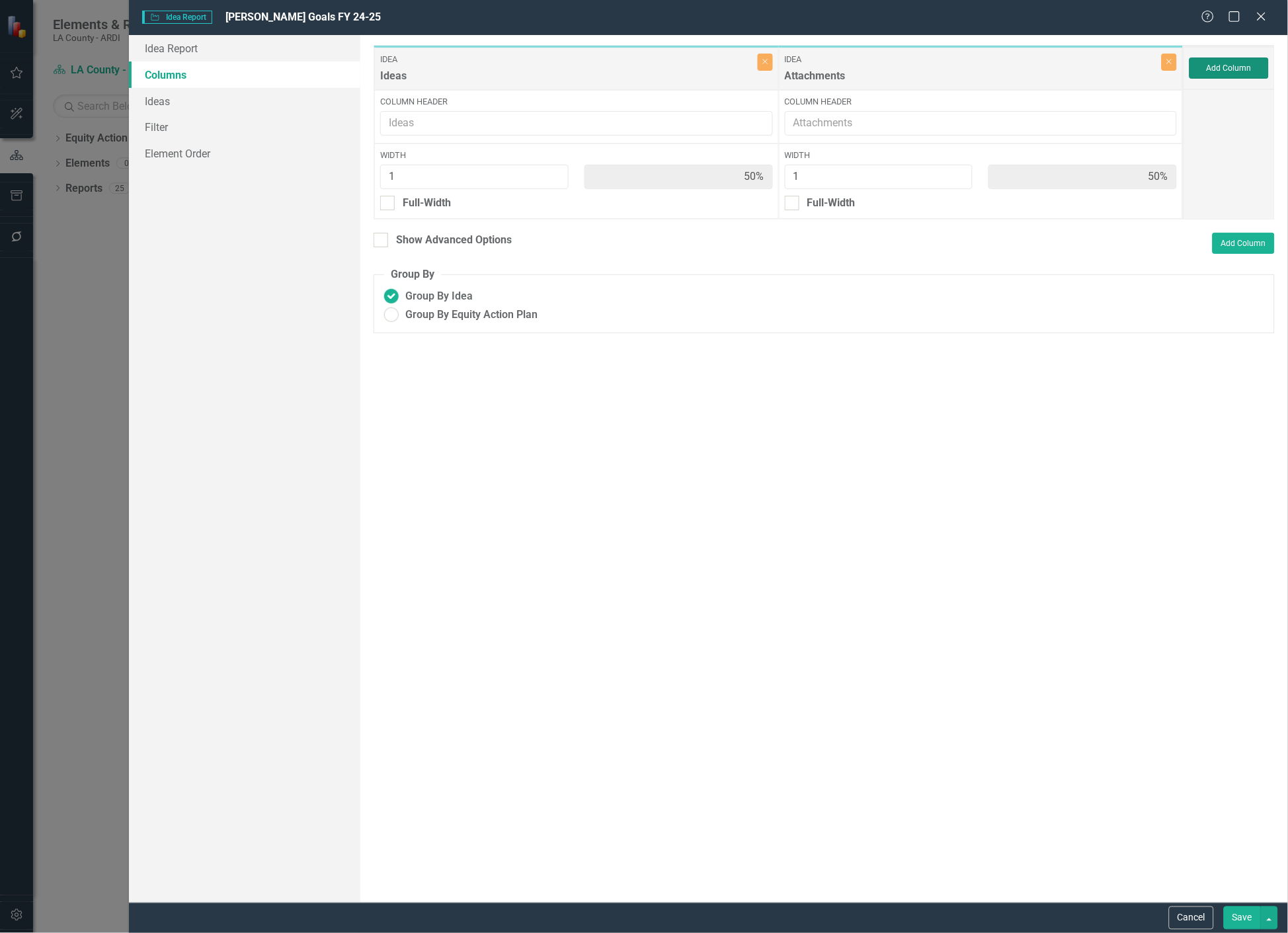
click at [1256, 76] on button "Add Column" at bounding box center [1229, 68] width 80 height 21
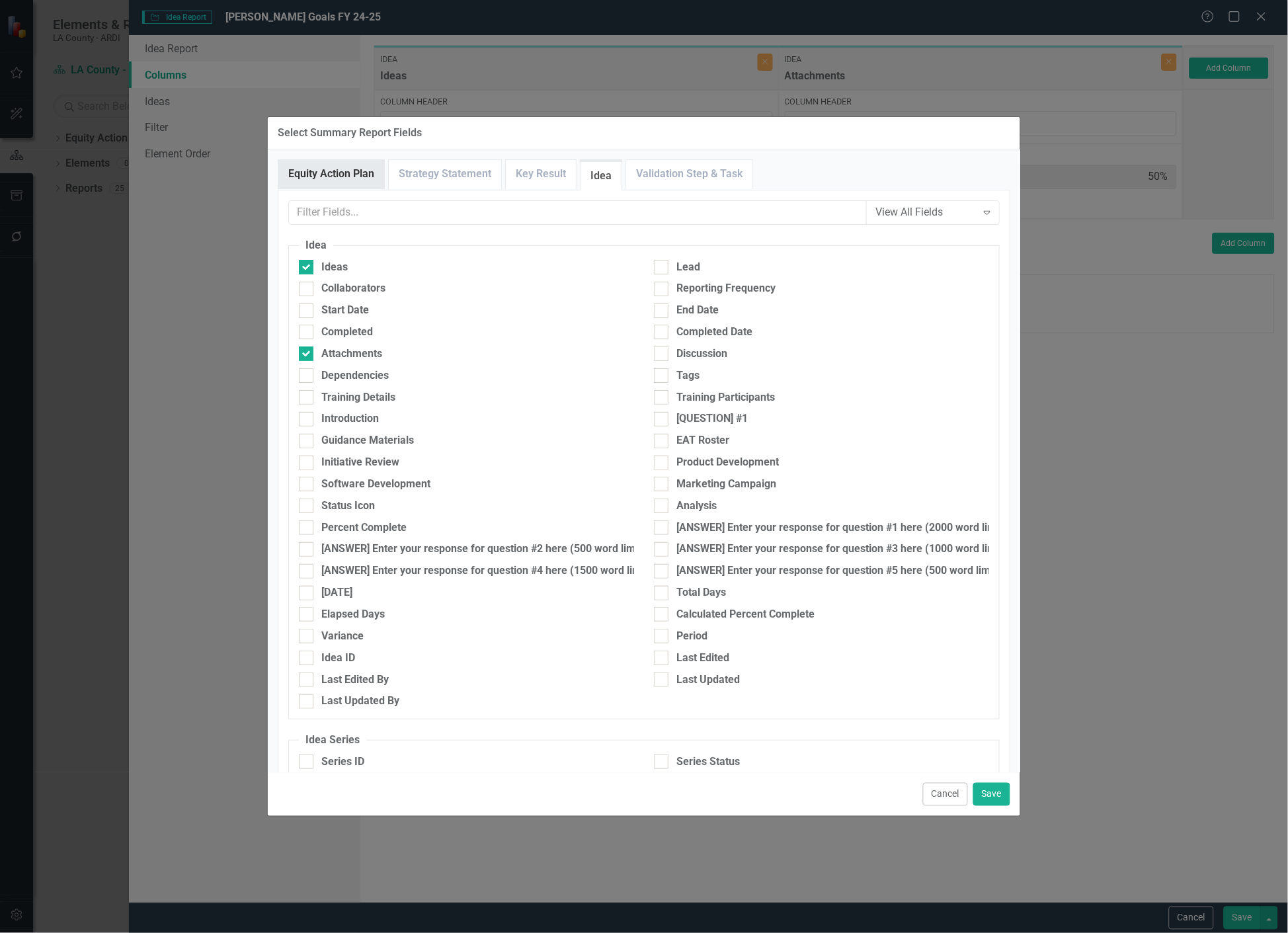
click at [317, 181] on link "Equity Action Plan" at bounding box center [330, 174] width 105 height 29
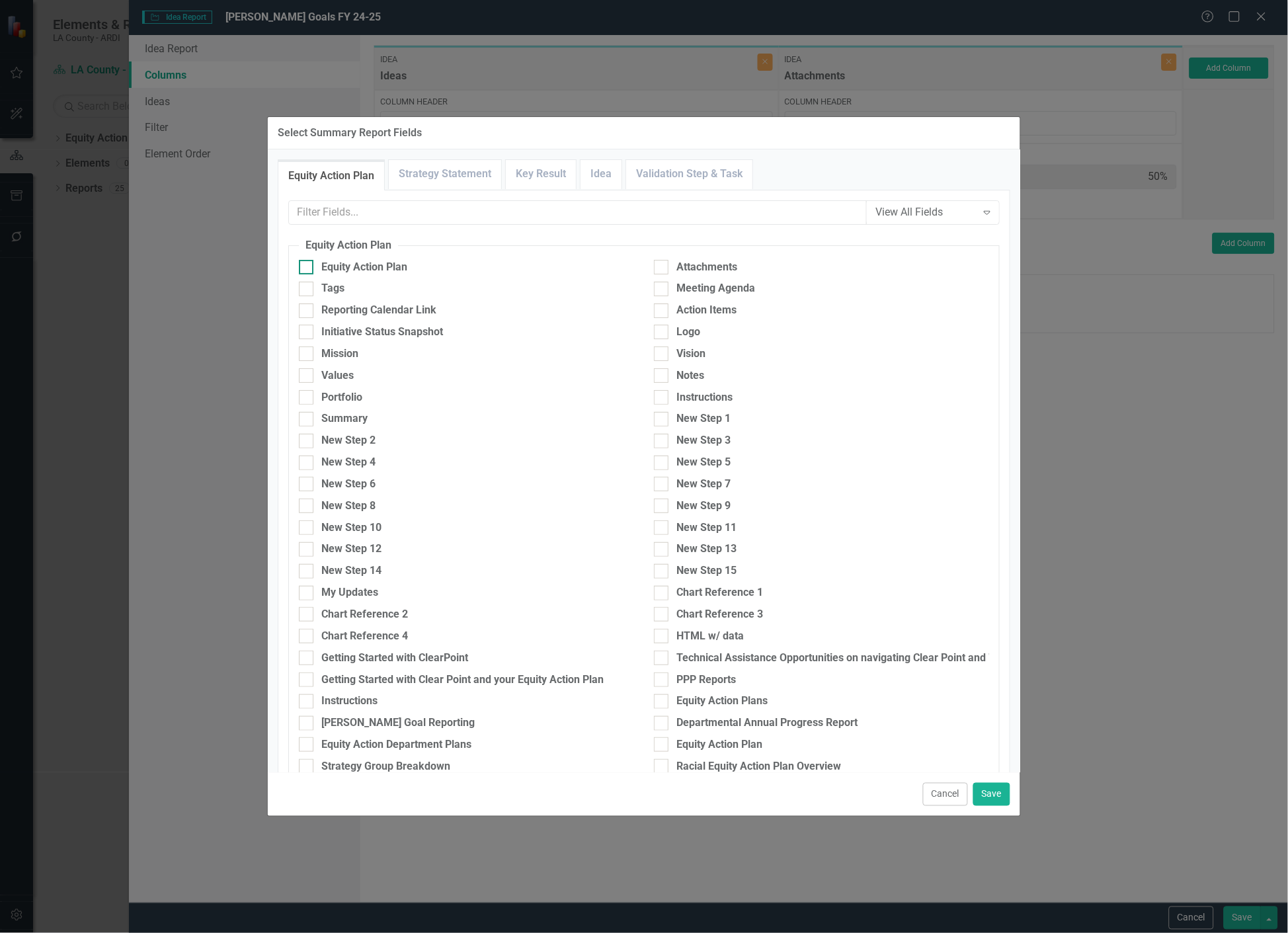
click at [305, 270] on div at bounding box center [306, 267] width 15 height 15
click at [305, 268] on input "Equity Action Plan" at bounding box center [303, 264] width 9 height 9
checkbox input "true"
click at [990, 790] on button "Save" at bounding box center [991, 794] width 37 height 23
type input "33%"
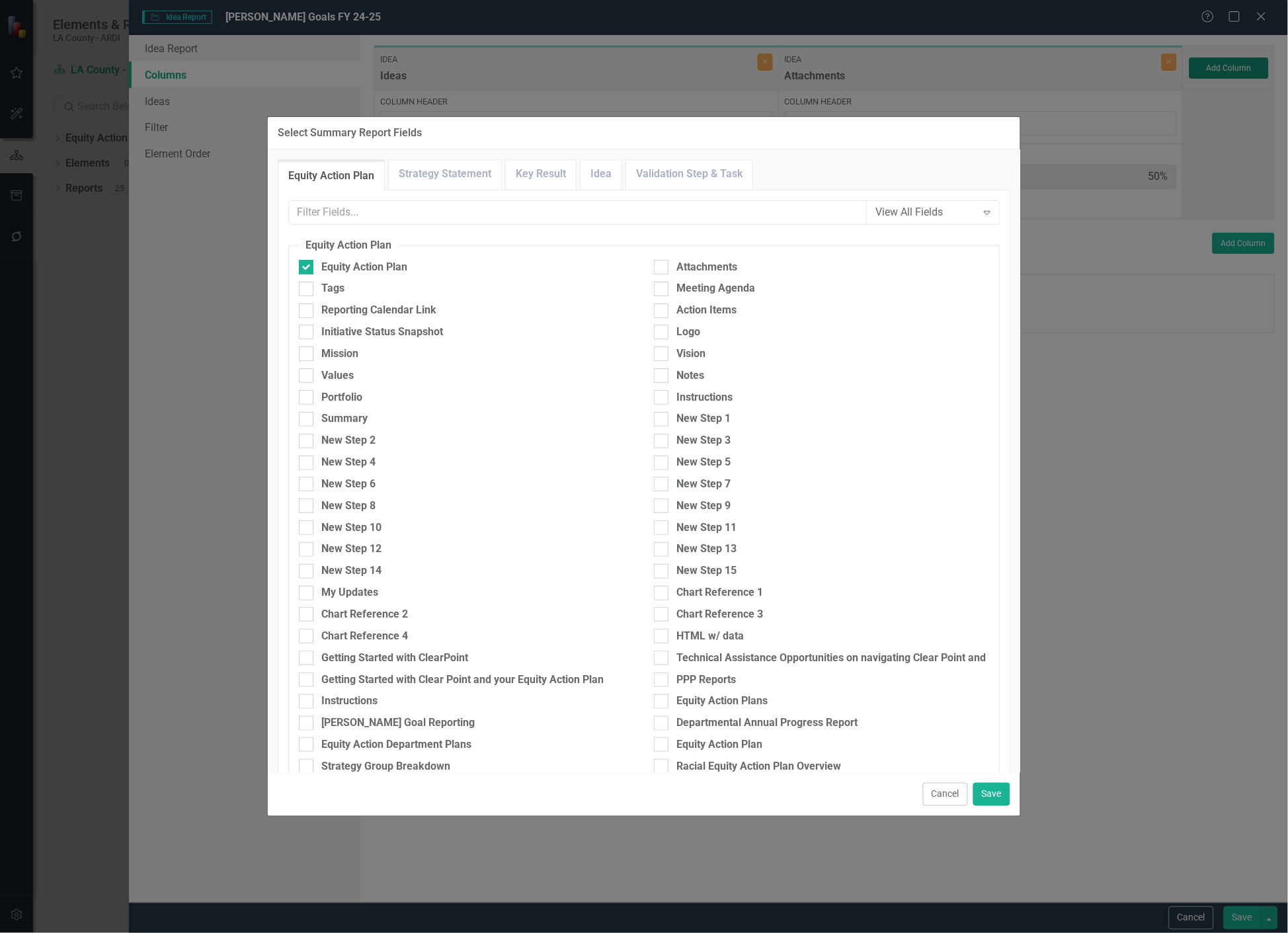
type input "33%"
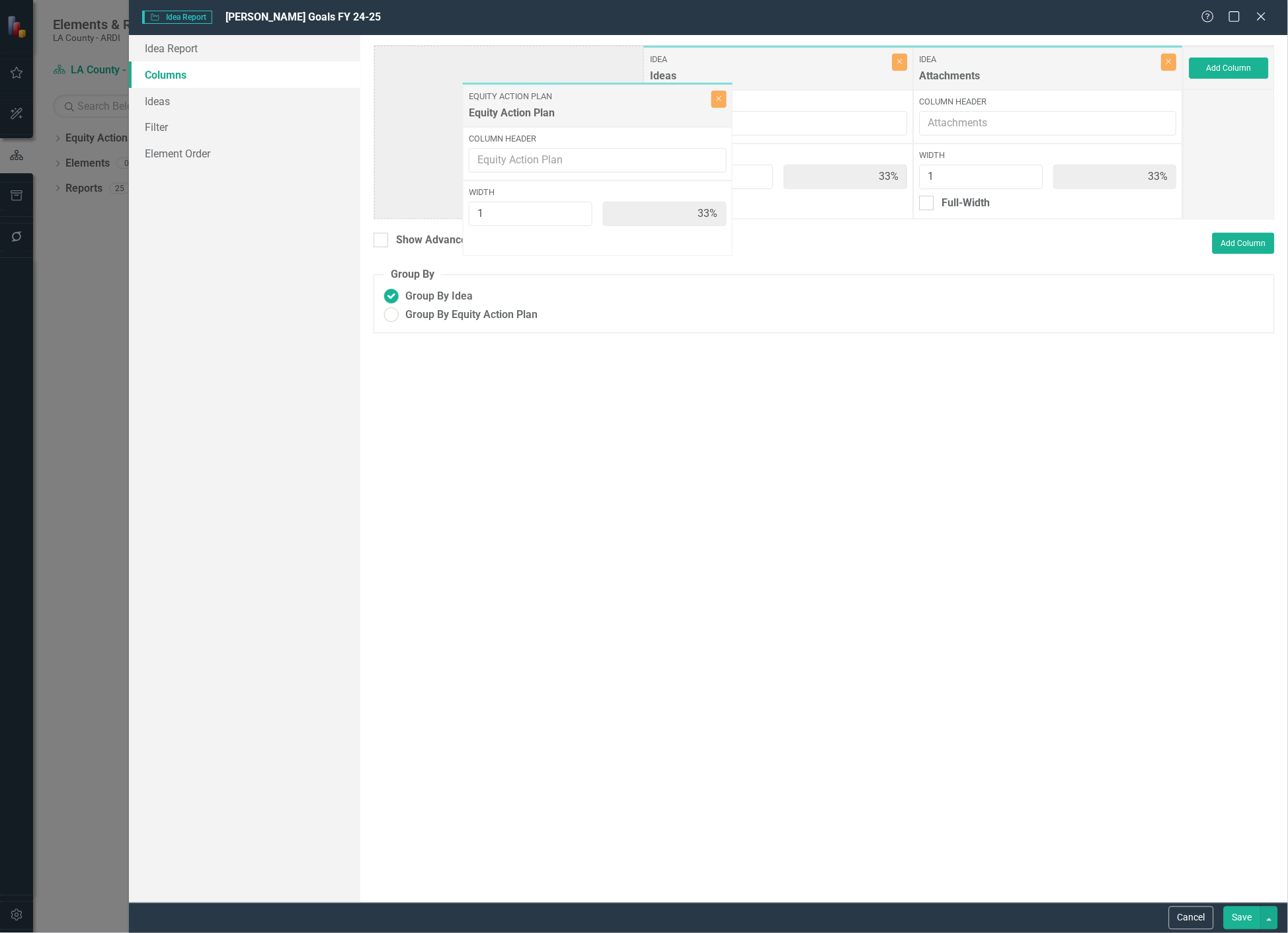
drag, startPoint x: 800, startPoint y: 81, endPoint x: 468, endPoint y: 106, distance: 332.9
click at [468, 106] on div "Idea Ideas Close Column Header Width 1 33% Full-Width Idea Attachments Close Co…" at bounding box center [778, 132] width 810 height 175
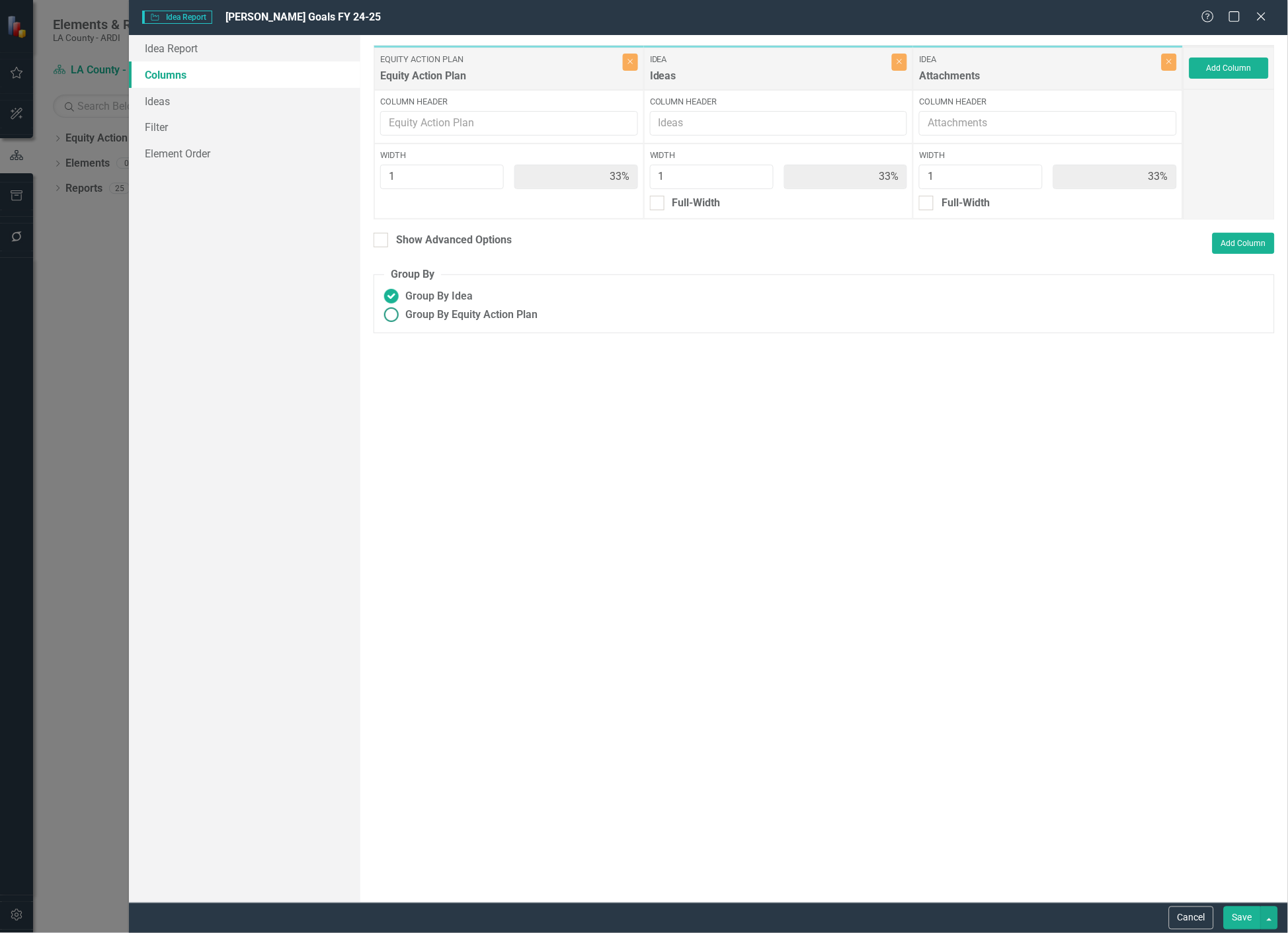
click at [392, 313] on ins at bounding box center [392, 315] width 21 height 21
click at [392, 313] on input "Group By Equity Action Plan" at bounding box center [392, 315] width 21 height 21
radio input "true"
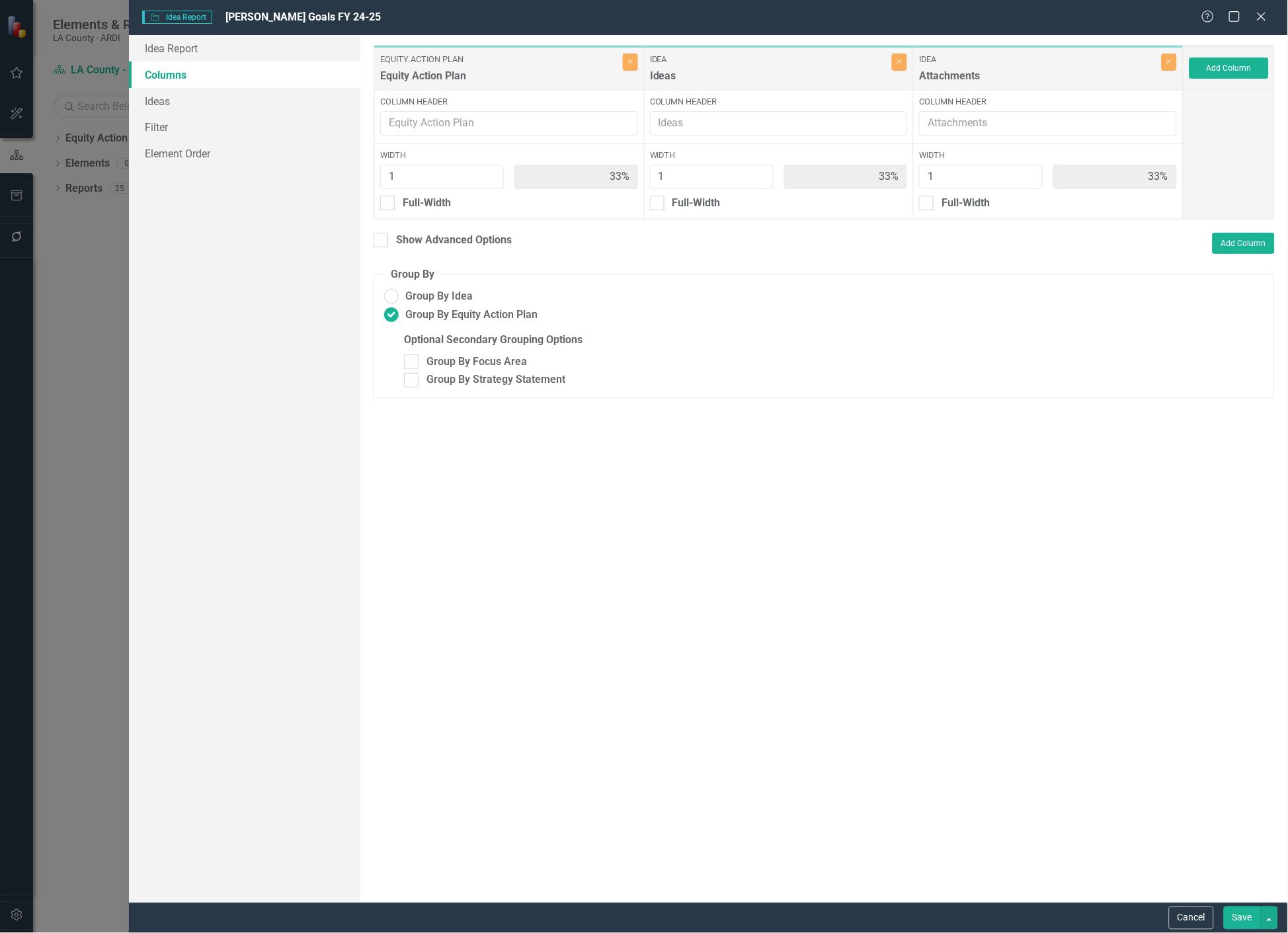
click at [651, 212] on div "Width 1 33% Full-Width" at bounding box center [779, 181] width 270 height 75
click at [446, 232] on div "Show Advanced Options" at bounding box center [454, 240] width 116 height 15
click at [382, 232] on input "Show Advanced Options" at bounding box center [378, 237] width 9 height 9
checkbox input "true"
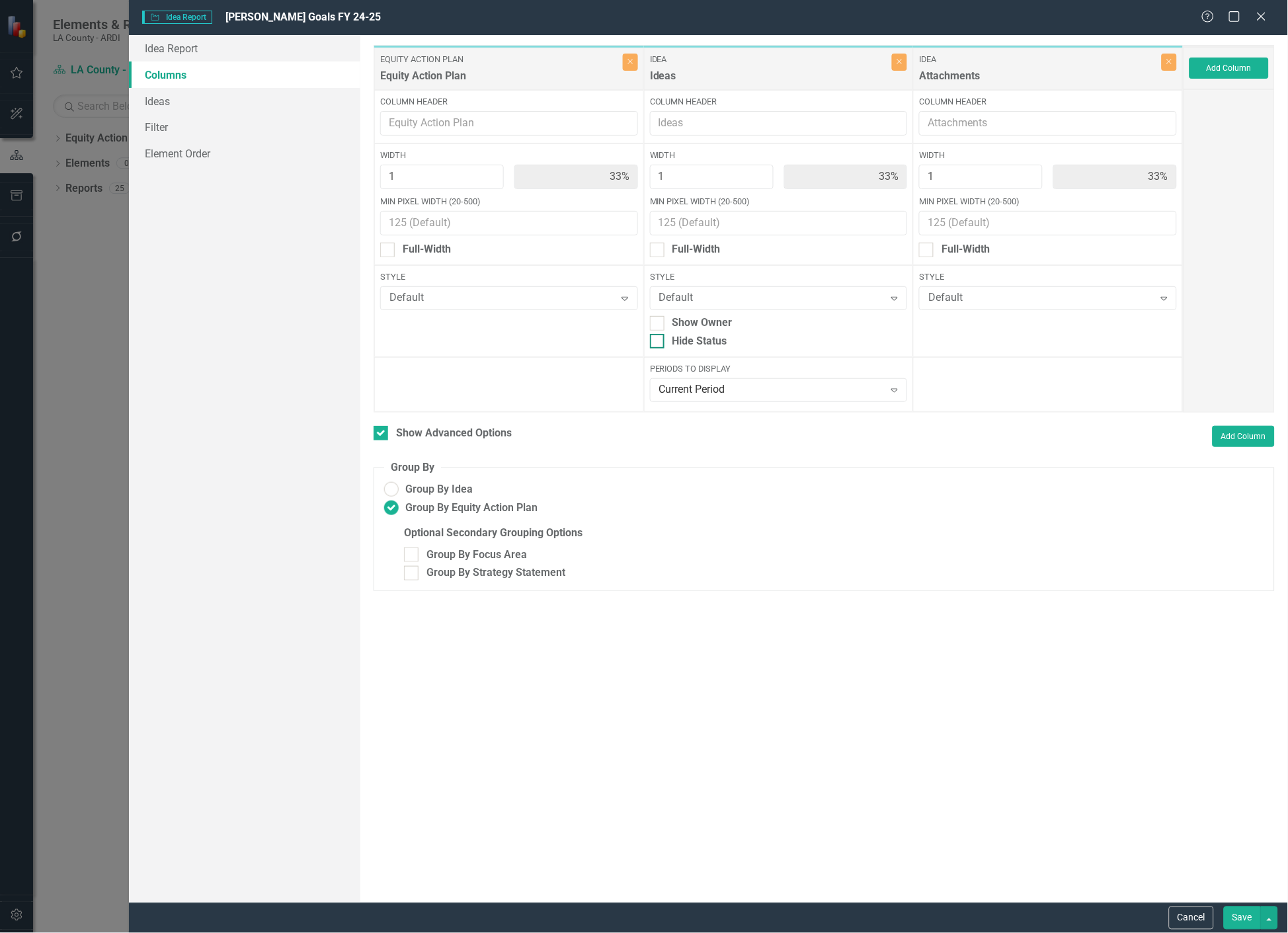
click at [699, 344] on div "Hide Status" at bounding box center [699, 341] width 55 height 15
click at [659, 342] on input "Hide Status" at bounding box center [654, 339] width 9 height 9
checkbox input "true"
click at [1250, 924] on button "Save" at bounding box center [1242, 918] width 37 height 23
checkbox input "false"
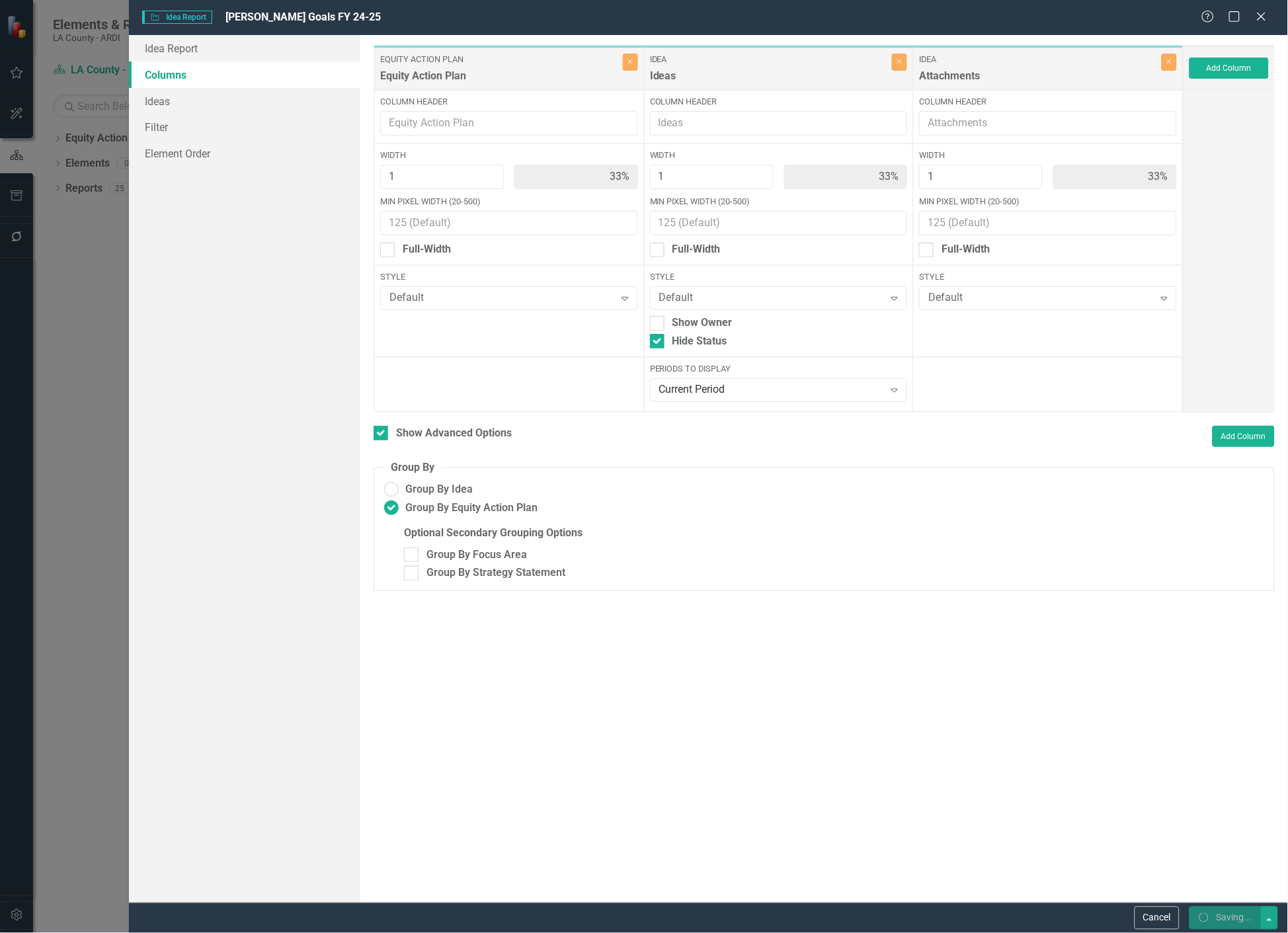
radio input "false"
